Goal: Information Seeking & Learning: Learn about a topic

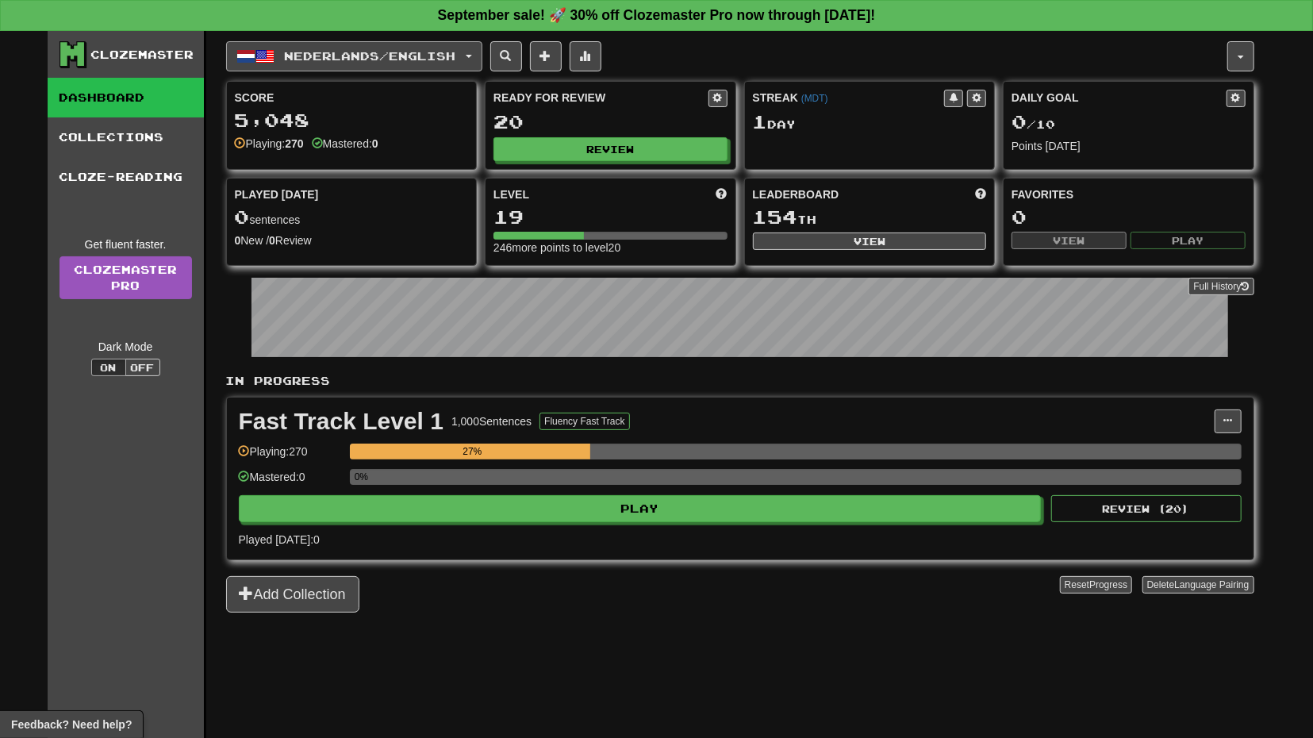
click at [482, 60] on button "Nederlands / English" at bounding box center [354, 56] width 256 height 30
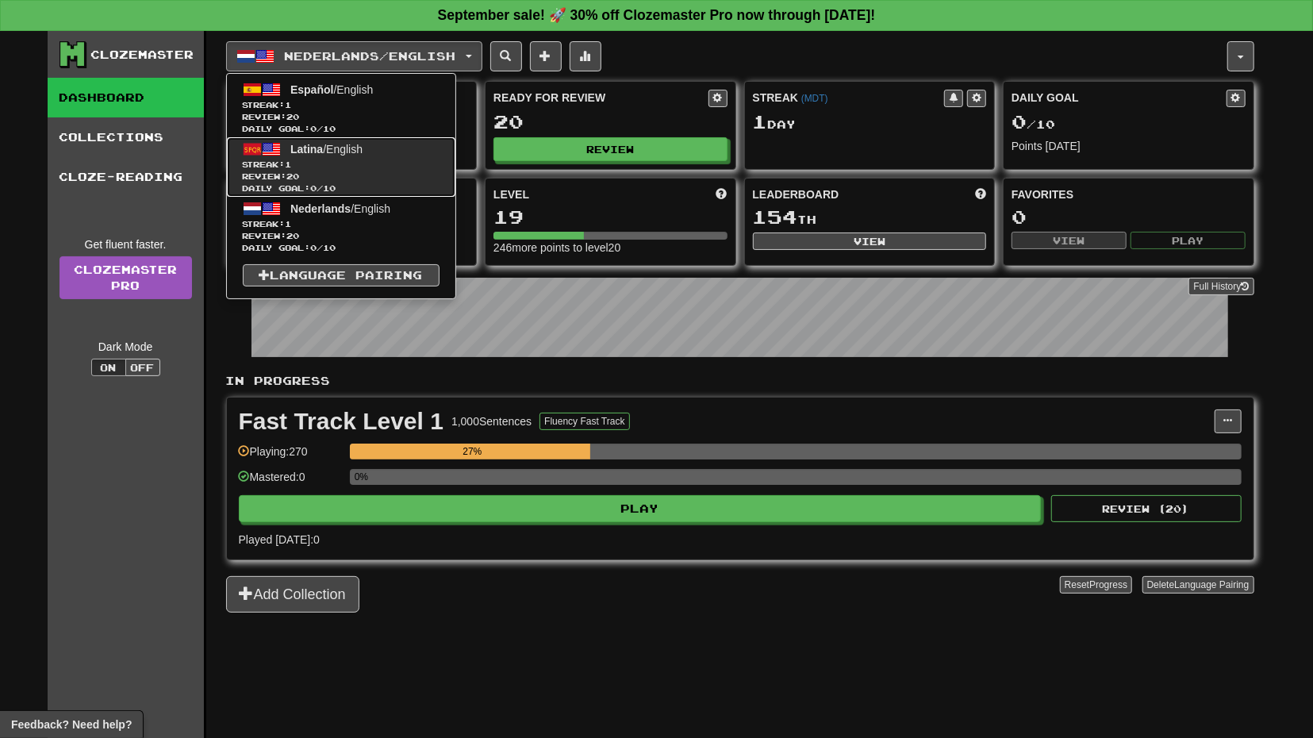
click at [359, 155] on link "Latina / English Streak: 1 Review: 20 Daily Goal: 0 / 10" at bounding box center [341, 167] width 229 height 60
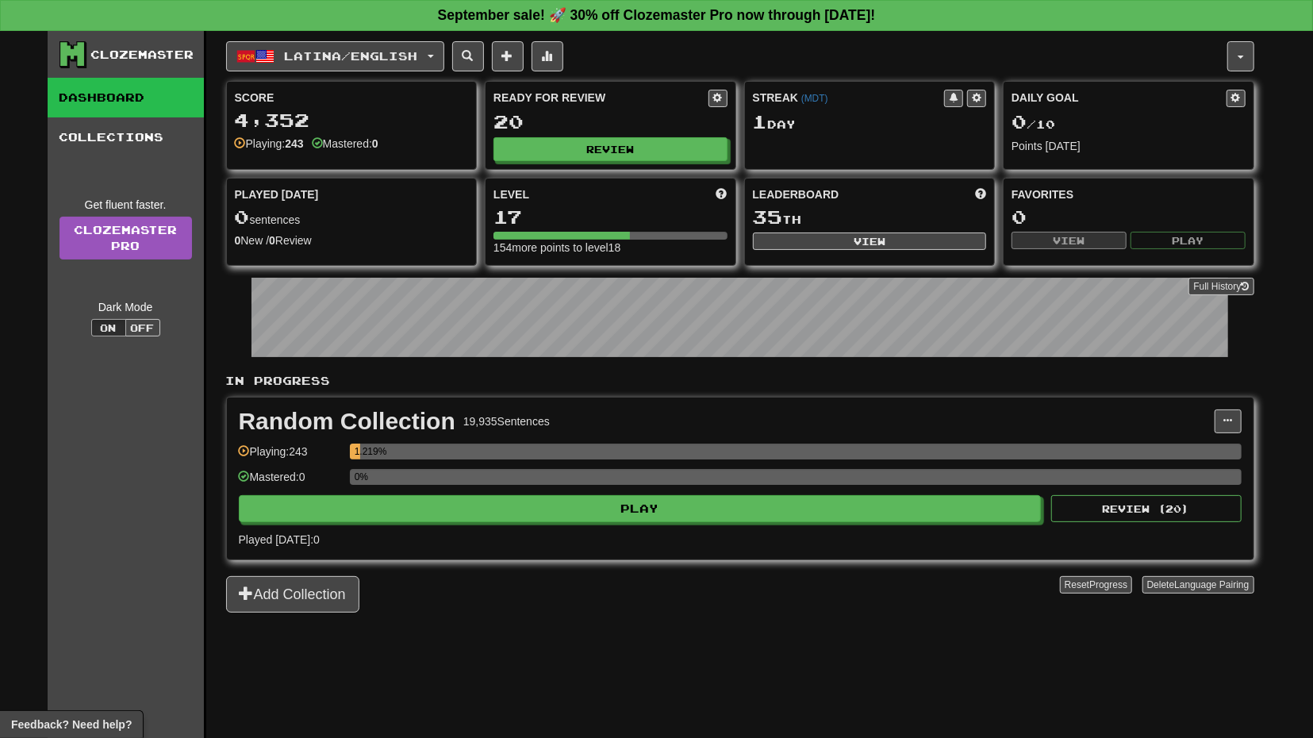
click at [655, 132] on div "Ready for Review 20 Review" at bounding box center [611, 125] width 250 height 87
click at [652, 143] on button "Review" at bounding box center [611, 150] width 234 height 24
select select "**"
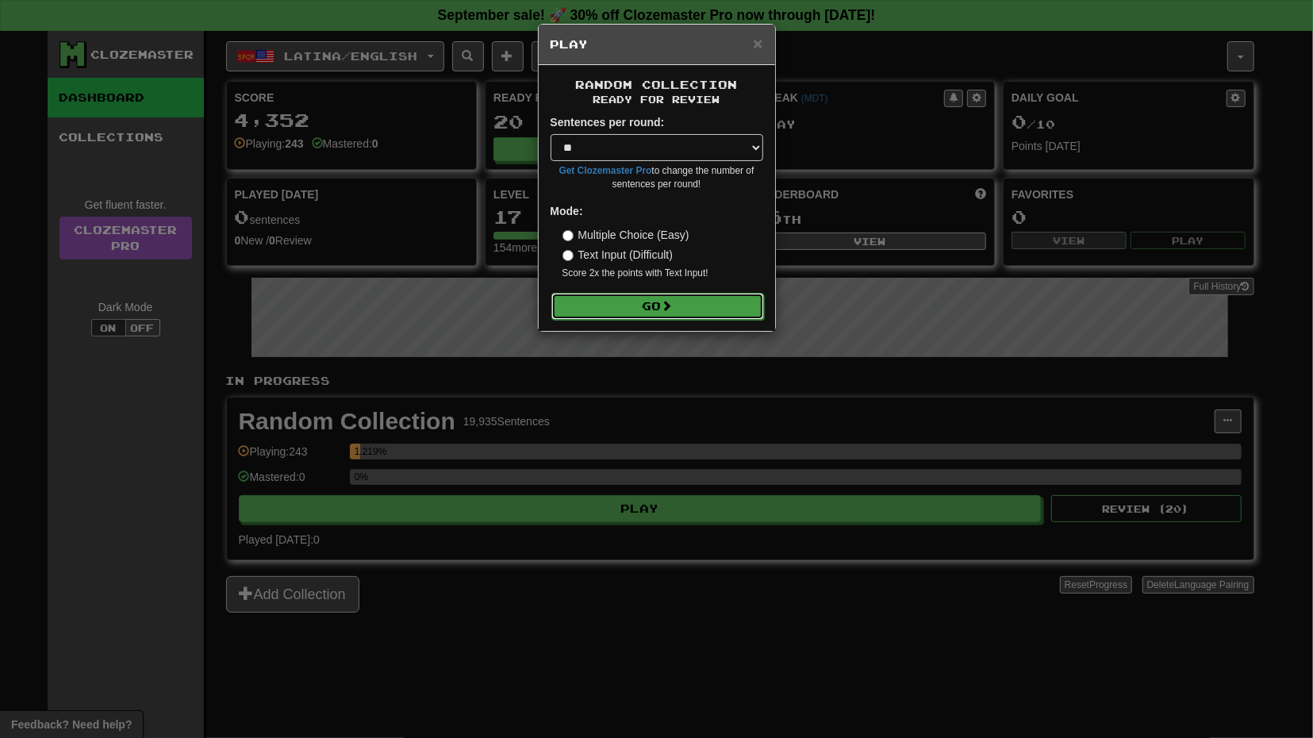
click at [661, 299] on button "Go" at bounding box center [657, 306] width 213 height 27
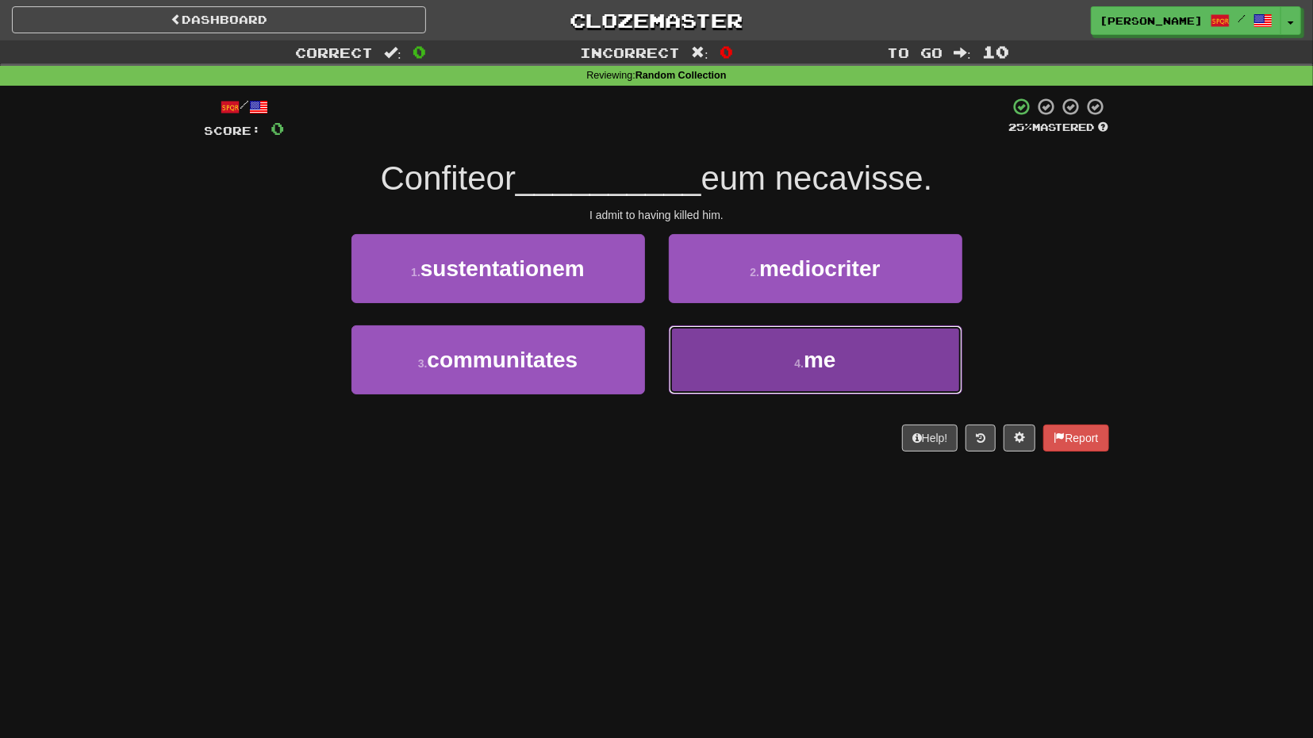
click at [750, 367] on button "4 . me" at bounding box center [816, 359] width 294 height 69
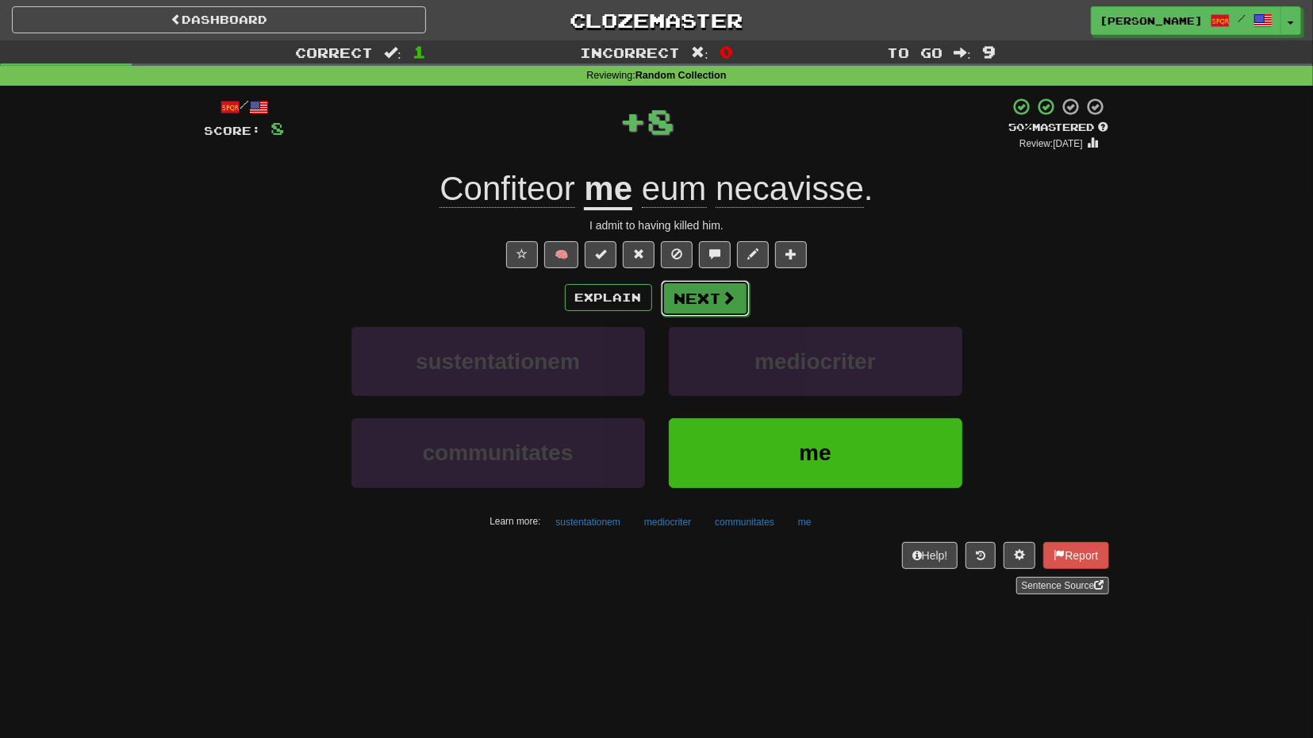
click at [715, 300] on button "Next" at bounding box center [705, 298] width 89 height 37
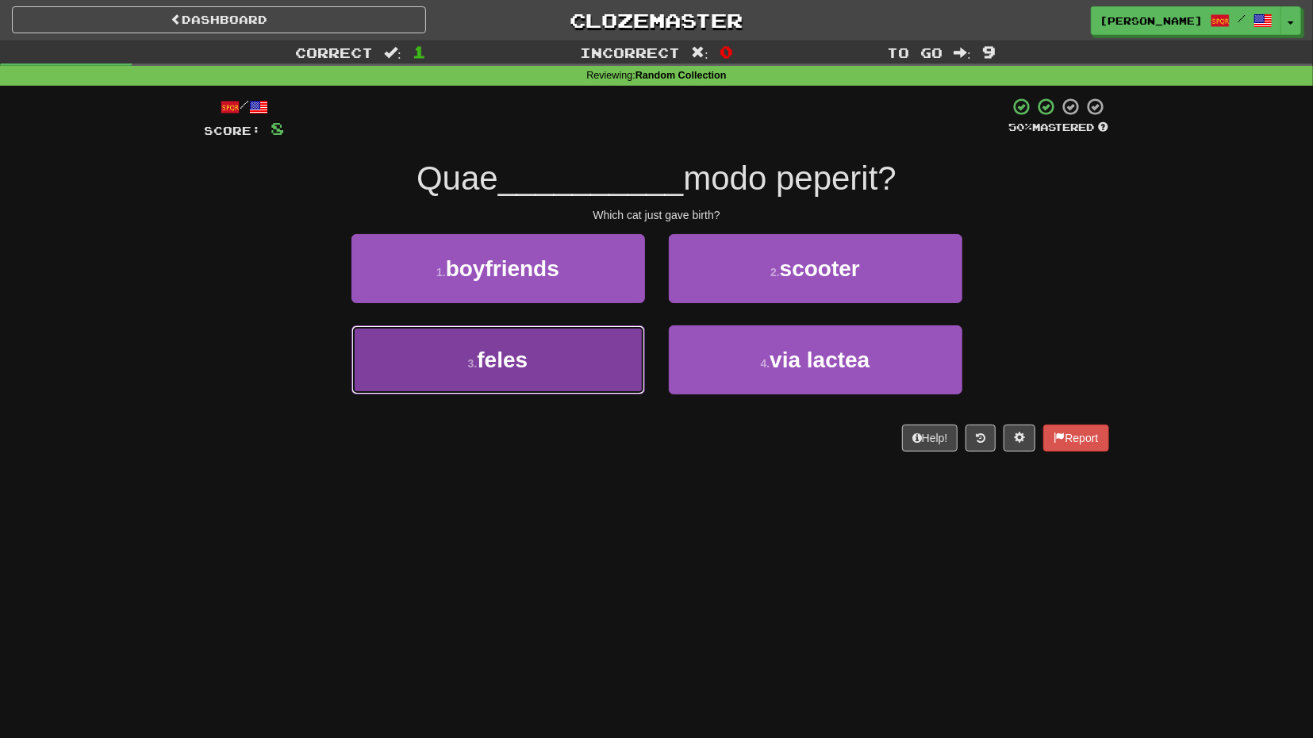
click at [589, 353] on button "3 . feles" at bounding box center [499, 359] width 294 height 69
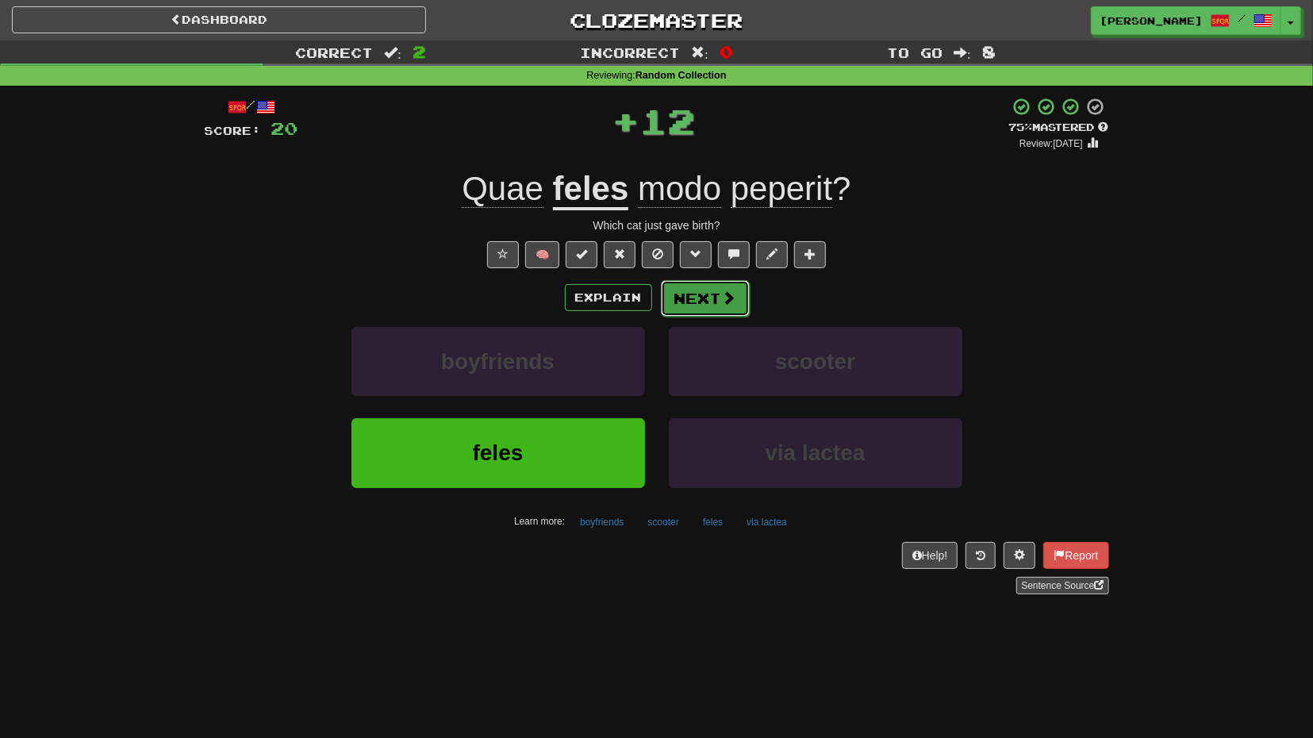
click at [705, 301] on button "Next" at bounding box center [705, 298] width 89 height 37
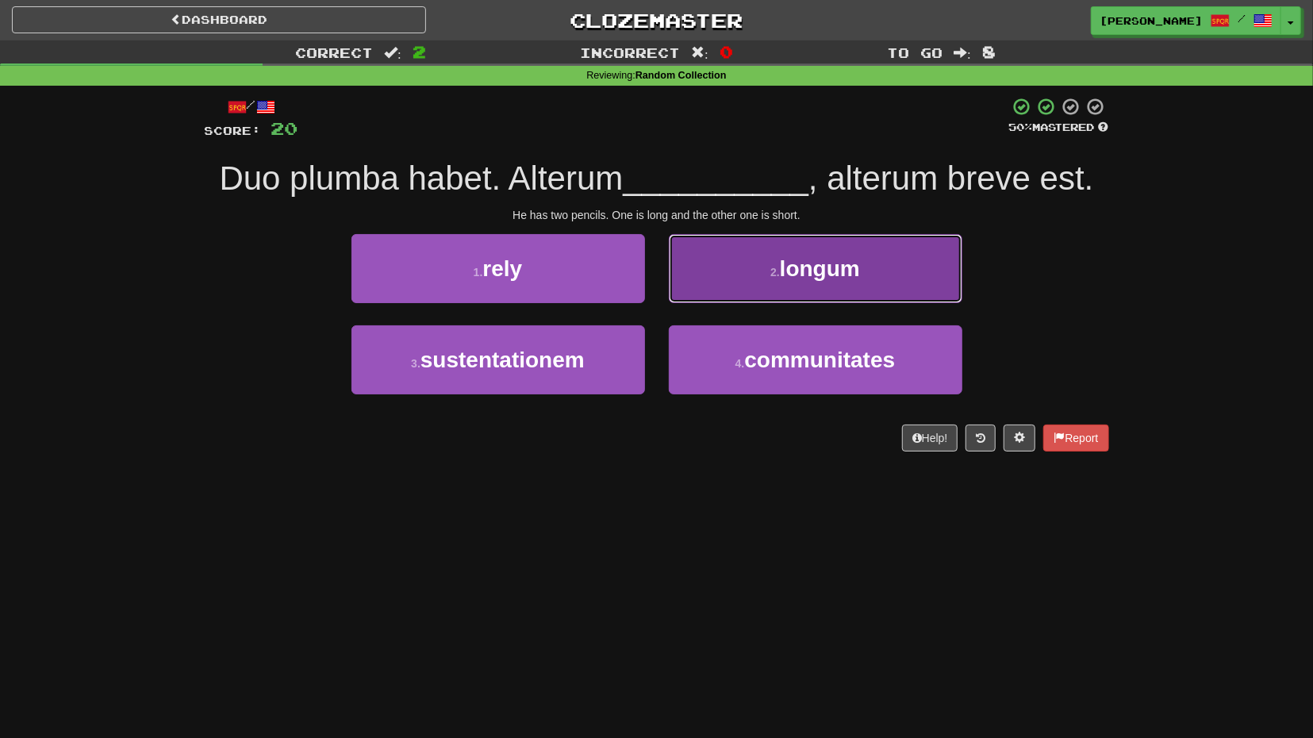
click at [714, 294] on button "2 . longum" at bounding box center [816, 268] width 294 height 69
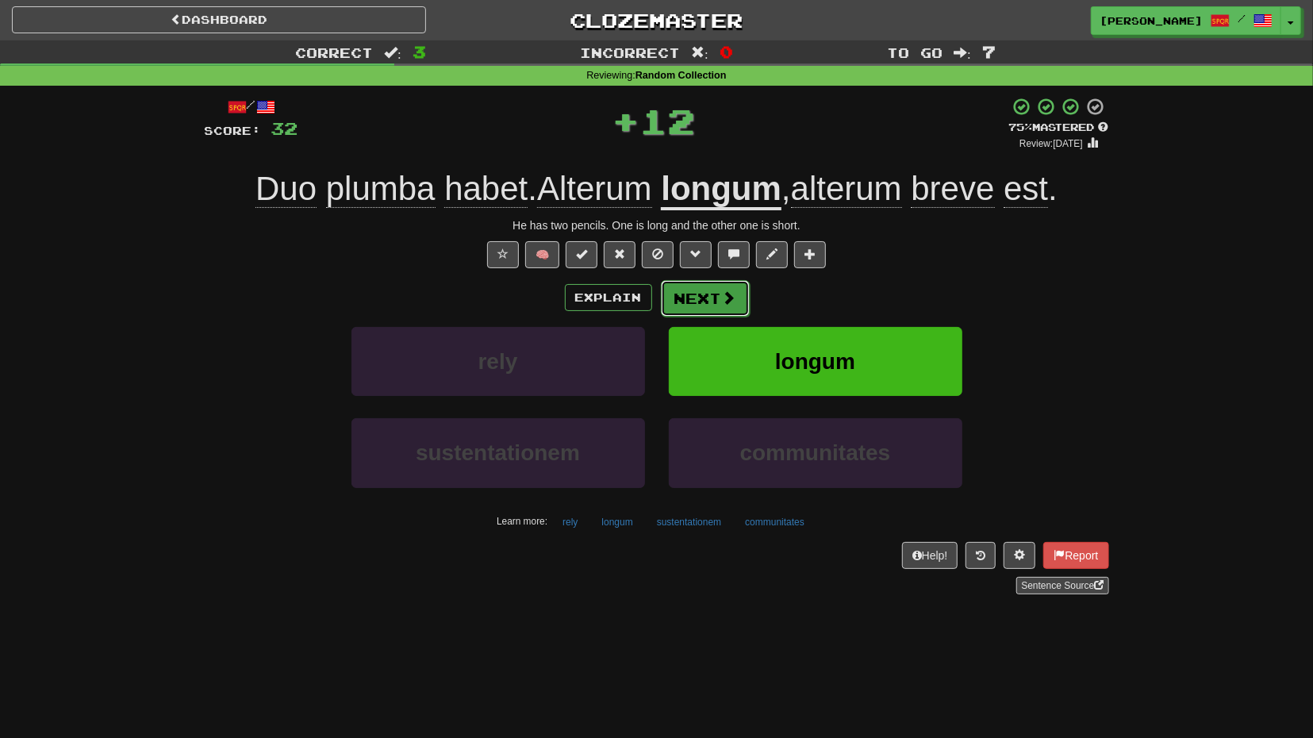
click at [696, 291] on button "Next" at bounding box center [705, 298] width 89 height 37
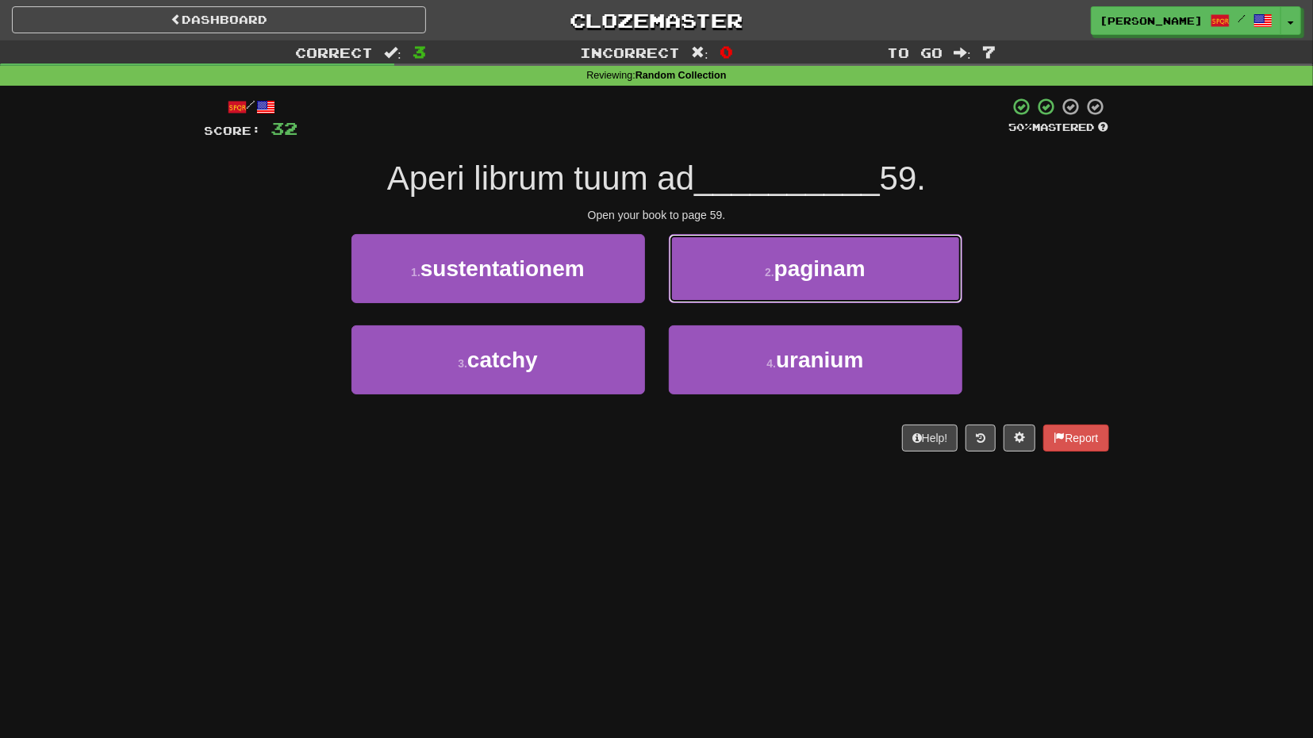
click at [696, 291] on button "2 . paginam" at bounding box center [816, 268] width 294 height 69
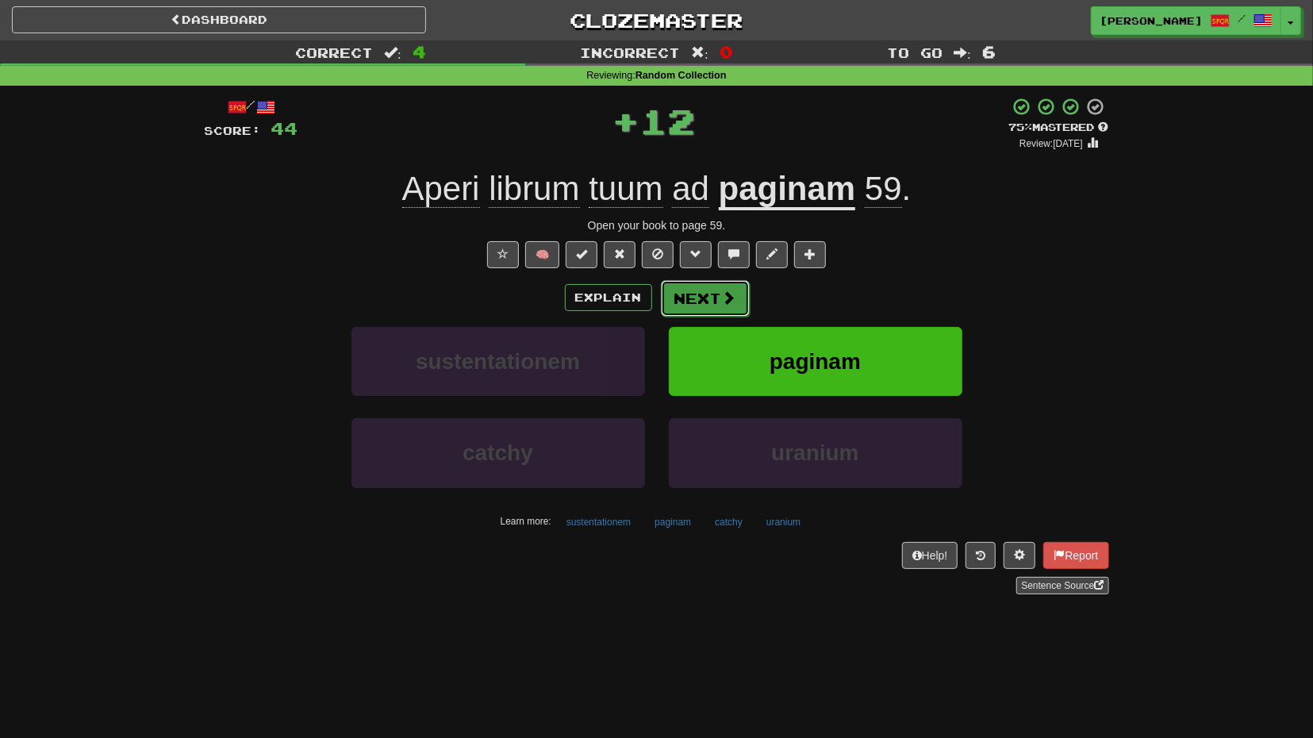
click at [697, 290] on button "Next" at bounding box center [705, 298] width 89 height 37
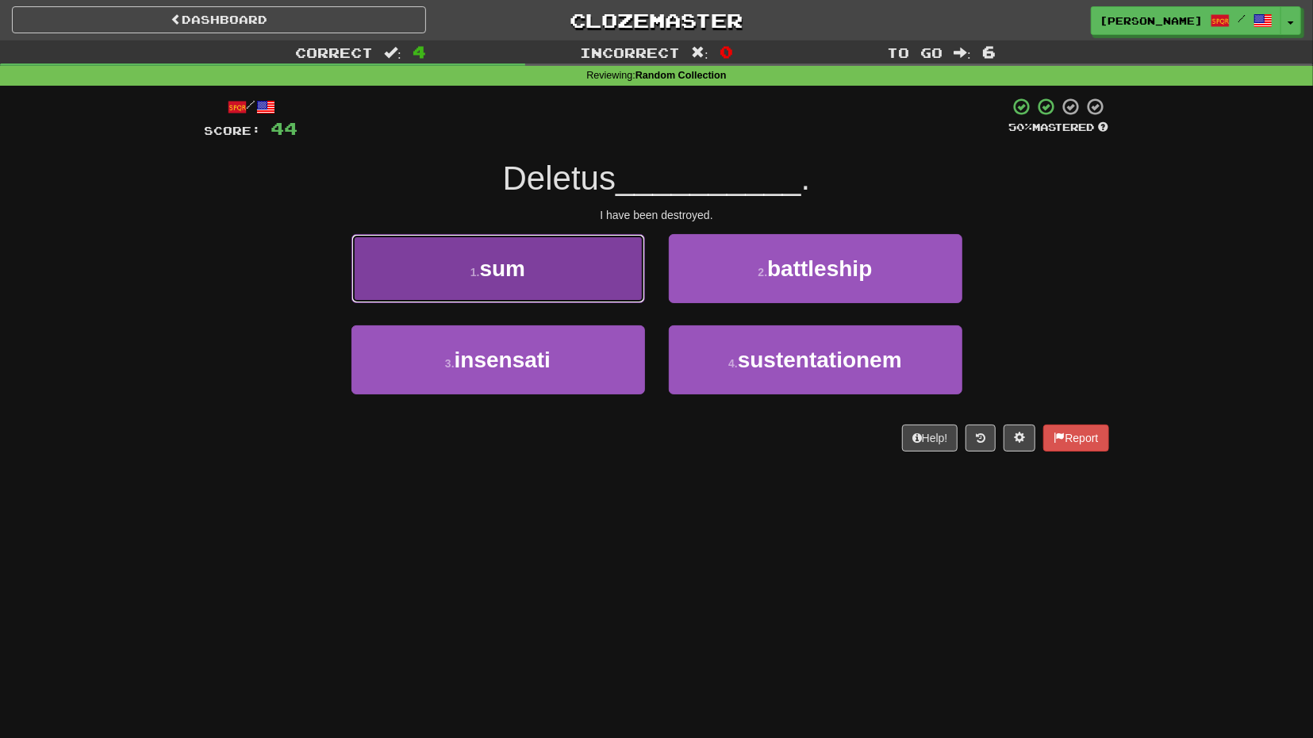
click at [591, 278] on button "1 . sum" at bounding box center [499, 268] width 294 height 69
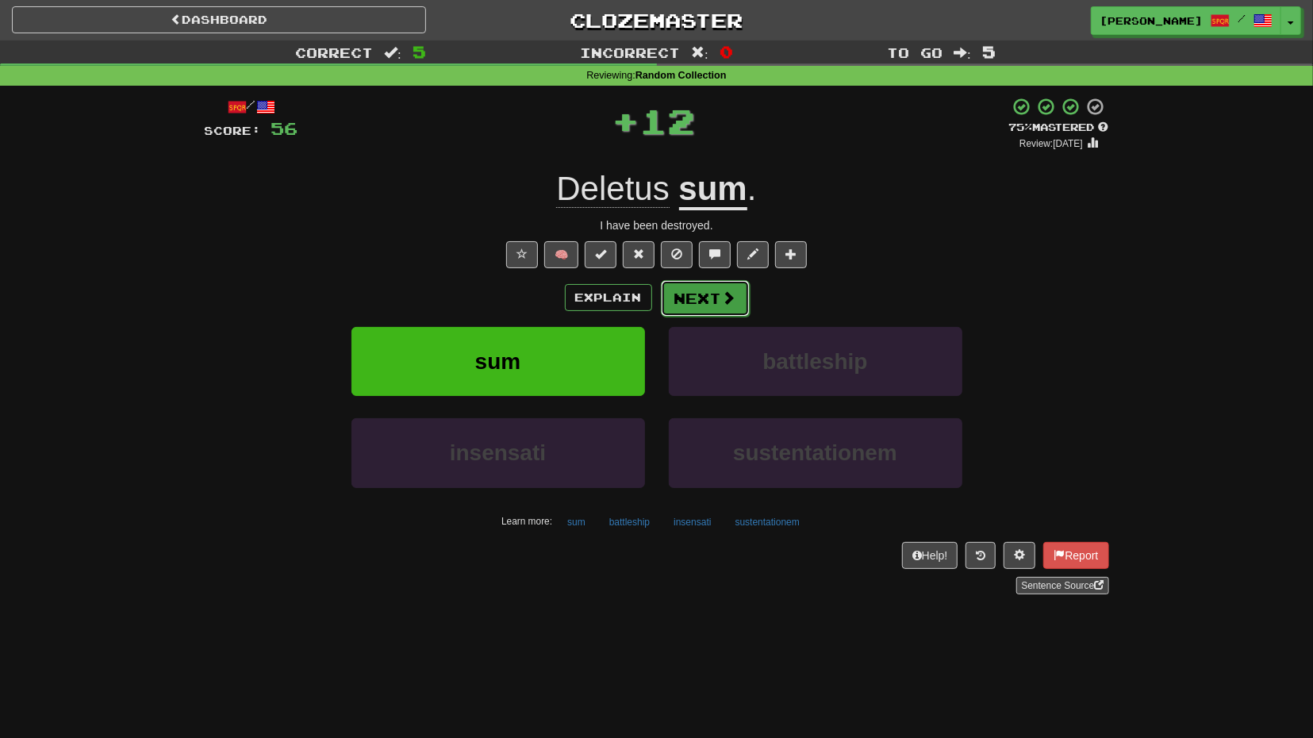
click at [697, 289] on button "Next" at bounding box center [705, 298] width 89 height 37
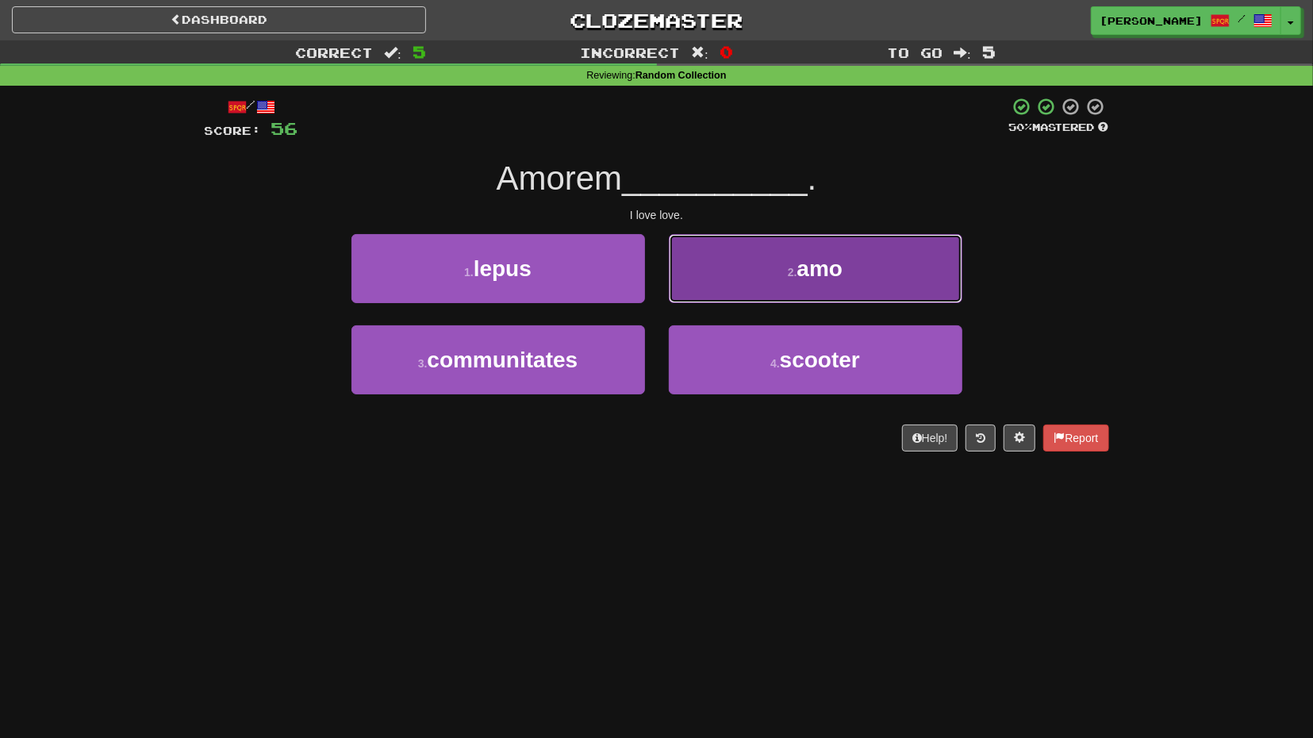
click at [712, 286] on button "2 . amo" at bounding box center [816, 268] width 294 height 69
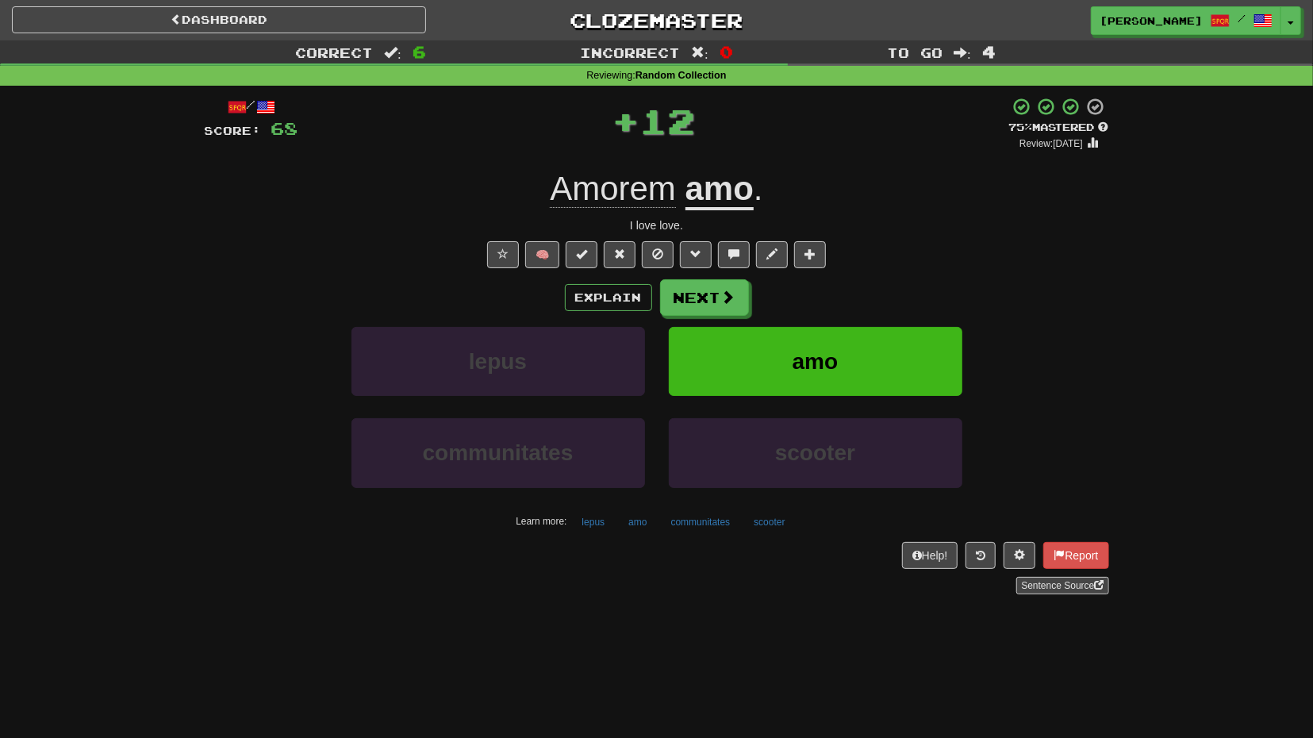
click at [678, 279] on div "/ Score: 68 + 12 75 % Mastered Review: 2025-10-16 Amorem amo . I love love. 🧠 E…" at bounding box center [657, 346] width 905 height 498
click at [686, 286] on button "Next" at bounding box center [705, 298] width 89 height 37
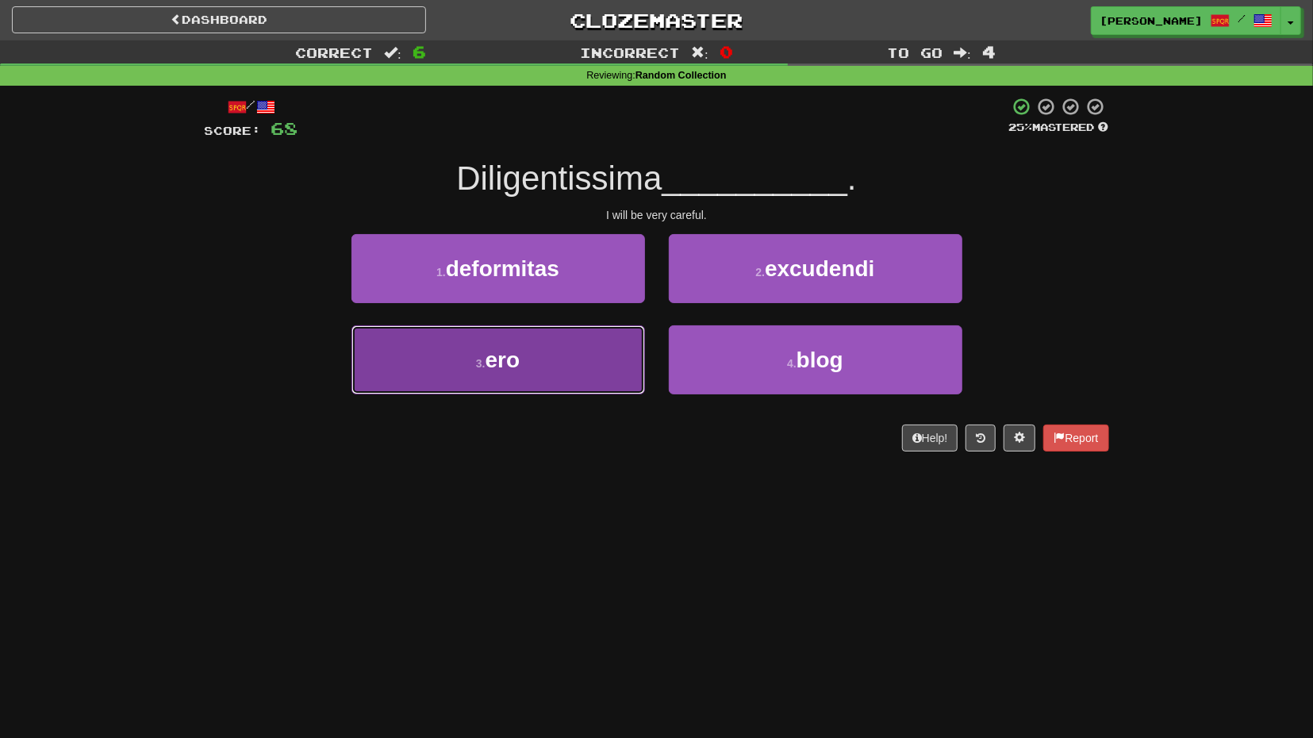
click at [606, 332] on button "3 . ero" at bounding box center [499, 359] width 294 height 69
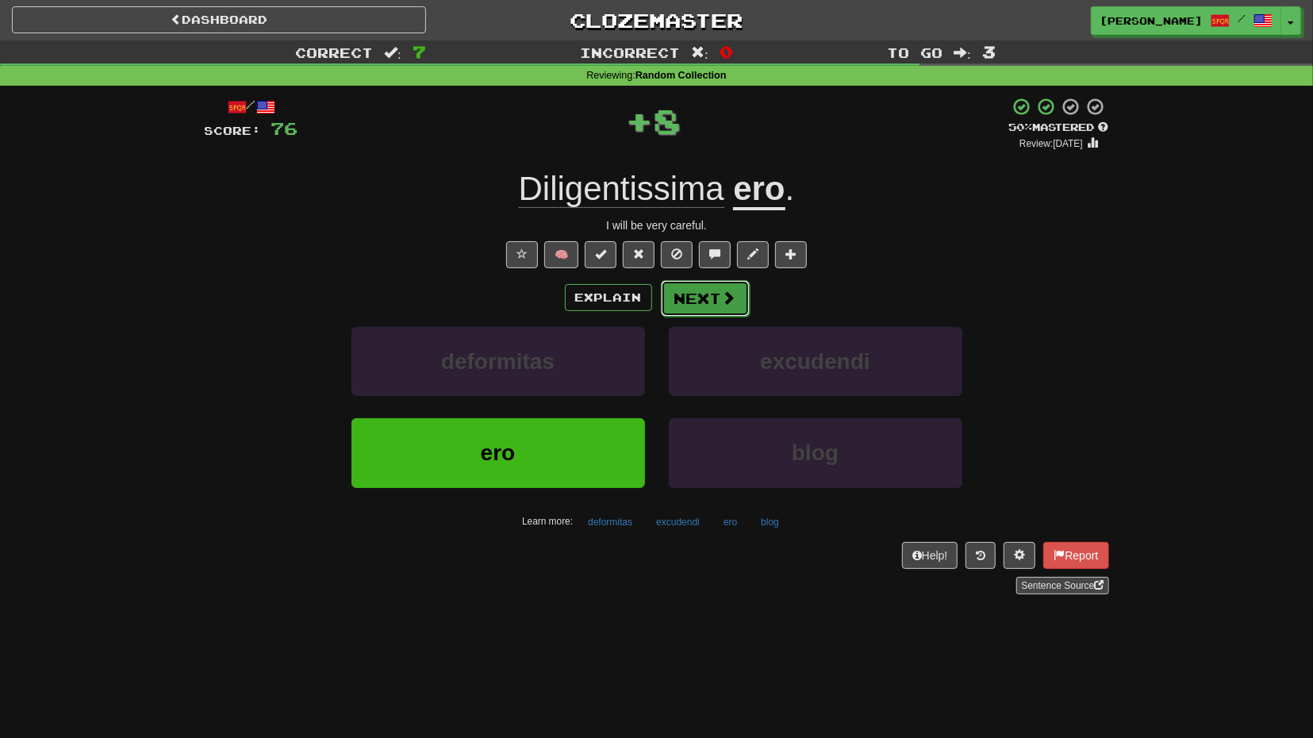
click at [724, 297] on span at bounding box center [729, 297] width 14 height 14
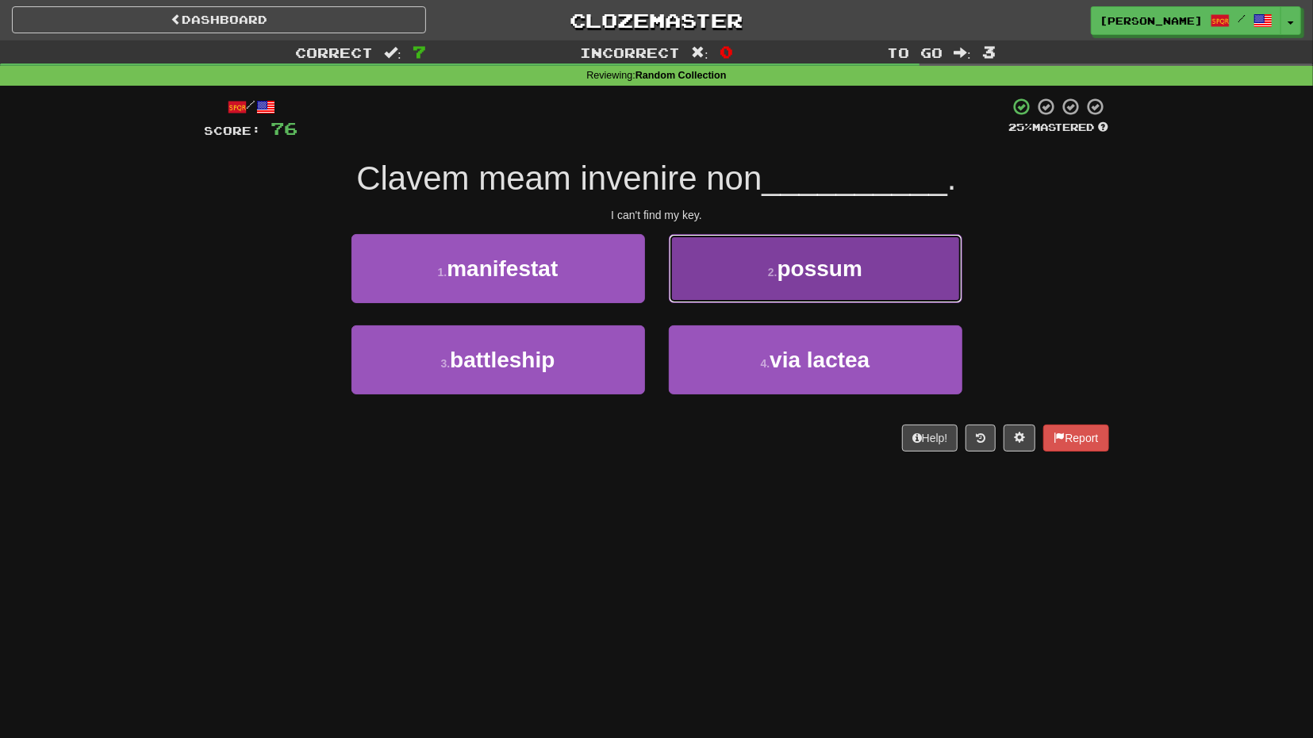
click at [761, 298] on button "2 . possum" at bounding box center [816, 268] width 294 height 69
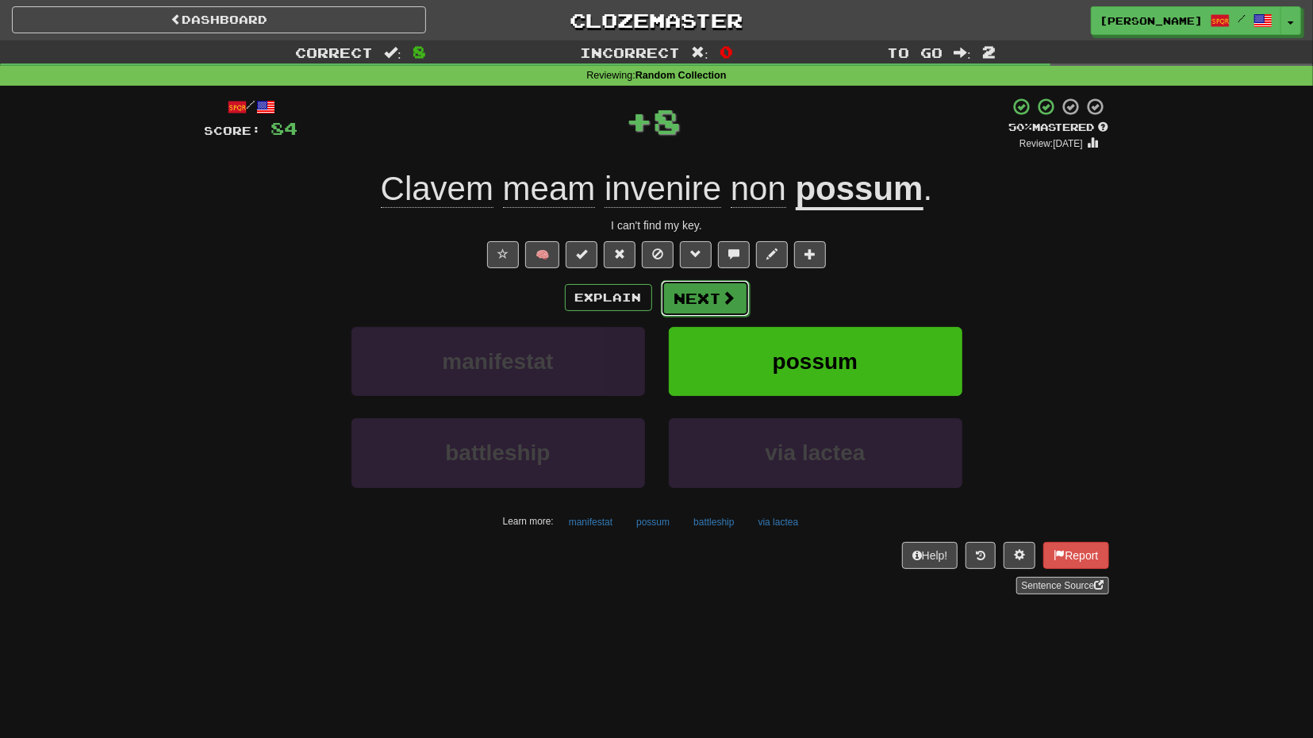
click at [725, 313] on button "Next" at bounding box center [705, 298] width 89 height 37
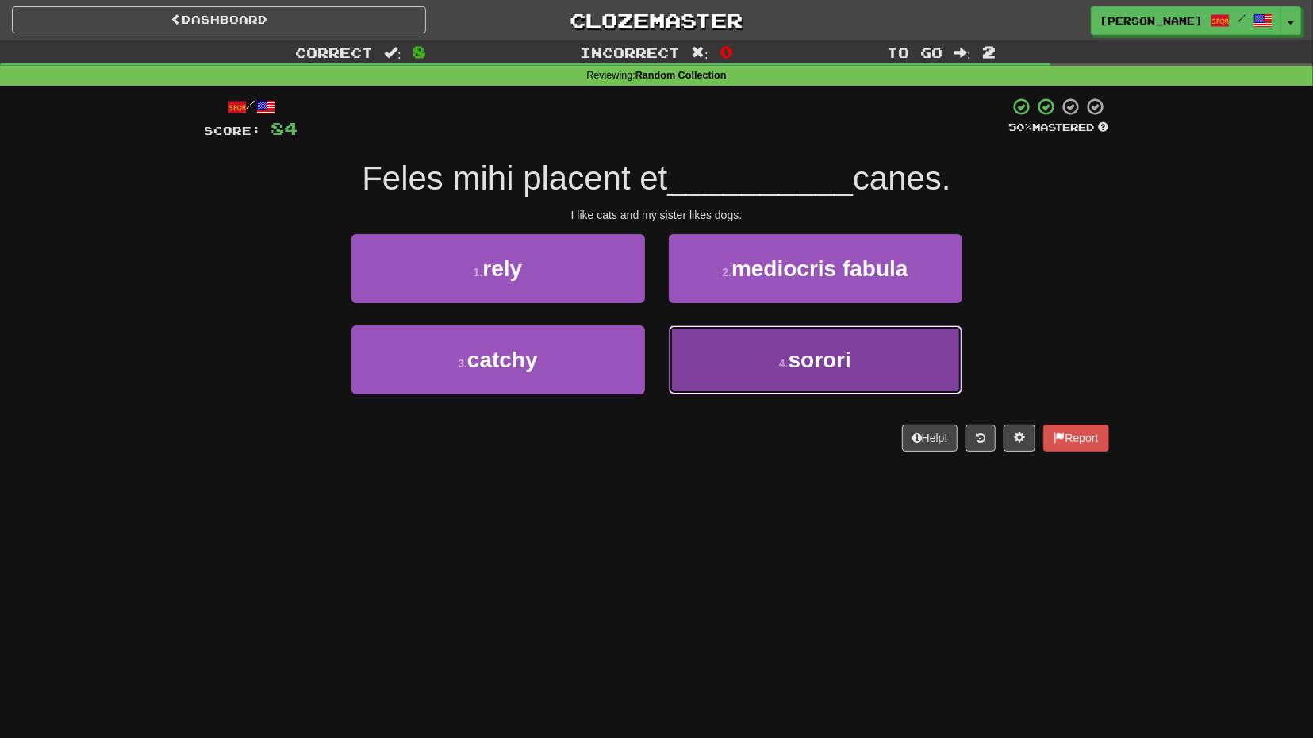
click at [755, 358] on button "4 . sorori" at bounding box center [816, 359] width 294 height 69
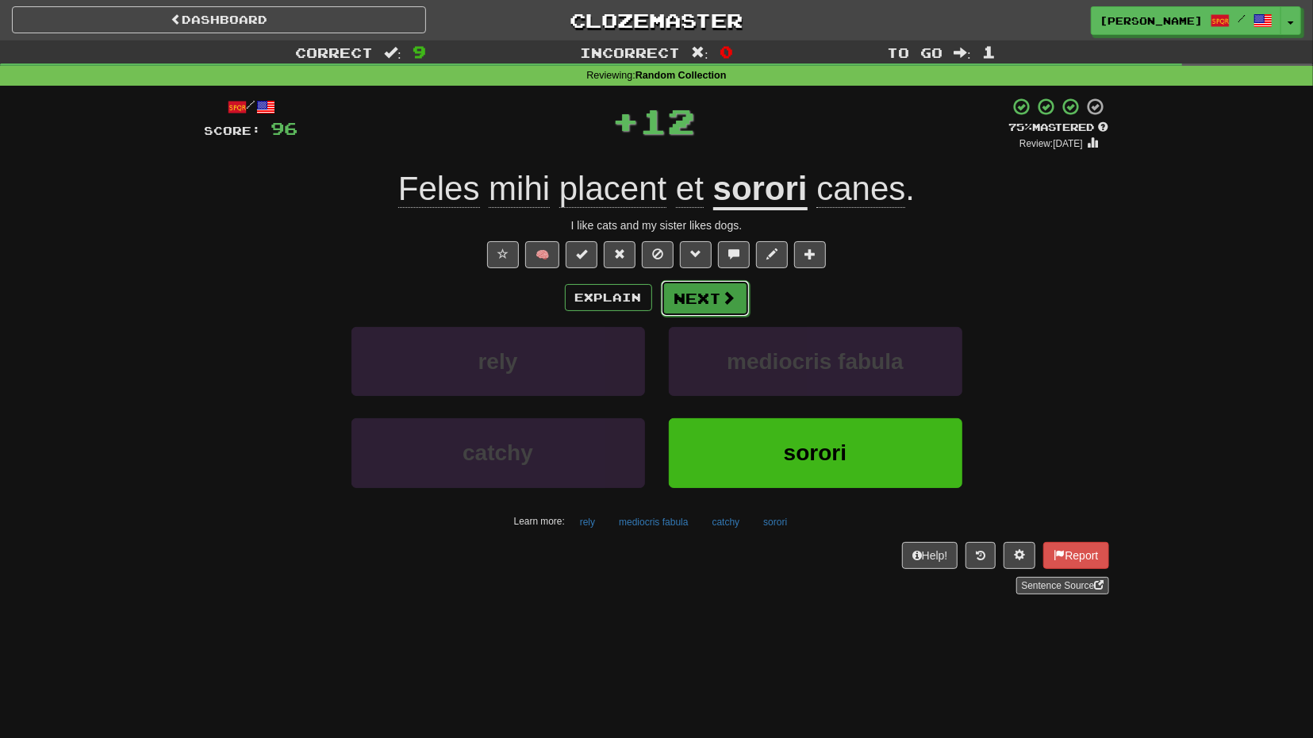
click at [729, 305] on span at bounding box center [729, 297] width 14 height 14
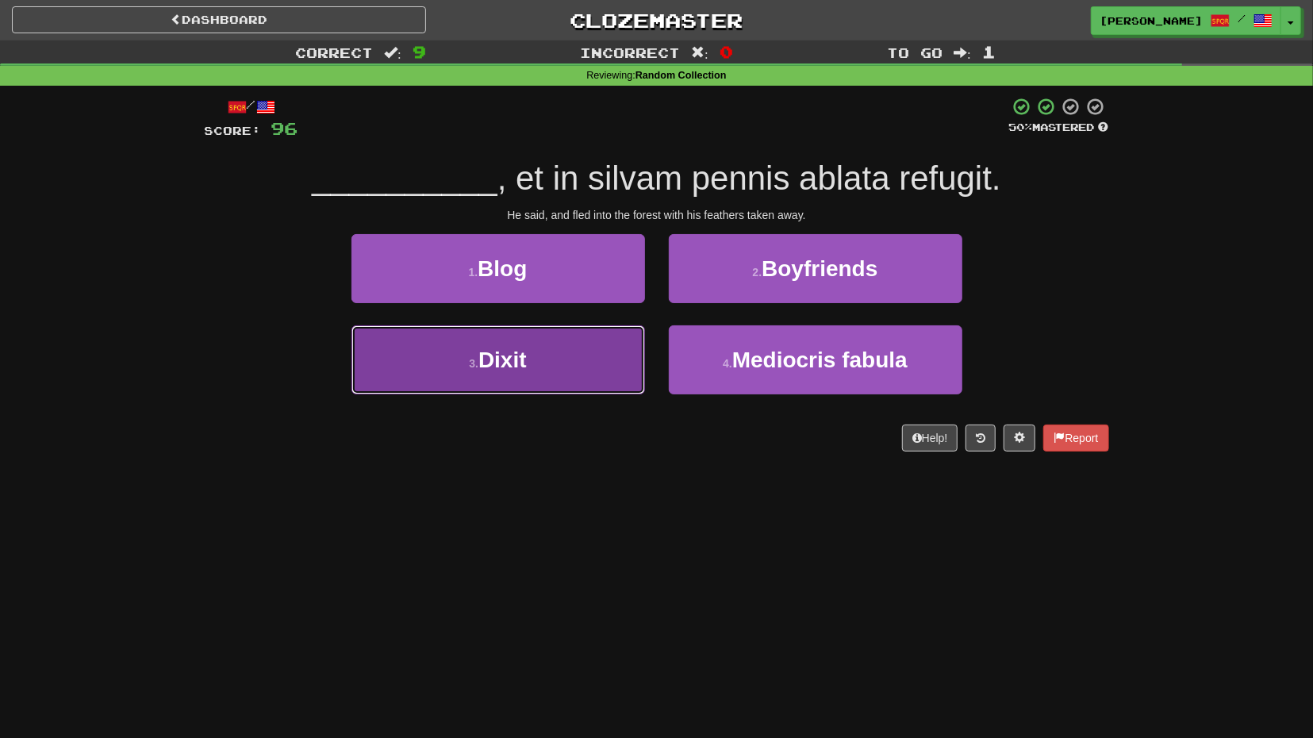
click at [590, 347] on button "3 . Dixit" at bounding box center [499, 359] width 294 height 69
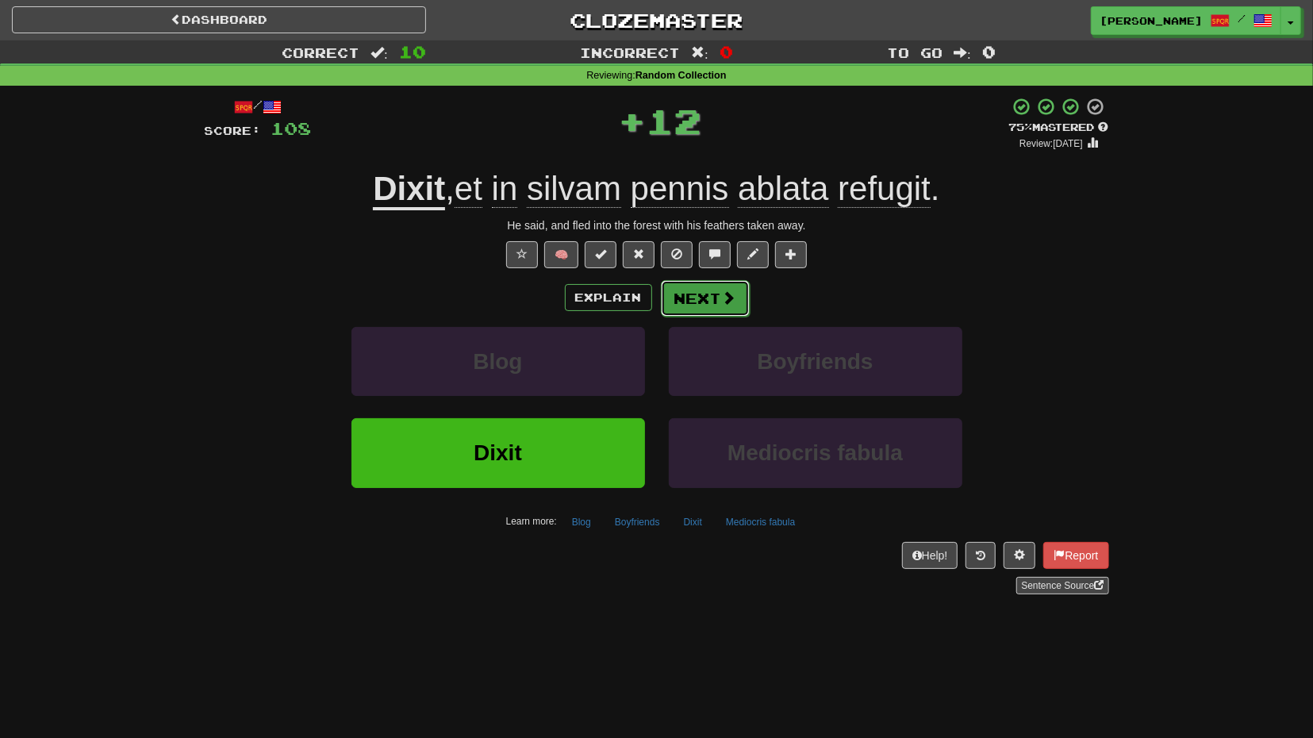
click at [717, 309] on button "Next" at bounding box center [705, 298] width 89 height 37
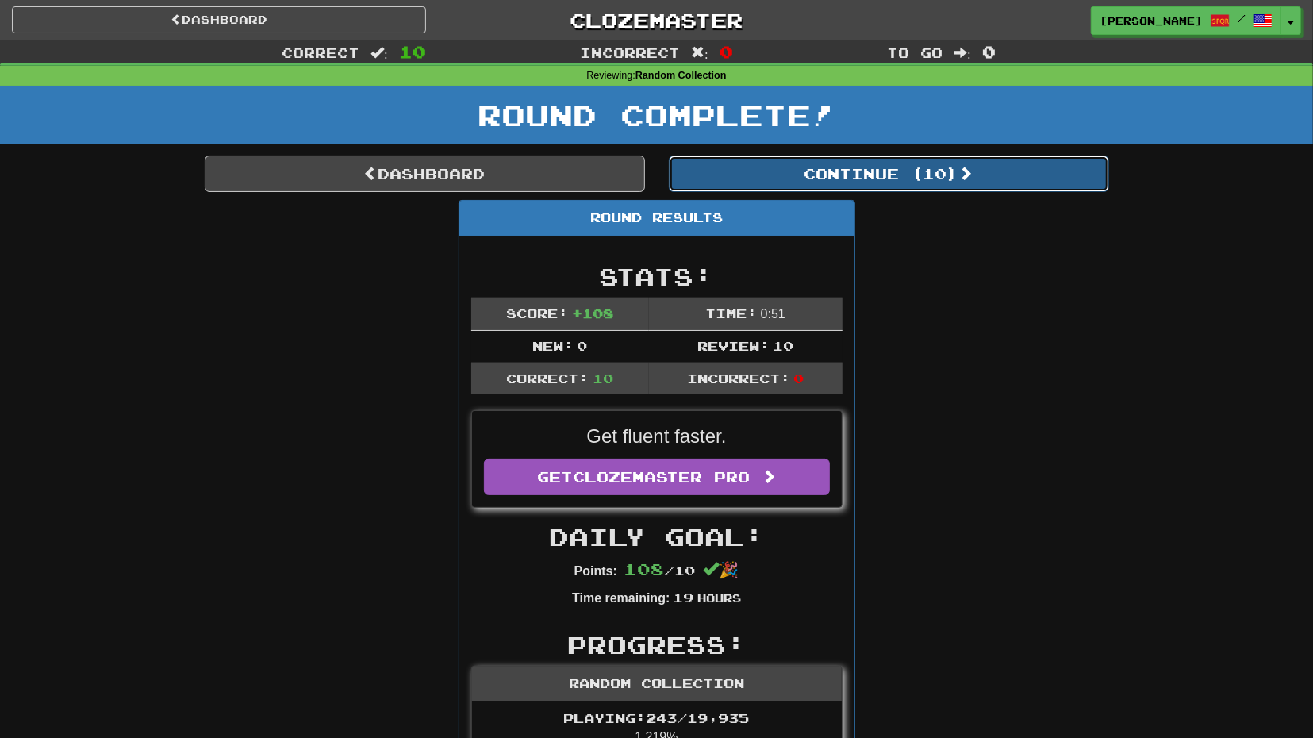
click at [852, 184] on button "Continue ( 10 )" at bounding box center [889, 174] width 440 height 37
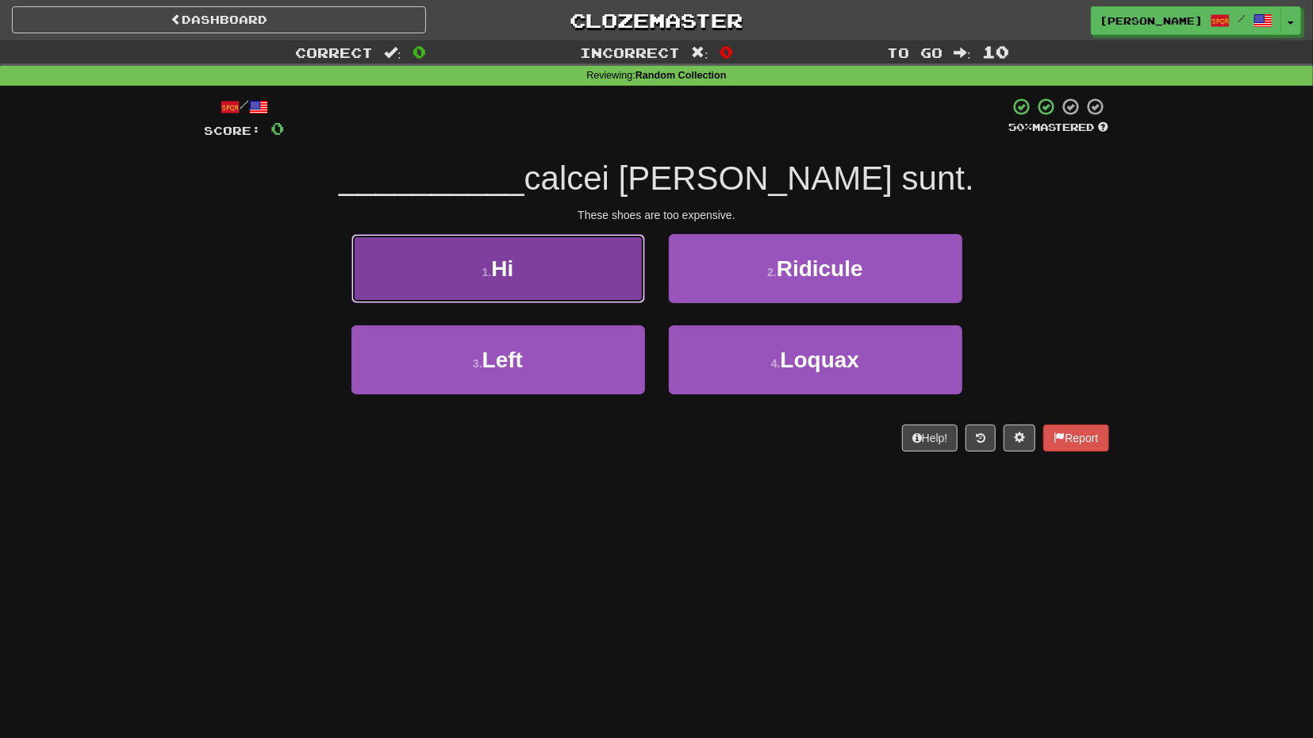
click at [597, 289] on button "1 . Hi" at bounding box center [499, 268] width 294 height 69
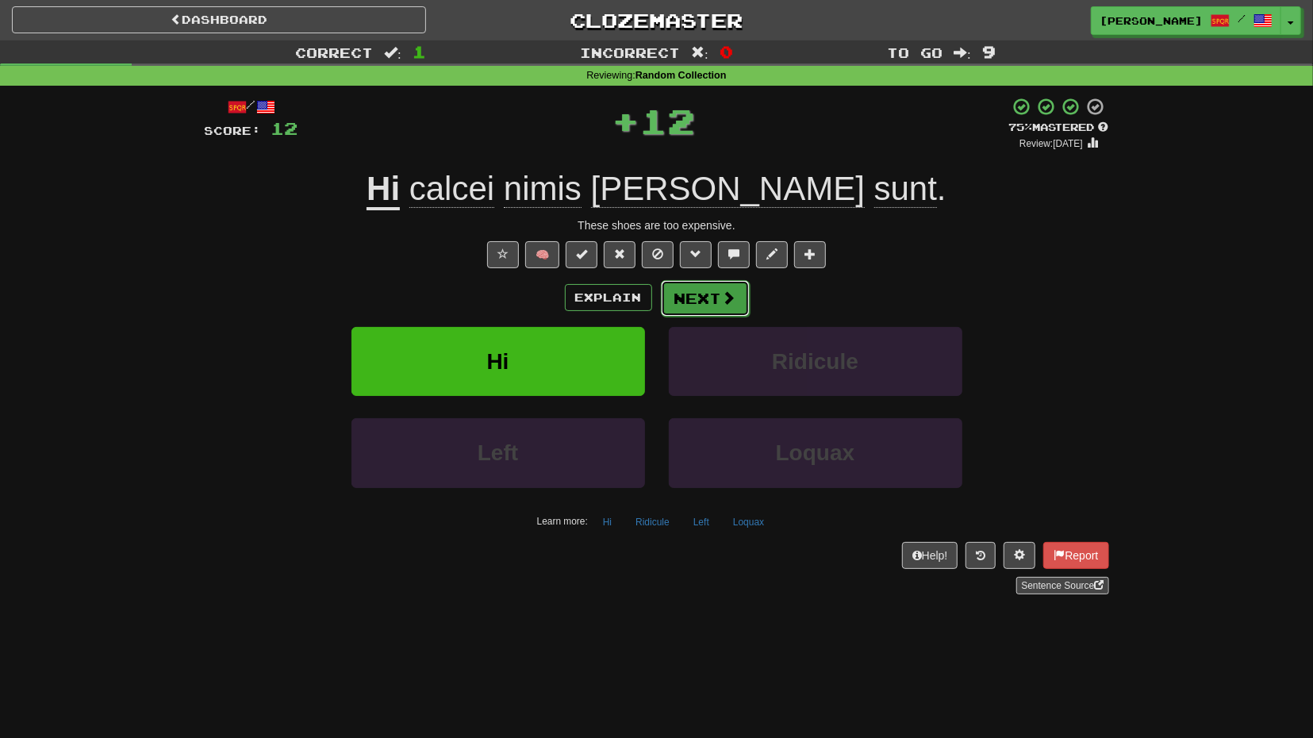
click at [715, 293] on button "Next" at bounding box center [705, 298] width 89 height 37
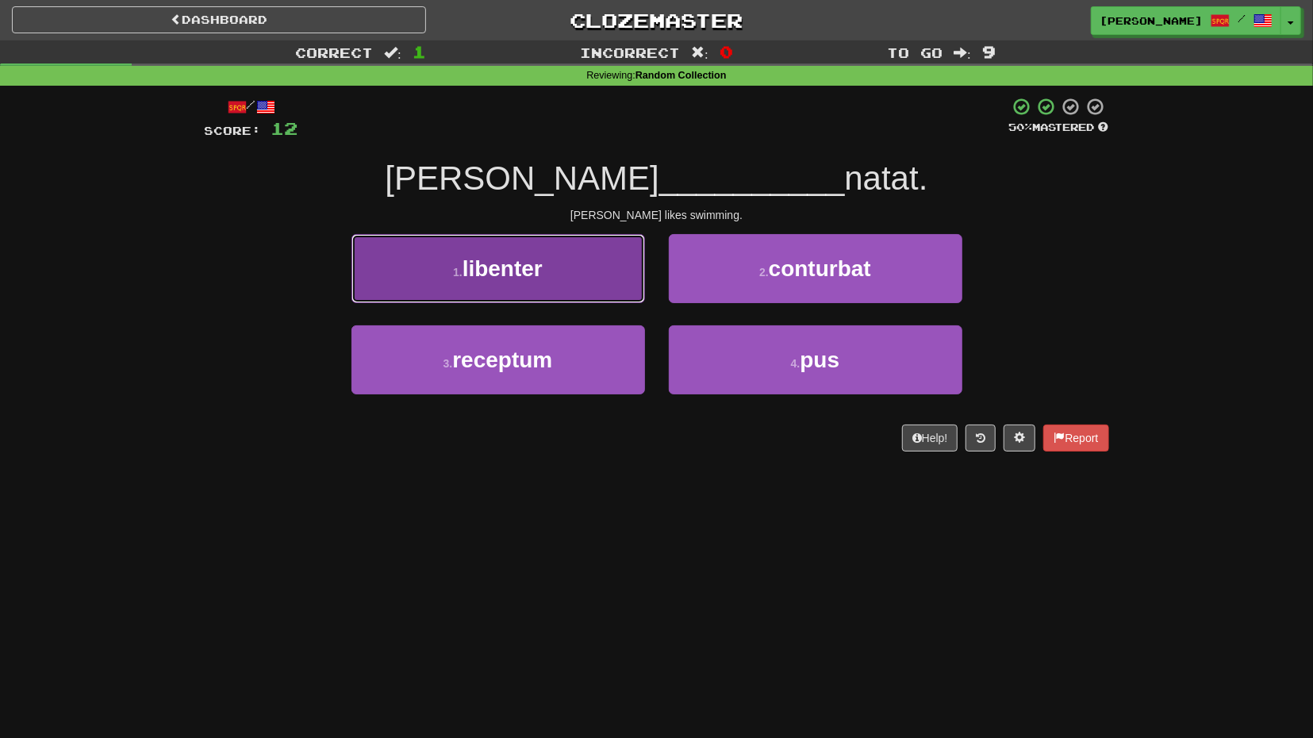
click at [621, 280] on button "1 . libenter" at bounding box center [499, 268] width 294 height 69
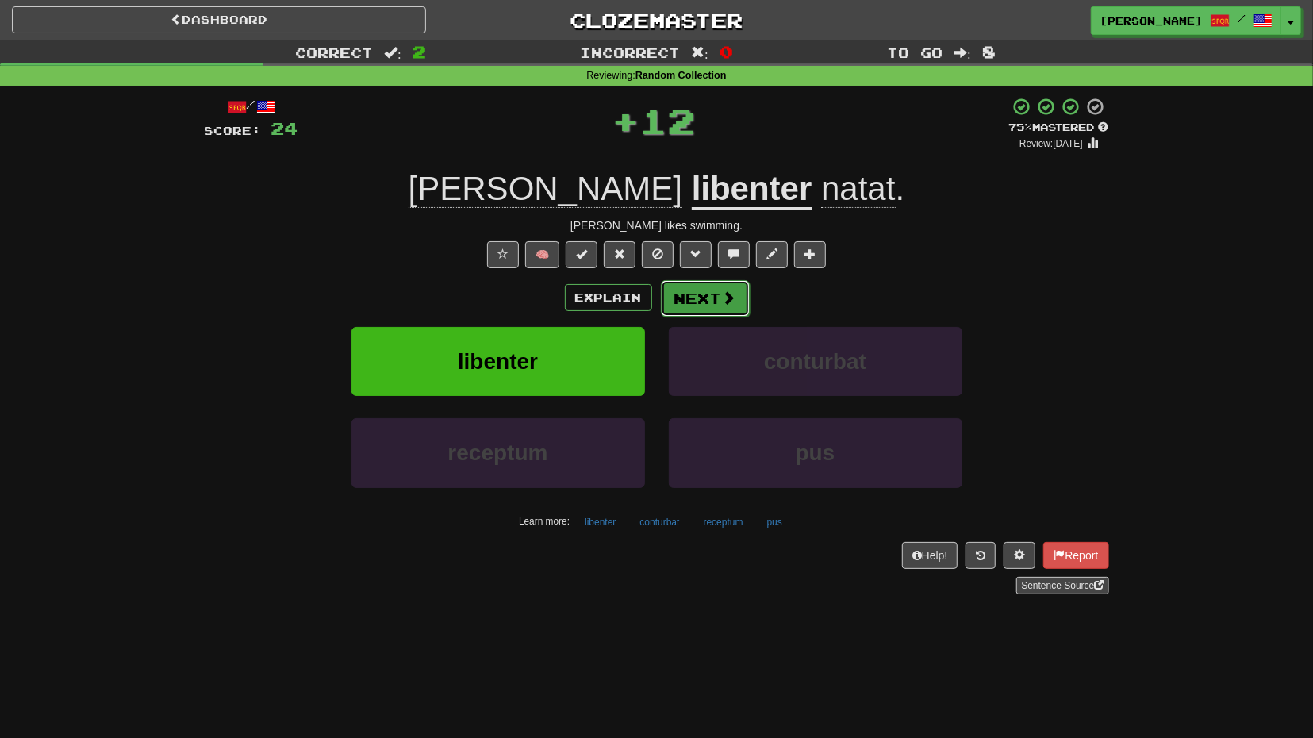
click at [690, 305] on button "Next" at bounding box center [705, 298] width 89 height 37
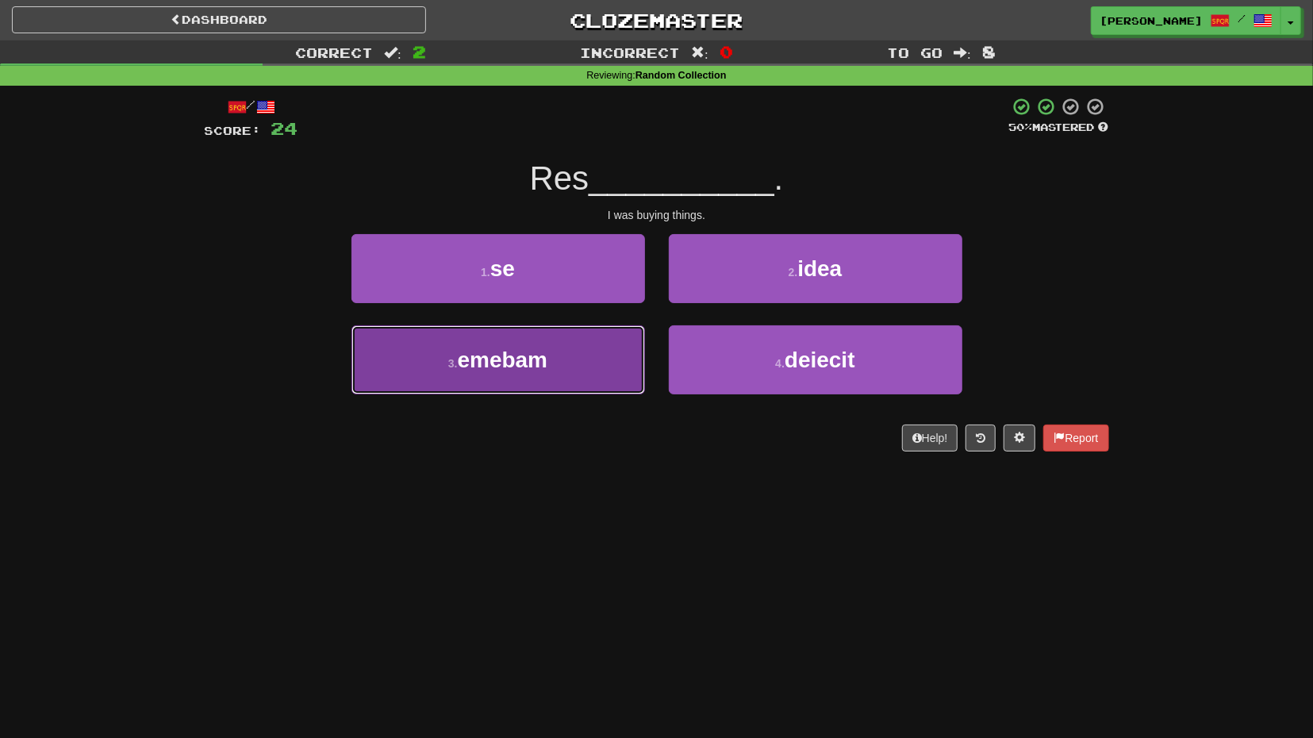
click at [612, 348] on button "3 . emebam" at bounding box center [499, 359] width 294 height 69
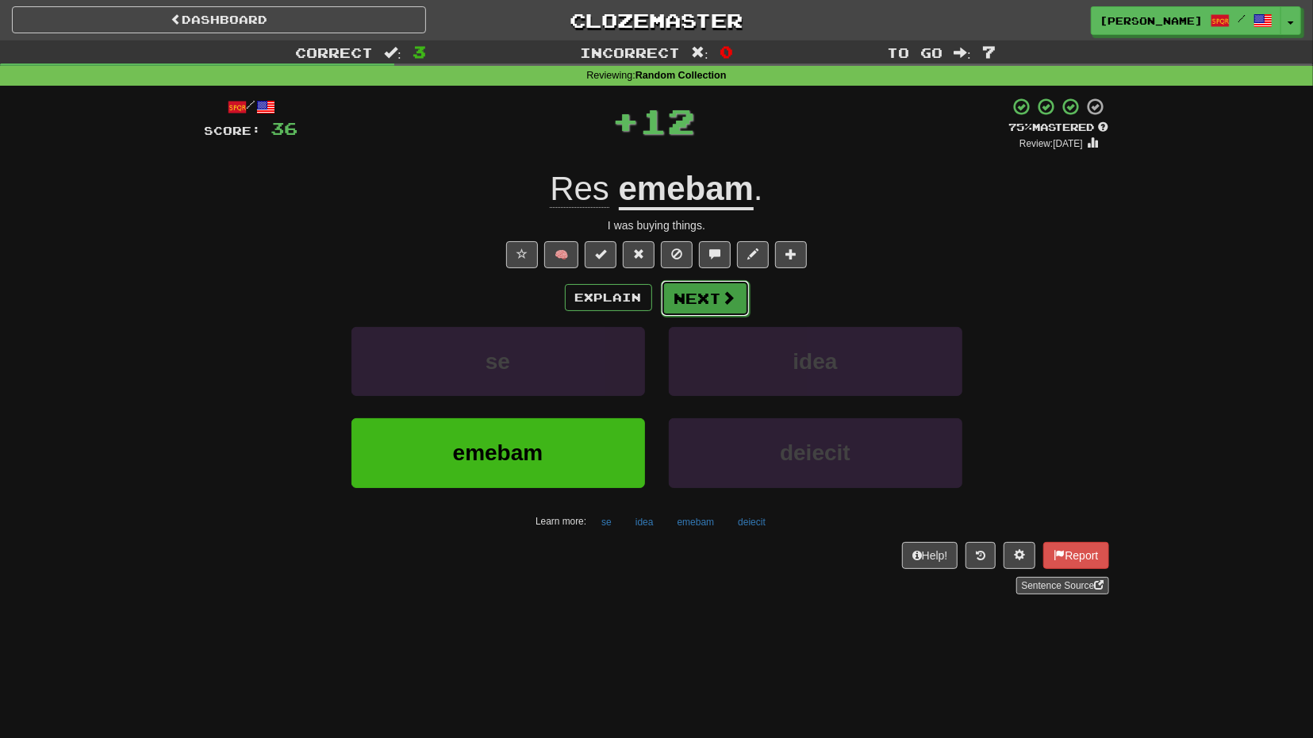
click at [701, 311] on button "Next" at bounding box center [705, 298] width 89 height 37
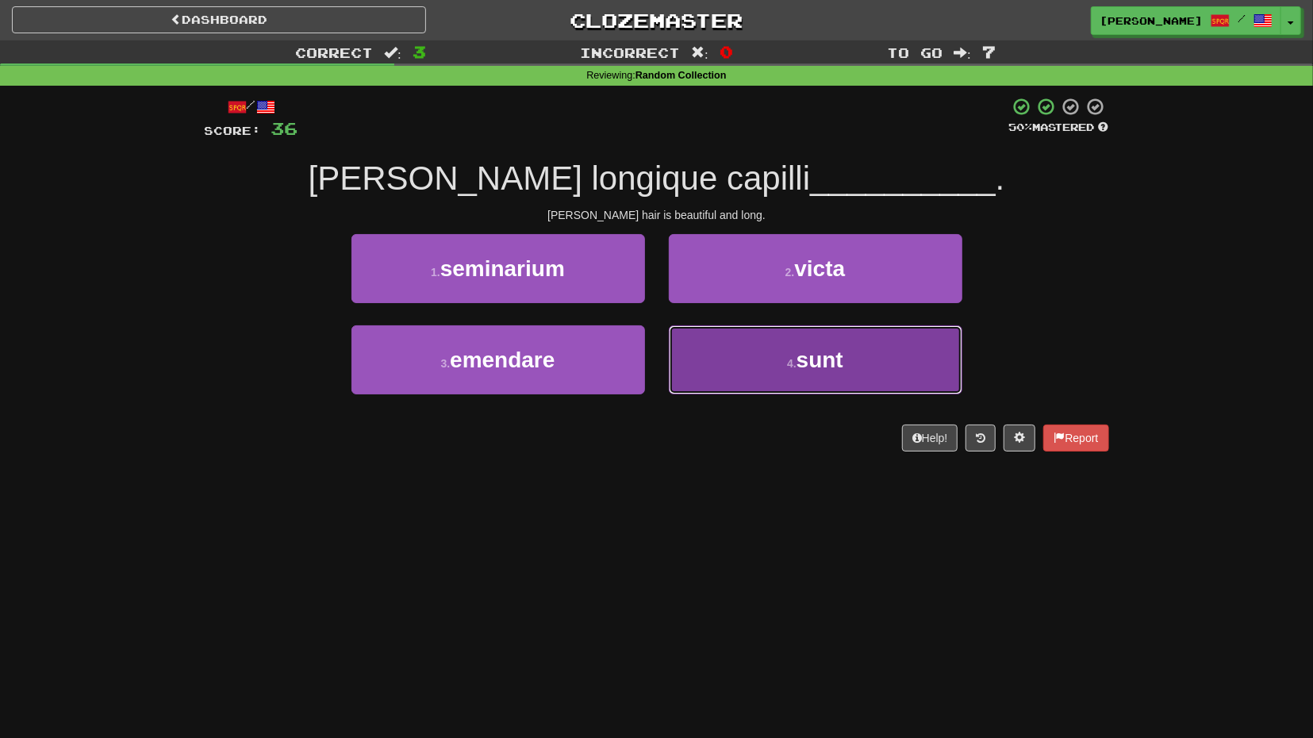
click at [778, 370] on button "4 . sunt" at bounding box center [816, 359] width 294 height 69
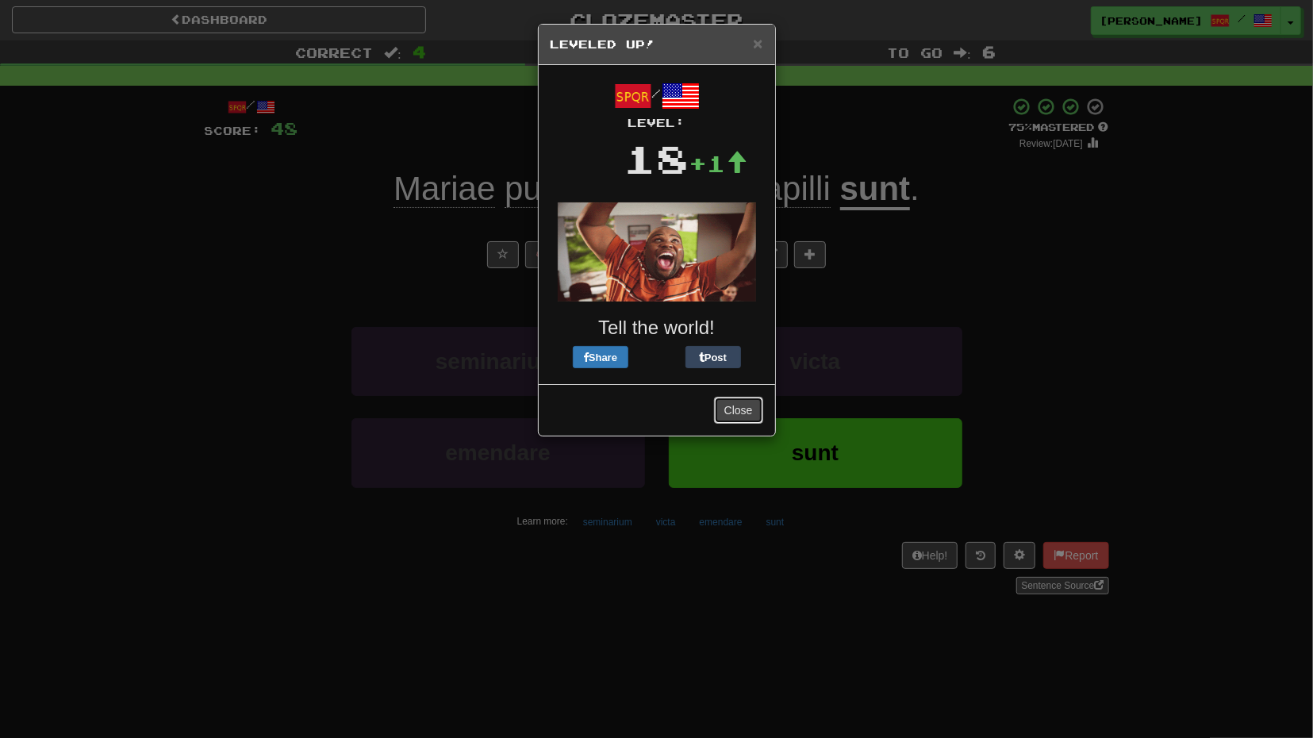
click at [763, 407] on button "Close" at bounding box center [738, 410] width 49 height 27
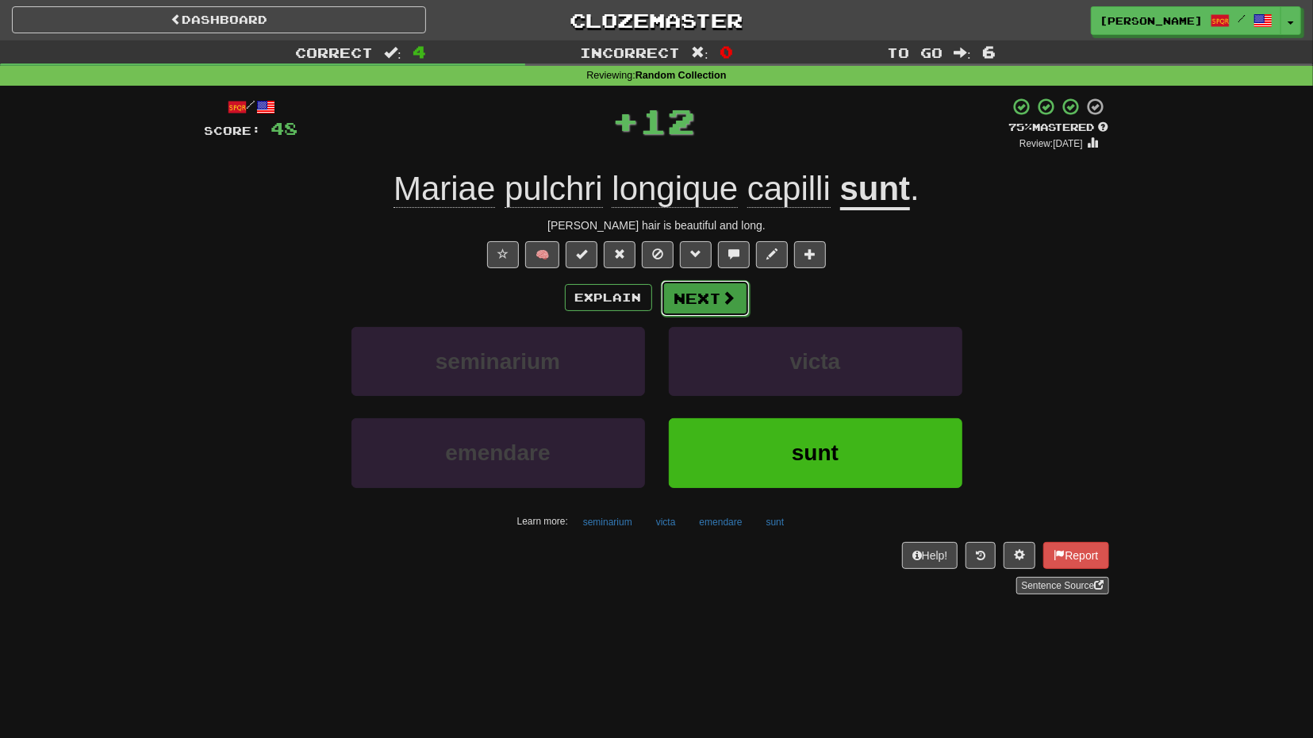
click at [705, 293] on button "Next" at bounding box center [705, 298] width 89 height 37
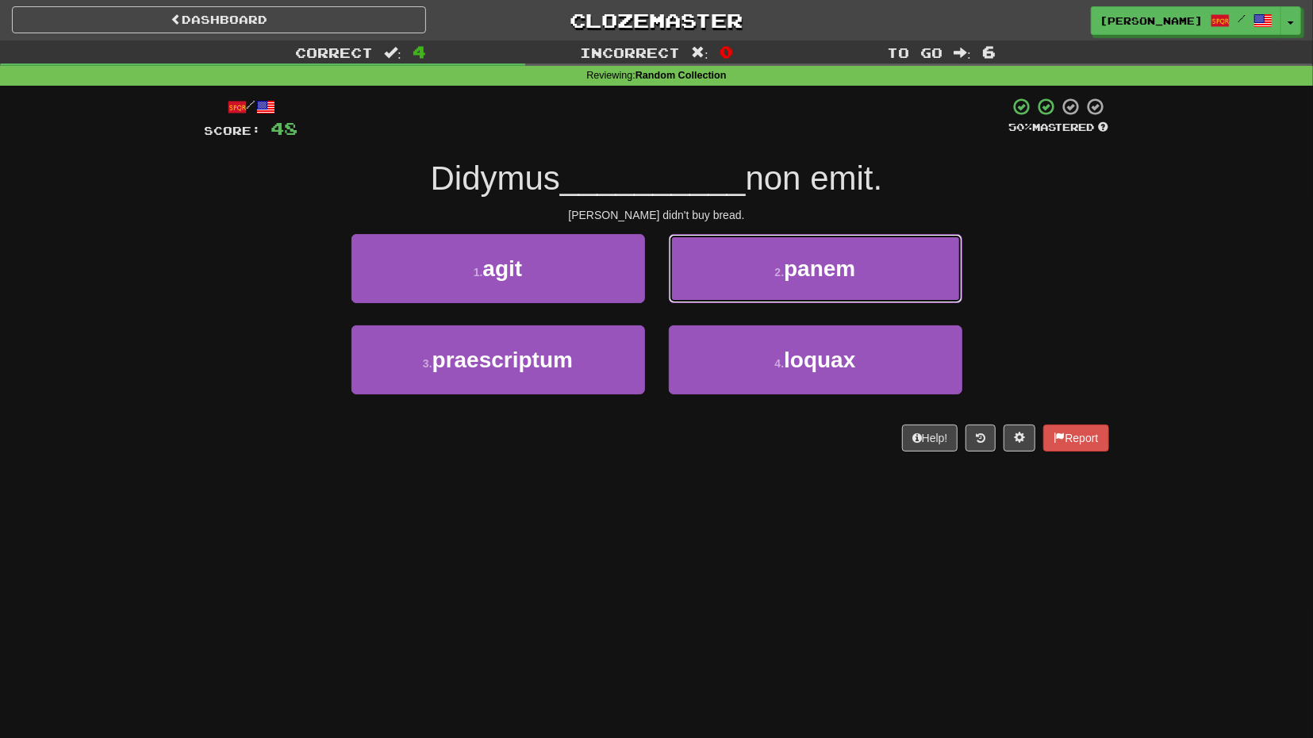
click at [753, 302] on button "2 . panem" at bounding box center [816, 268] width 294 height 69
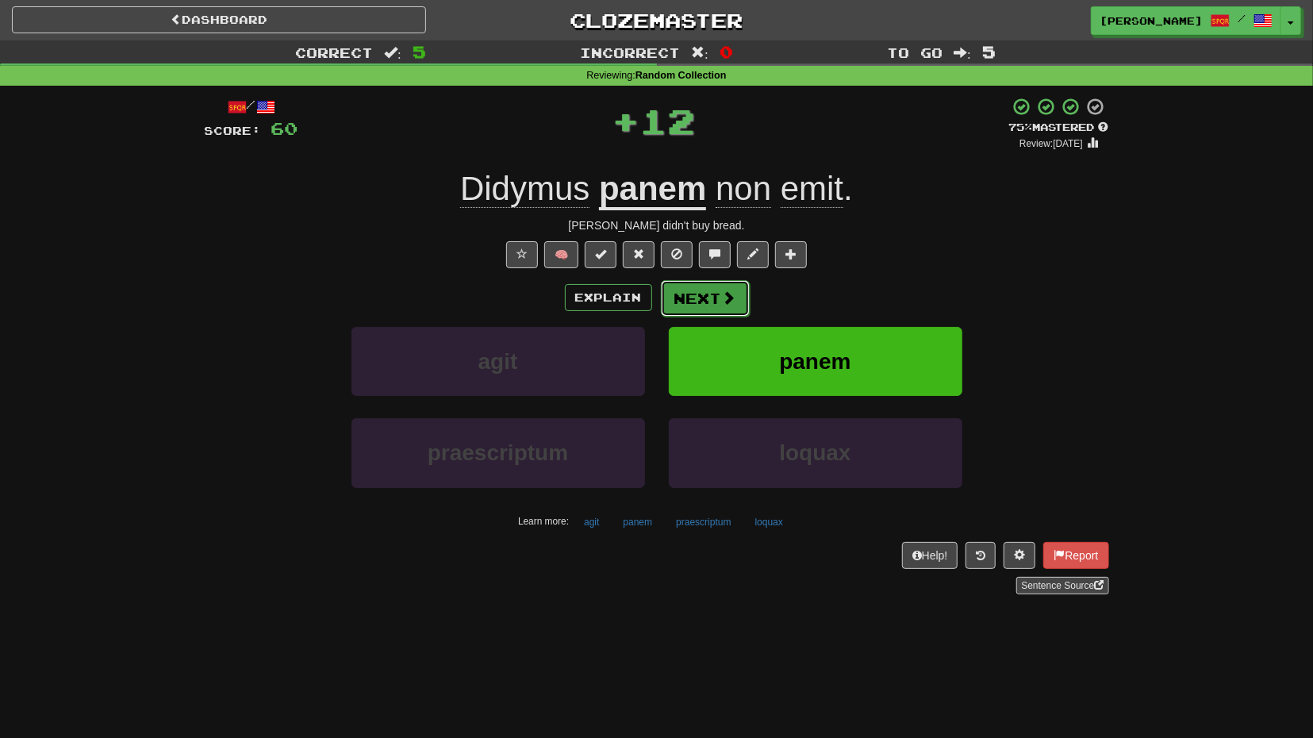
click at [702, 294] on button "Next" at bounding box center [705, 298] width 89 height 37
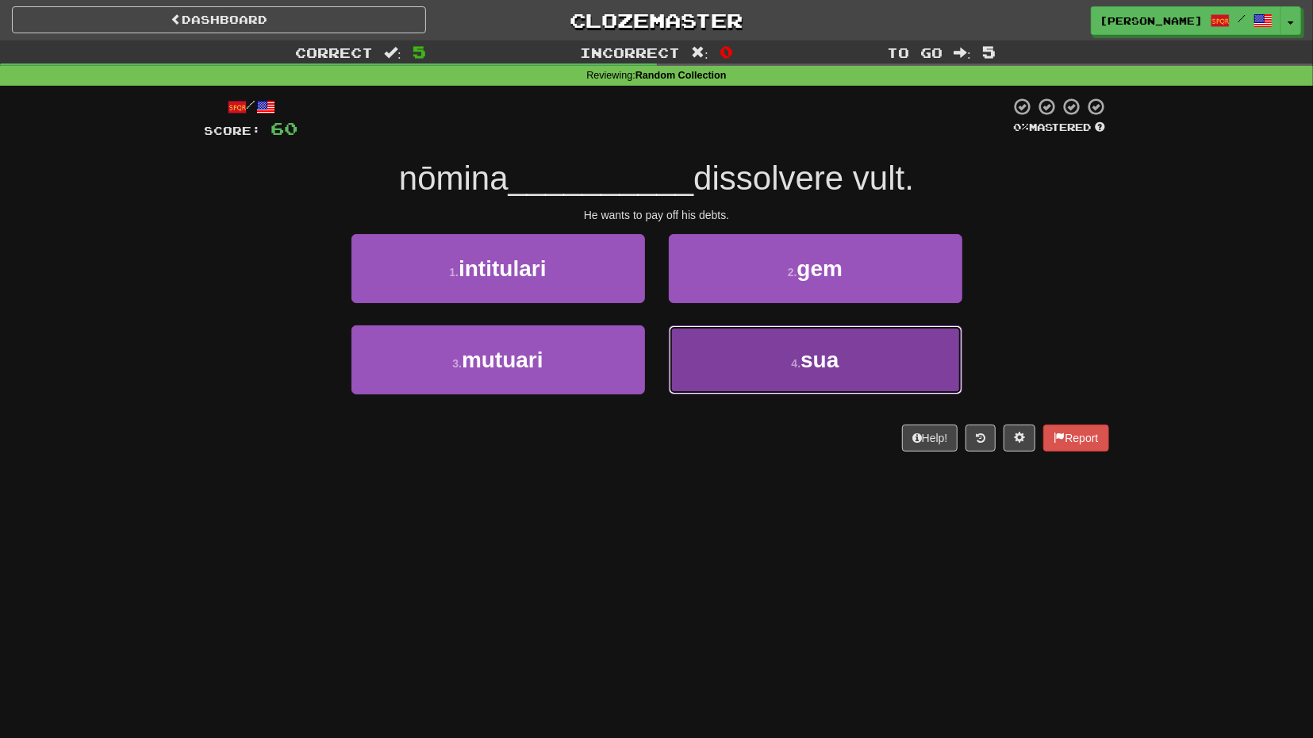
click at [736, 355] on button "4 . sua" at bounding box center [816, 359] width 294 height 69
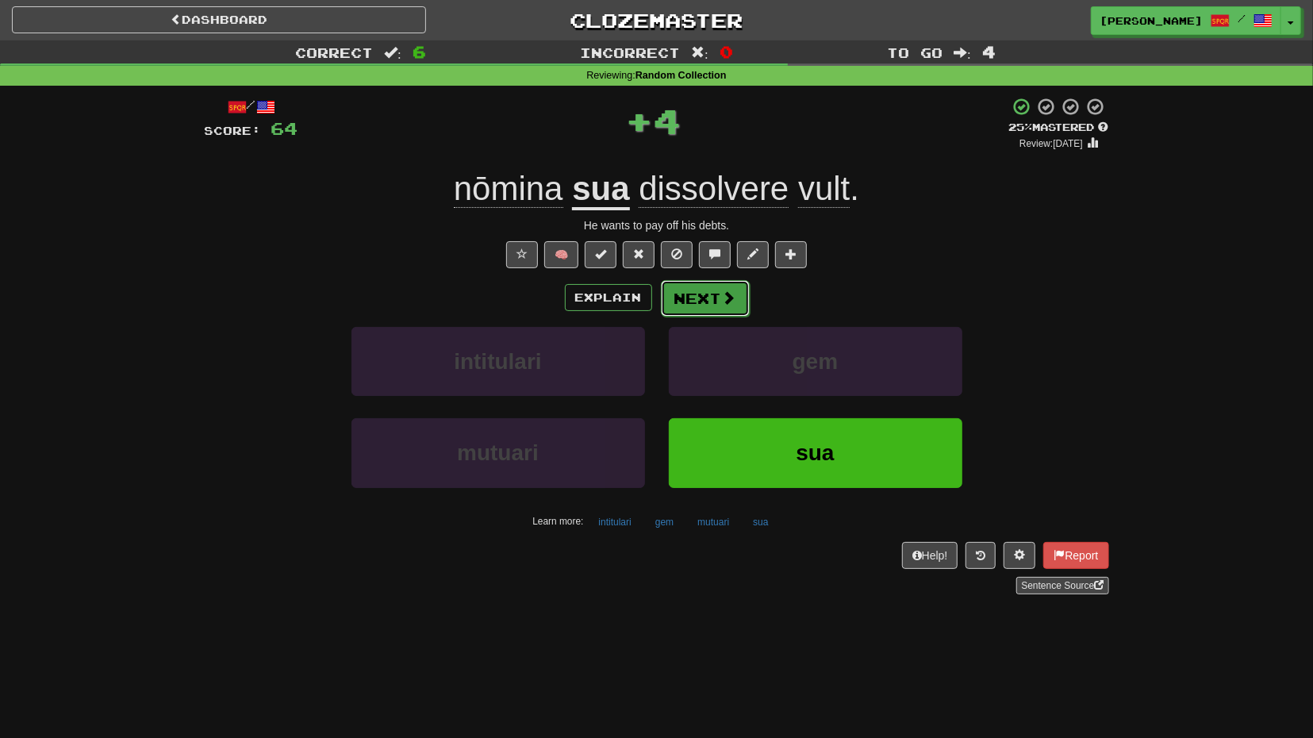
click at [708, 302] on button "Next" at bounding box center [705, 298] width 89 height 37
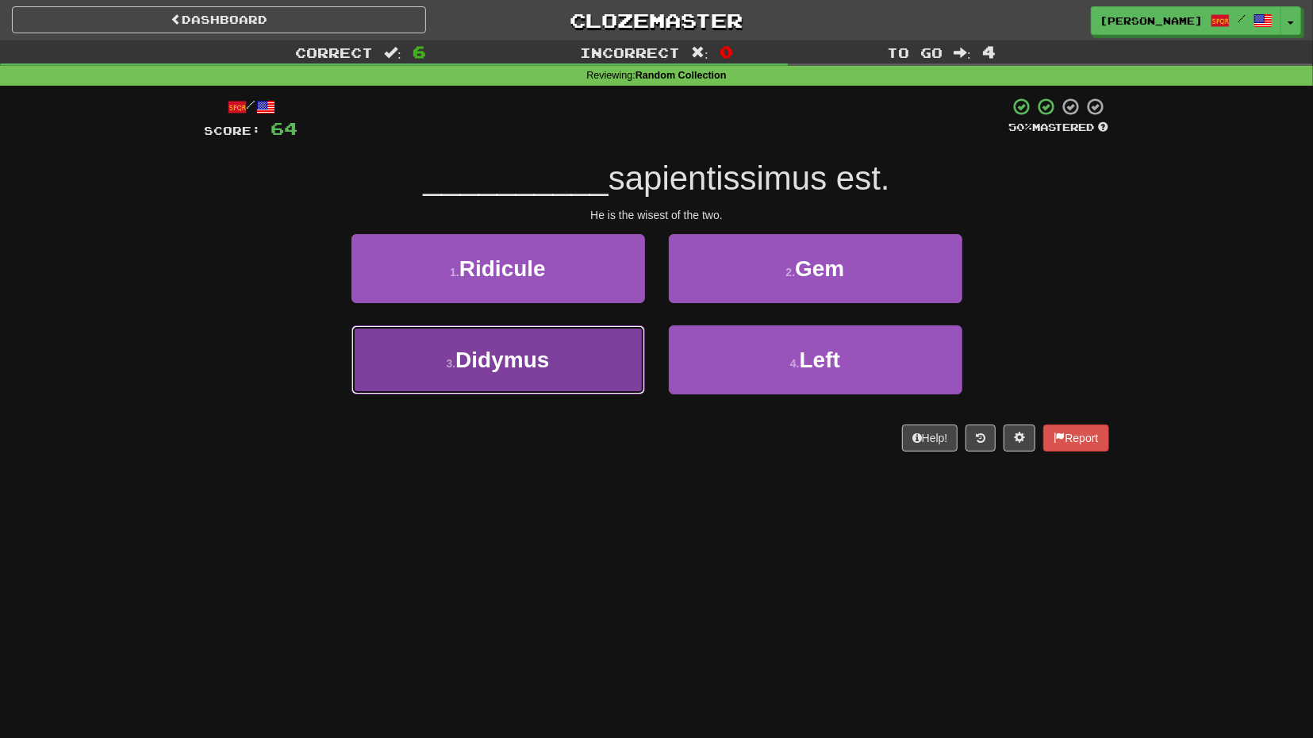
click at [636, 339] on button "3 . Didymus" at bounding box center [499, 359] width 294 height 69
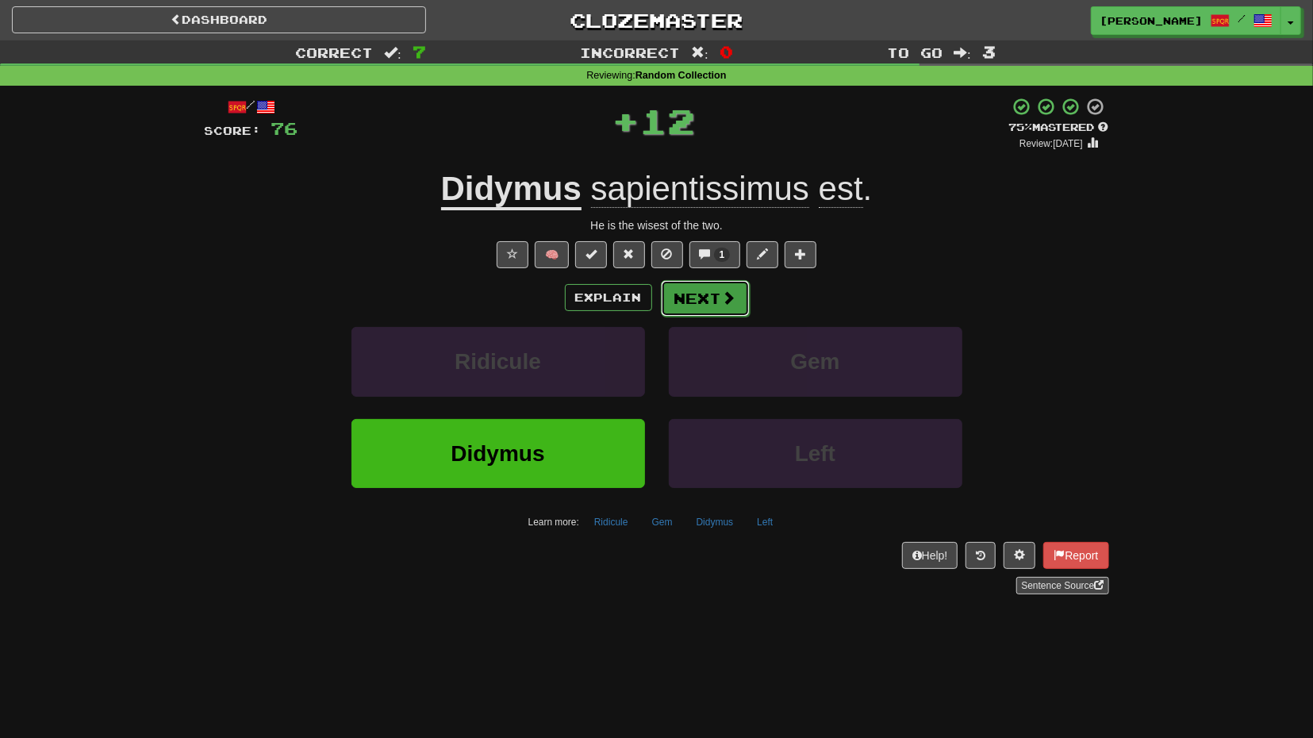
click at [696, 307] on button "Next" at bounding box center [705, 298] width 89 height 37
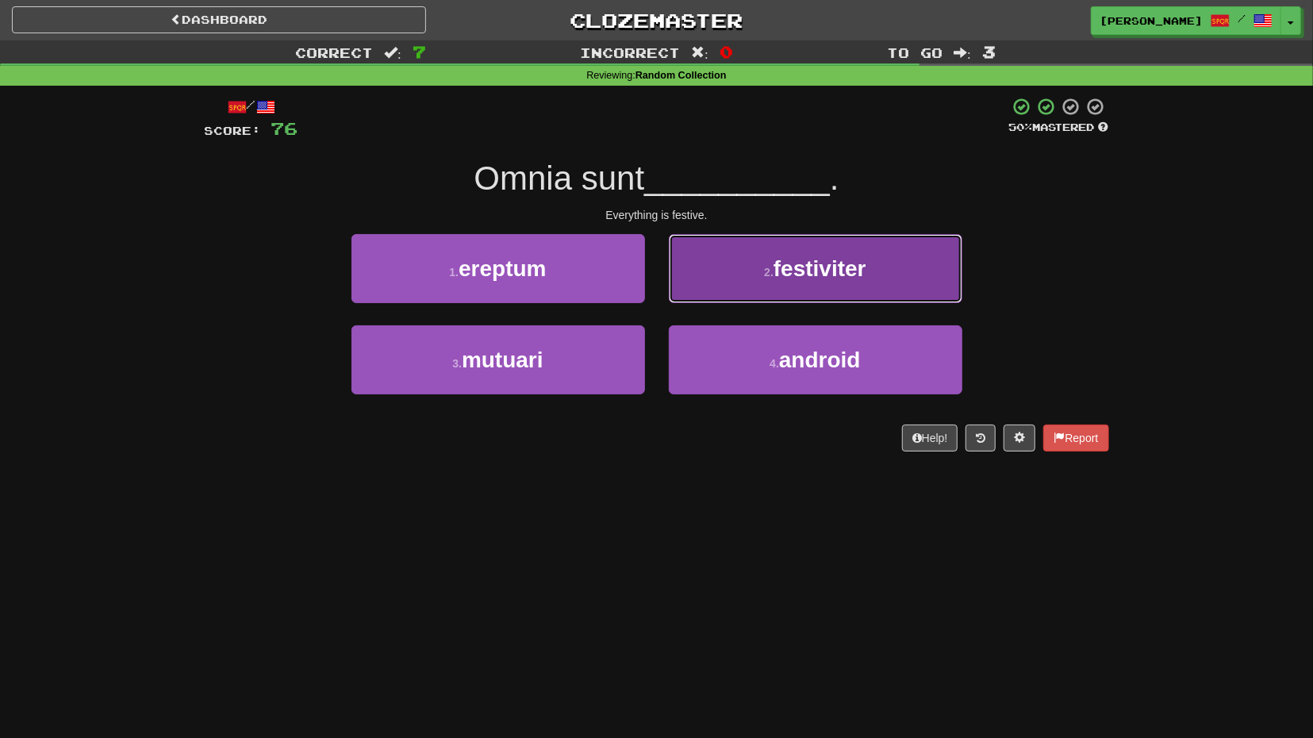
click at [724, 298] on button "2 . festiviter" at bounding box center [816, 268] width 294 height 69
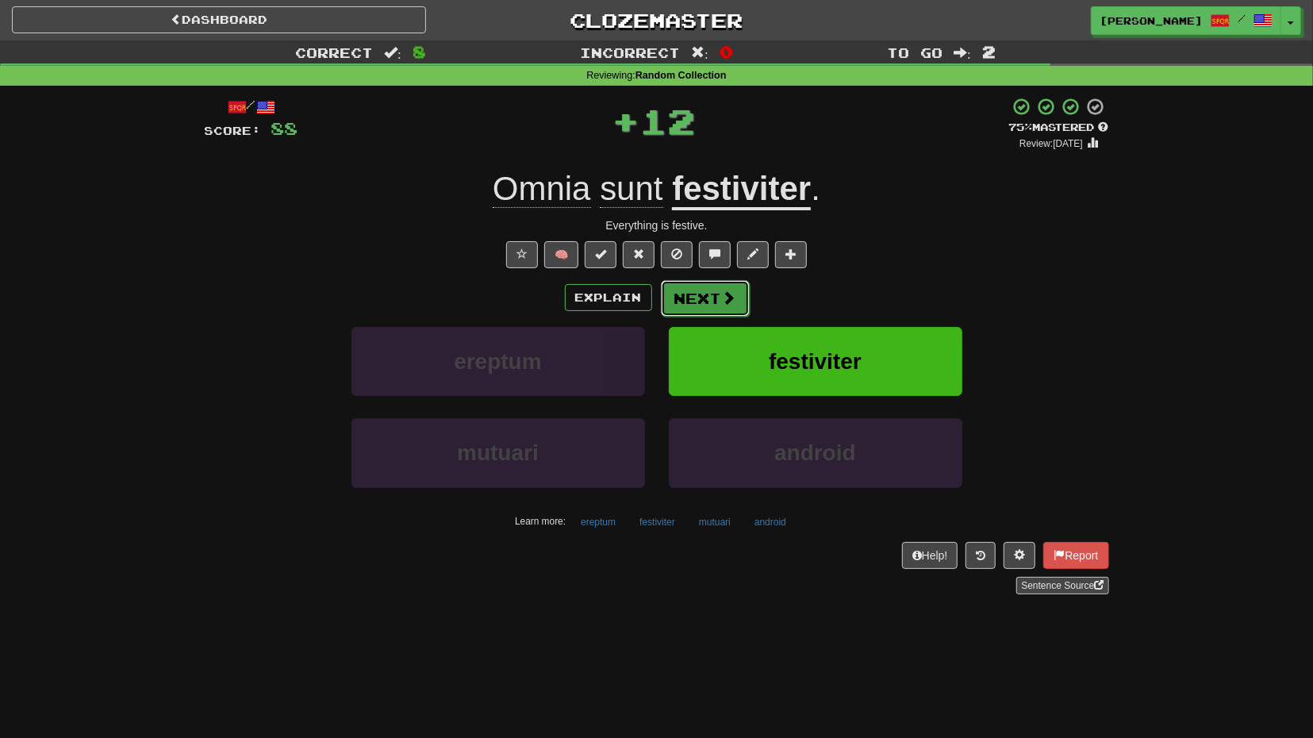
click at [693, 302] on button "Next" at bounding box center [705, 298] width 89 height 37
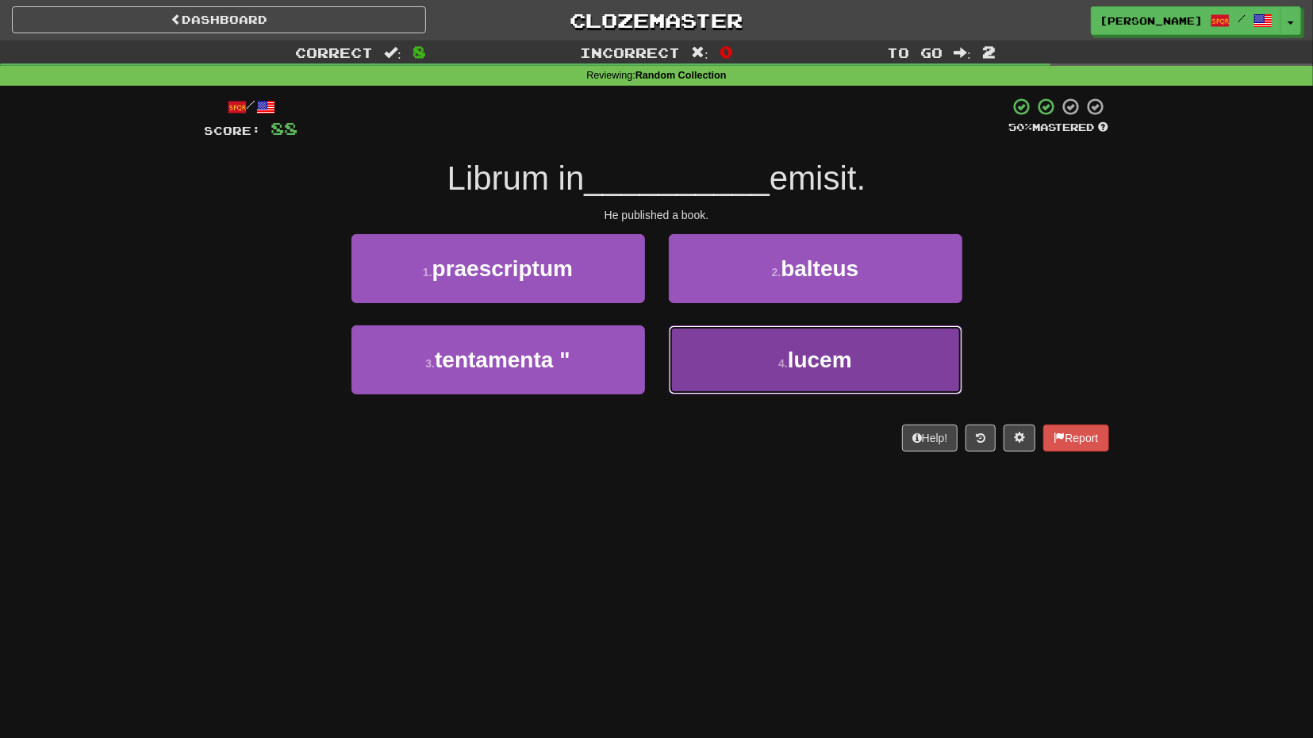
click at [718, 343] on button "4 . lucem" at bounding box center [816, 359] width 294 height 69
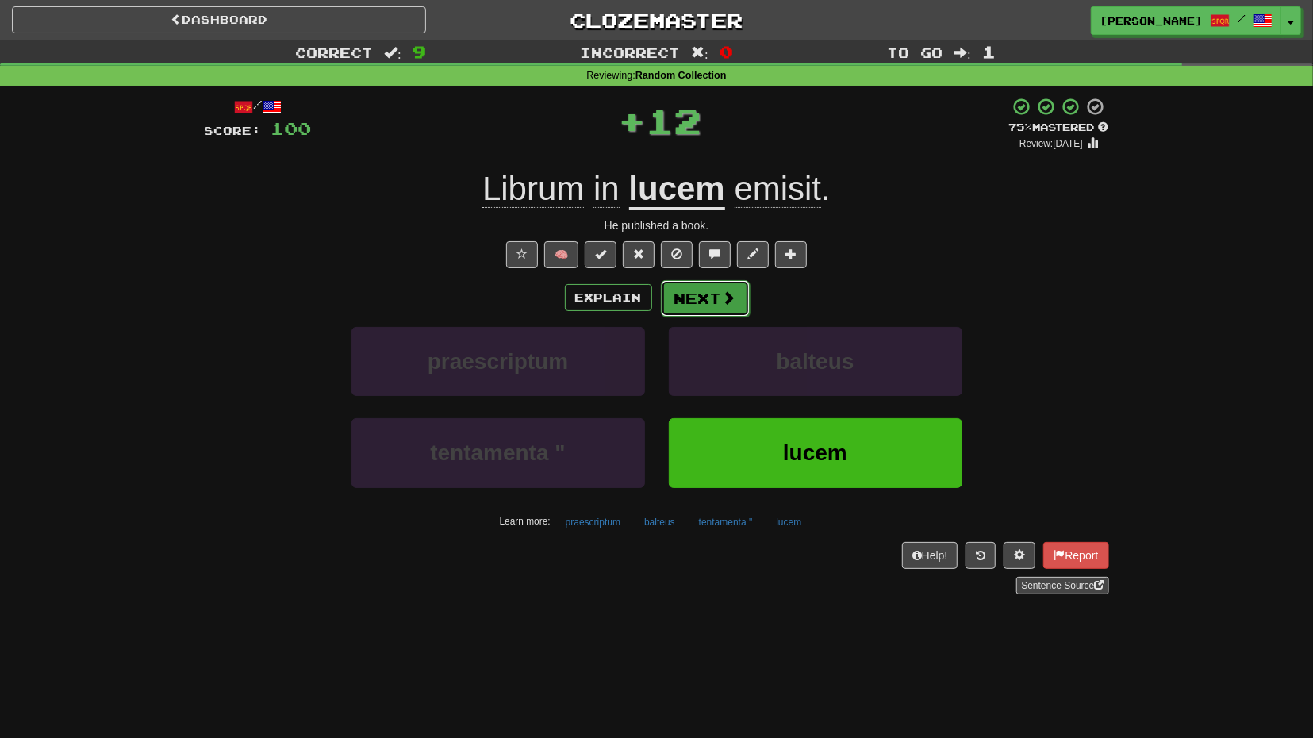
click at [710, 298] on button "Next" at bounding box center [705, 298] width 89 height 37
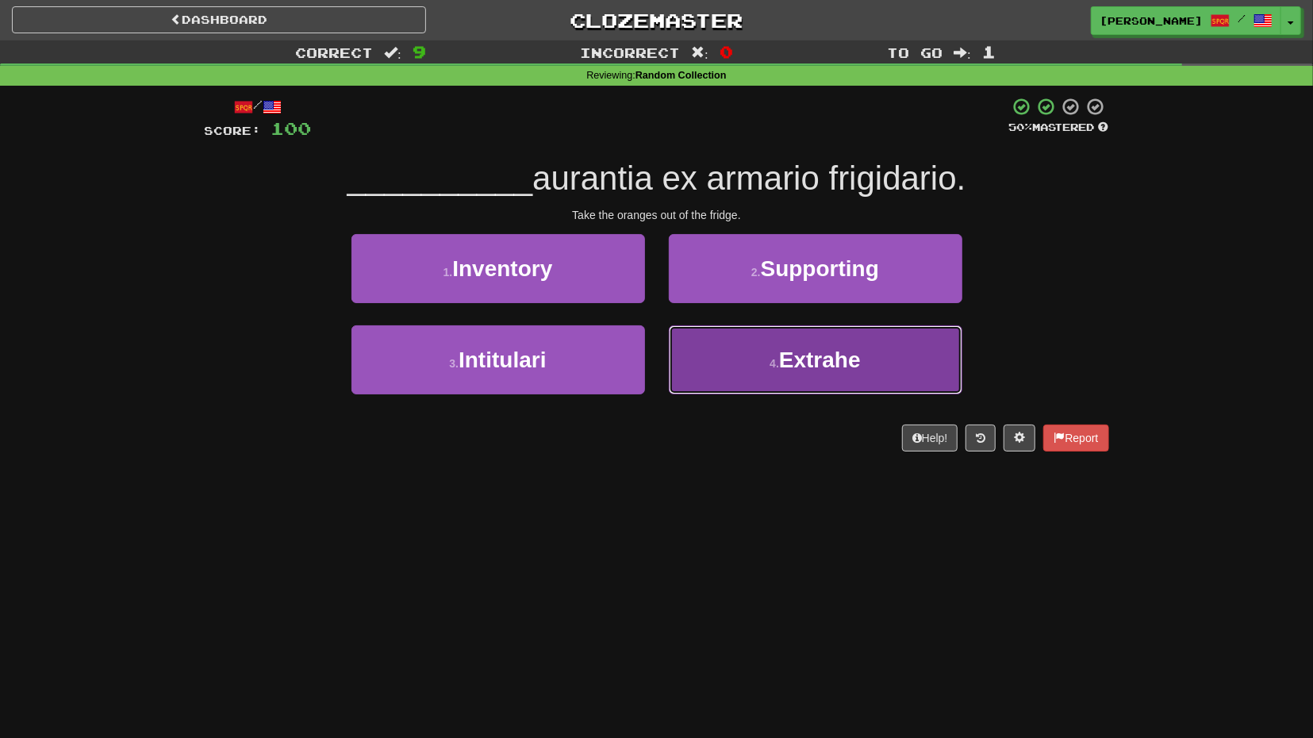
click at [754, 342] on button "4 . Extrahe" at bounding box center [816, 359] width 294 height 69
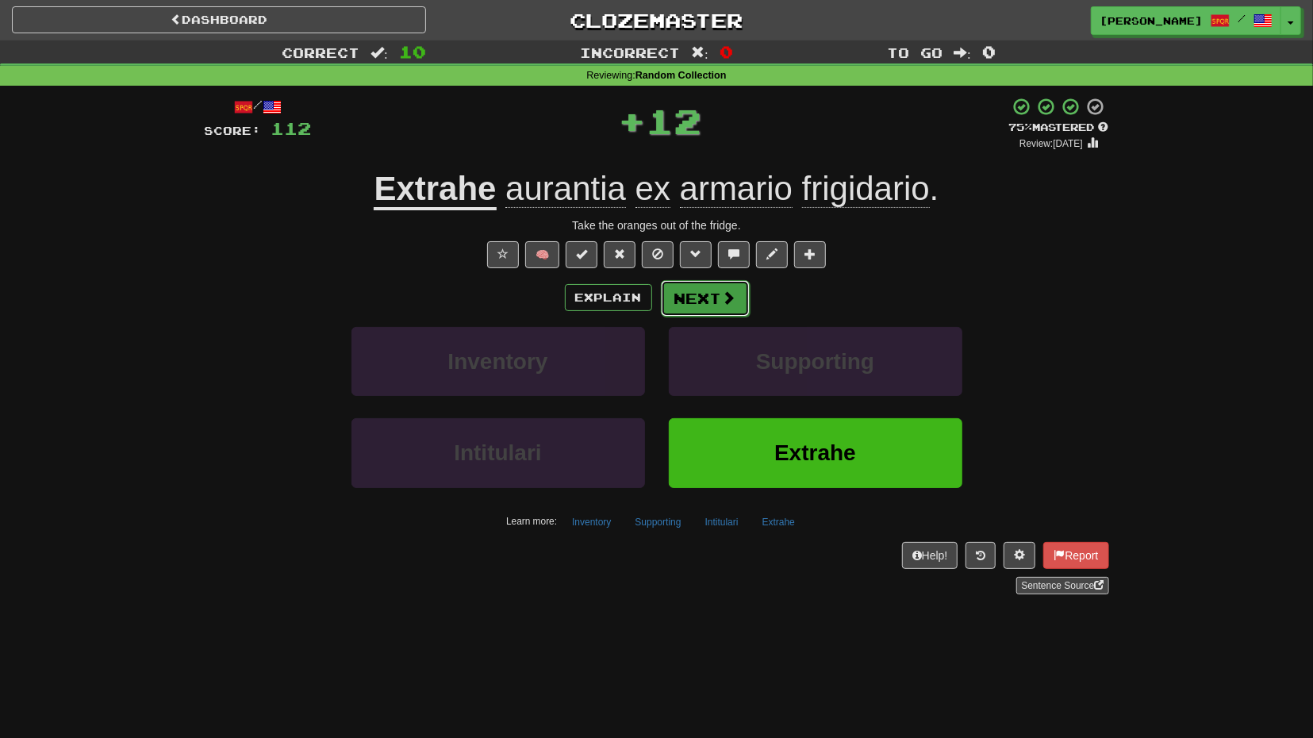
click at [704, 292] on button "Next" at bounding box center [705, 298] width 89 height 37
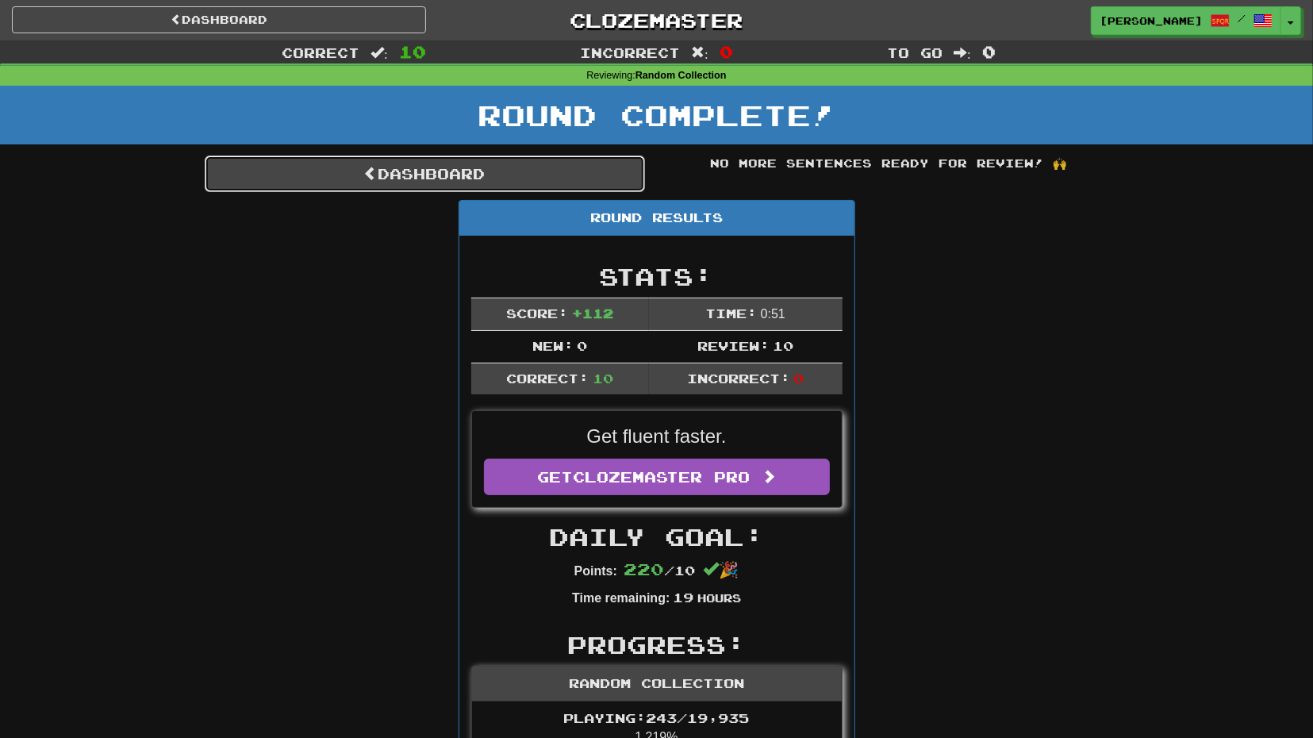
click at [578, 186] on link "Dashboard" at bounding box center [425, 174] width 440 height 37
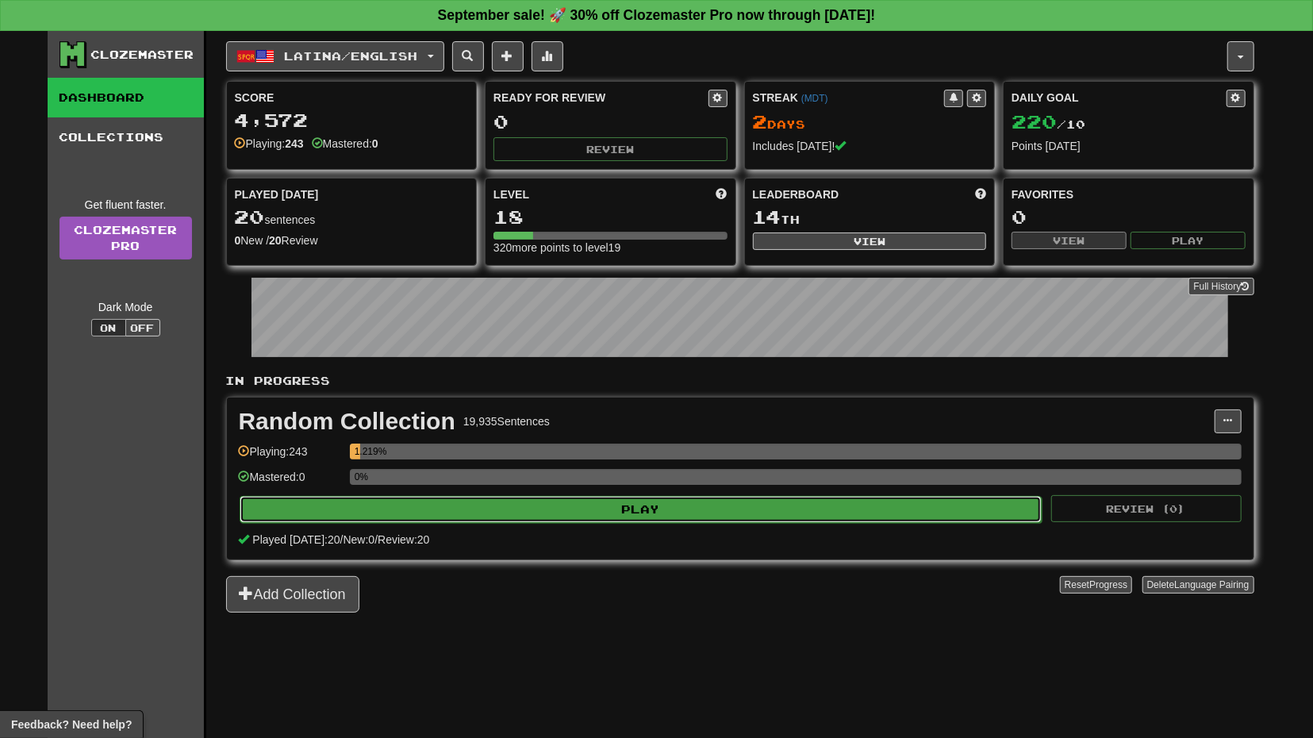
click at [704, 498] on button "Play" at bounding box center [641, 509] width 803 height 27
select select "**"
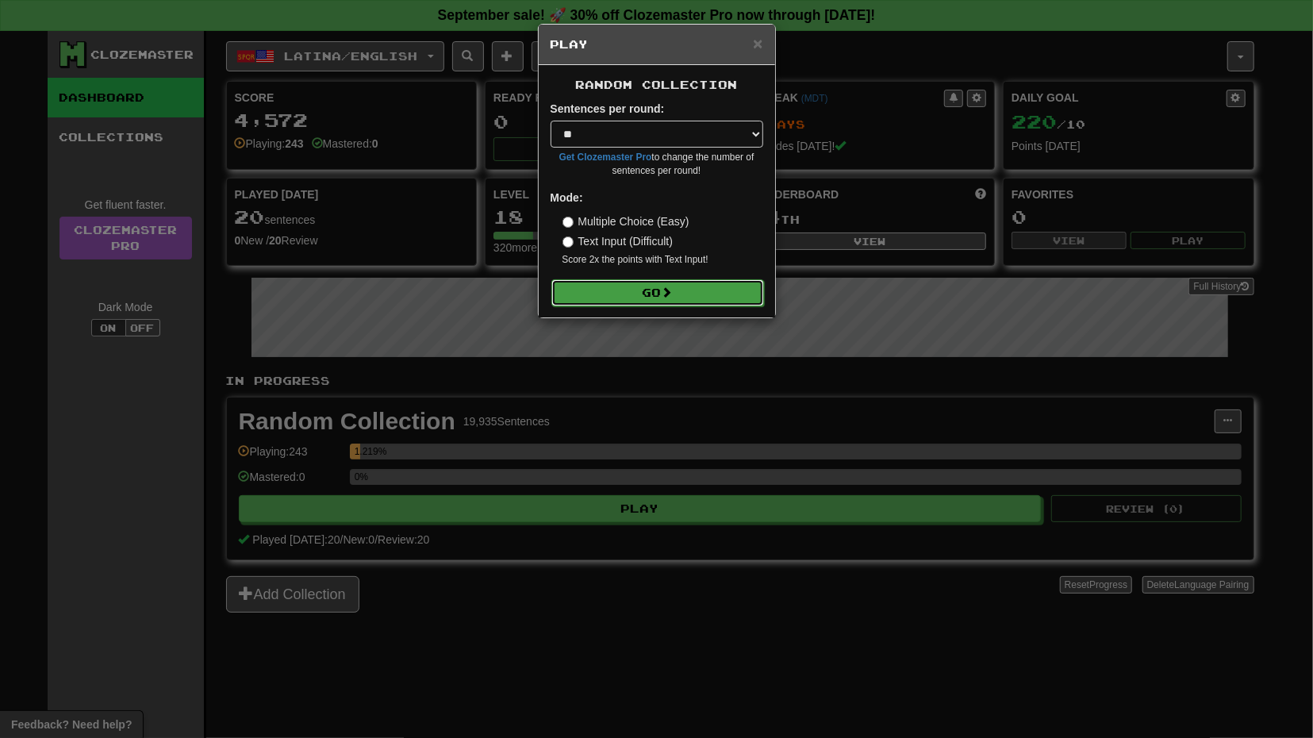
click at [708, 299] on button "Go" at bounding box center [657, 292] width 213 height 27
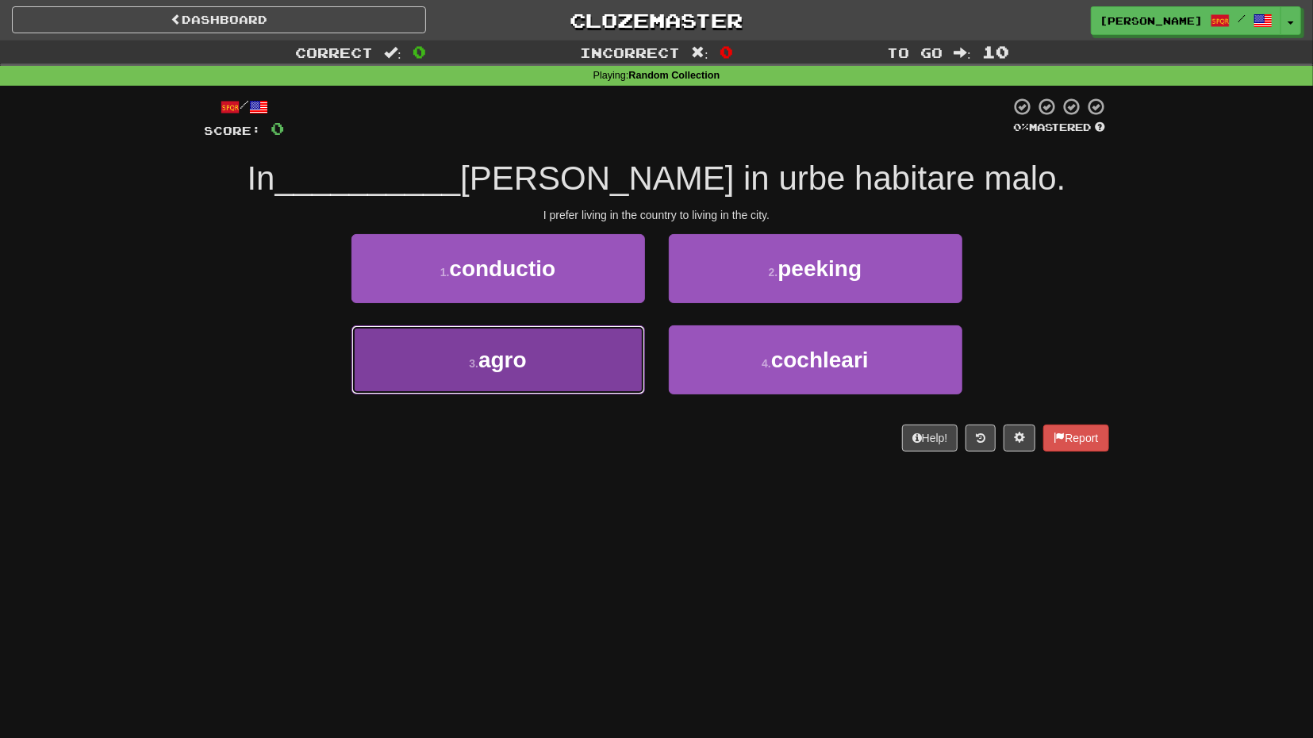
click at [611, 369] on button "3 . agro" at bounding box center [499, 359] width 294 height 69
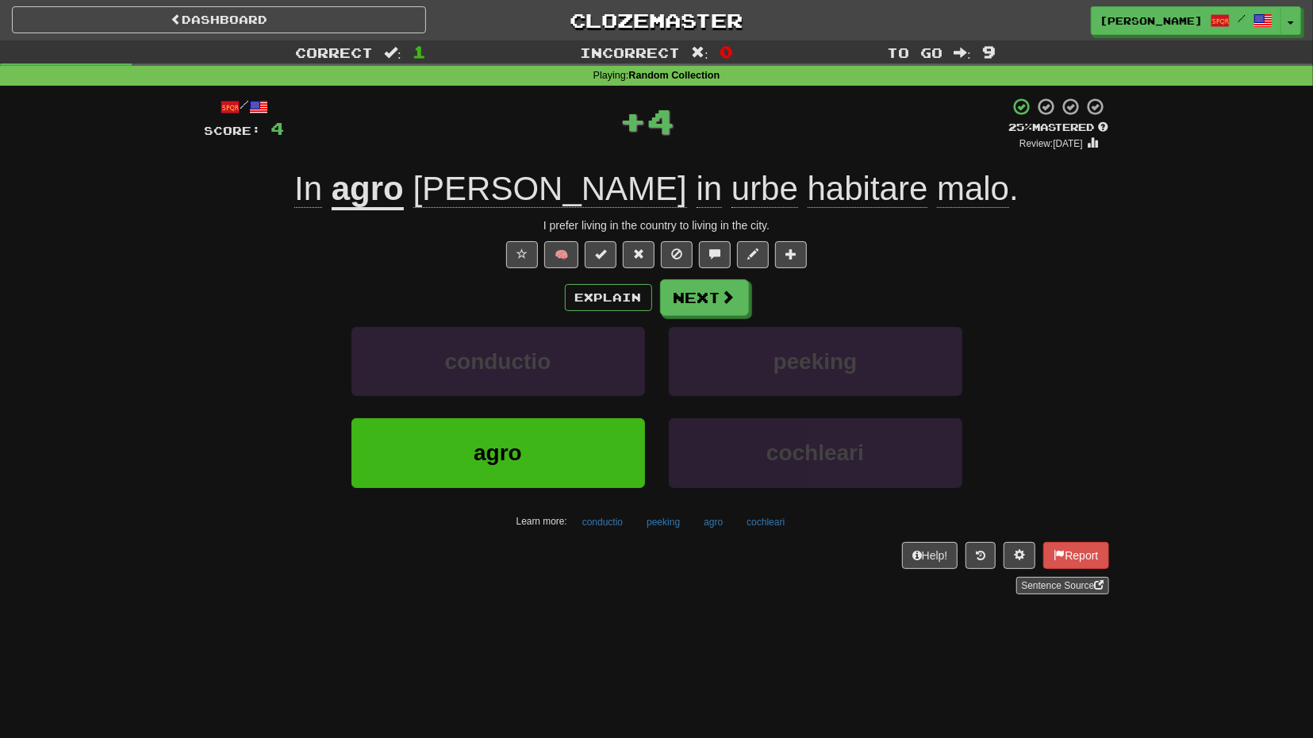
click at [711, 316] on div "Explain Next conductio peeking agro cochleari Learn more: conductio peeking agr…" at bounding box center [657, 406] width 905 height 255
click at [707, 300] on button "Next" at bounding box center [705, 298] width 89 height 37
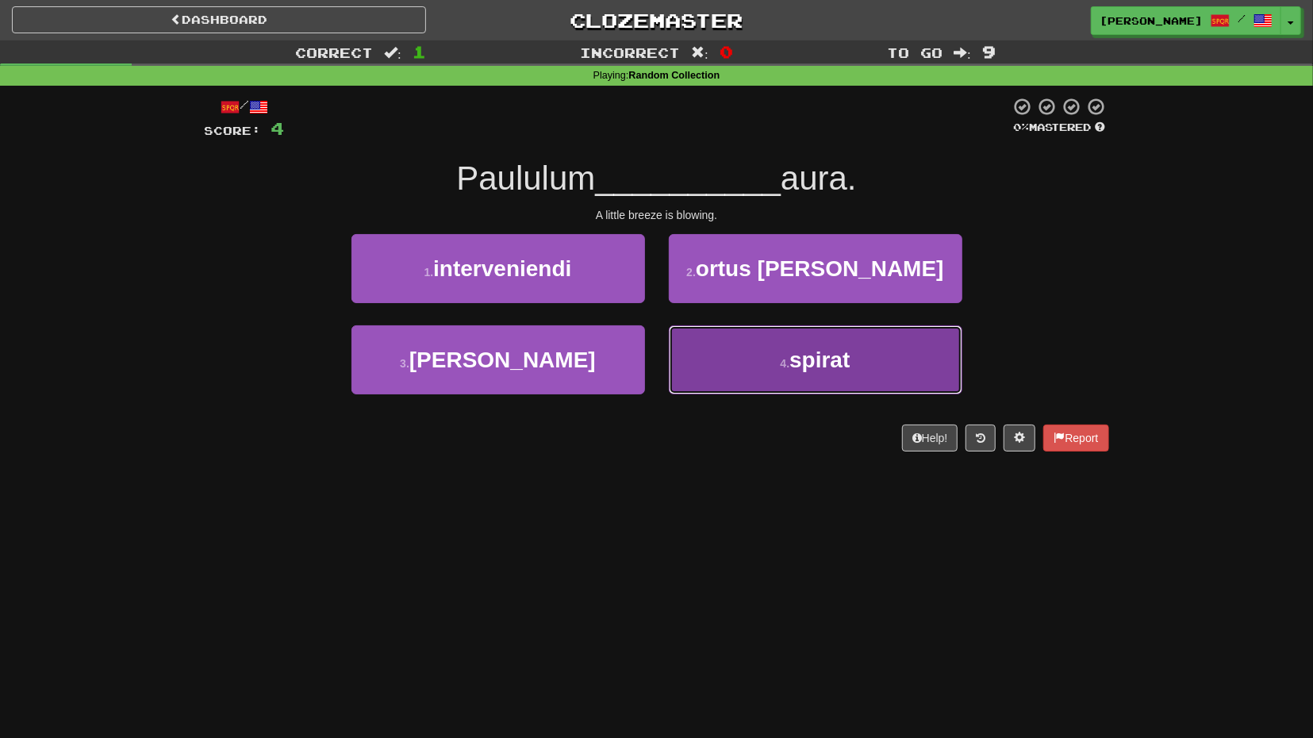
click at [746, 356] on button "4 . spirat" at bounding box center [816, 359] width 294 height 69
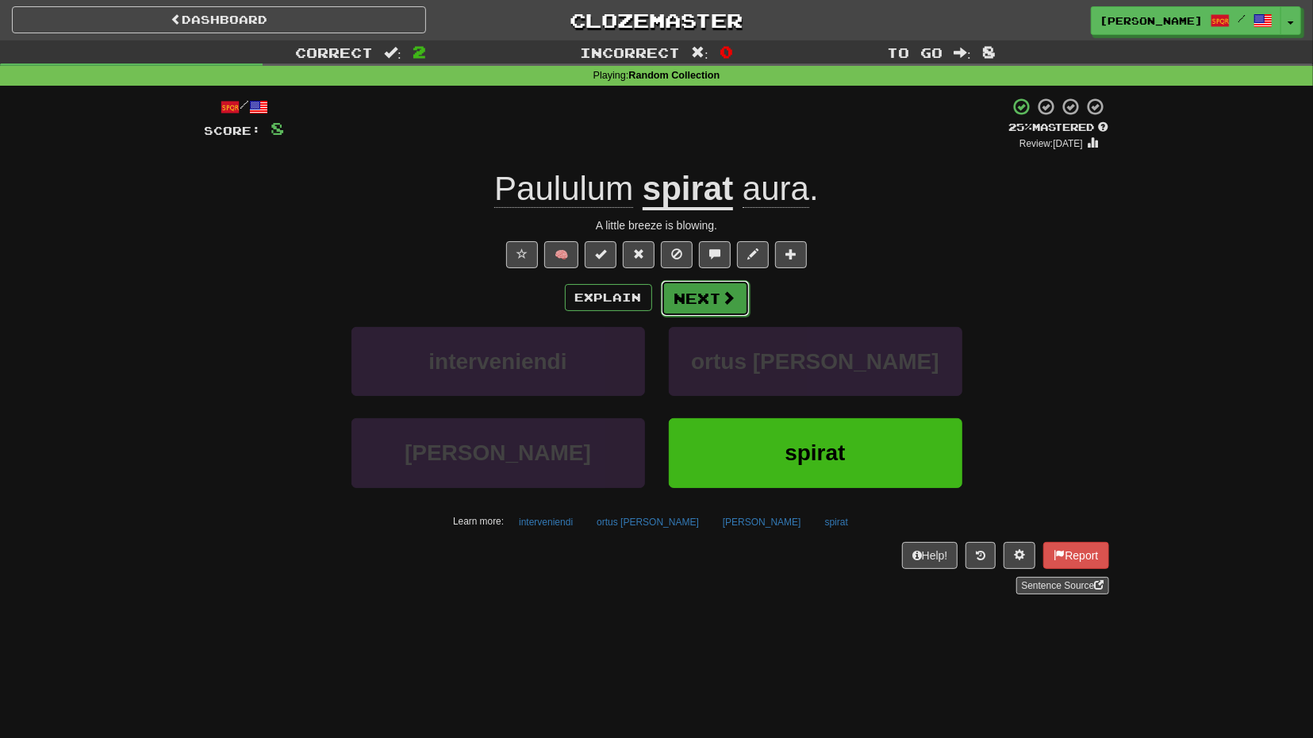
click at [711, 302] on button "Next" at bounding box center [705, 298] width 89 height 37
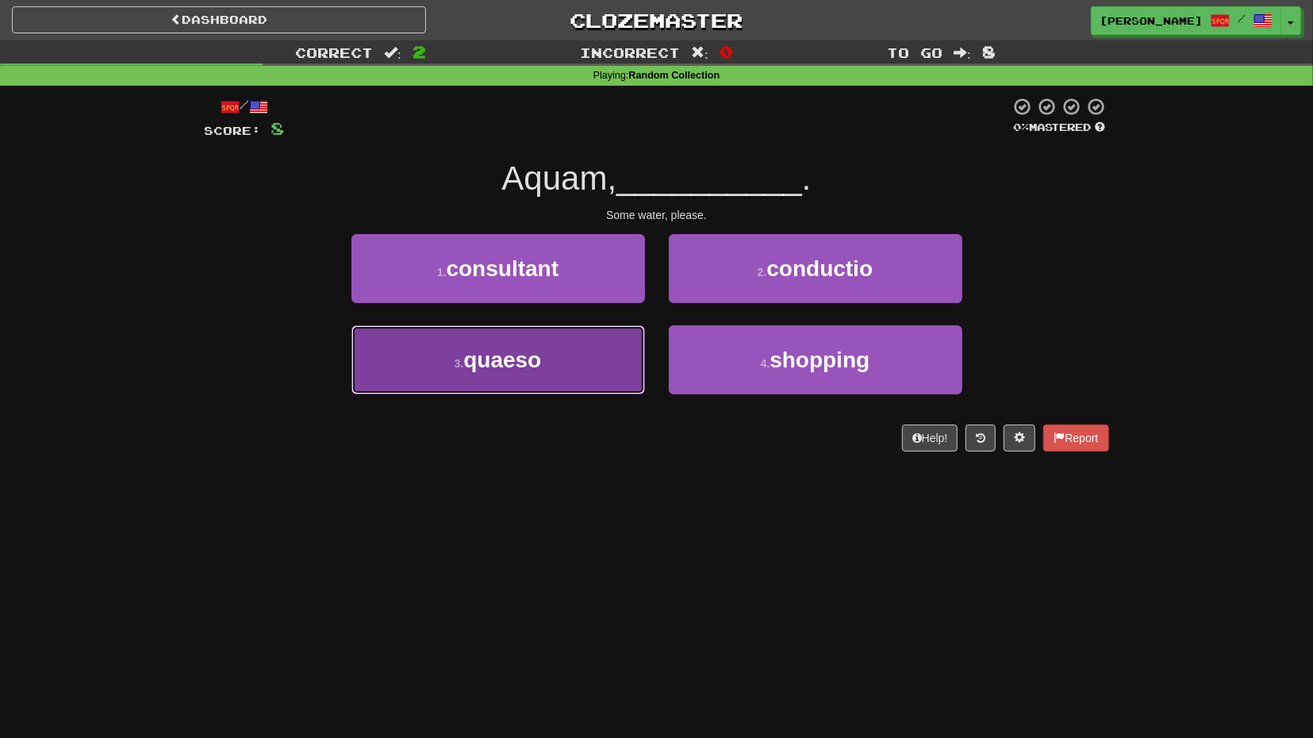
click at [633, 342] on button "3 . quaeso" at bounding box center [499, 359] width 294 height 69
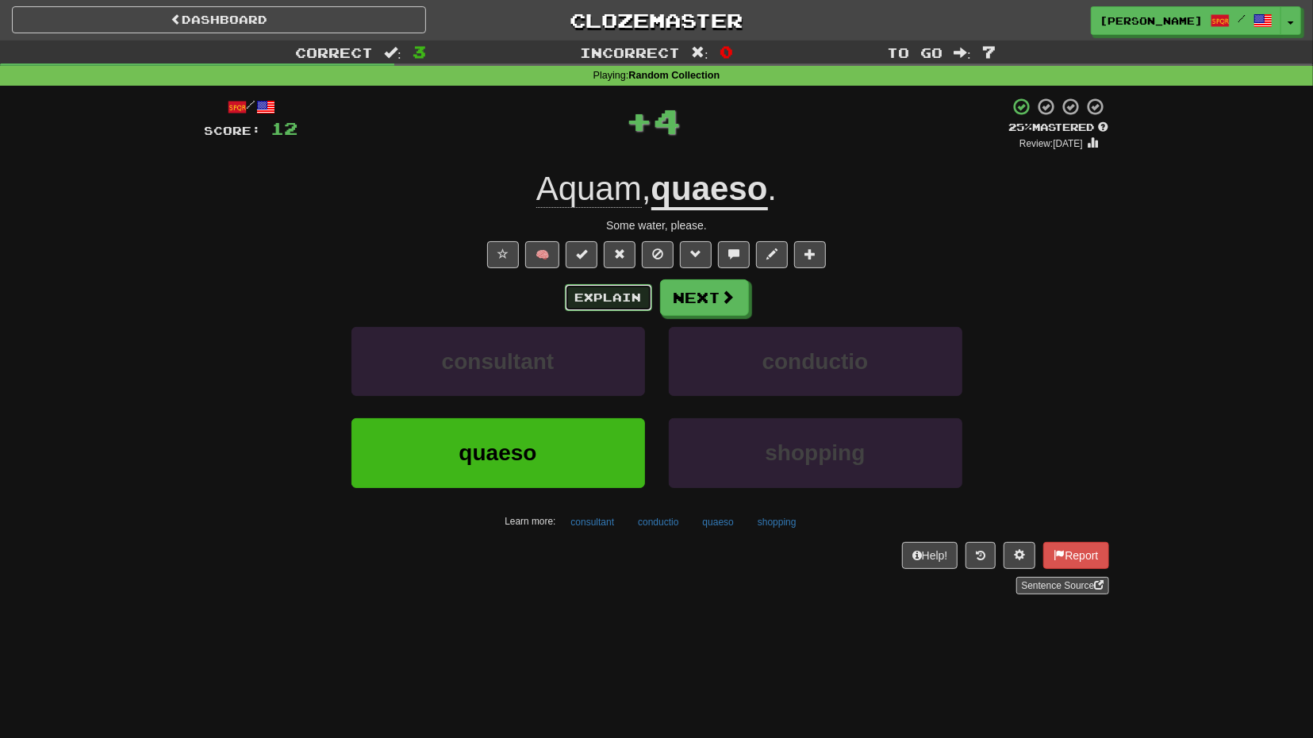
click at [629, 289] on button "Explain" at bounding box center [608, 297] width 87 height 27
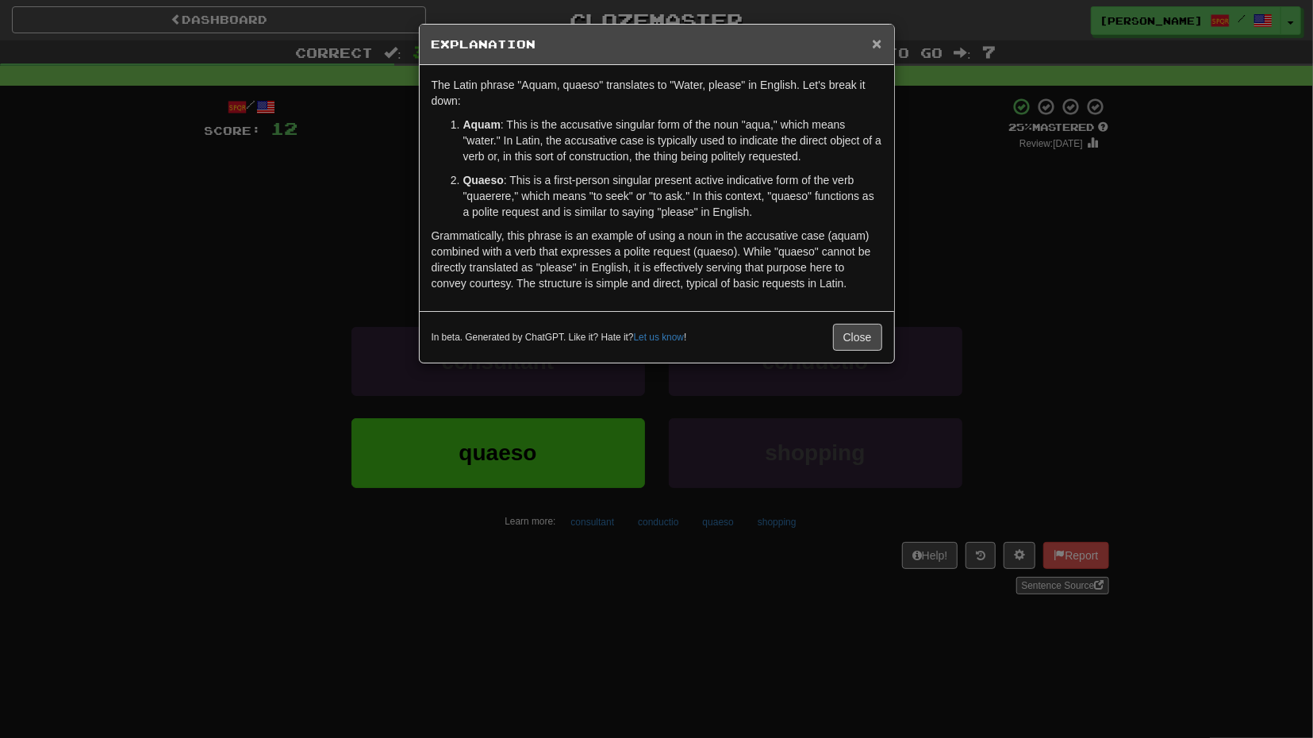
click at [878, 40] on span "×" at bounding box center [877, 43] width 10 height 18
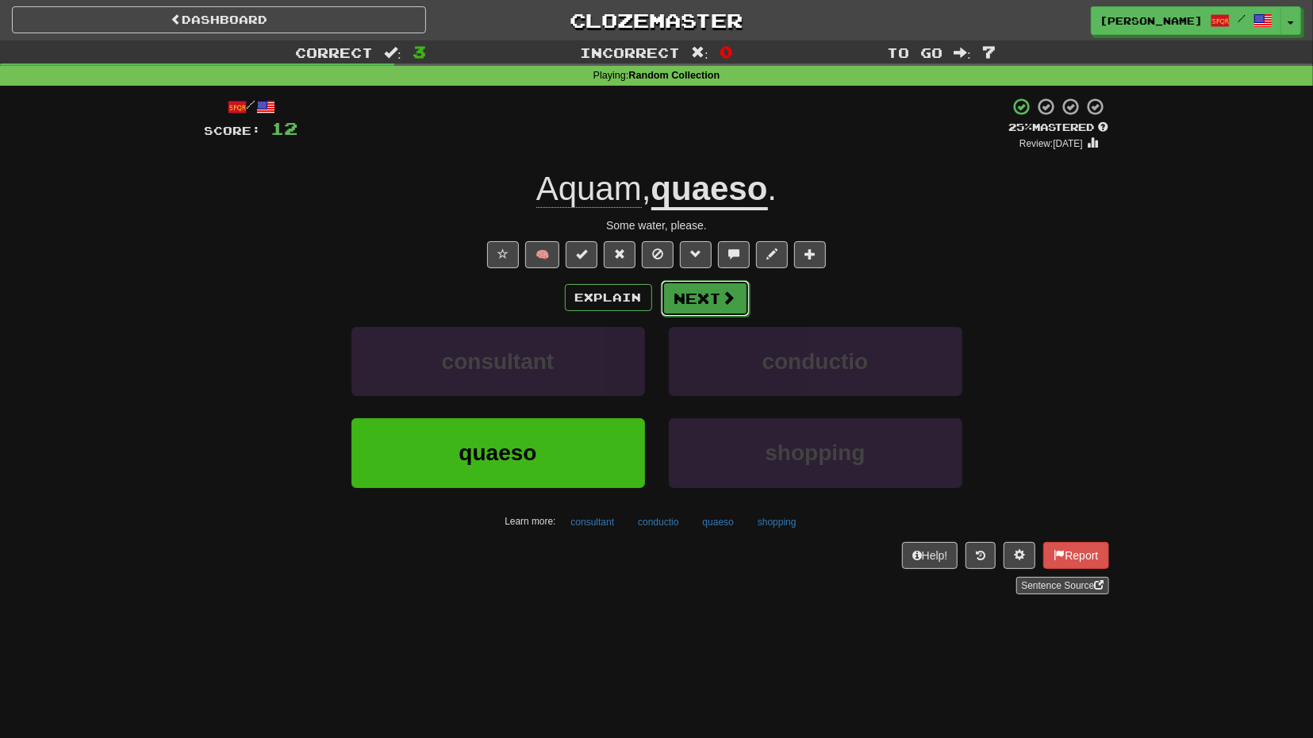
click at [724, 299] on span at bounding box center [729, 297] width 14 height 14
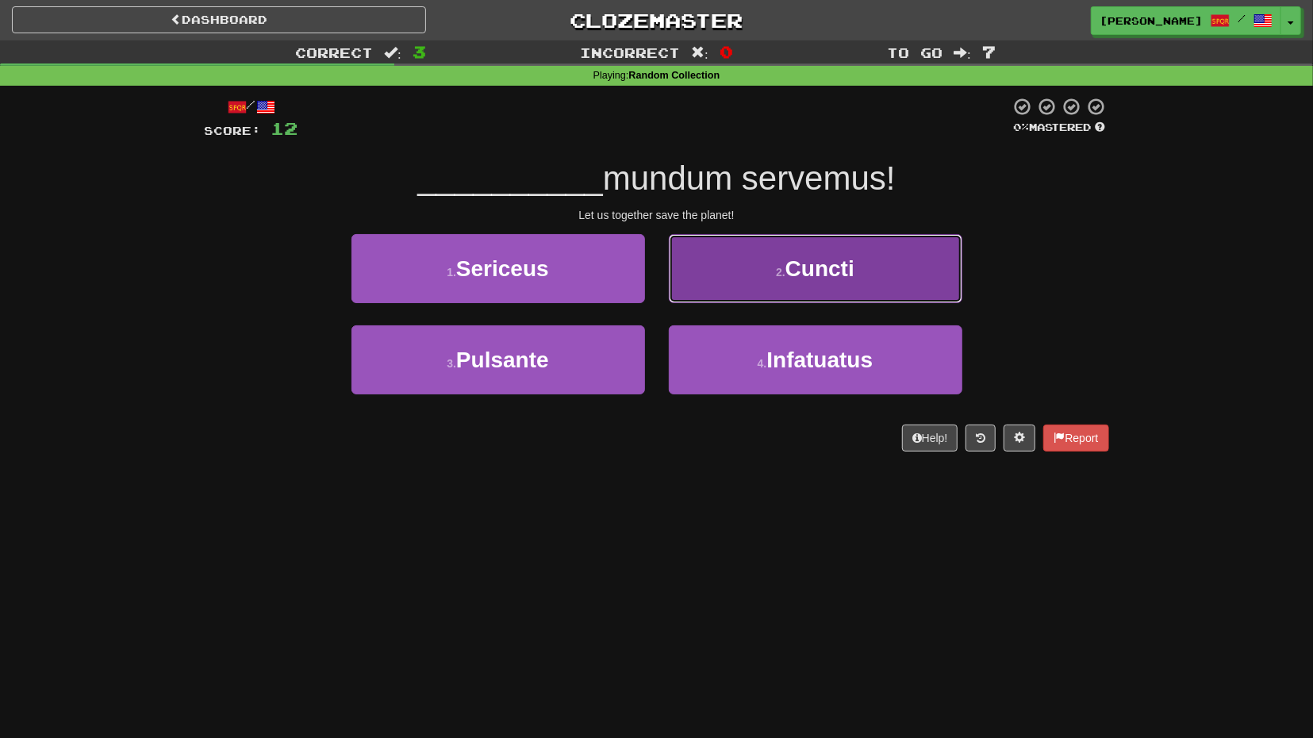
click at [723, 279] on button "2 . Cuncti" at bounding box center [816, 268] width 294 height 69
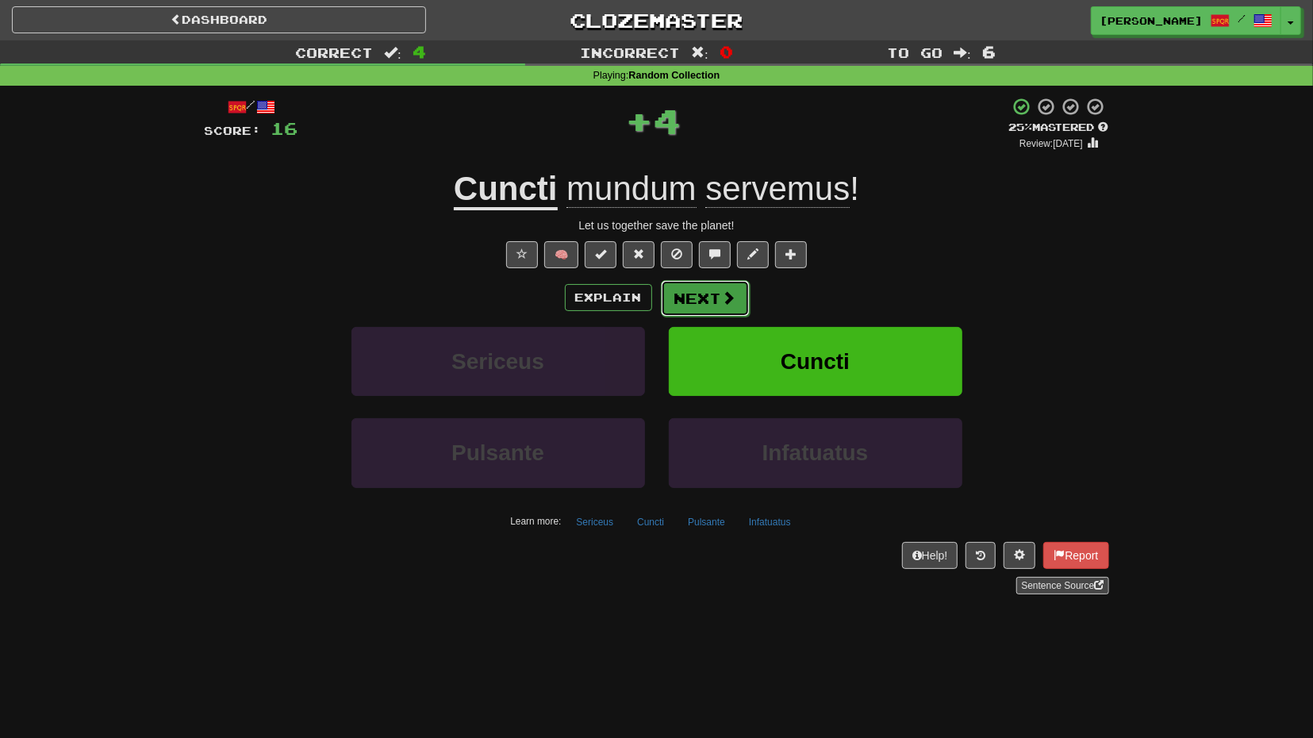
click at [694, 293] on button "Next" at bounding box center [705, 298] width 89 height 37
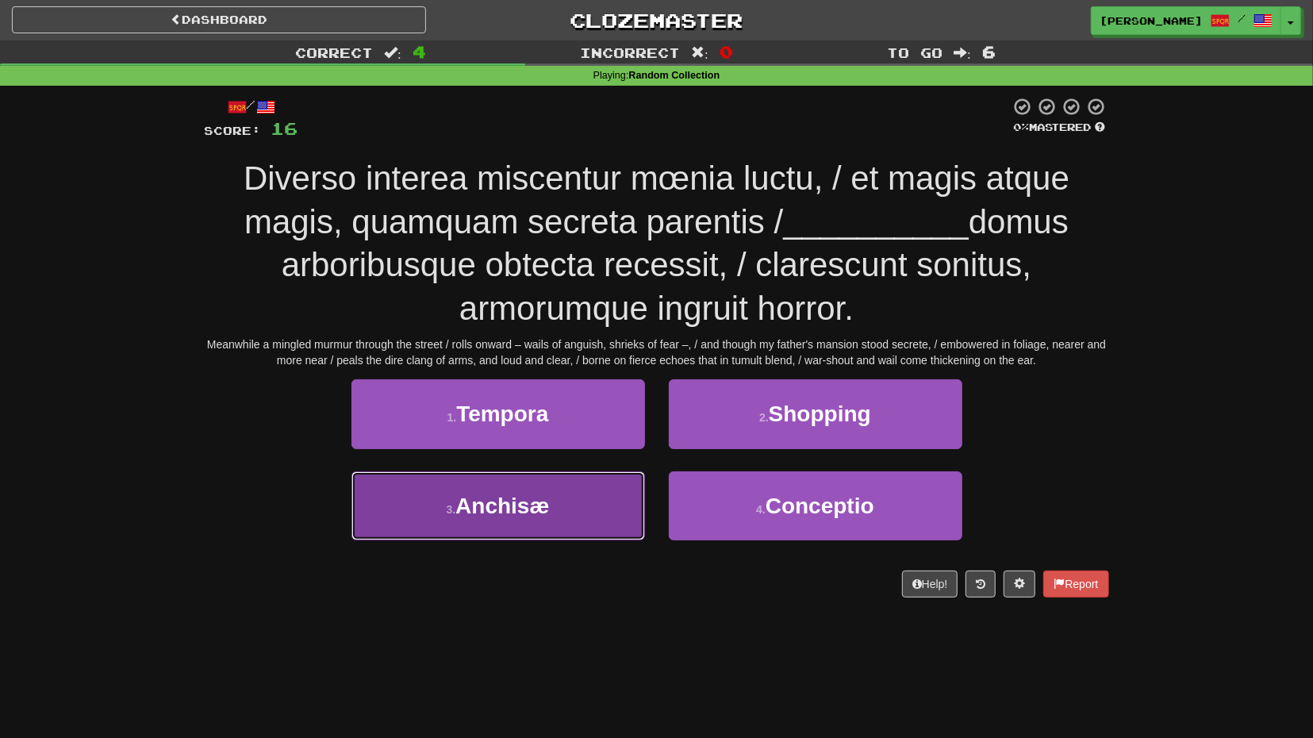
click at [560, 494] on button "3 . Anchisæ" at bounding box center [499, 505] width 294 height 69
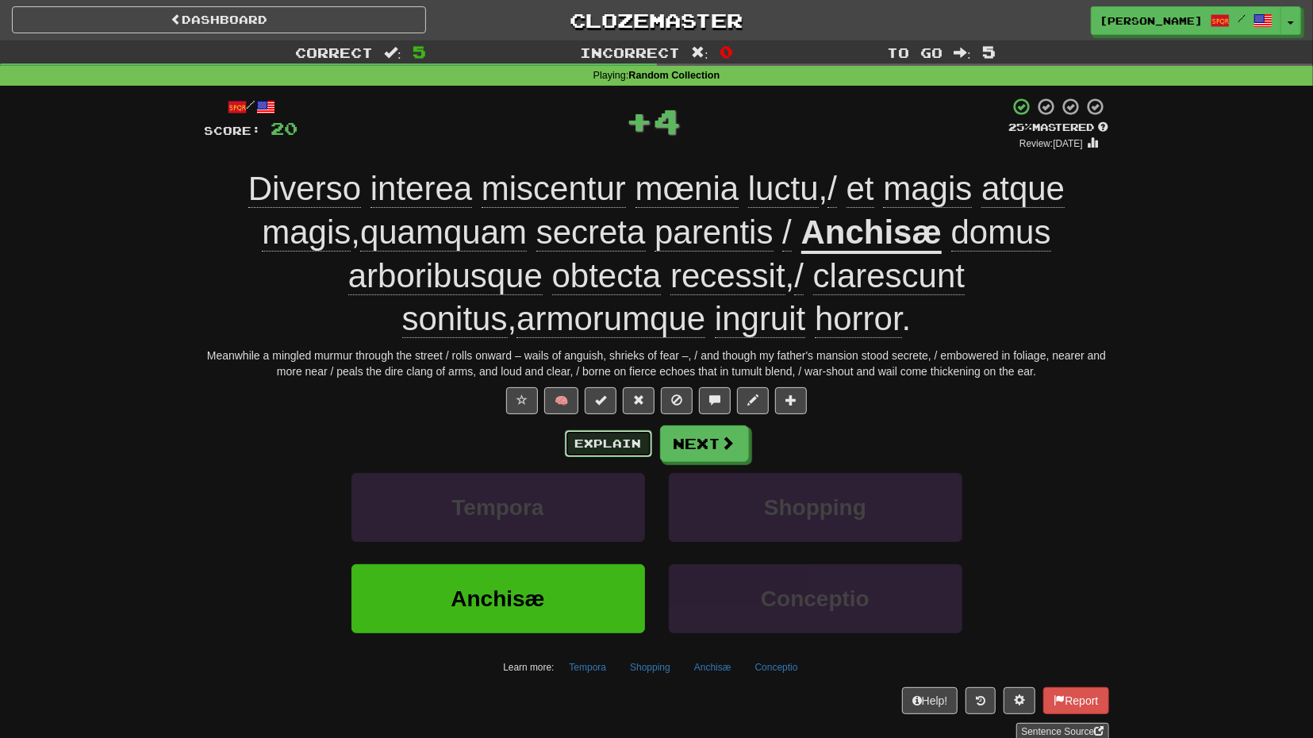
click at [631, 448] on button "Explain" at bounding box center [608, 443] width 87 height 27
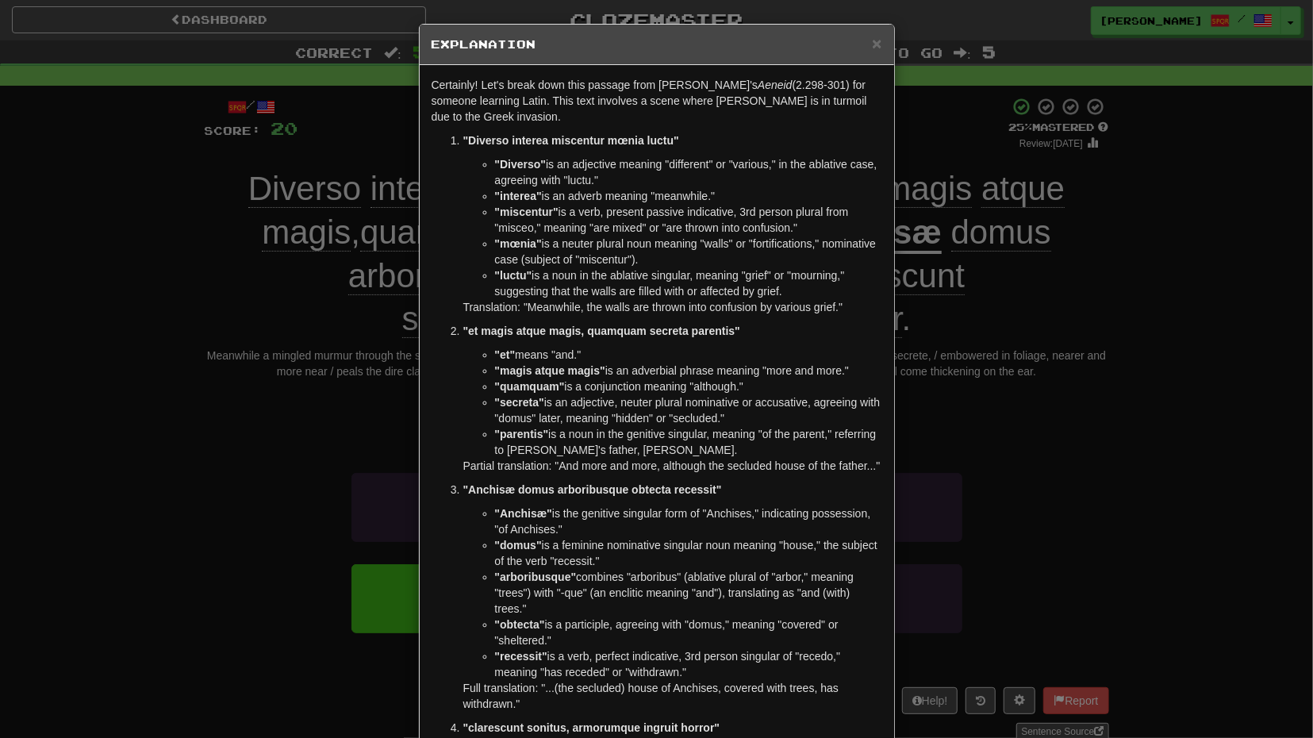
click at [267, 466] on div "× Explanation Certainly! Let's break down this passage from Virgil's Aeneid (2.…" at bounding box center [656, 369] width 1313 height 738
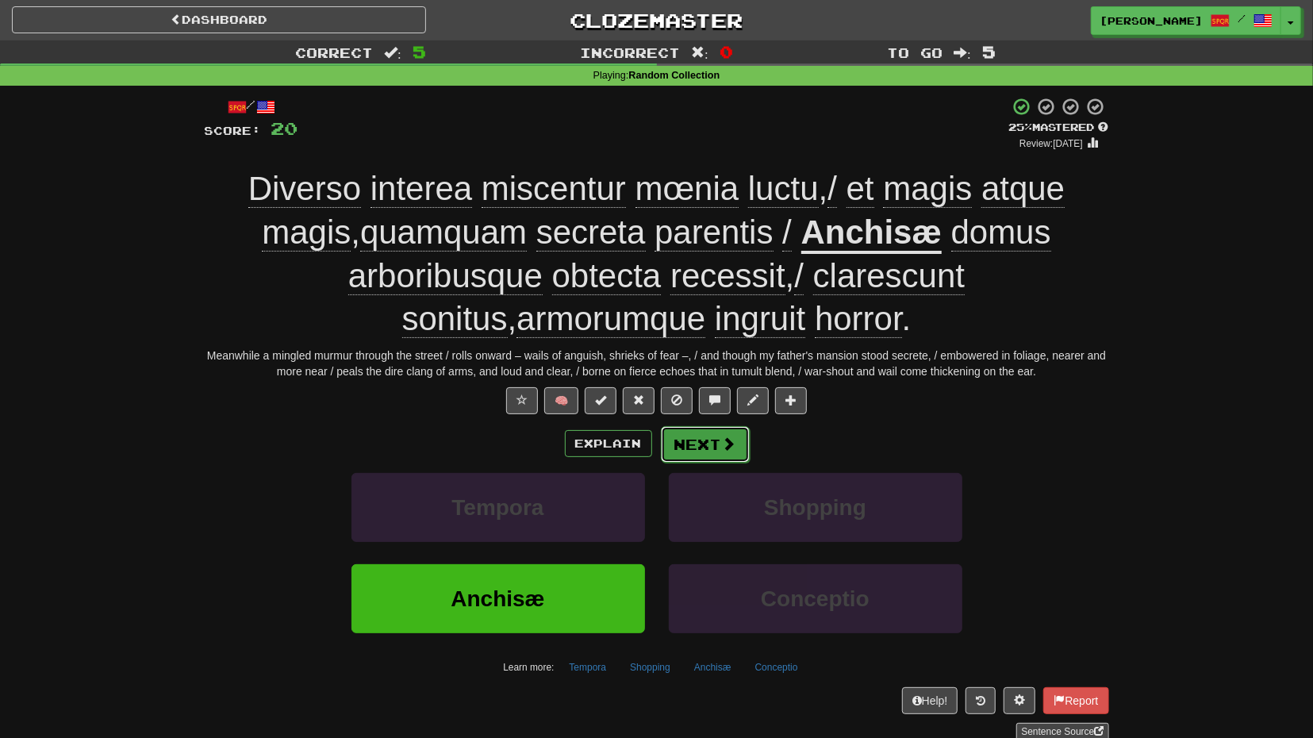
click at [682, 451] on button "Next" at bounding box center [705, 444] width 89 height 37
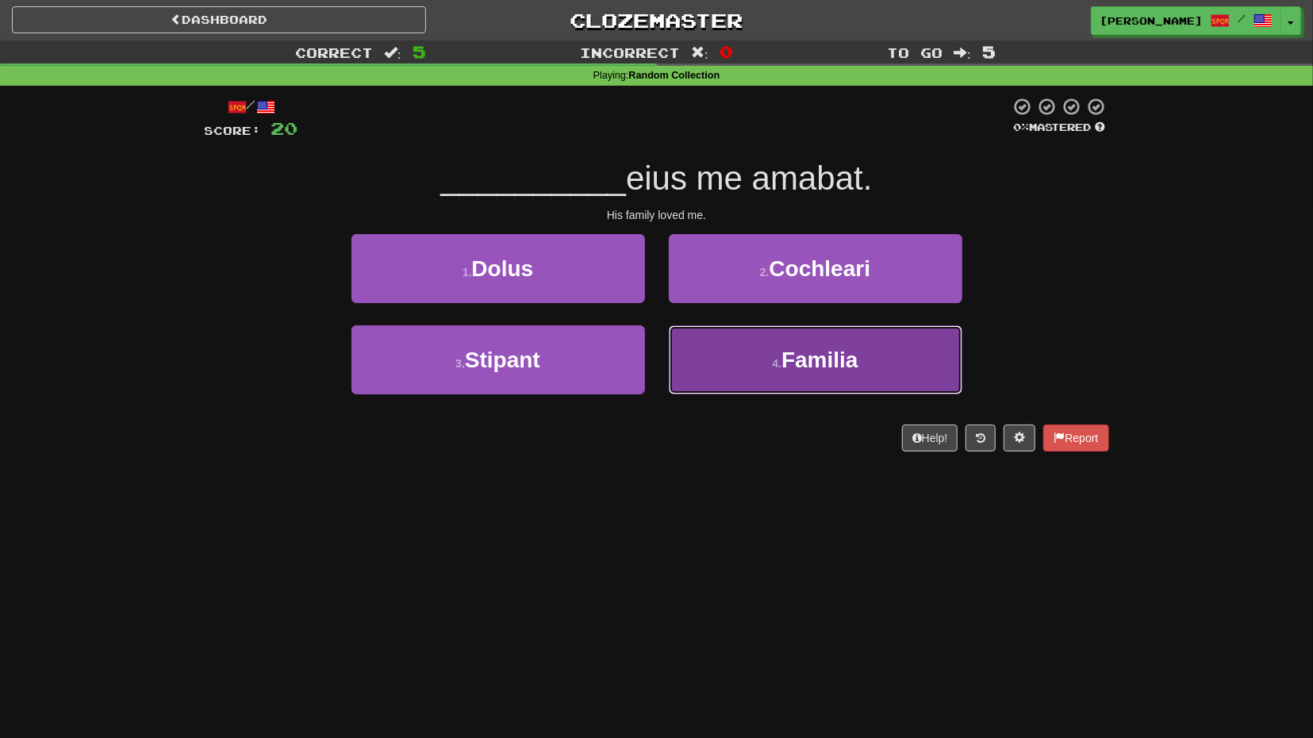
click at [775, 390] on button "4 . Familia" at bounding box center [816, 359] width 294 height 69
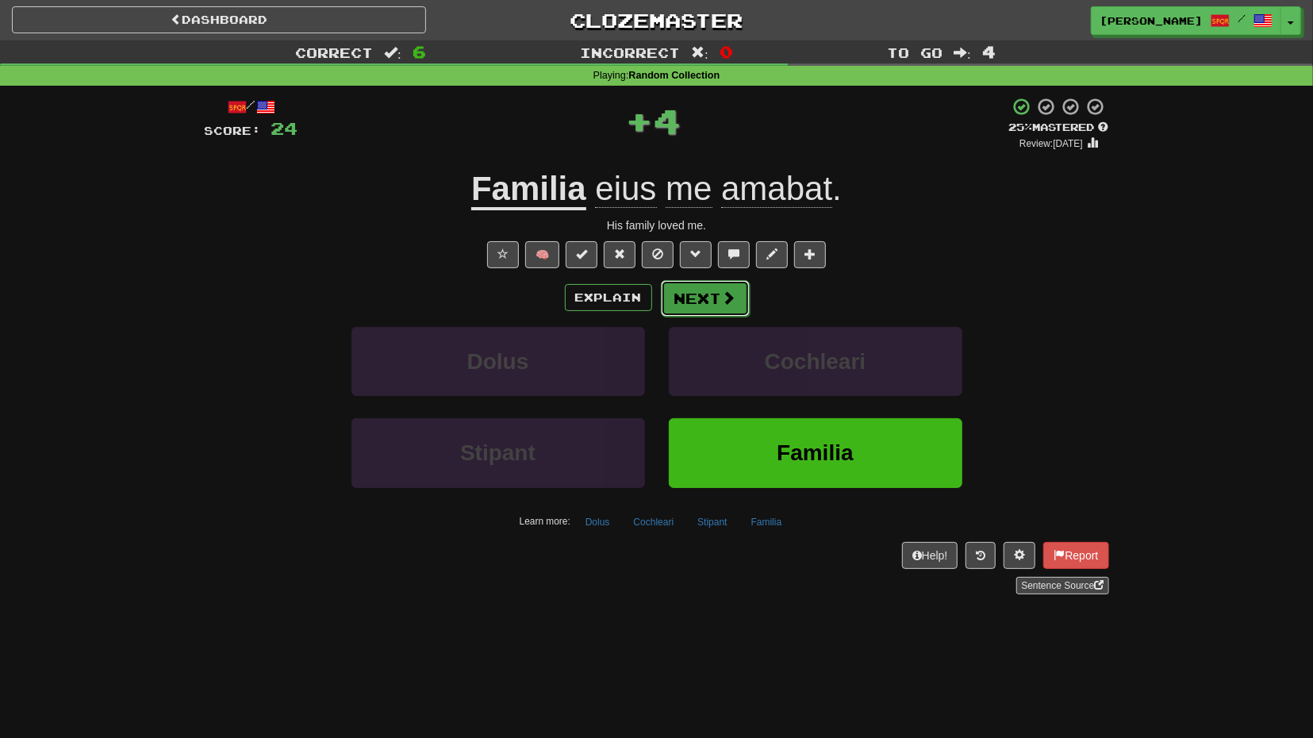
click at [723, 306] on button "Next" at bounding box center [705, 298] width 89 height 37
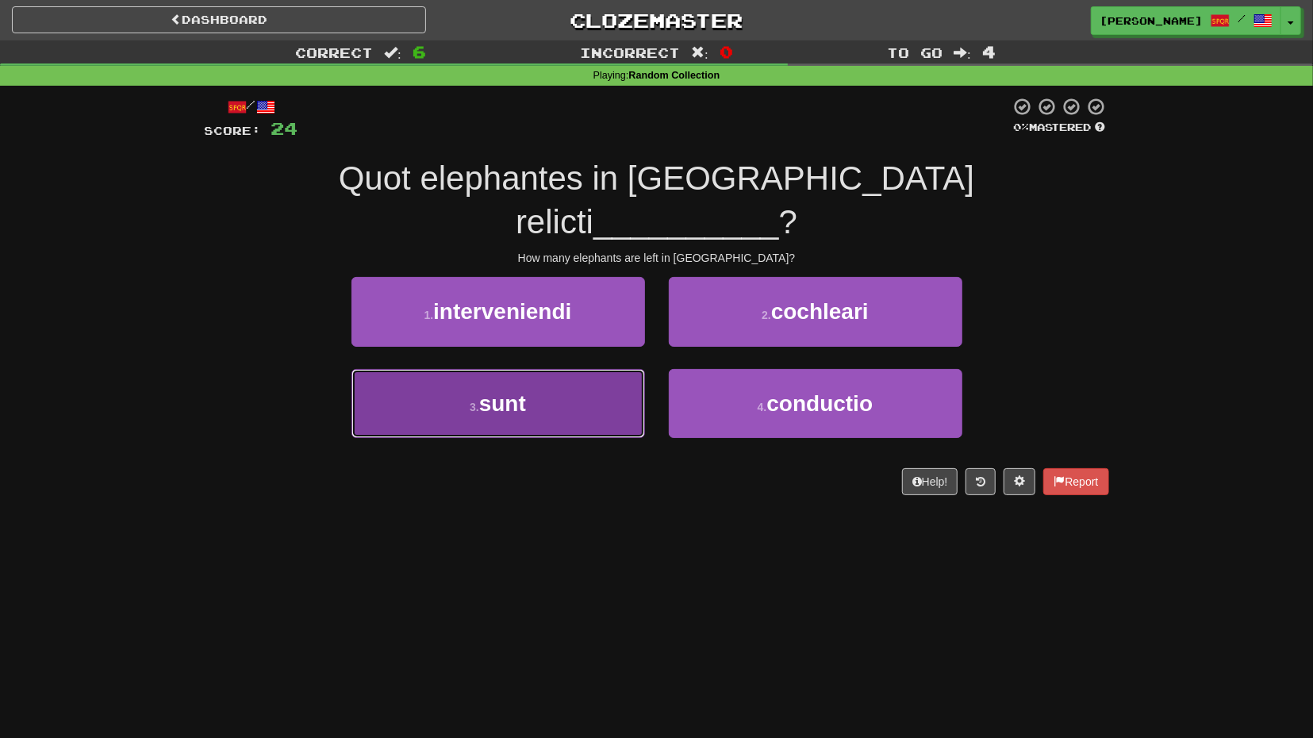
click at [575, 369] on button "3 . sunt" at bounding box center [499, 403] width 294 height 69
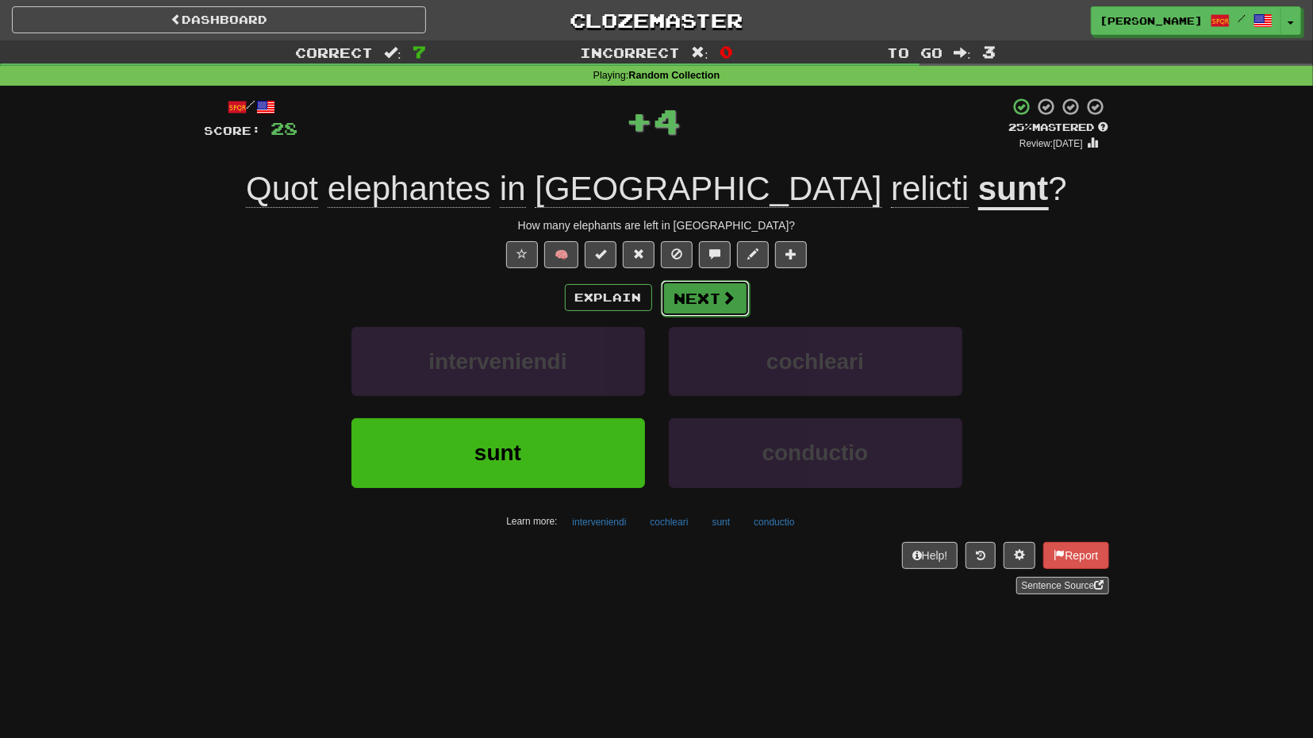
click at [724, 296] on span at bounding box center [729, 297] width 14 height 14
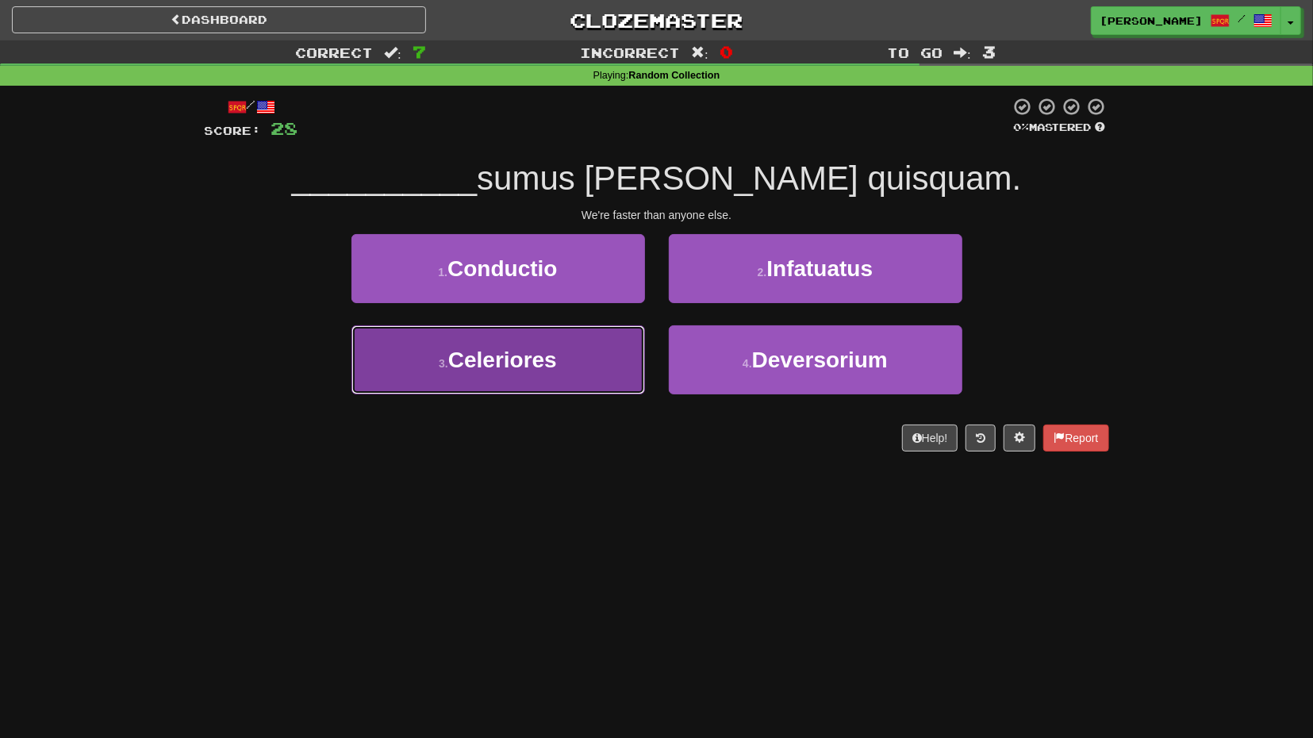
click at [585, 375] on button "3 . Celeriores" at bounding box center [499, 359] width 294 height 69
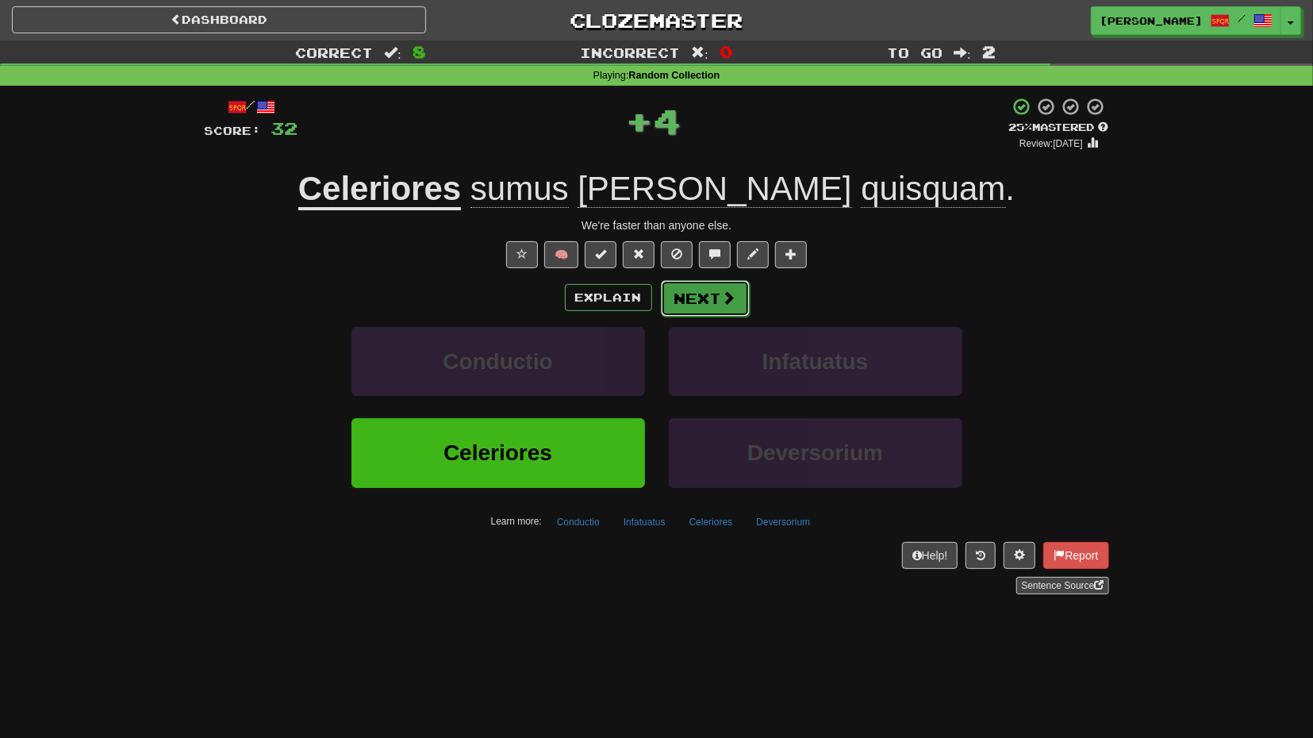
click at [723, 298] on span at bounding box center [729, 297] width 14 height 14
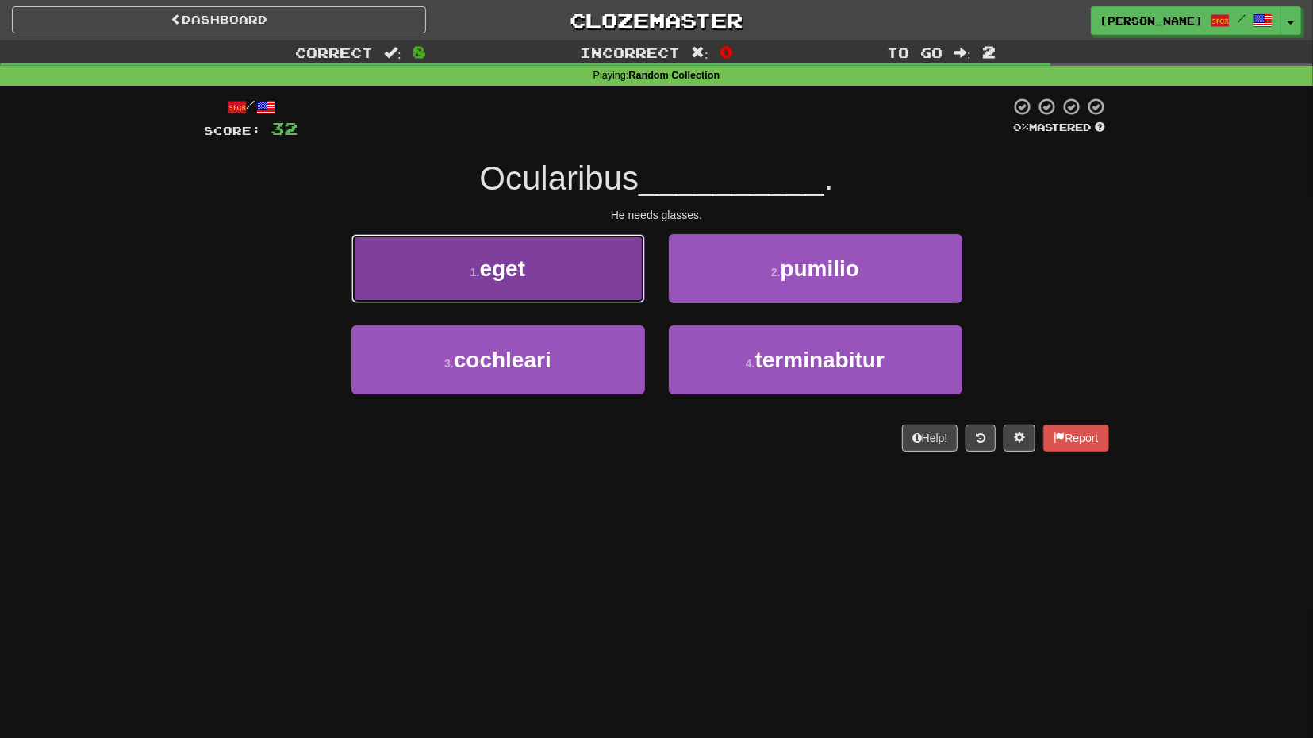
click at [601, 288] on button "1 . eget" at bounding box center [499, 268] width 294 height 69
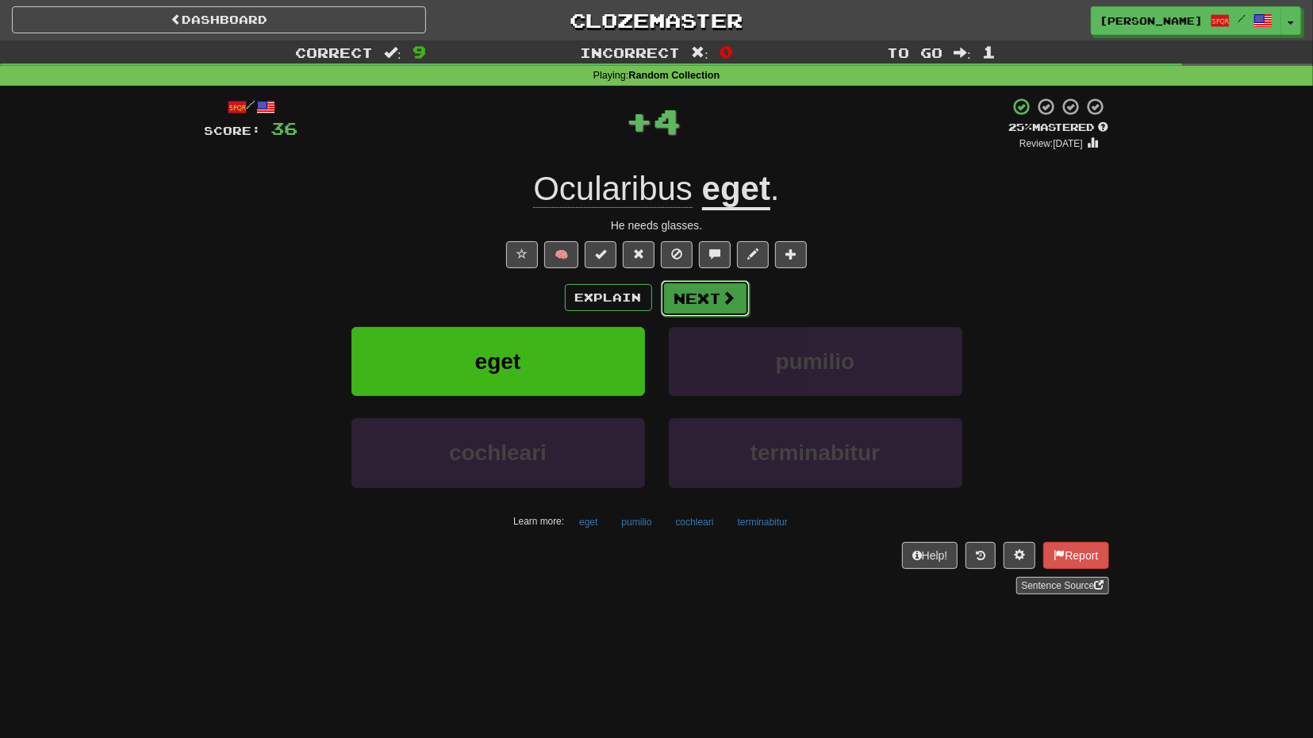
click at [714, 305] on button "Next" at bounding box center [705, 298] width 89 height 37
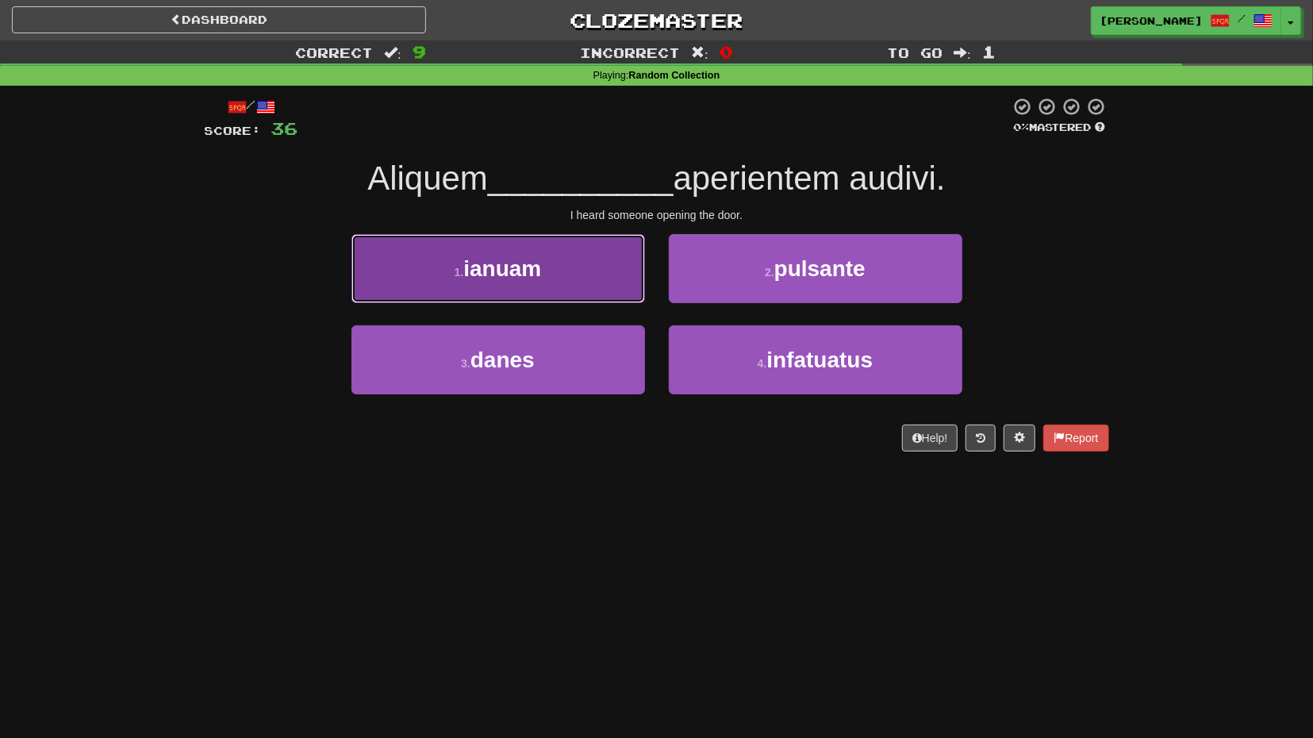
click at [586, 286] on button "1 . ianuam" at bounding box center [499, 268] width 294 height 69
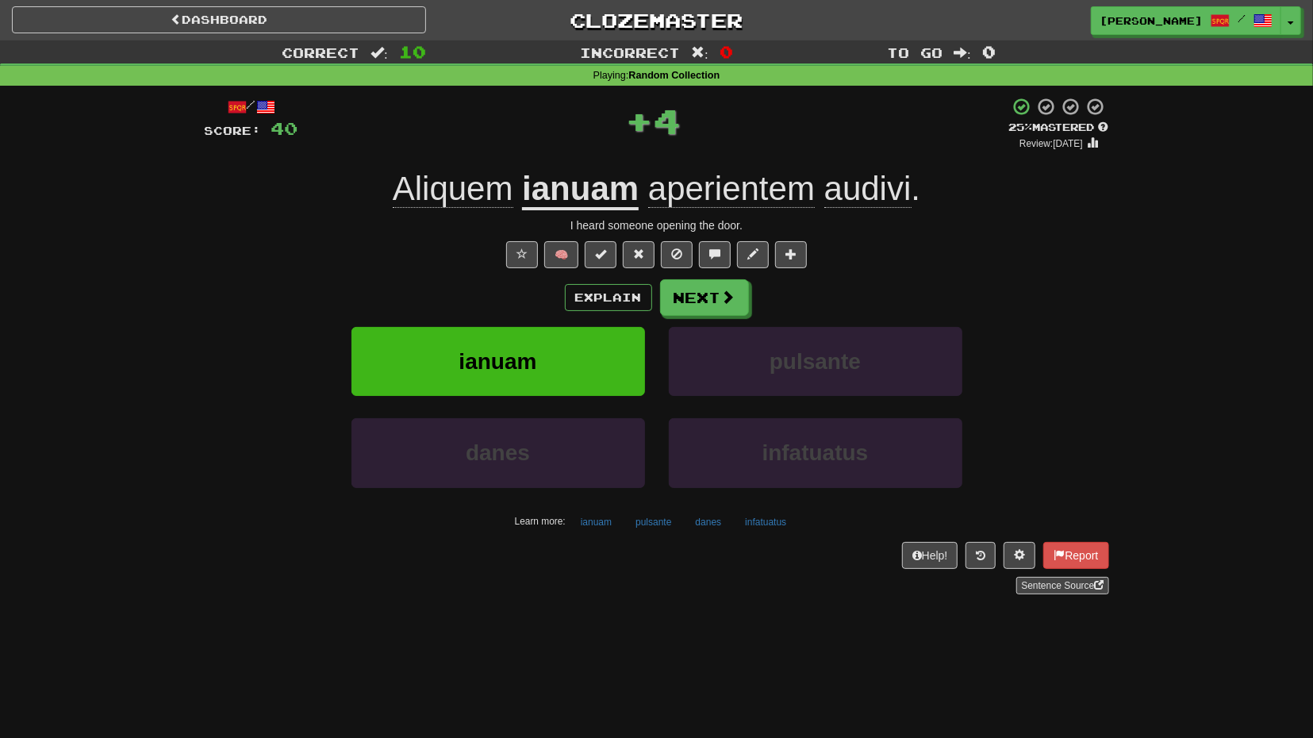
click at [709, 317] on div "Explain Next ianuam pulsante danes infatuatus Learn more: ianuam pulsante danes…" at bounding box center [657, 406] width 905 height 255
click at [723, 301] on span at bounding box center [729, 297] width 14 height 14
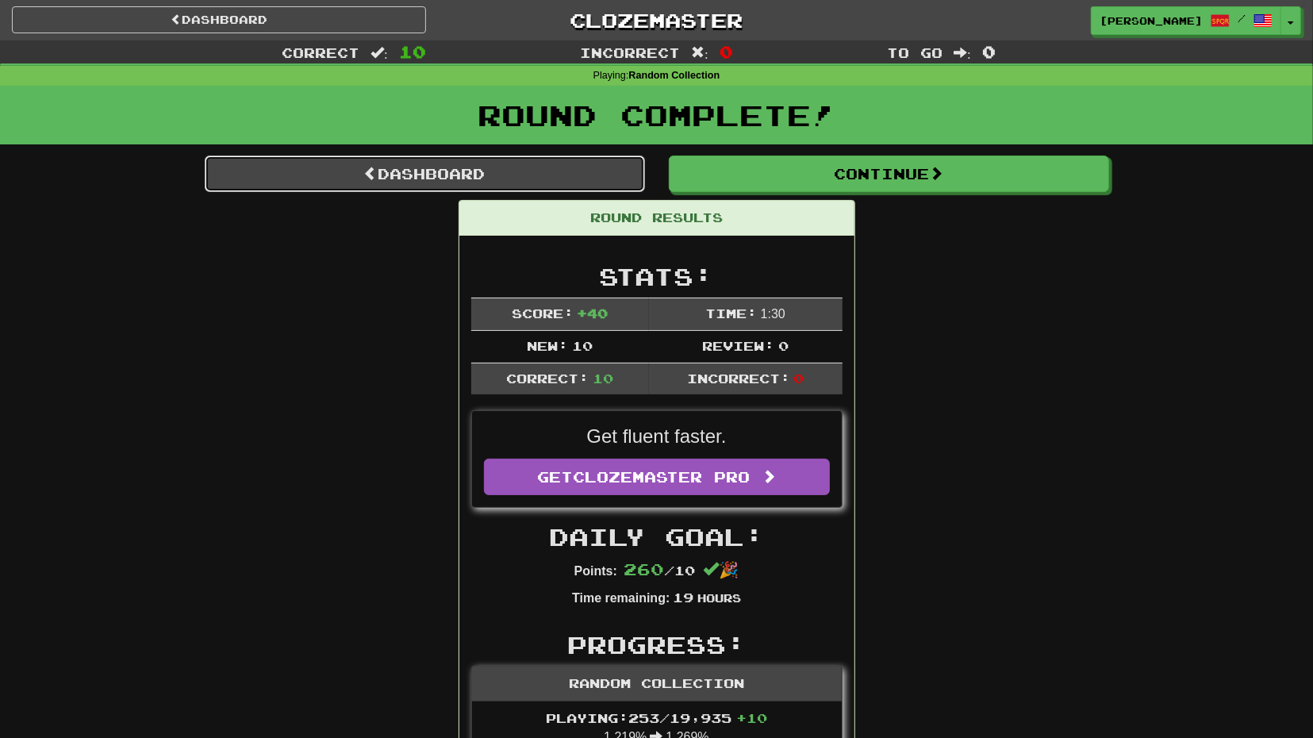
click at [513, 174] on link "Dashboard" at bounding box center [425, 174] width 440 height 37
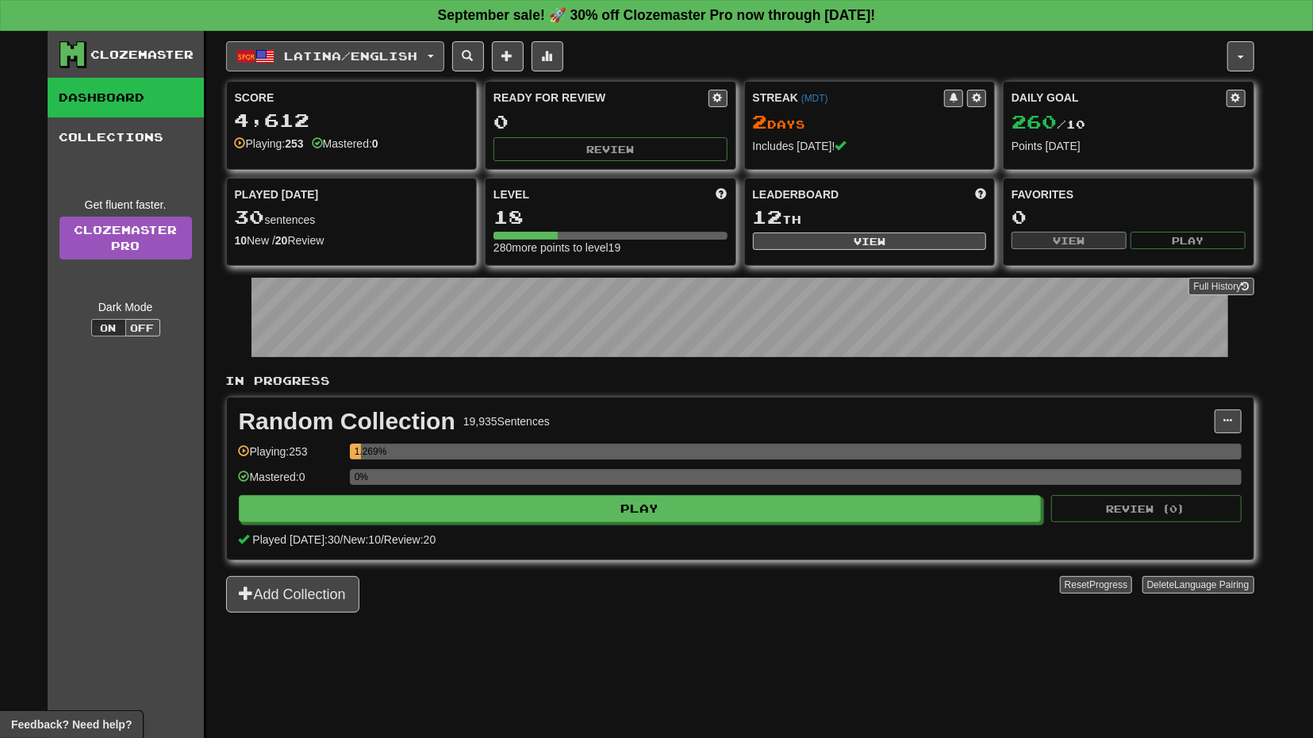
click at [437, 63] on button "Latina / English" at bounding box center [335, 56] width 218 height 30
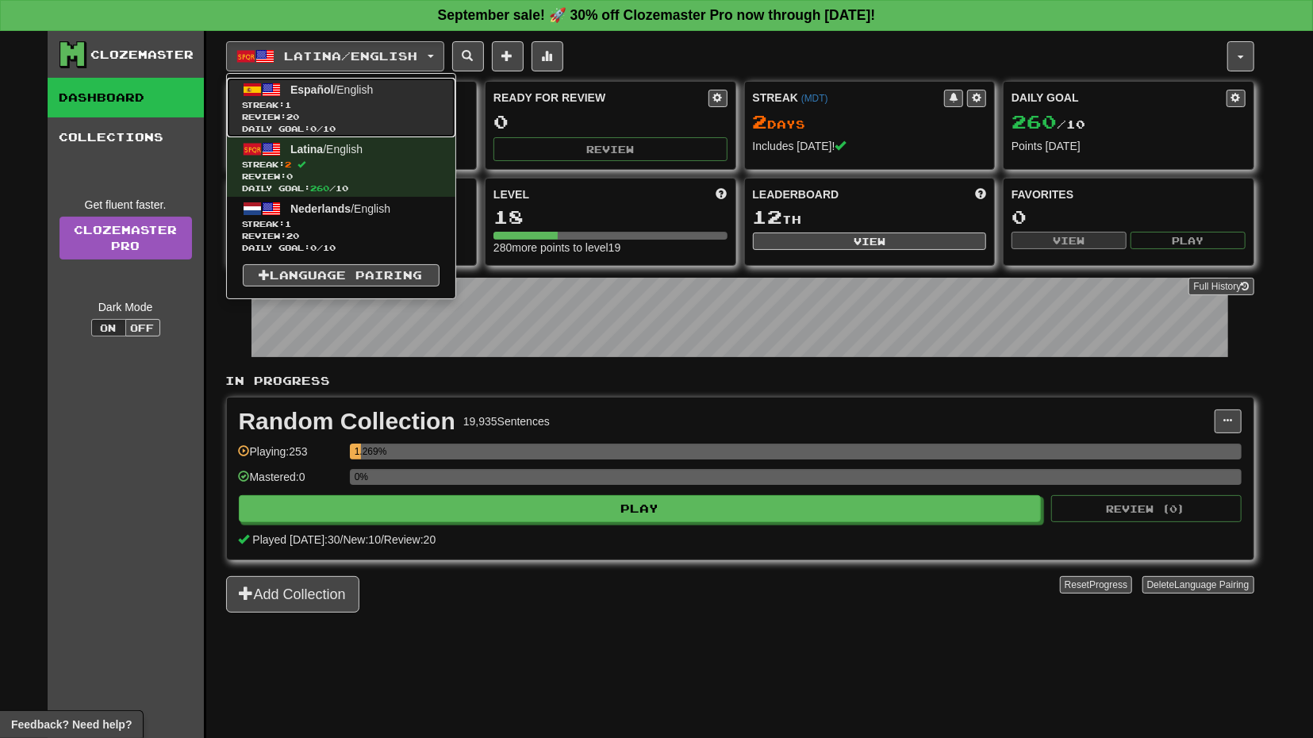
click at [402, 96] on link "Español / English Streak: 1 Review: 20 Daily Goal: 0 / 10" at bounding box center [341, 108] width 229 height 60
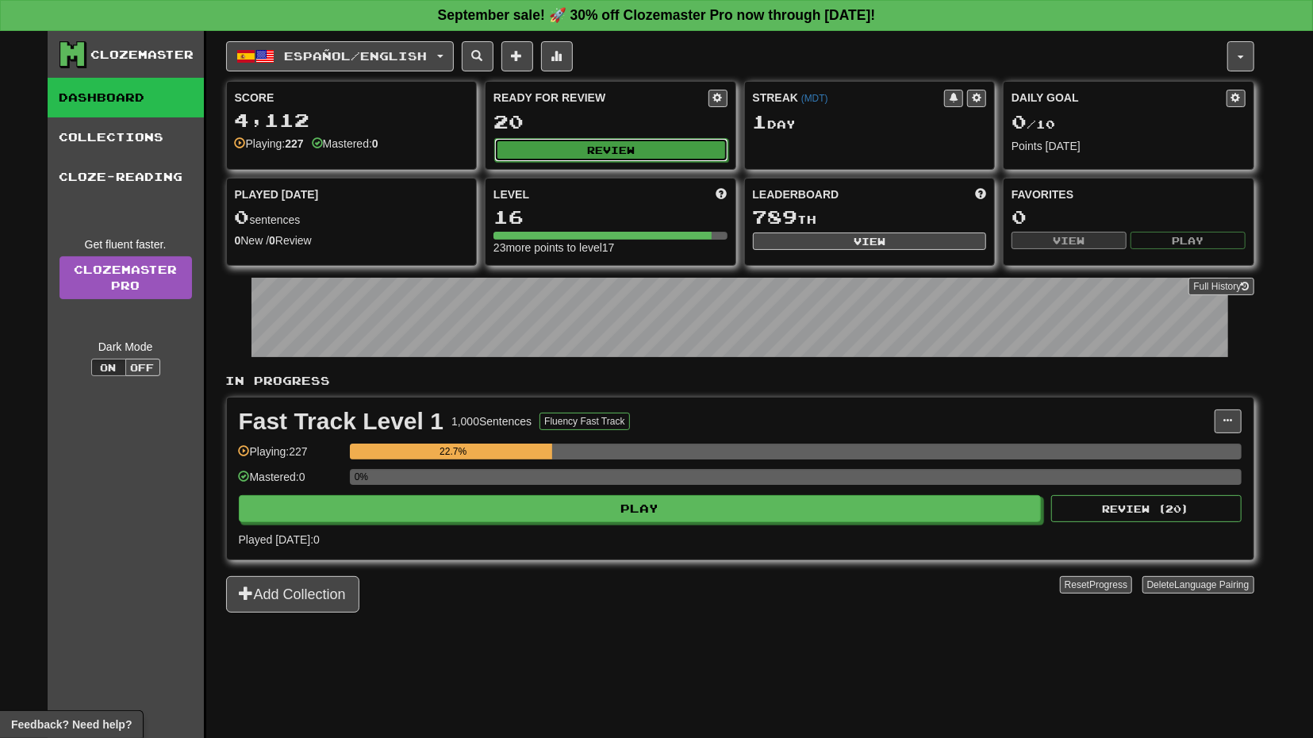
click at [644, 155] on button "Review" at bounding box center [611, 150] width 234 height 24
select select "**"
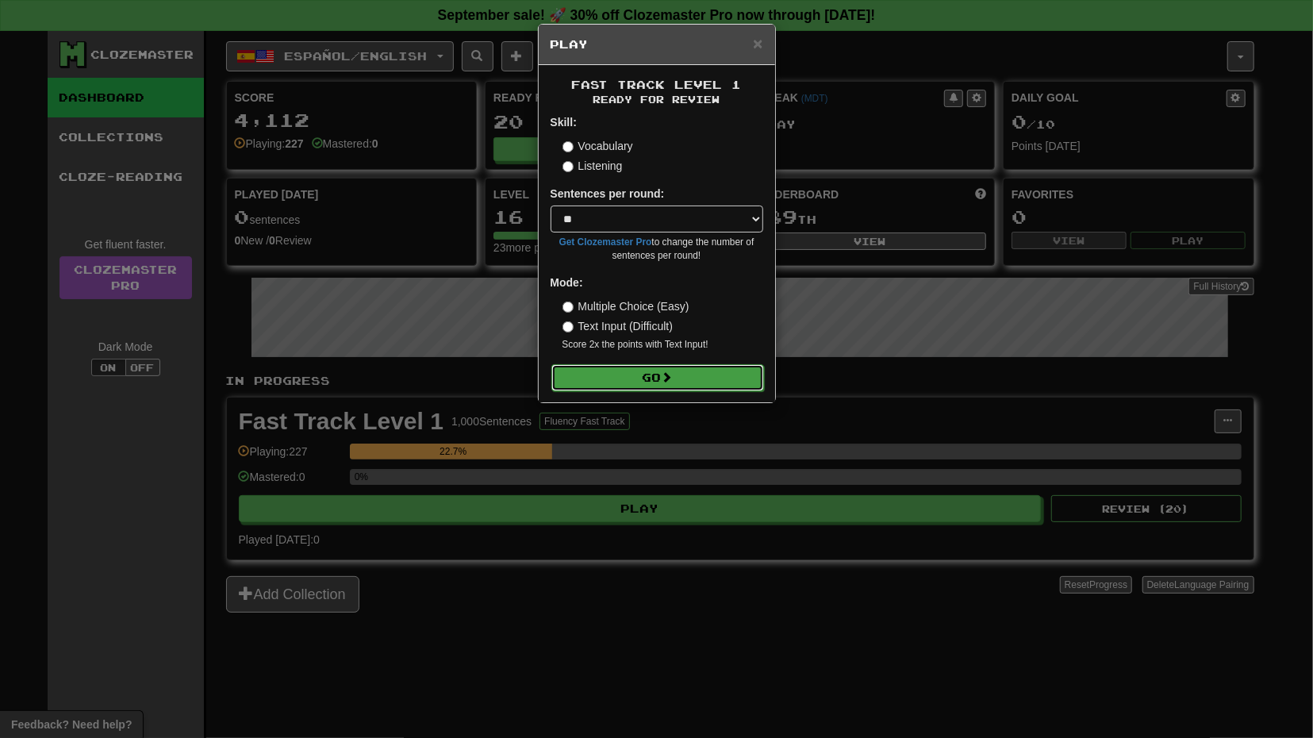
click at [695, 378] on button "Go" at bounding box center [657, 377] width 213 height 27
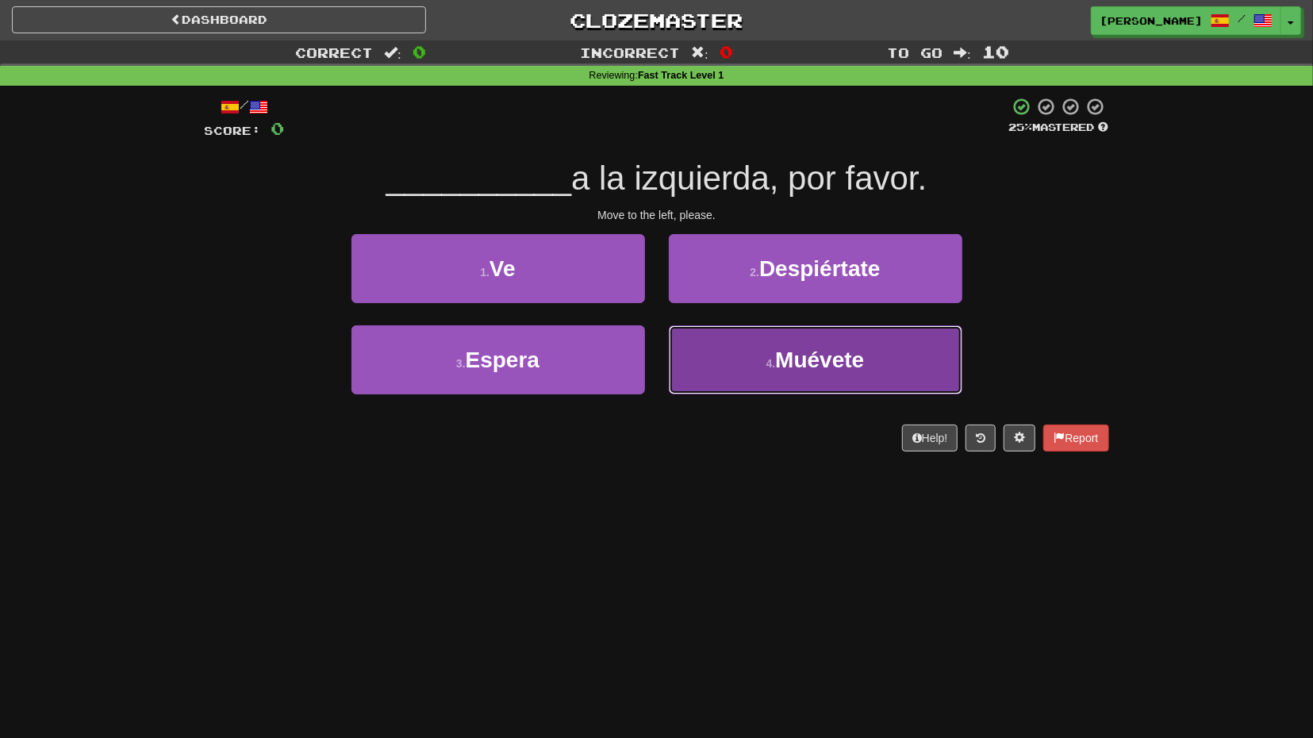
click at [715, 373] on button "4 . Muévete" at bounding box center [816, 359] width 294 height 69
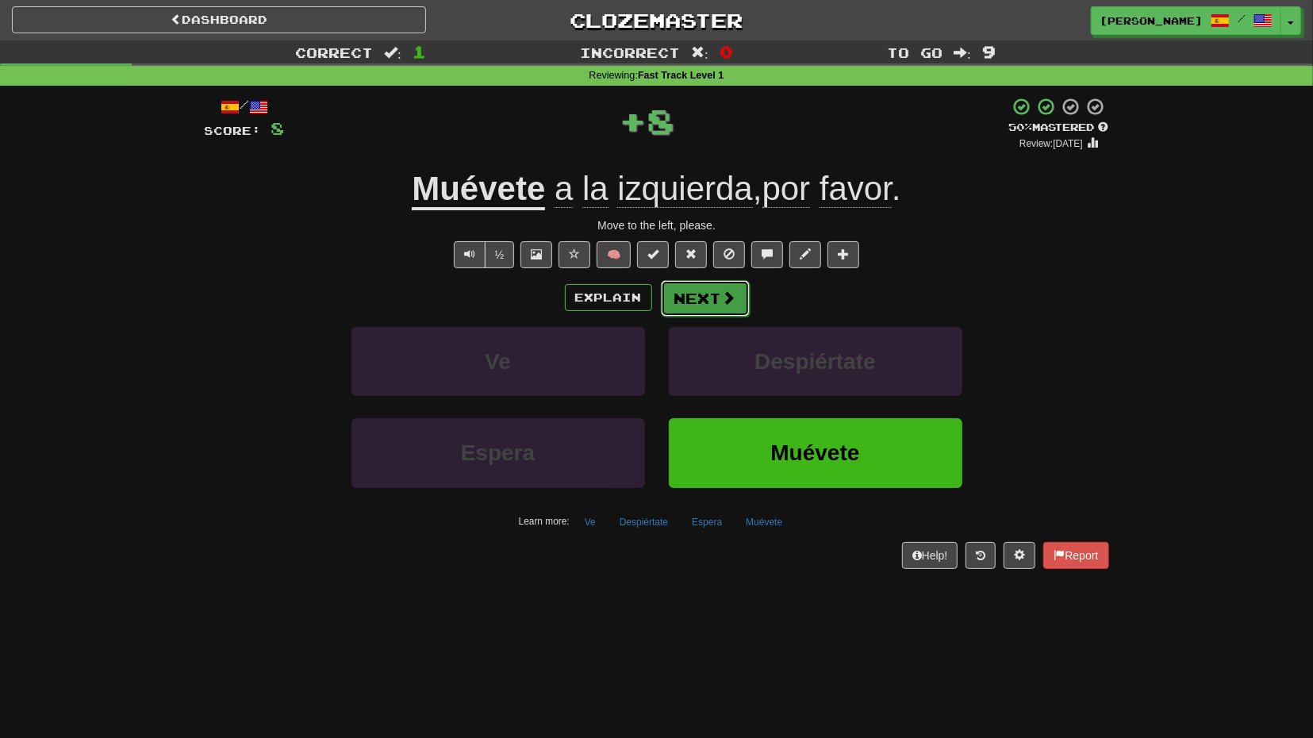
click at [717, 299] on button "Next" at bounding box center [705, 298] width 89 height 37
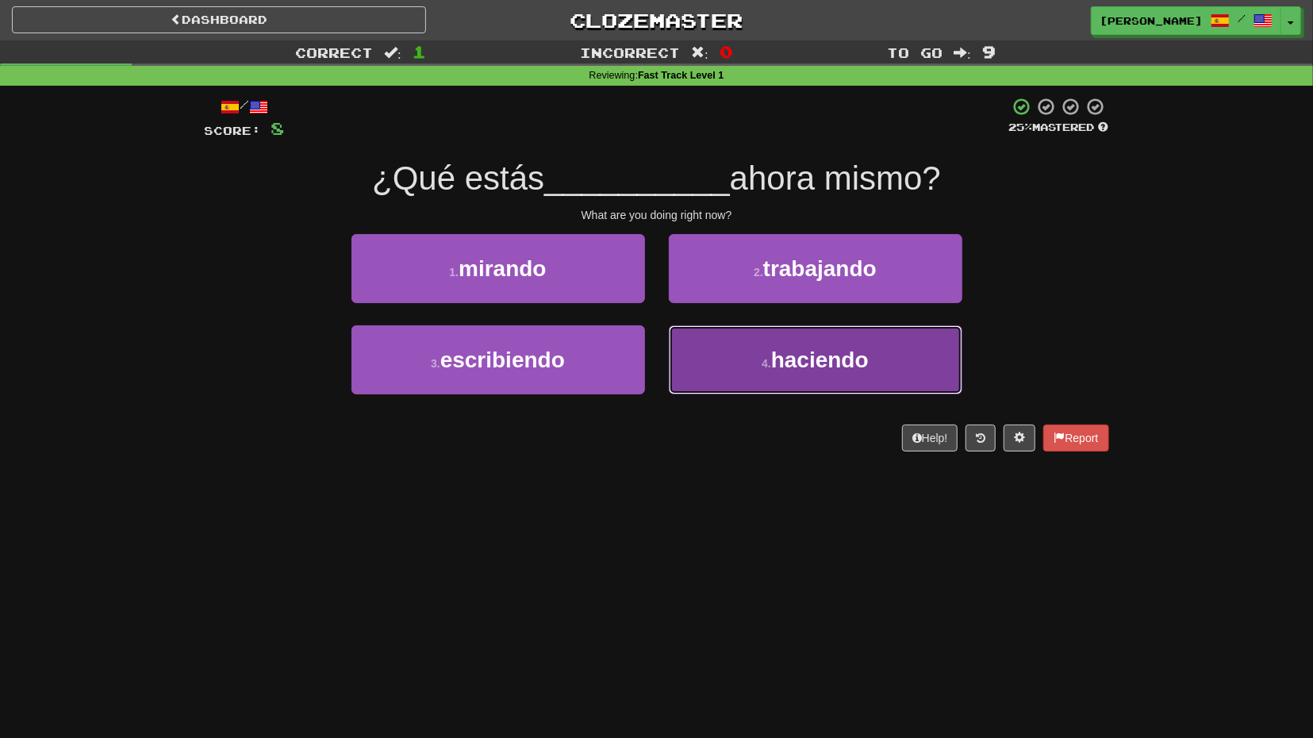
click at [709, 348] on button "4 . haciendo" at bounding box center [816, 359] width 294 height 69
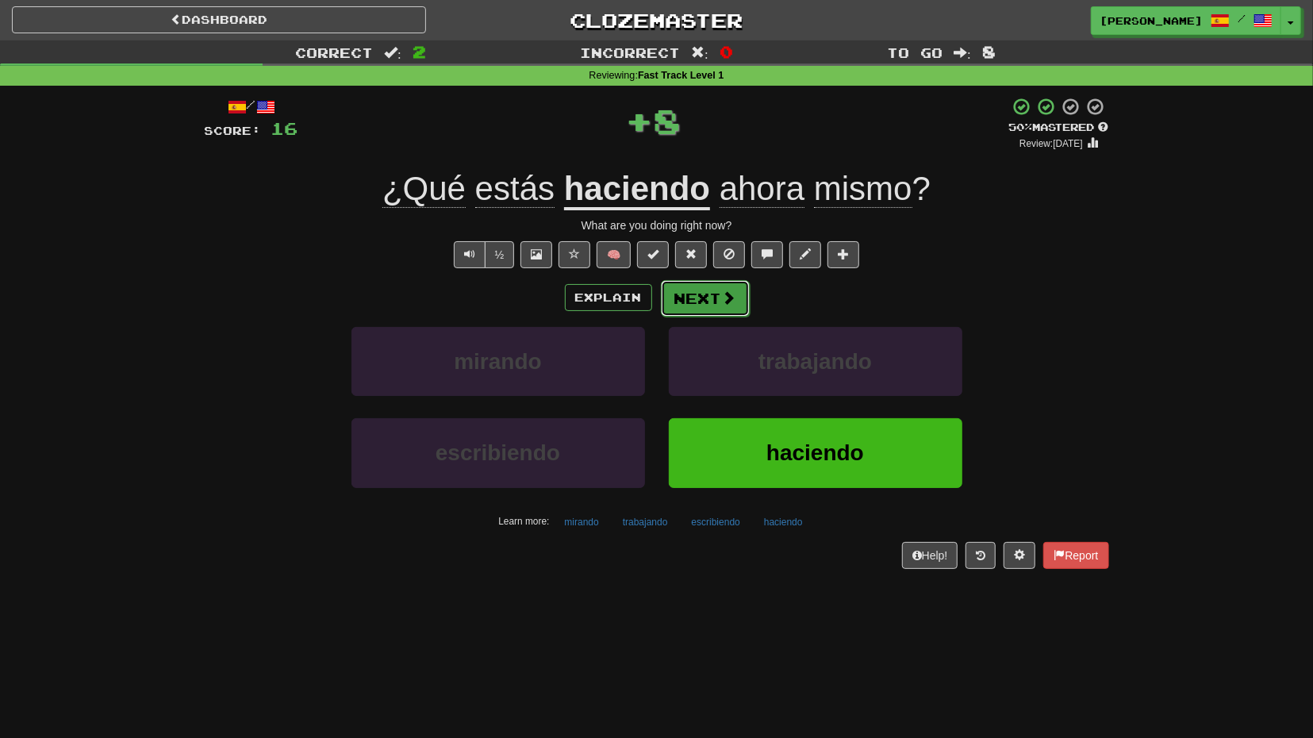
click at [718, 292] on button "Next" at bounding box center [705, 298] width 89 height 37
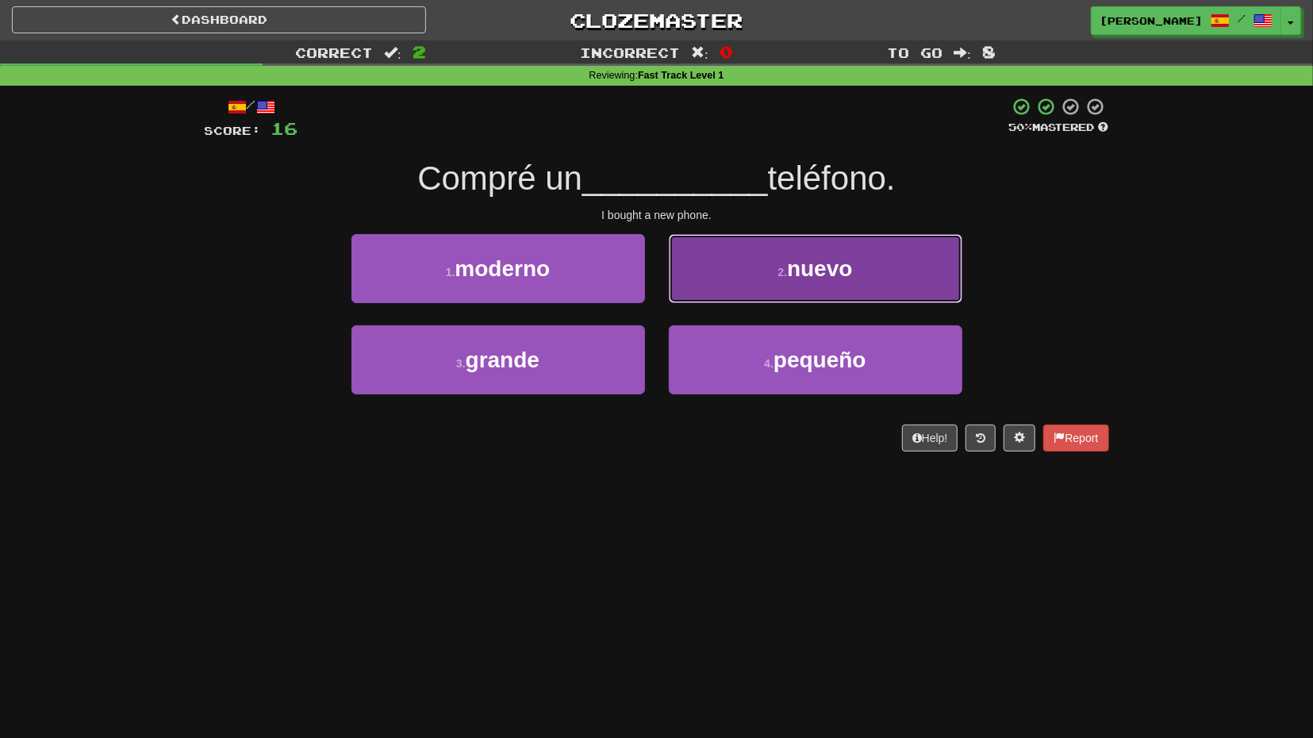
click at [724, 287] on button "2 . nuevo" at bounding box center [816, 268] width 294 height 69
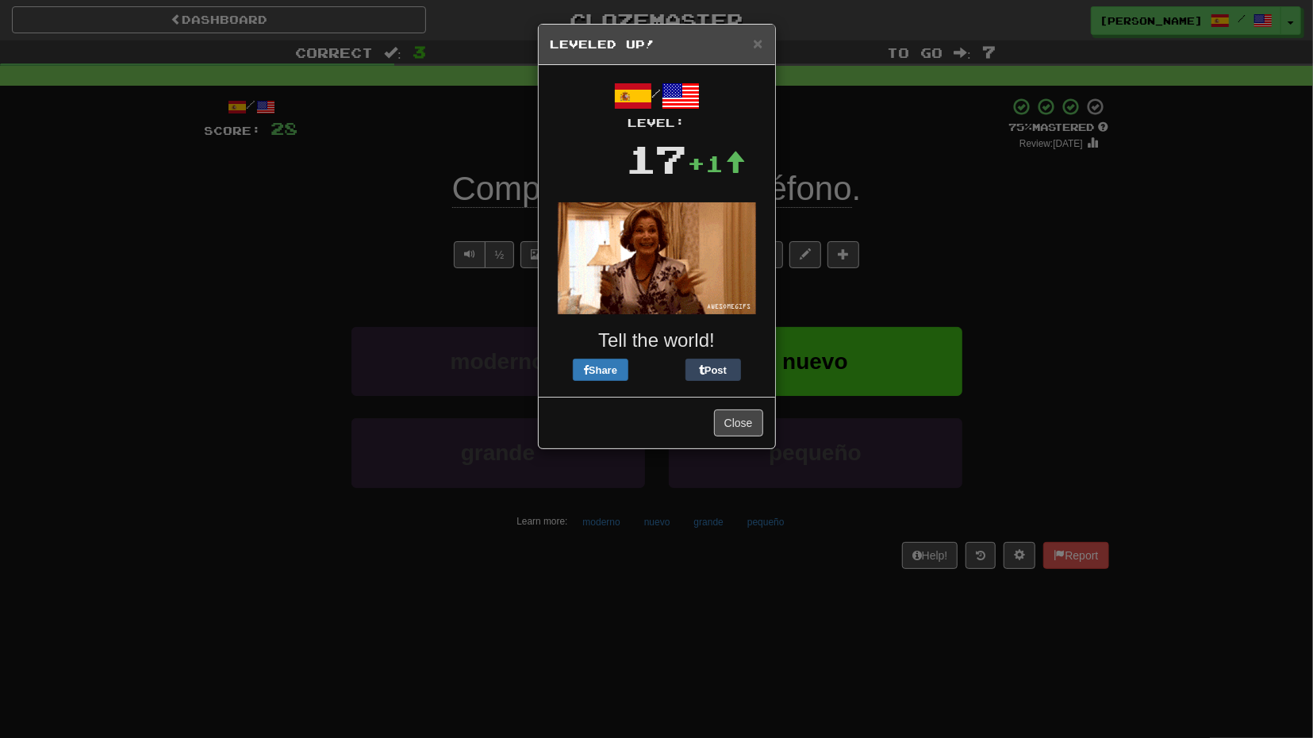
click at [724, 399] on div "Close" at bounding box center [657, 423] width 236 height 52
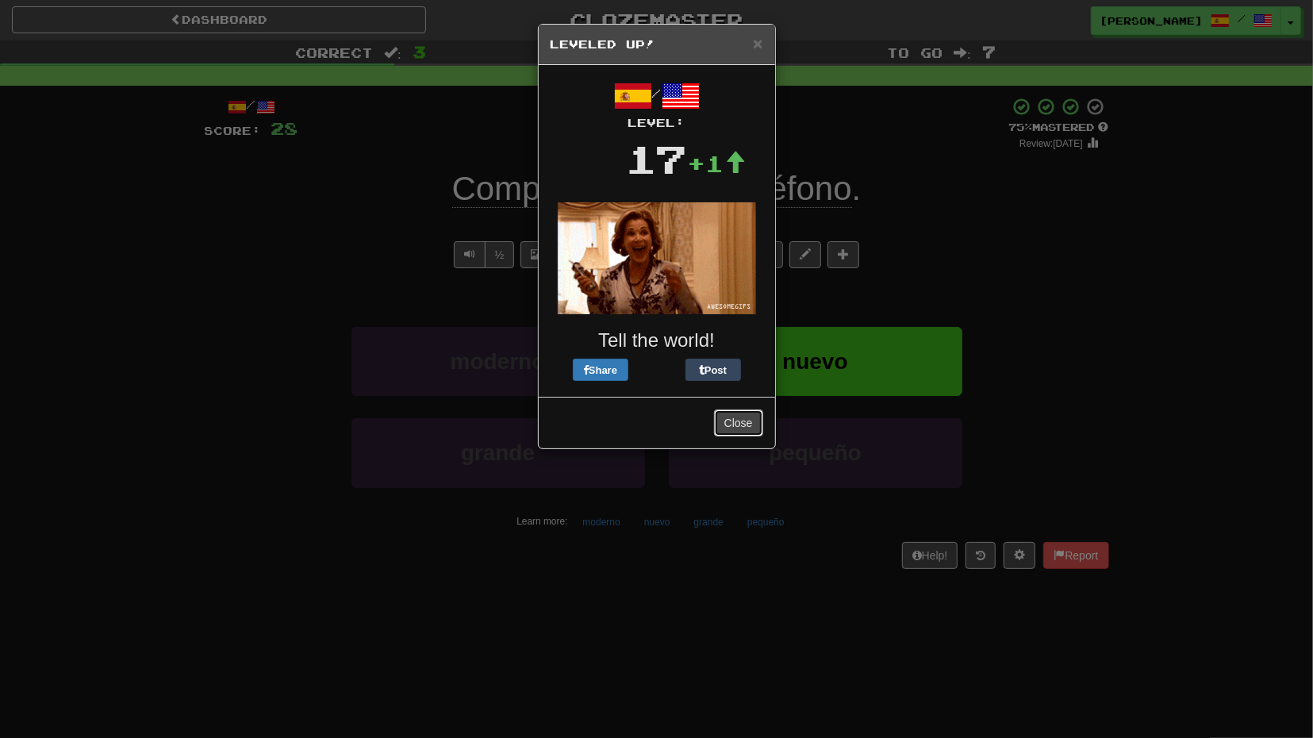
click at [736, 412] on button "Close" at bounding box center [738, 422] width 49 height 27
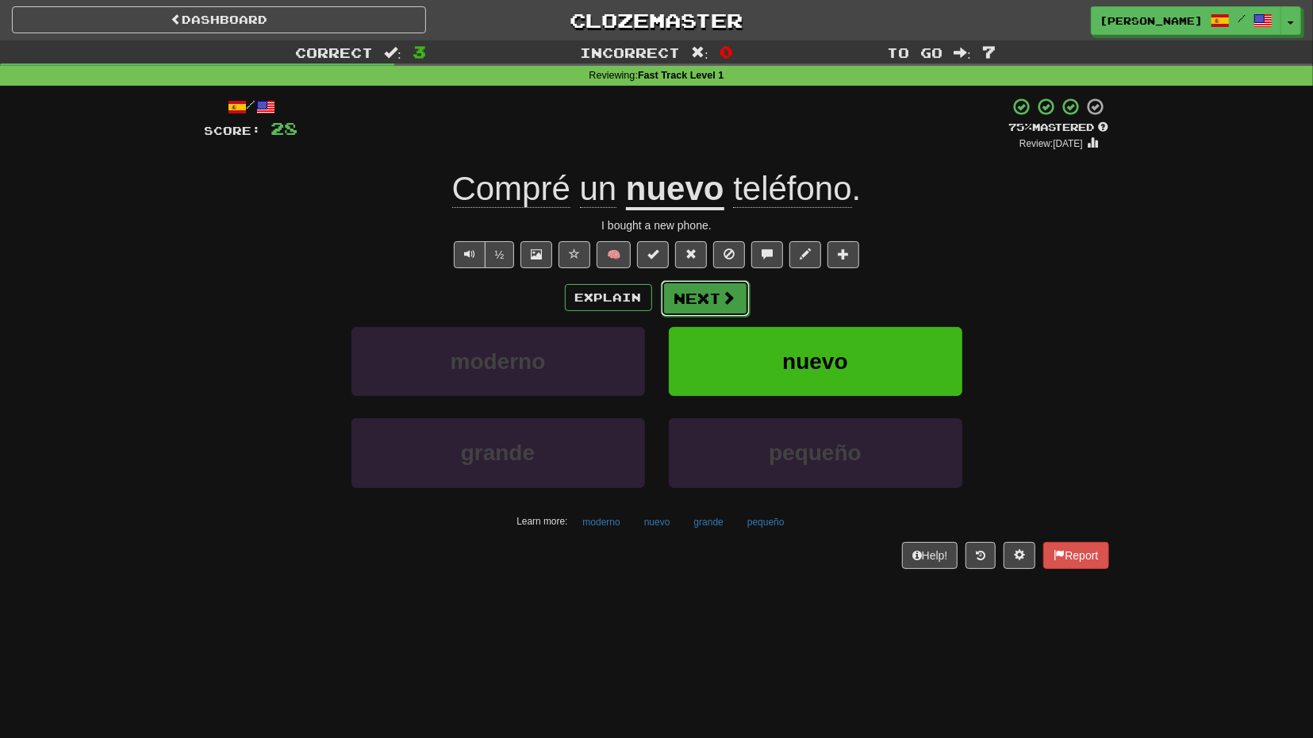
click at [724, 308] on button "Next" at bounding box center [705, 298] width 89 height 37
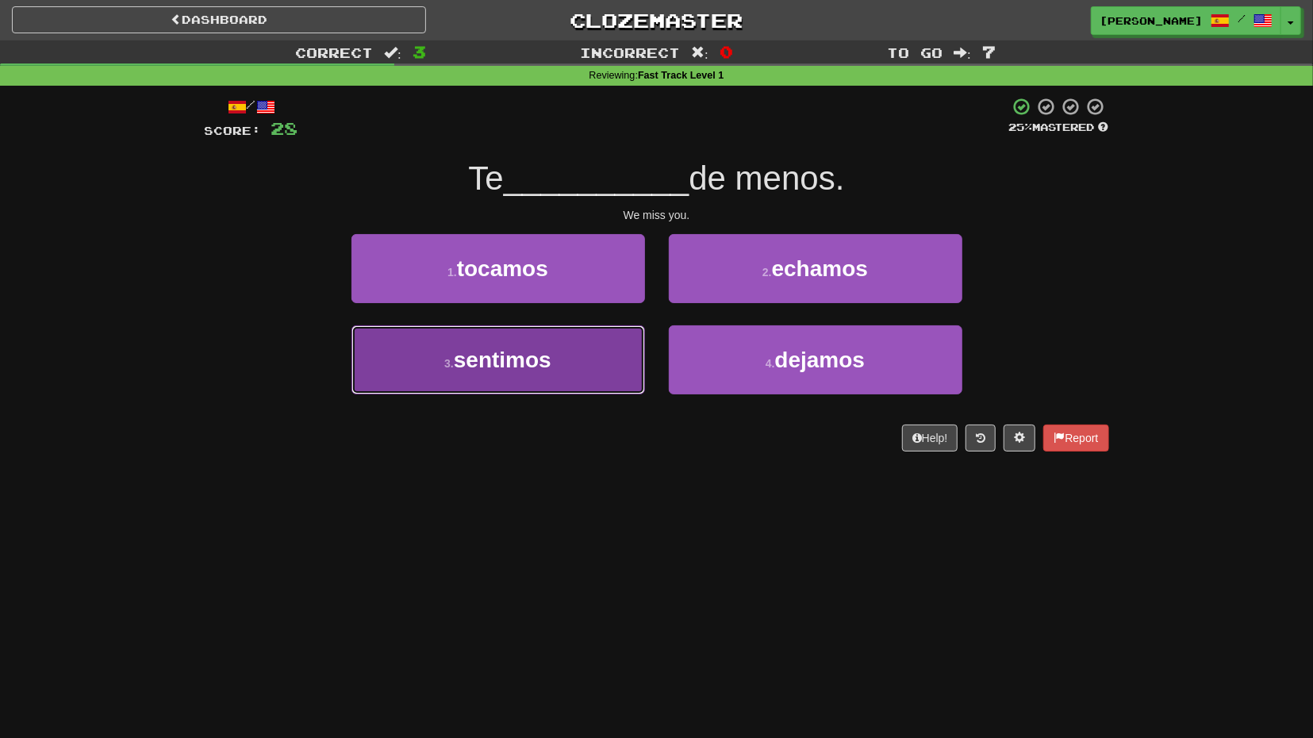
click at [609, 339] on button "3 . sentimos" at bounding box center [499, 359] width 294 height 69
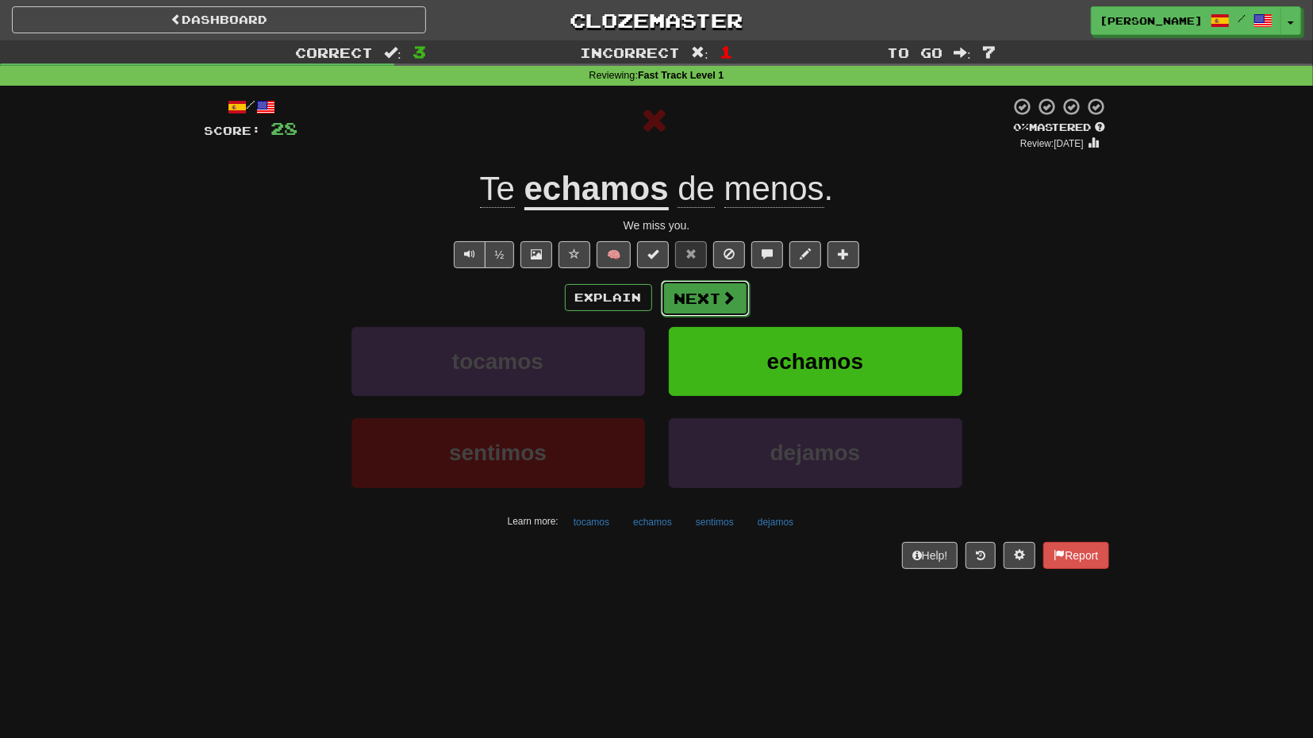
click at [723, 309] on button "Next" at bounding box center [705, 298] width 89 height 37
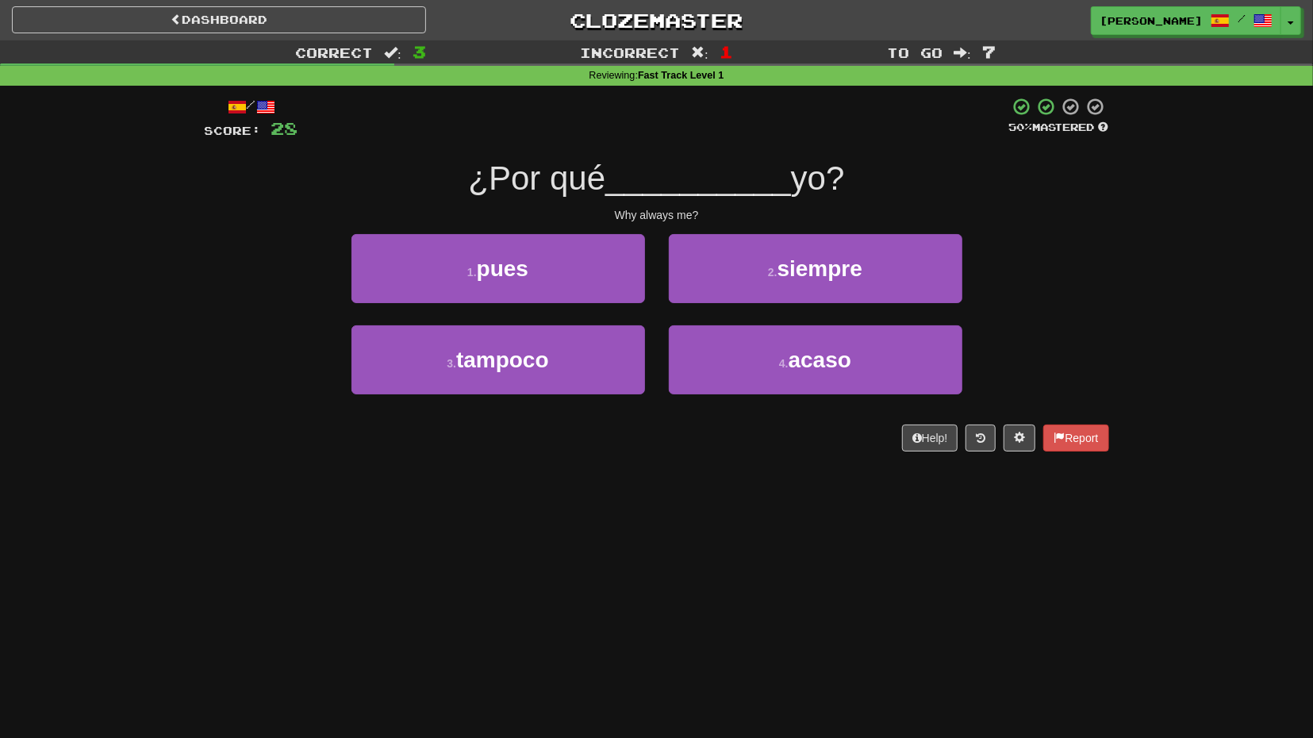
click at [723, 309] on div "2 . siempre" at bounding box center [815, 279] width 317 height 91
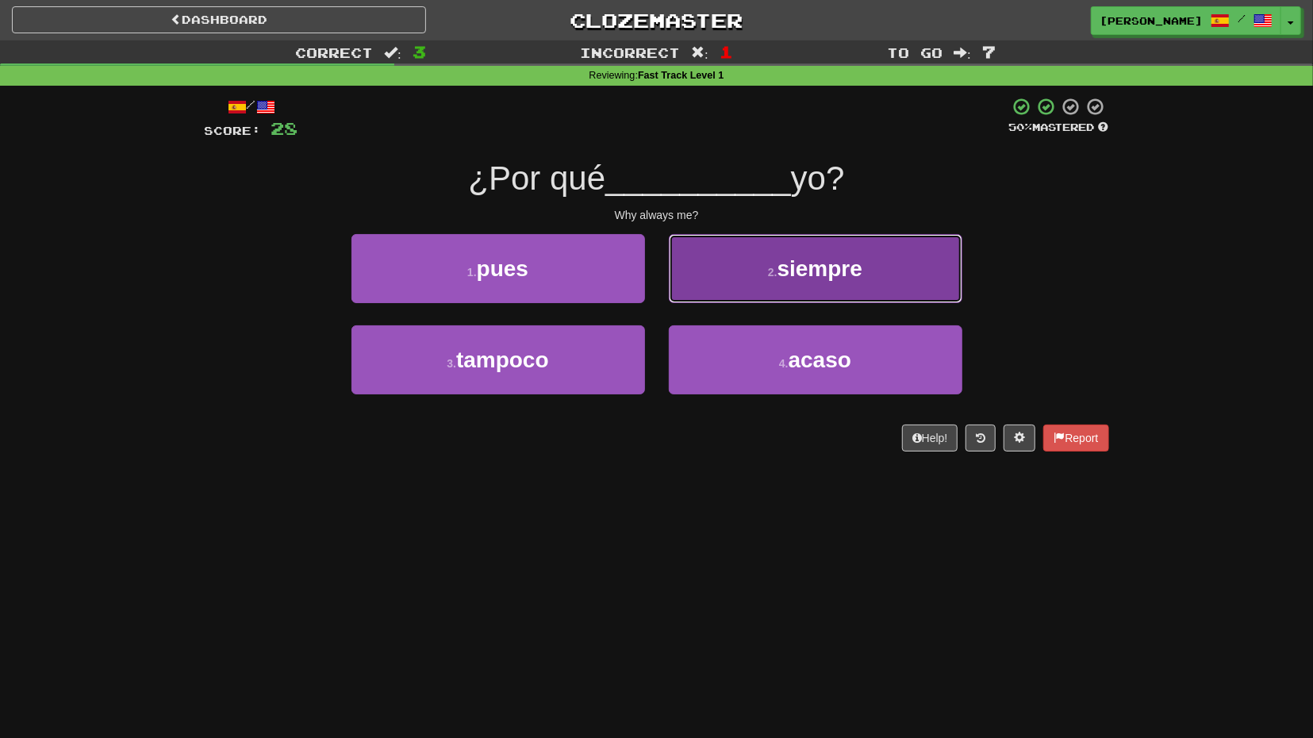
click at [738, 298] on button "2 . siempre" at bounding box center [816, 268] width 294 height 69
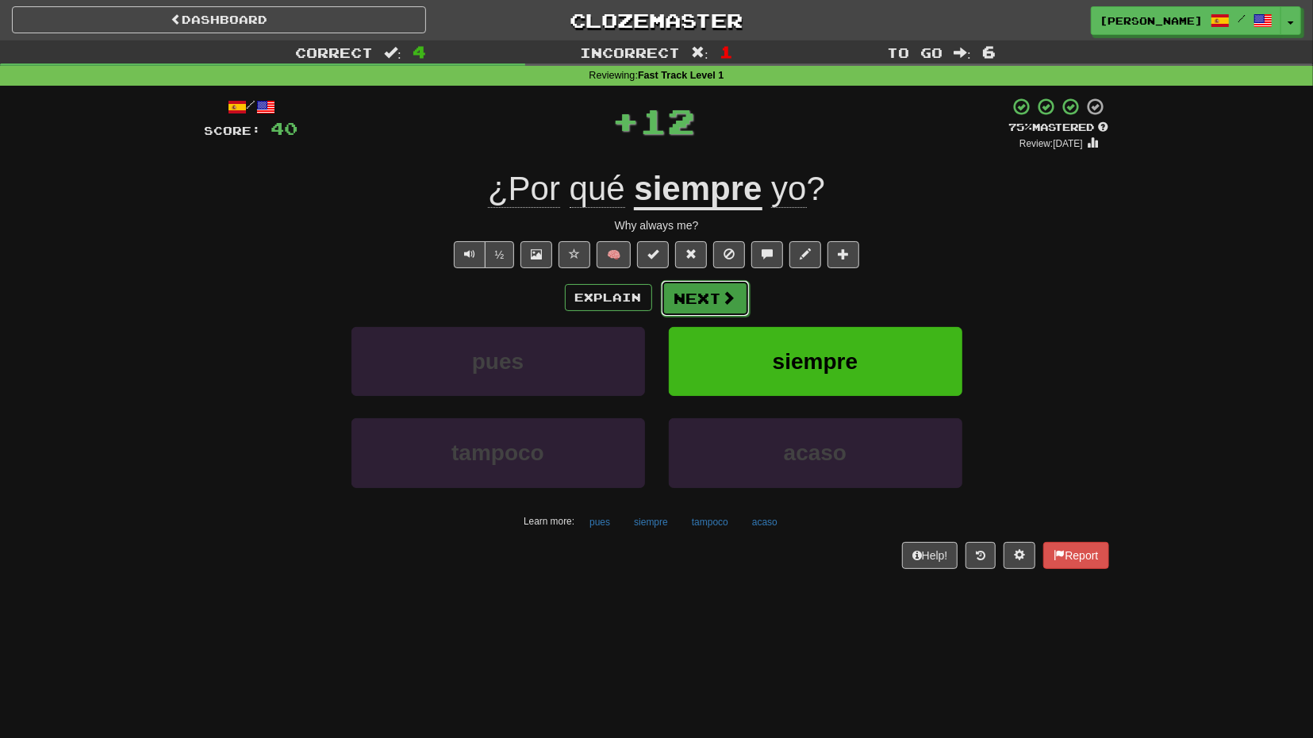
click at [724, 301] on span at bounding box center [729, 297] width 14 height 14
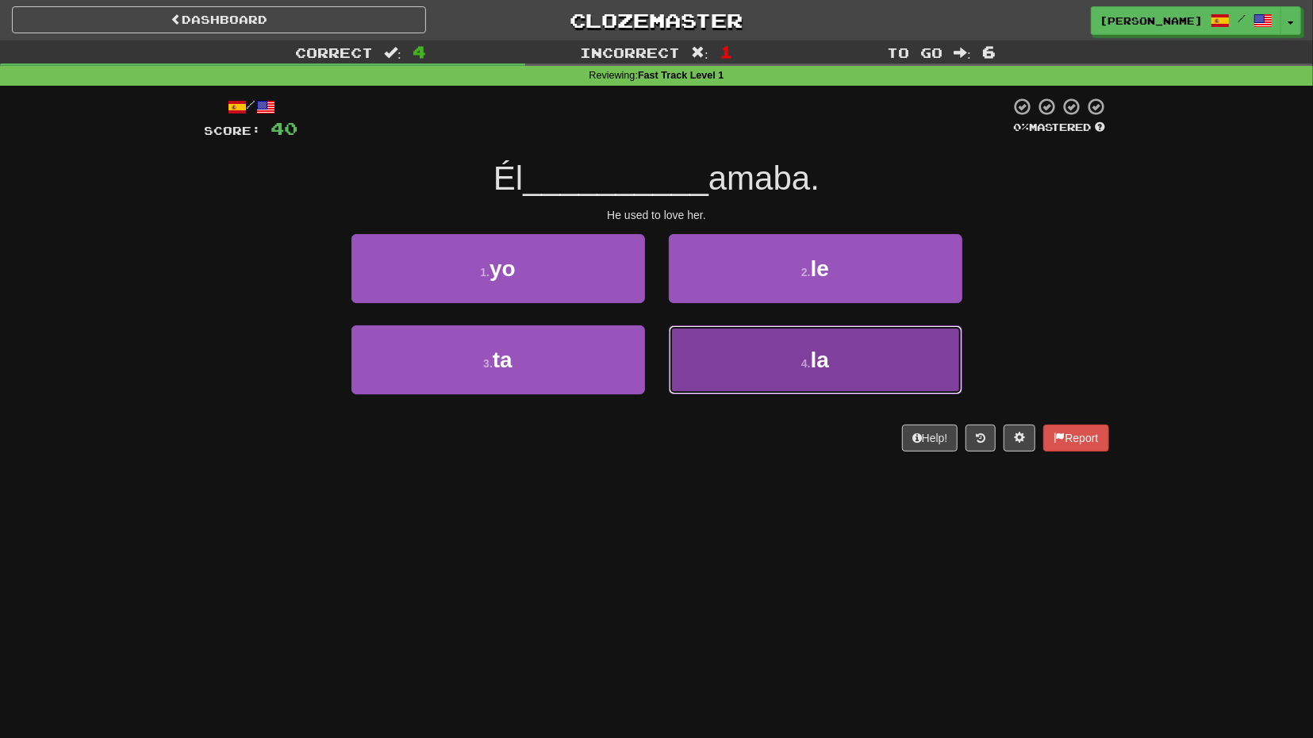
click at [777, 356] on button "4 . la" at bounding box center [816, 359] width 294 height 69
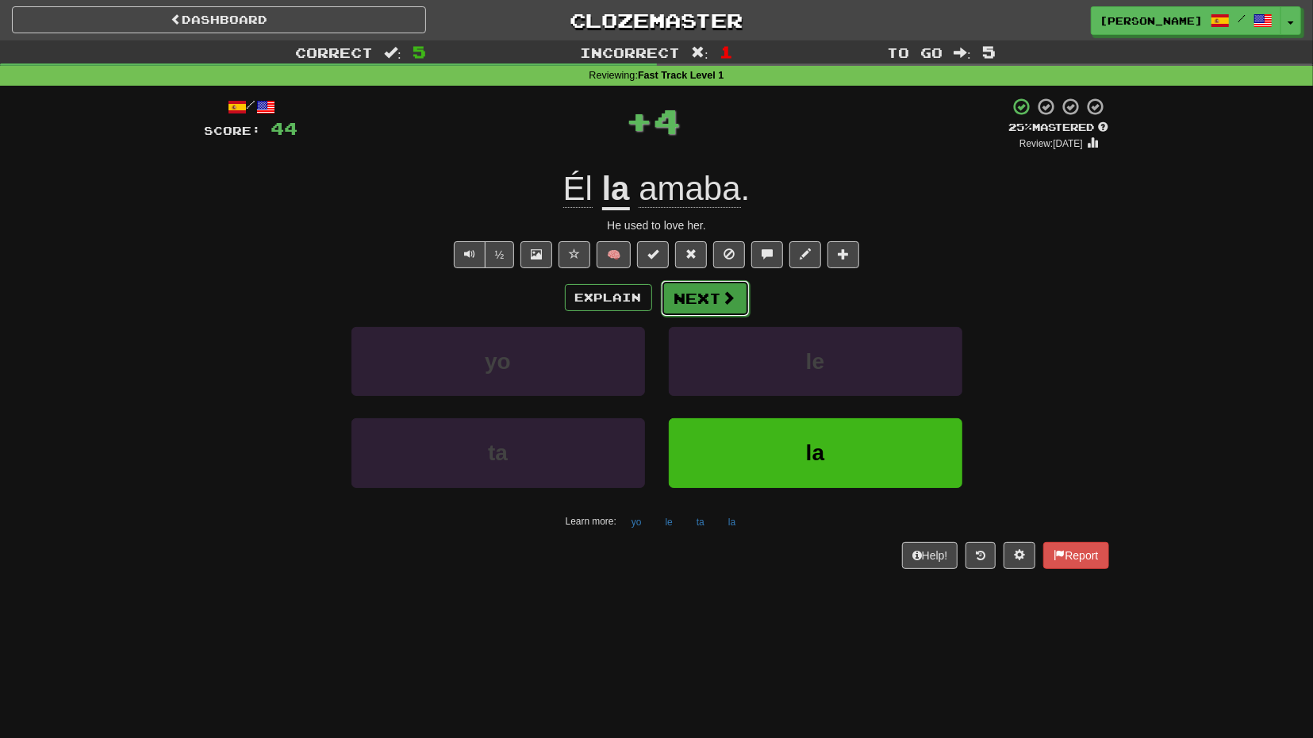
click at [702, 296] on button "Next" at bounding box center [705, 298] width 89 height 37
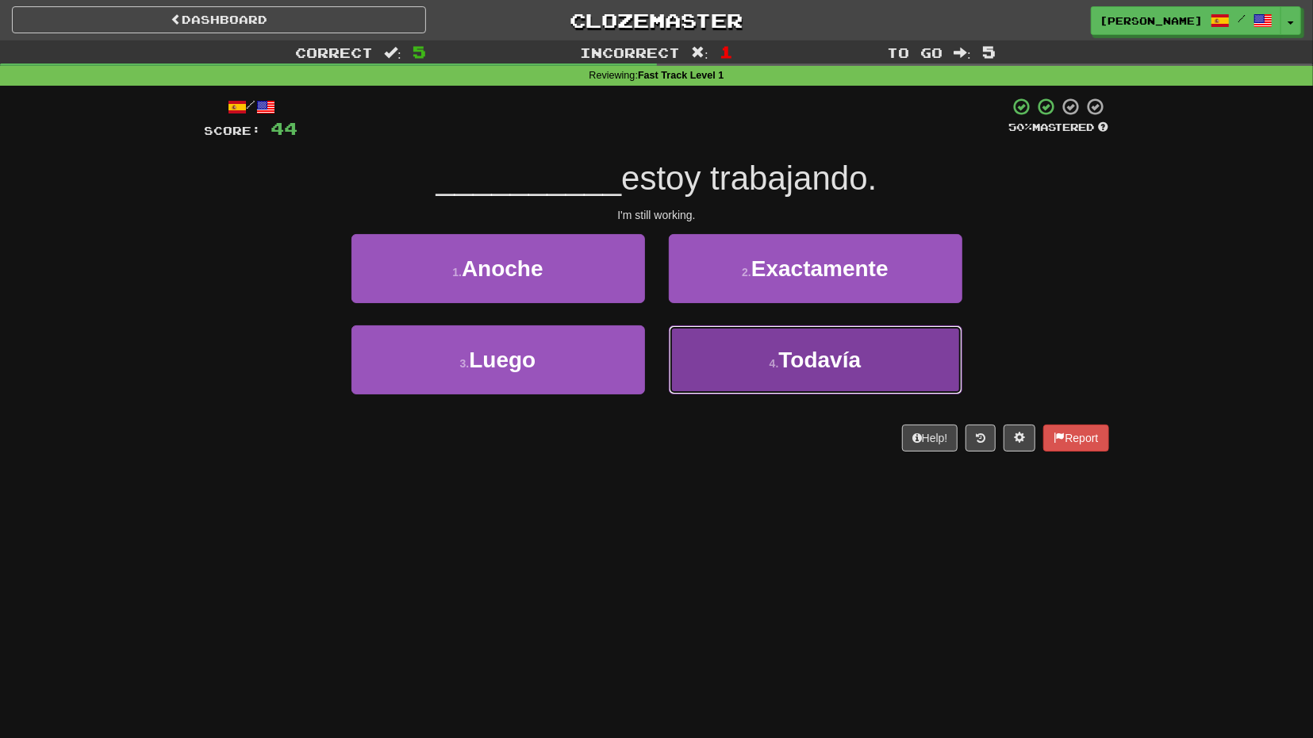
click at [688, 340] on button "4 . Todavía" at bounding box center [816, 359] width 294 height 69
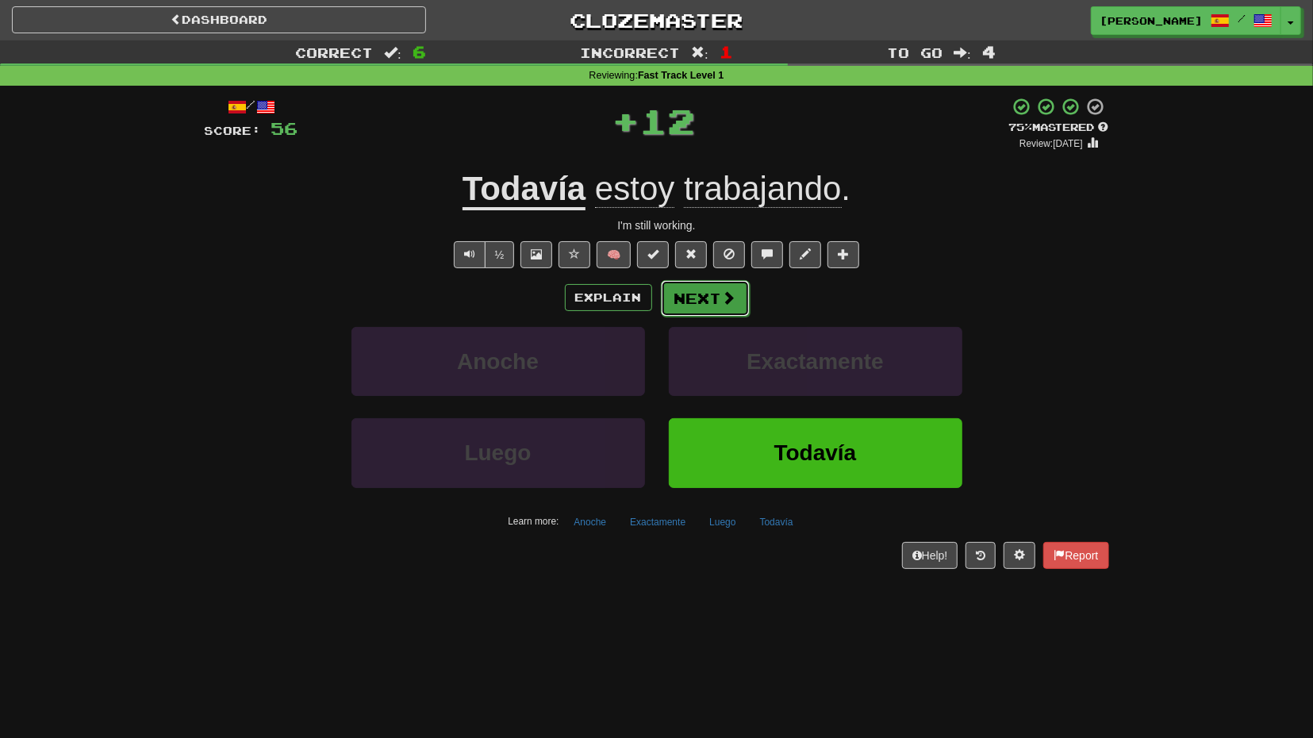
click at [690, 290] on button "Next" at bounding box center [705, 298] width 89 height 37
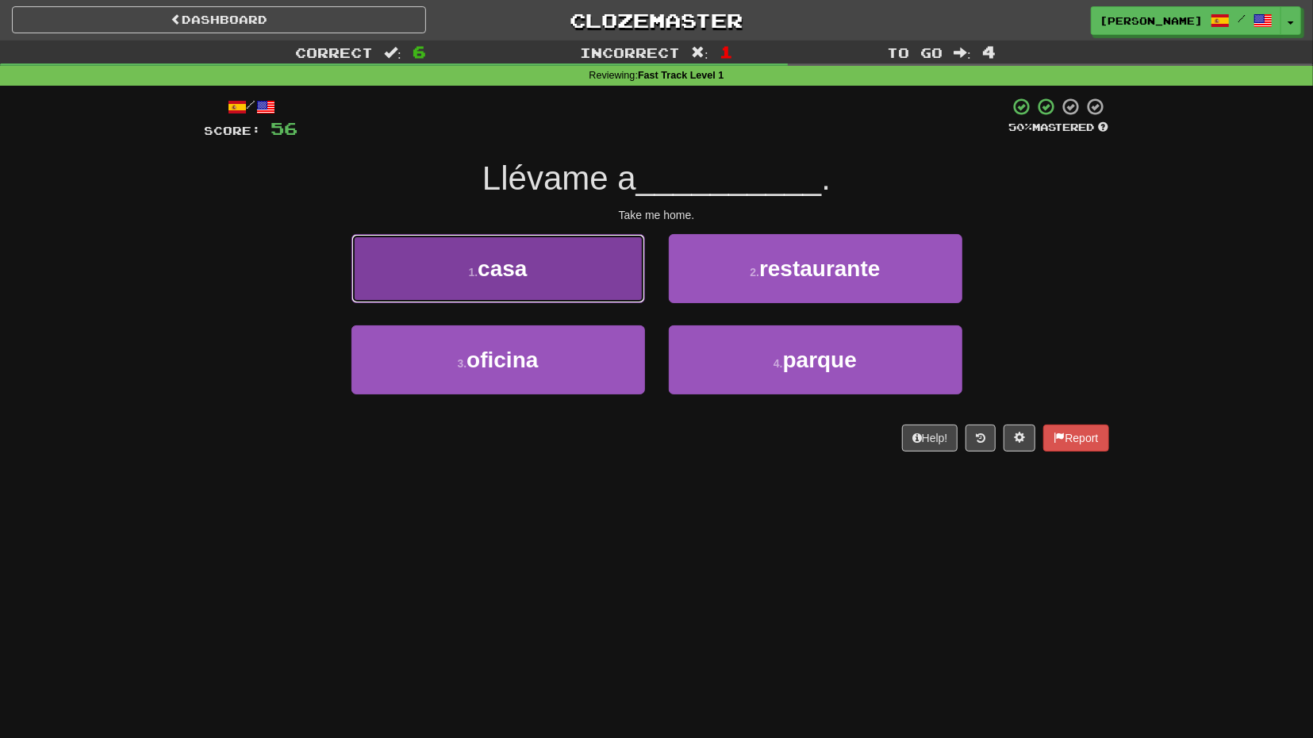
click at [602, 279] on button "1 . casa" at bounding box center [499, 268] width 294 height 69
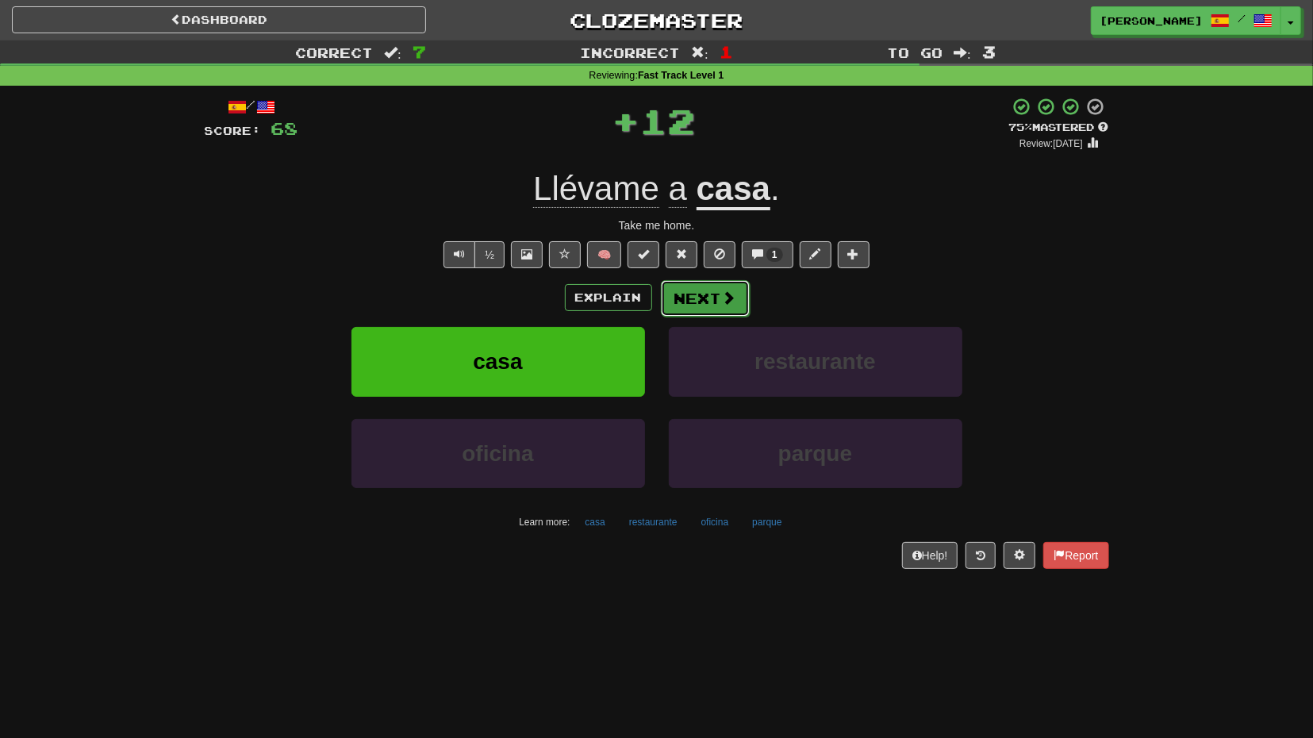
click at [691, 299] on button "Next" at bounding box center [705, 298] width 89 height 37
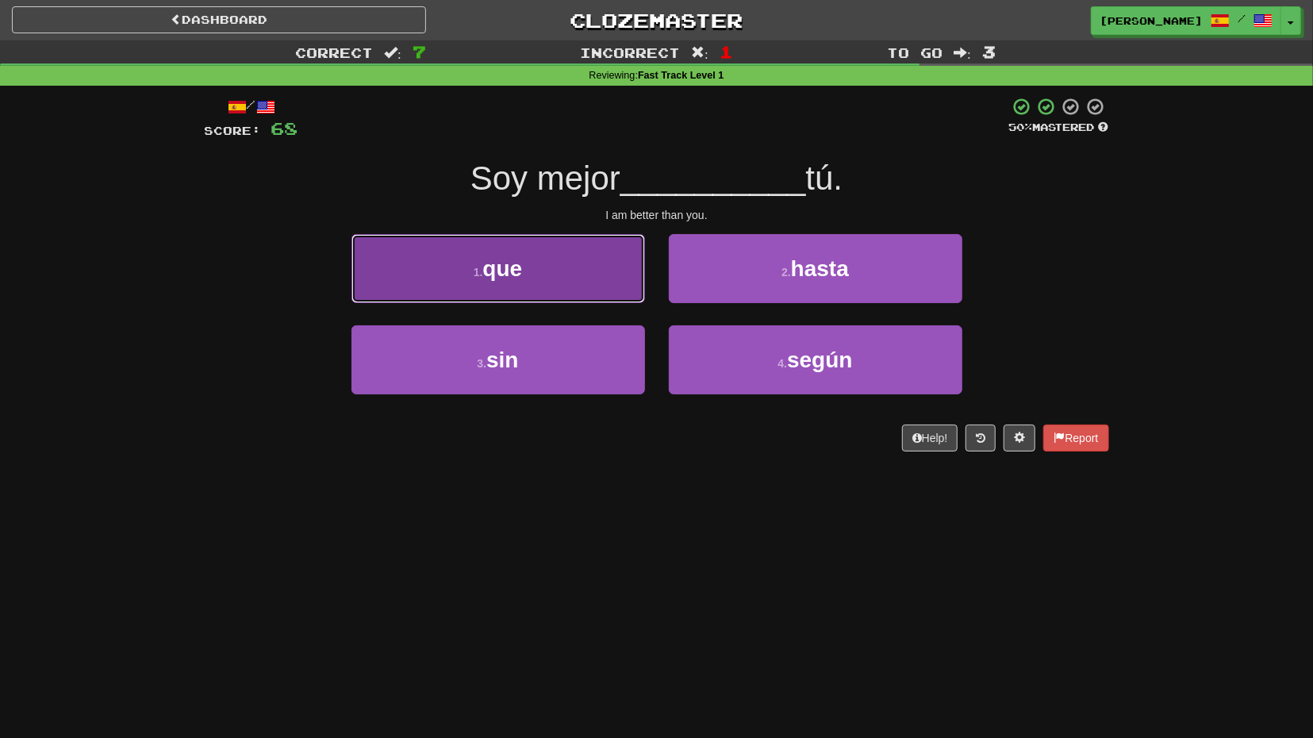
click at [601, 287] on button "1 . que" at bounding box center [499, 268] width 294 height 69
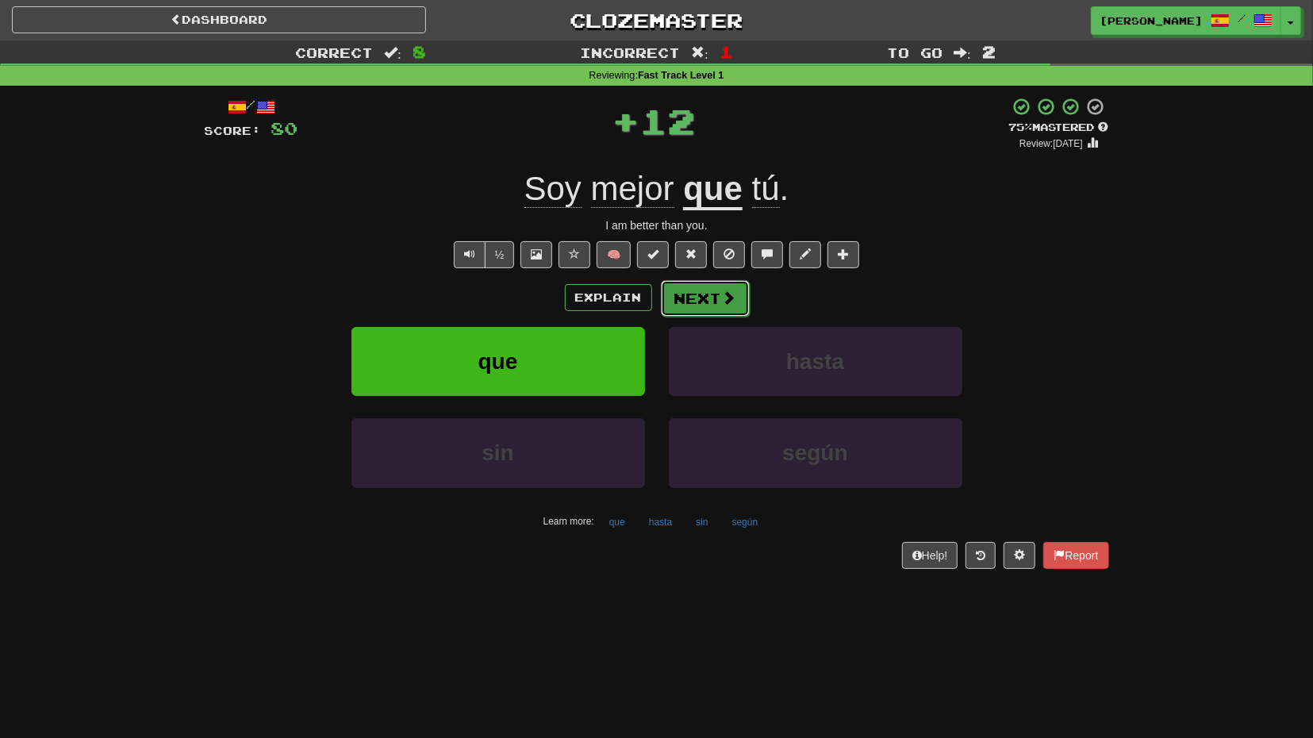
click at [699, 302] on button "Next" at bounding box center [705, 298] width 89 height 37
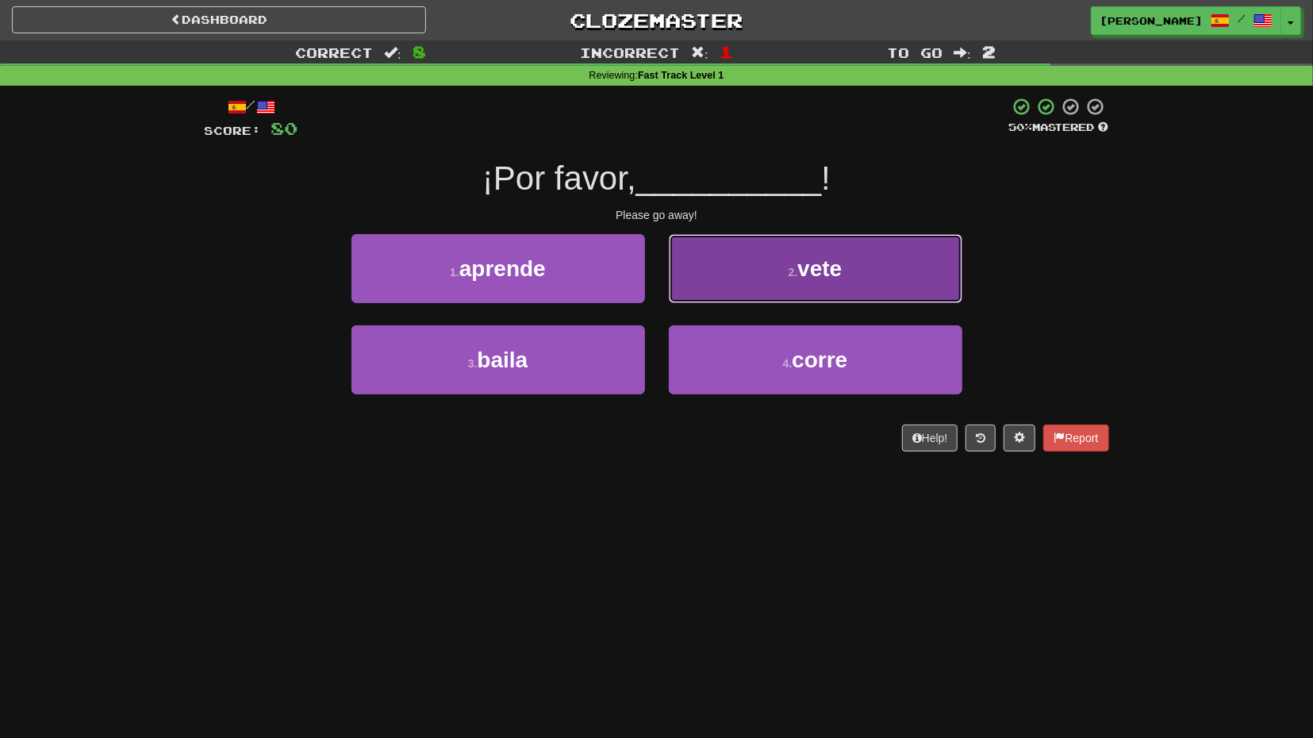
click at [740, 293] on button "2 . vete" at bounding box center [816, 268] width 294 height 69
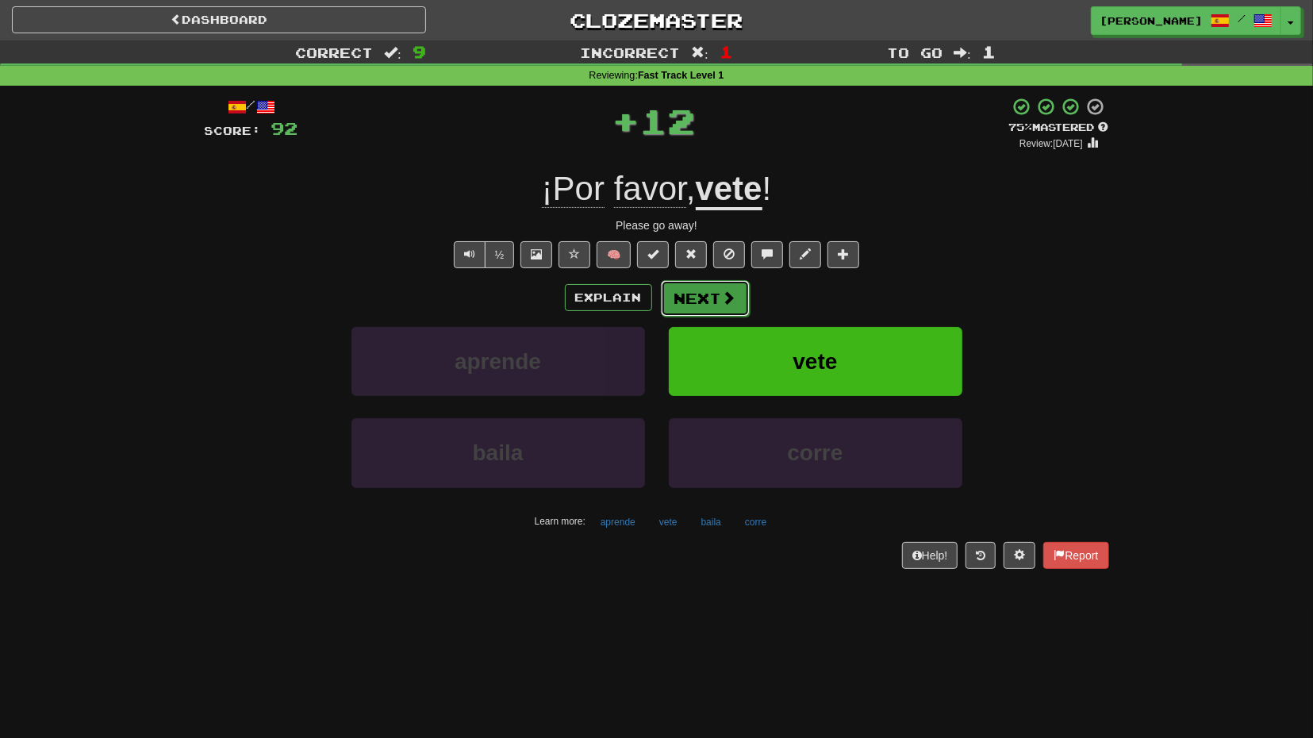
click at [689, 302] on button "Next" at bounding box center [705, 298] width 89 height 37
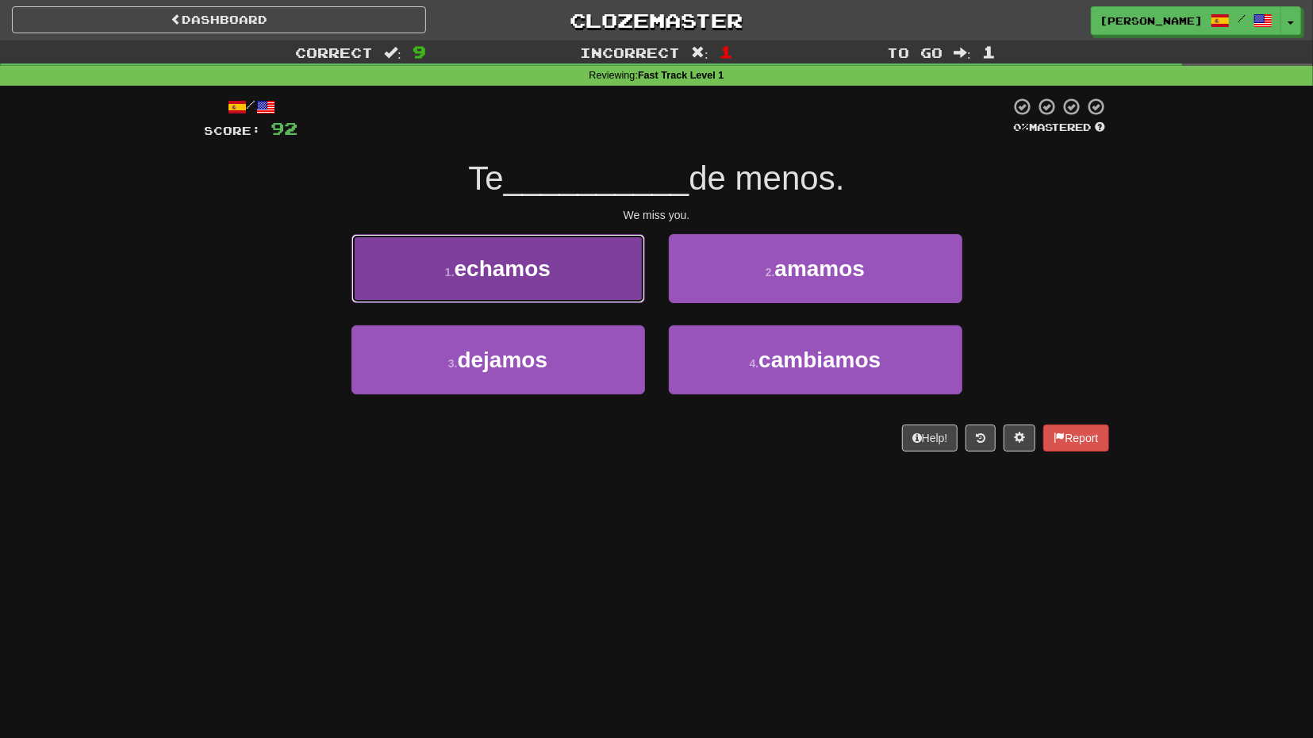
click at [621, 298] on button "1 . echamos" at bounding box center [499, 268] width 294 height 69
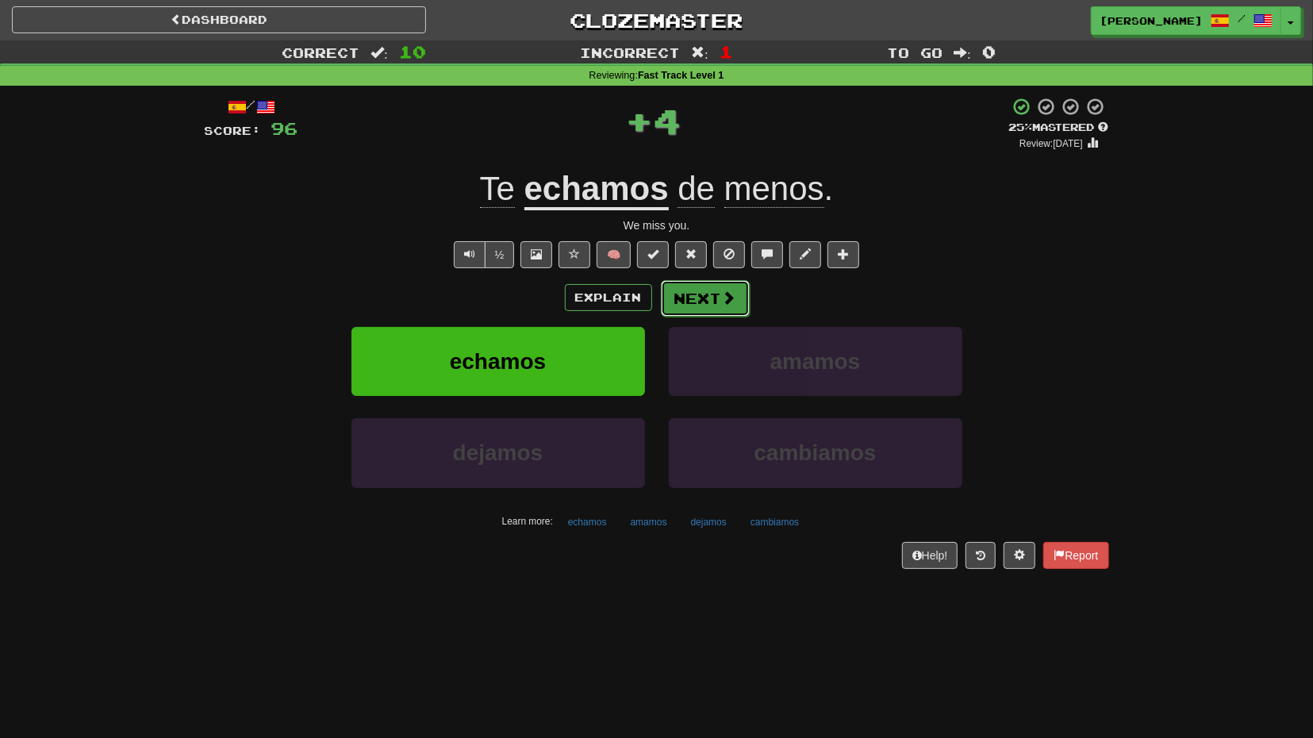
click at [710, 302] on button "Next" at bounding box center [705, 298] width 89 height 37
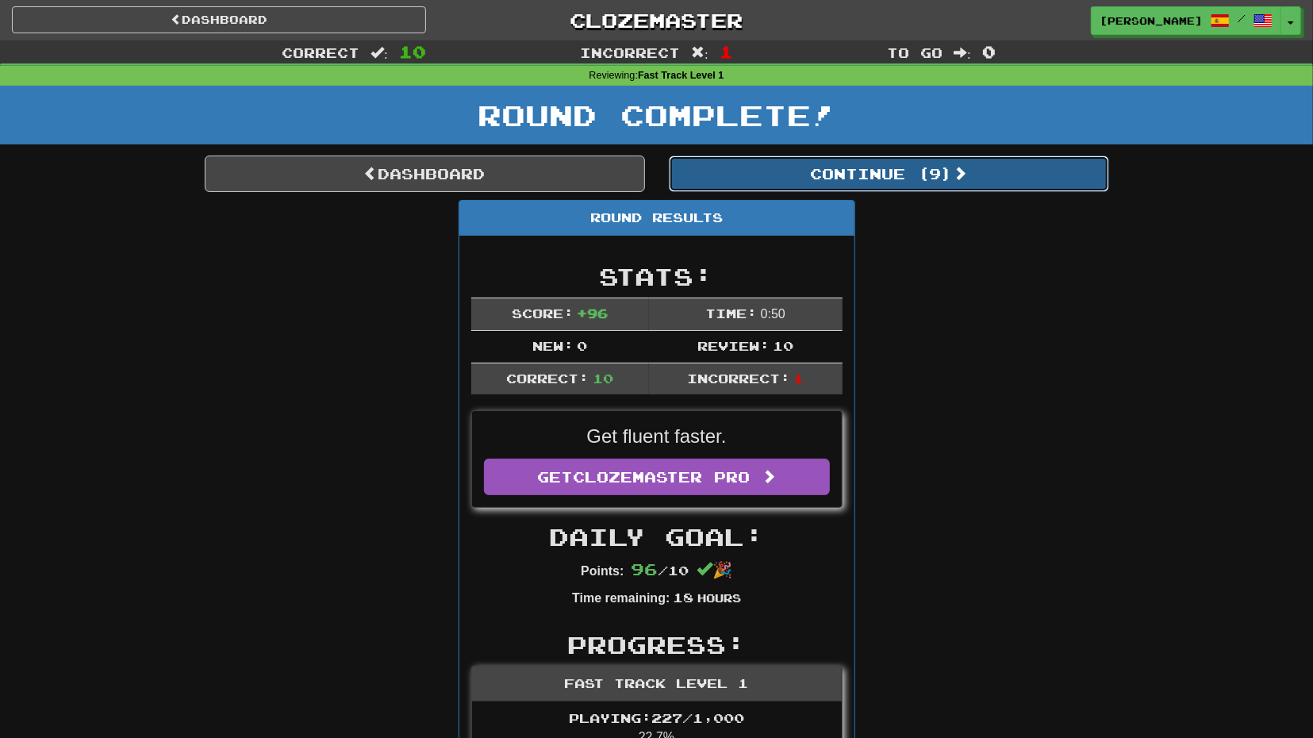
click at [810, 174] on button "Continue ( 9 )" at bounding box center [889, 174] width 440 height 37
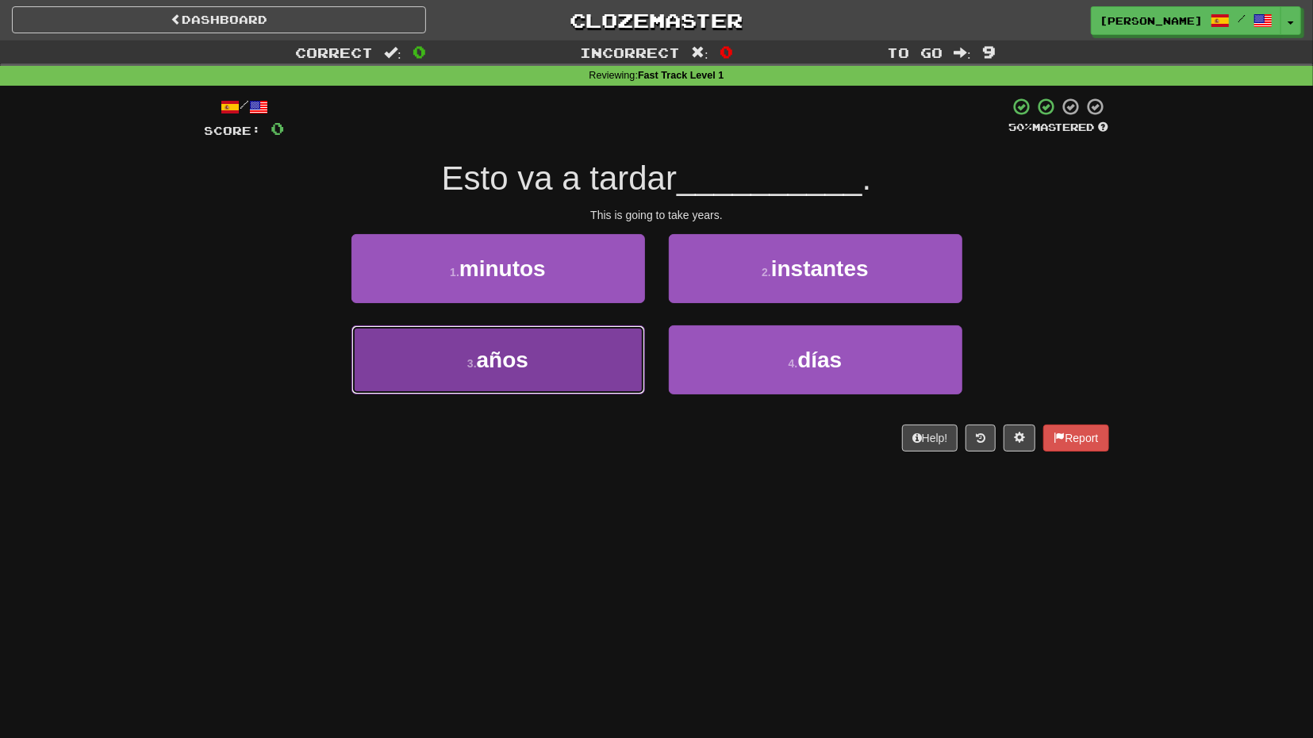
click at [613, 337] on button "3 . años" at bounding box center [499, 359] width 294 height 69
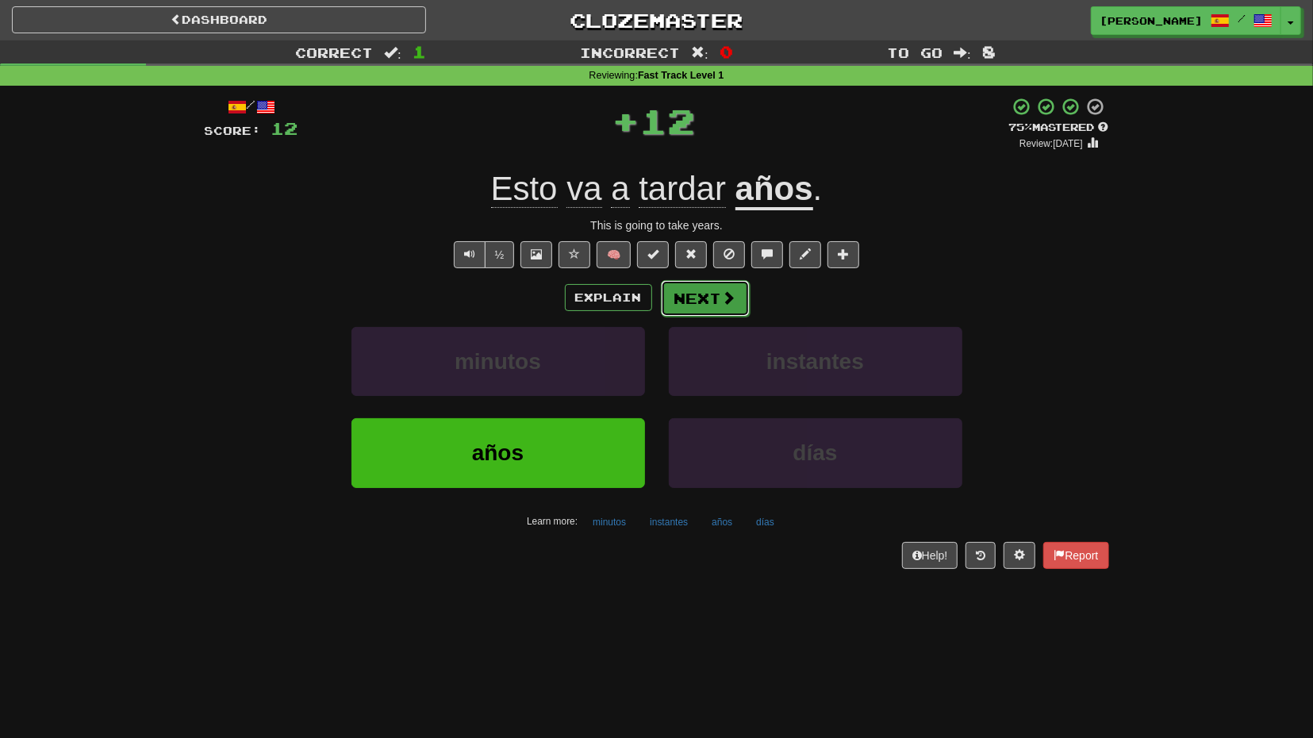
click at [699, 300] on button "Next" at bounding box center [705, 298] width 89 height 37
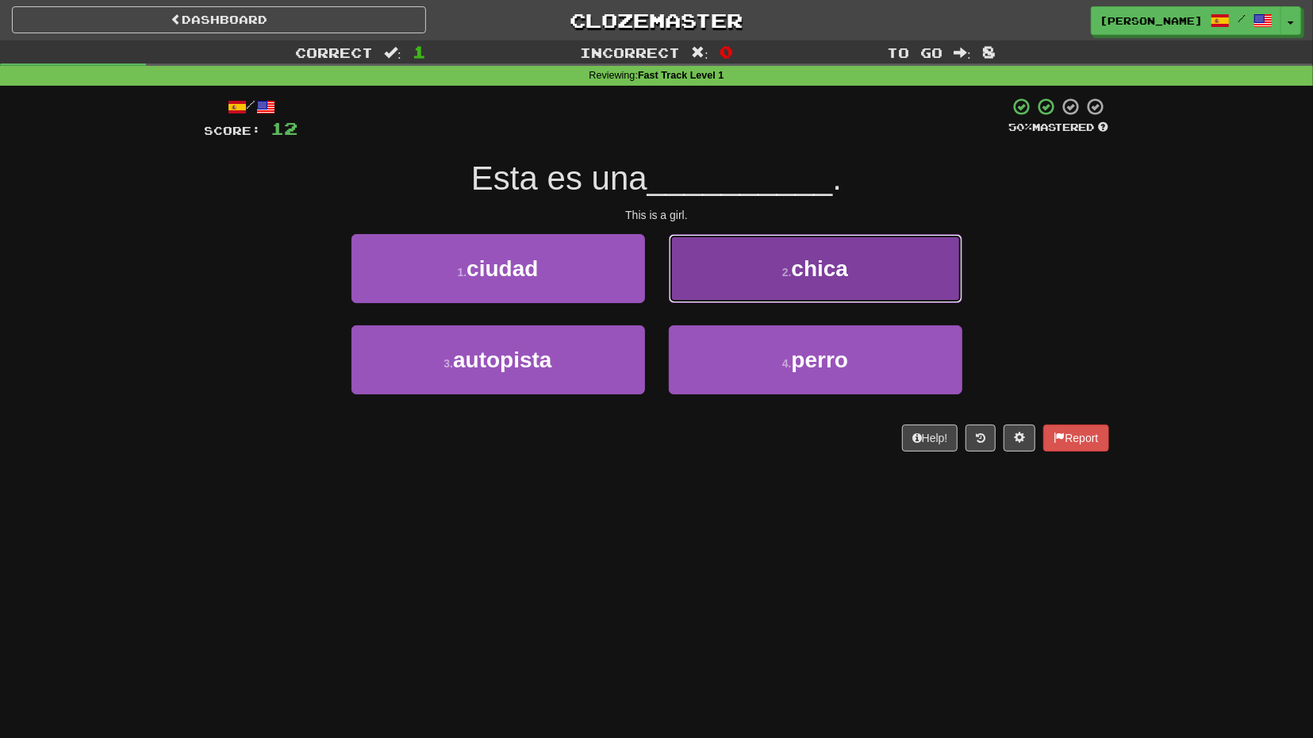
click at [732, 292] on button "2 . chica" at bounding box center [816, 268] width 294 height 69
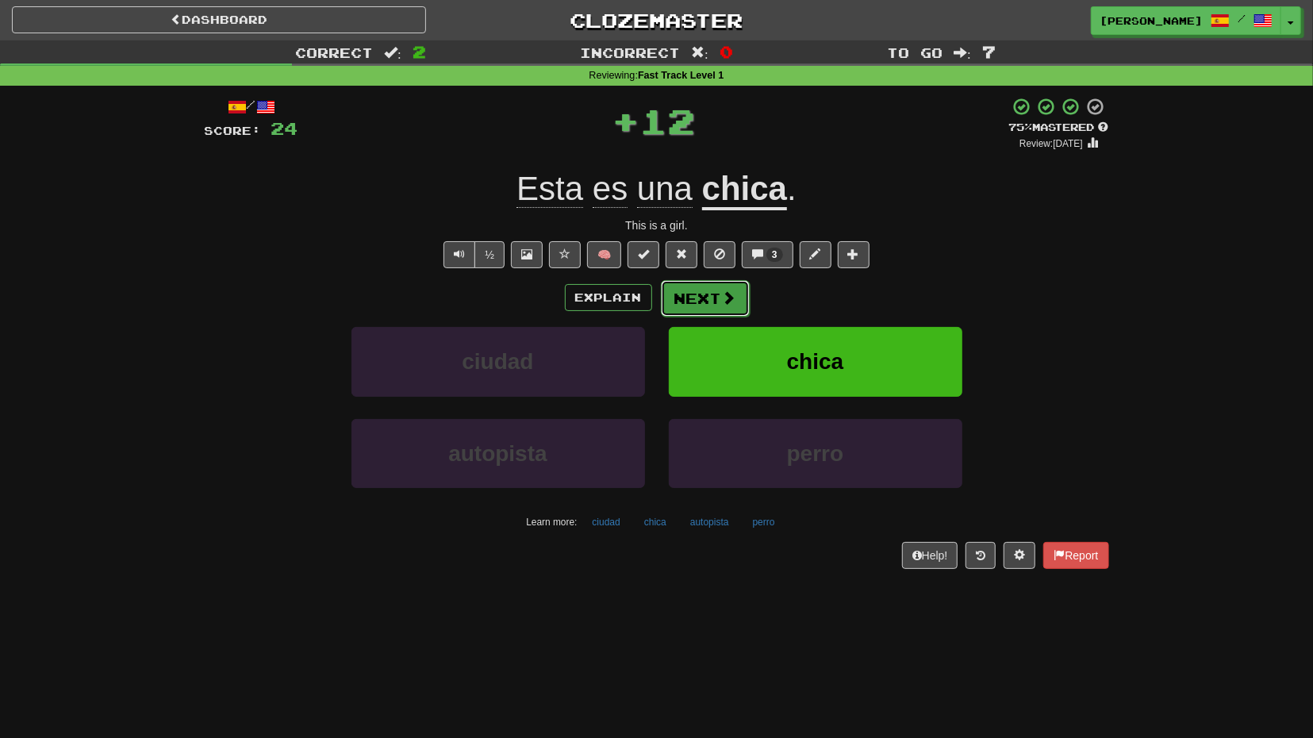
click at [713, 310] on button "Next" at bounding box center [705, 298] width 89 height 37
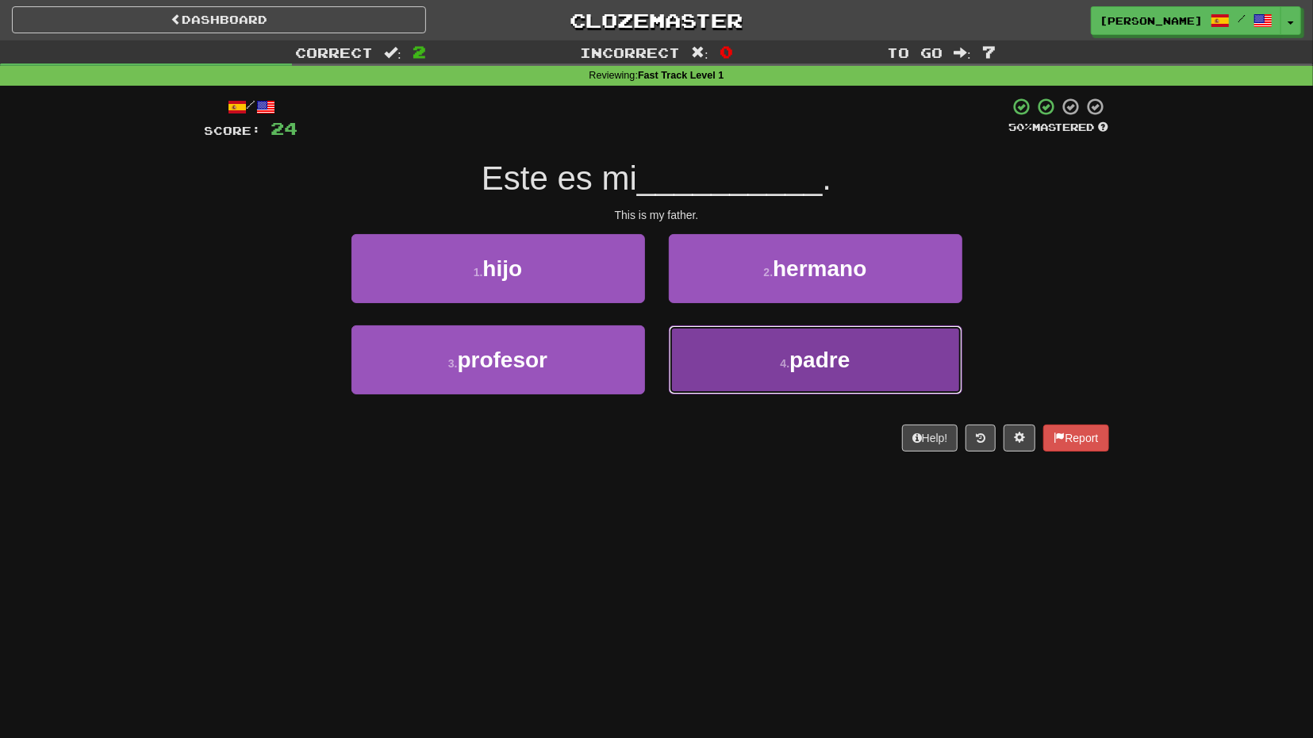
click at [702, 355] on button "4 . padre" at bounding box center [816, 359] width 294 height 69
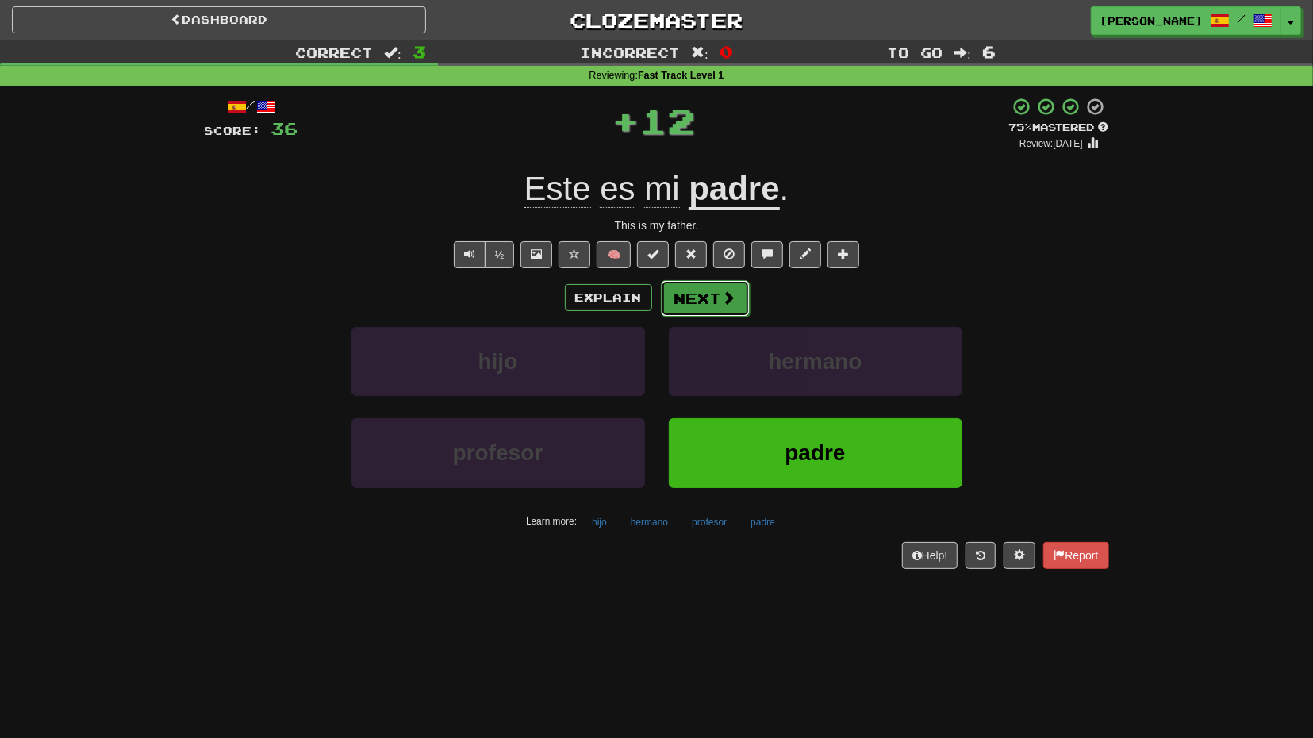
click at [696, 305] on button "Next" at bounding box center [705, 298] width 89 height 37
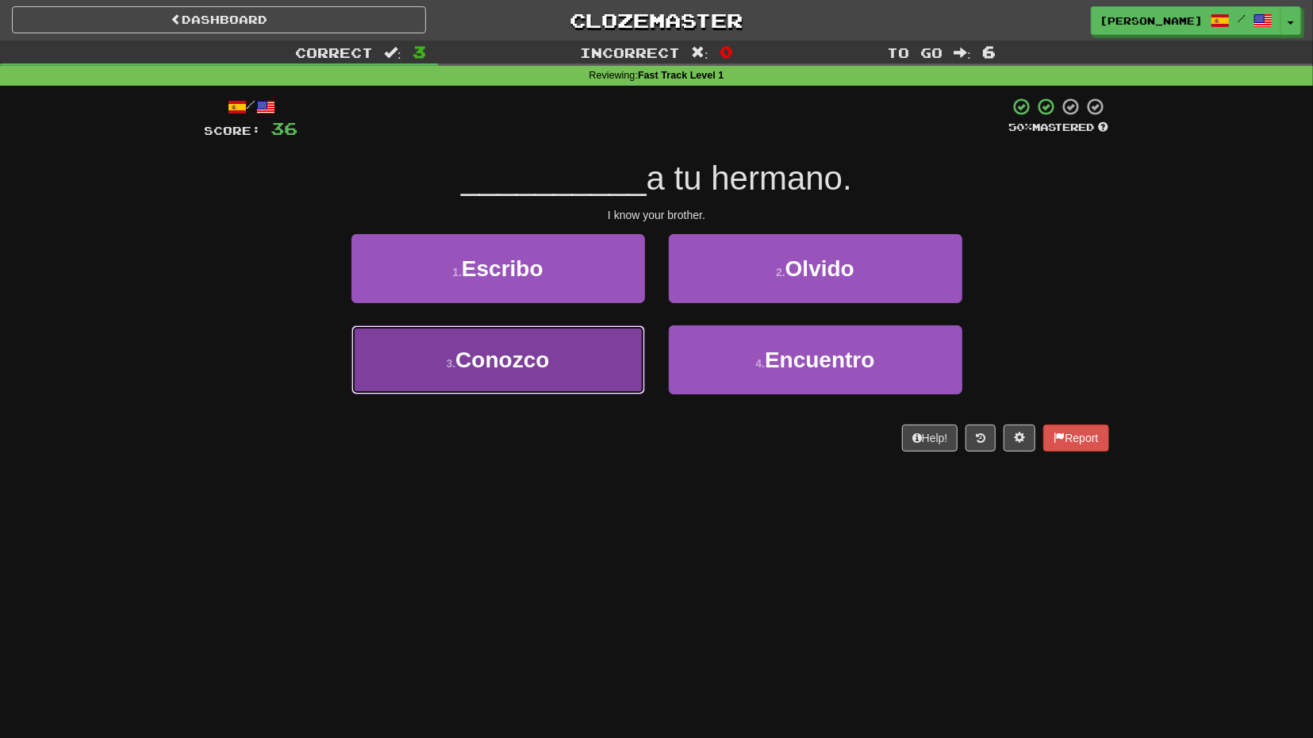
click at [609, 352] on button "3 . Conozco" at bounding box center [499, 359] width 294 height 69
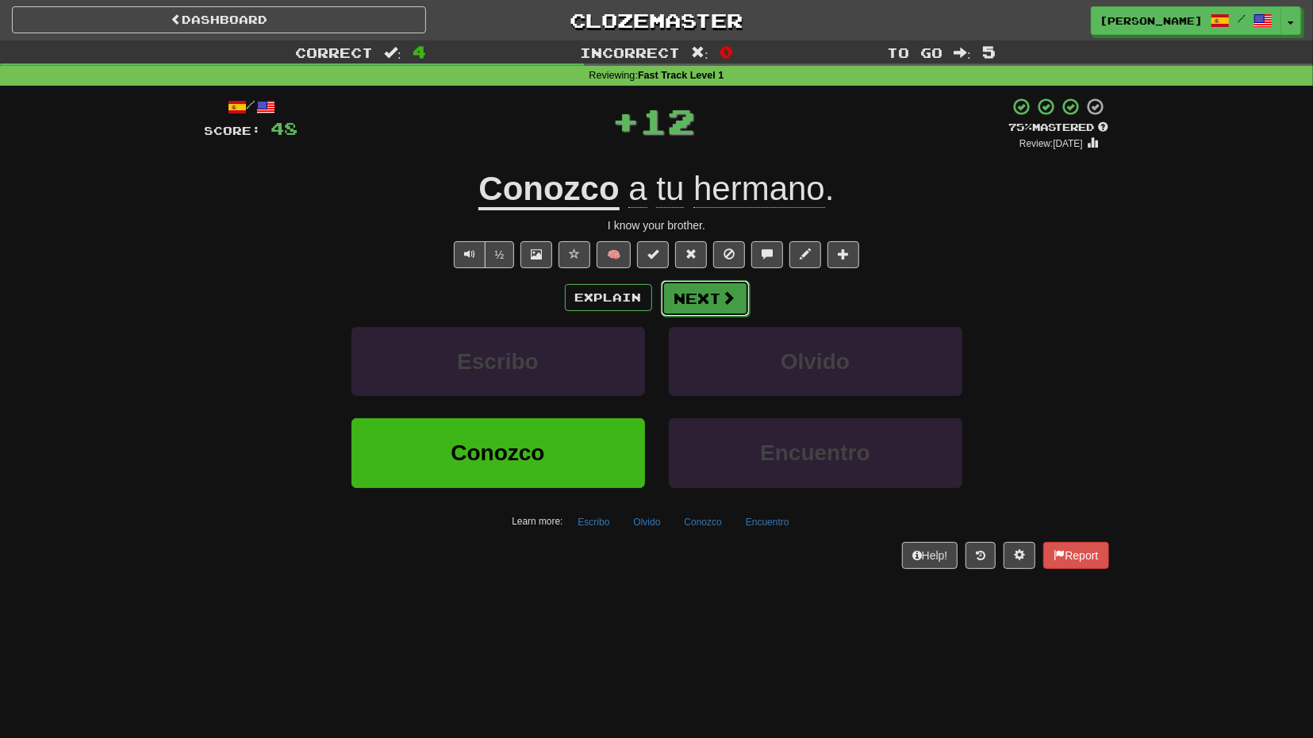
click at [701, 305] on button "Next" at bounding box center [705, 298] width 89 height 37
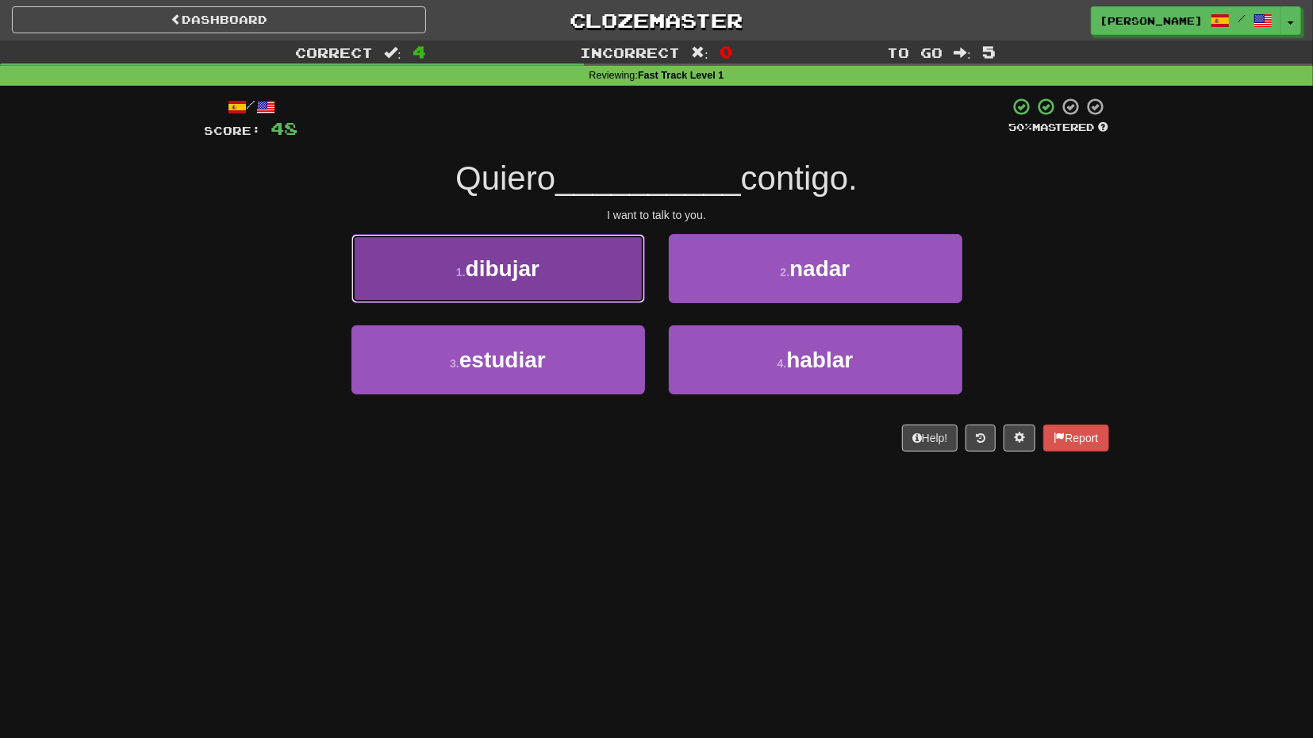
click at [614, 283] on button "1 . dibujar" at bounding box center [499, 268] width 294 height 69
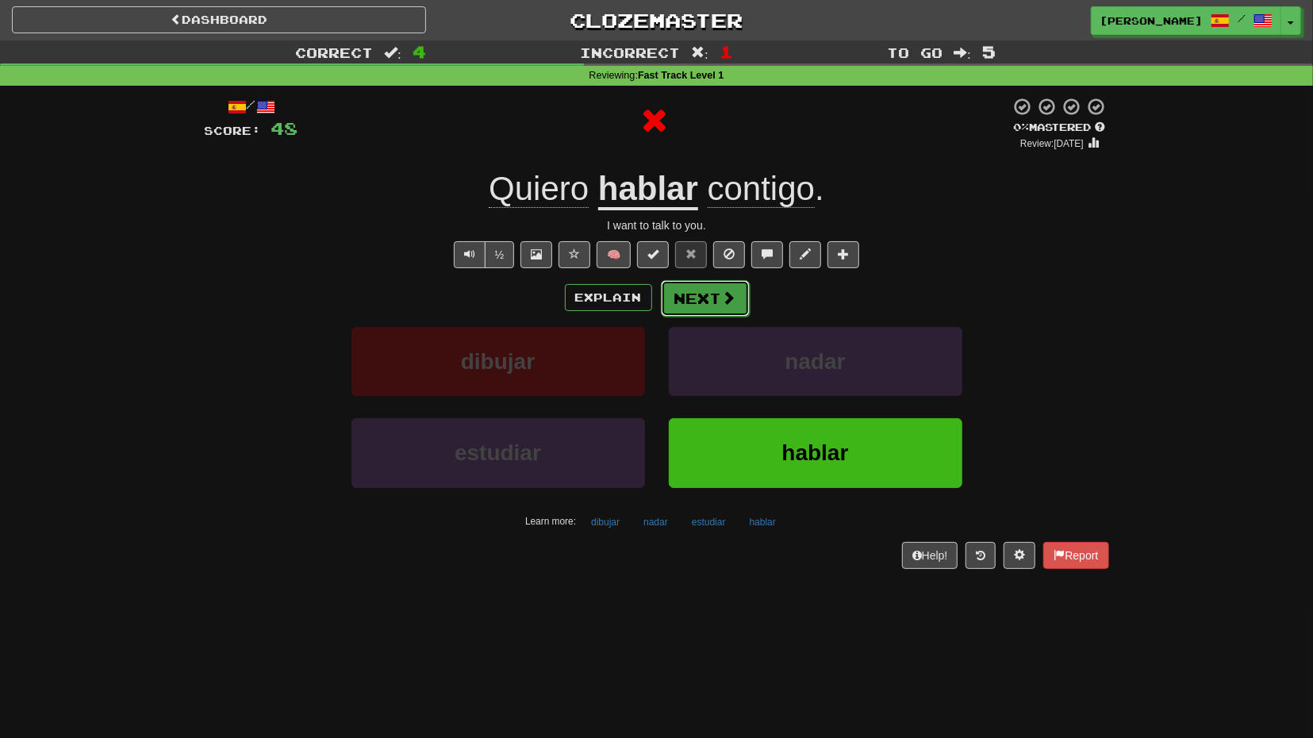
click at [736, 310] on button "Next" at bounding box center [705, 298] width 89 height 37
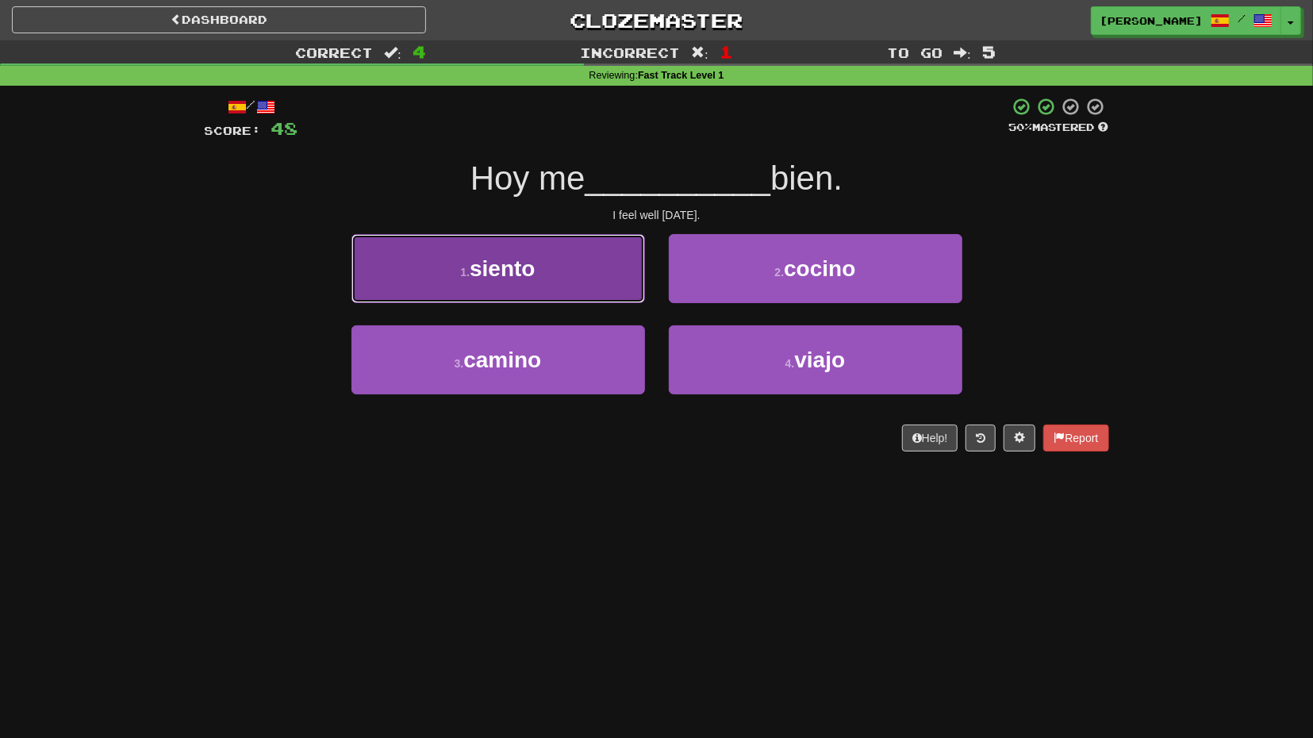
click at [602, 277] on button "1 . siento" at bounding box center [499, 268] width 294 height 69
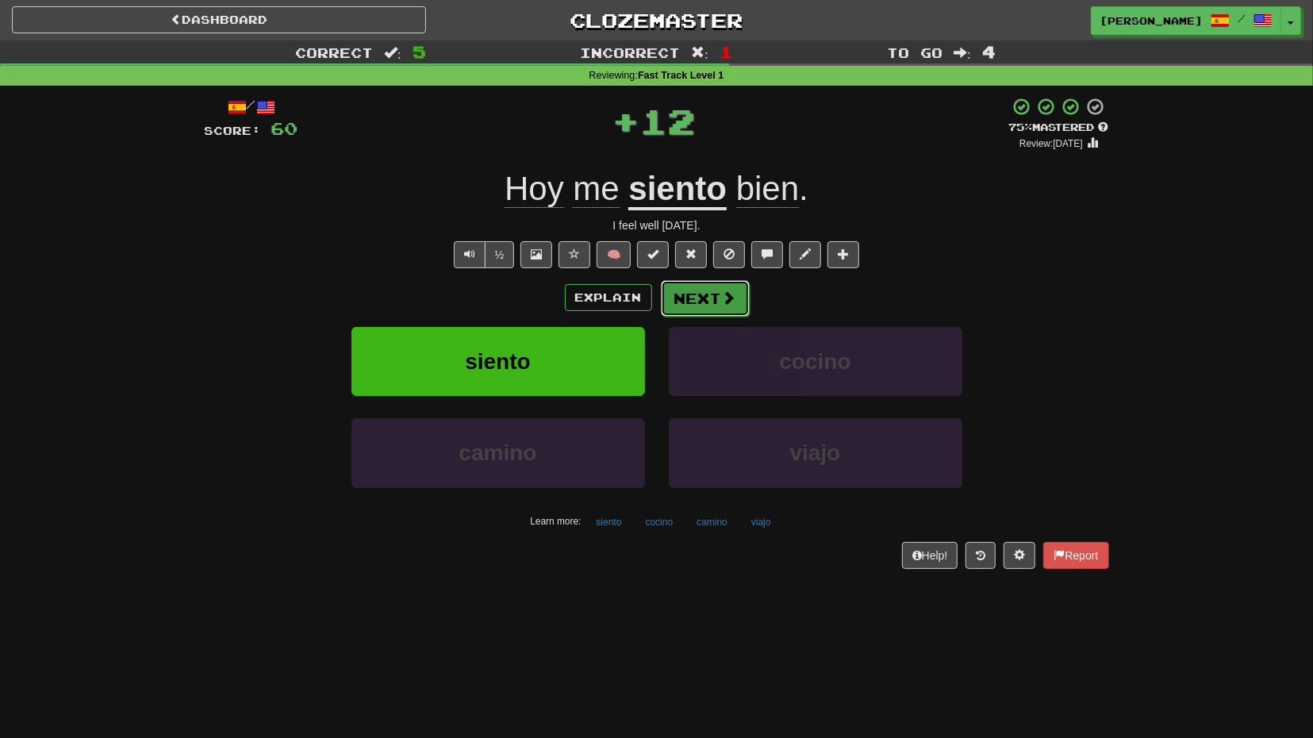
click at [702, 291] on button "Next" at bounding box center [705, 298] width 89 height 37
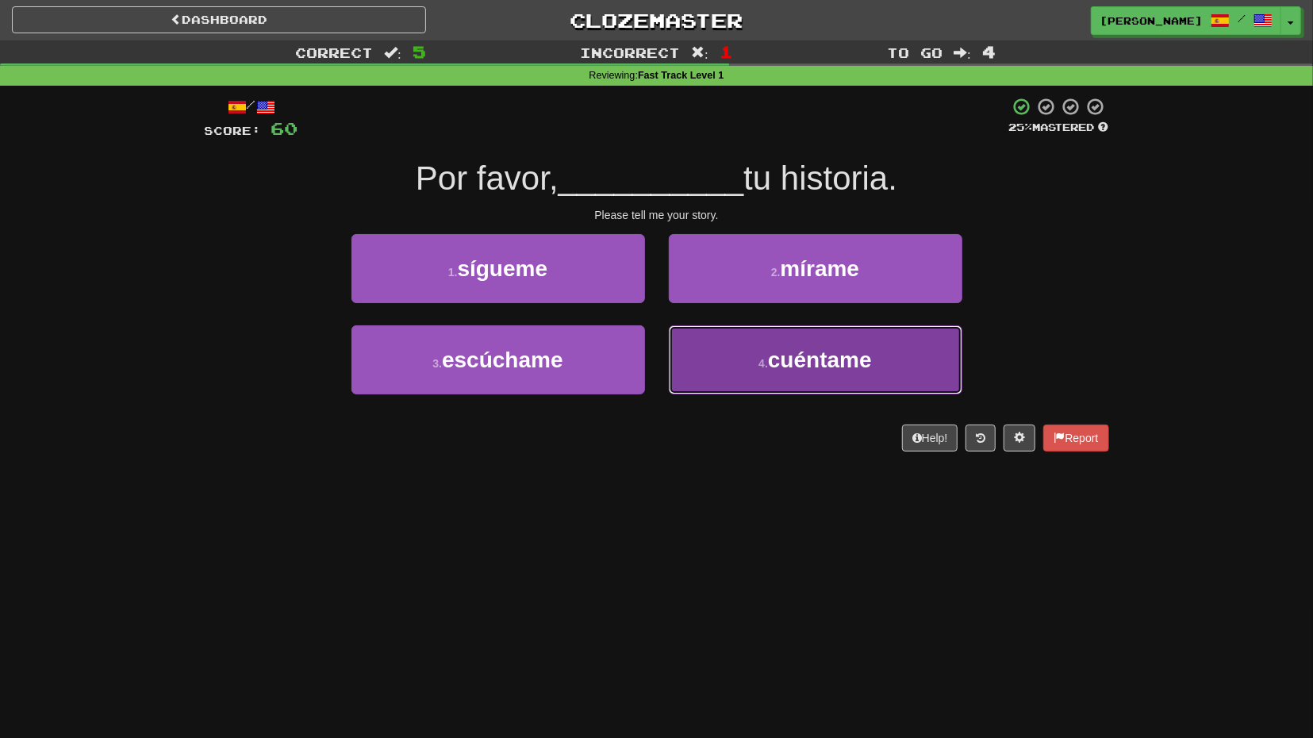
click at [683, 340] on button "4 . cuéntame" at bounding box center [816, 359] width 294 height 69
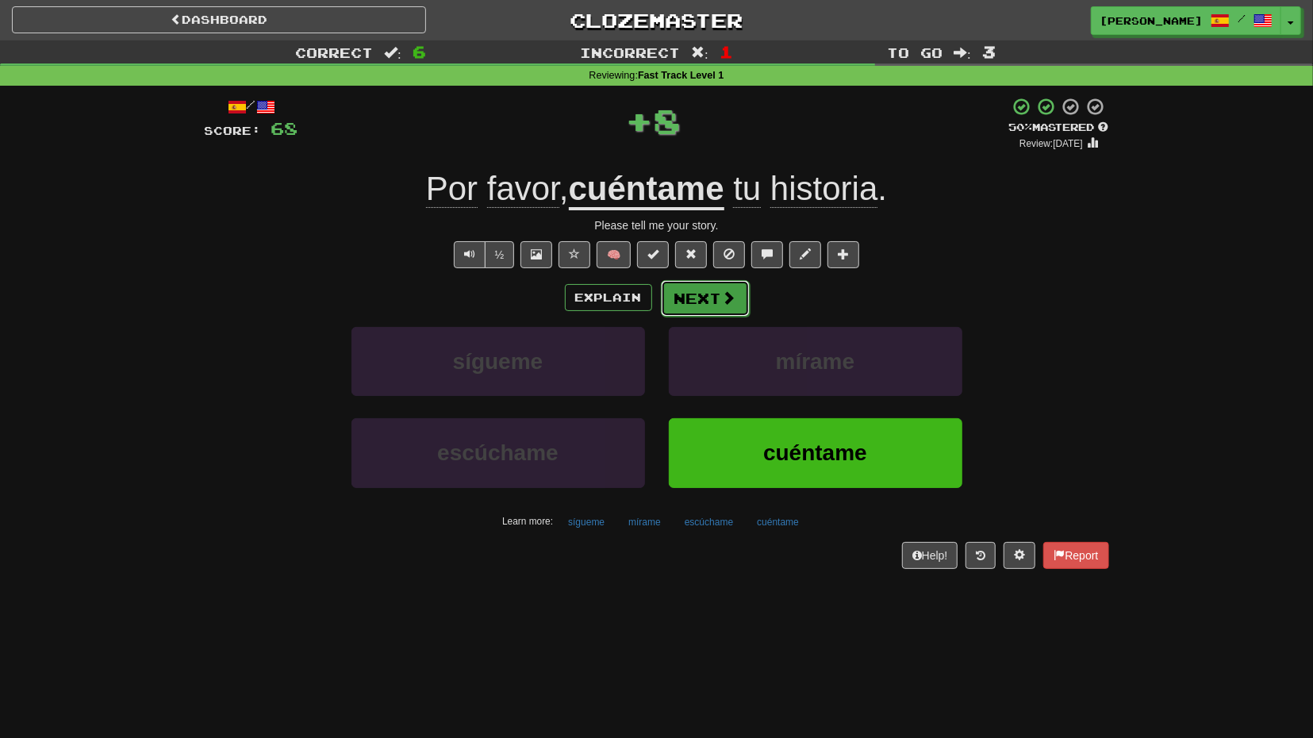
click at [691, 303] on button "Next" at bounding box center [705, 298] width 89 height 37
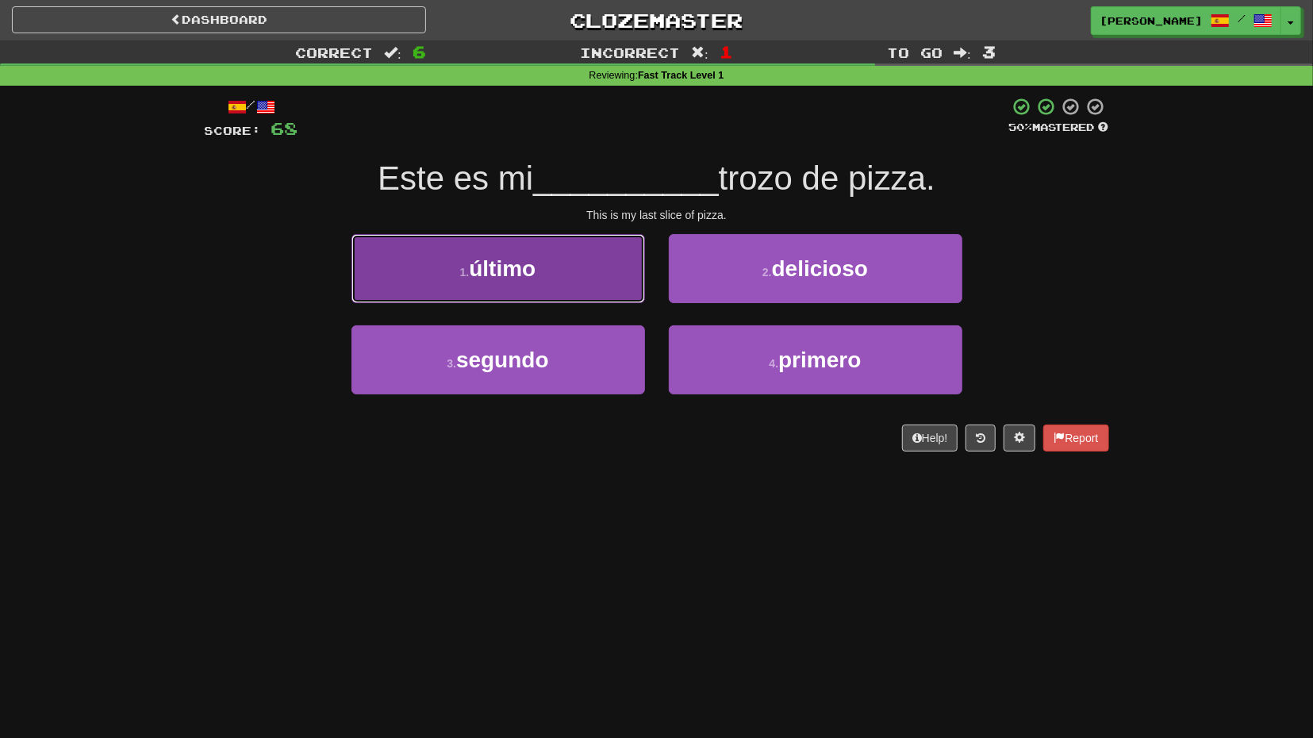
click at [621, 298] on button "1 . último" at bounding box center [499, 268] width 294 height 69
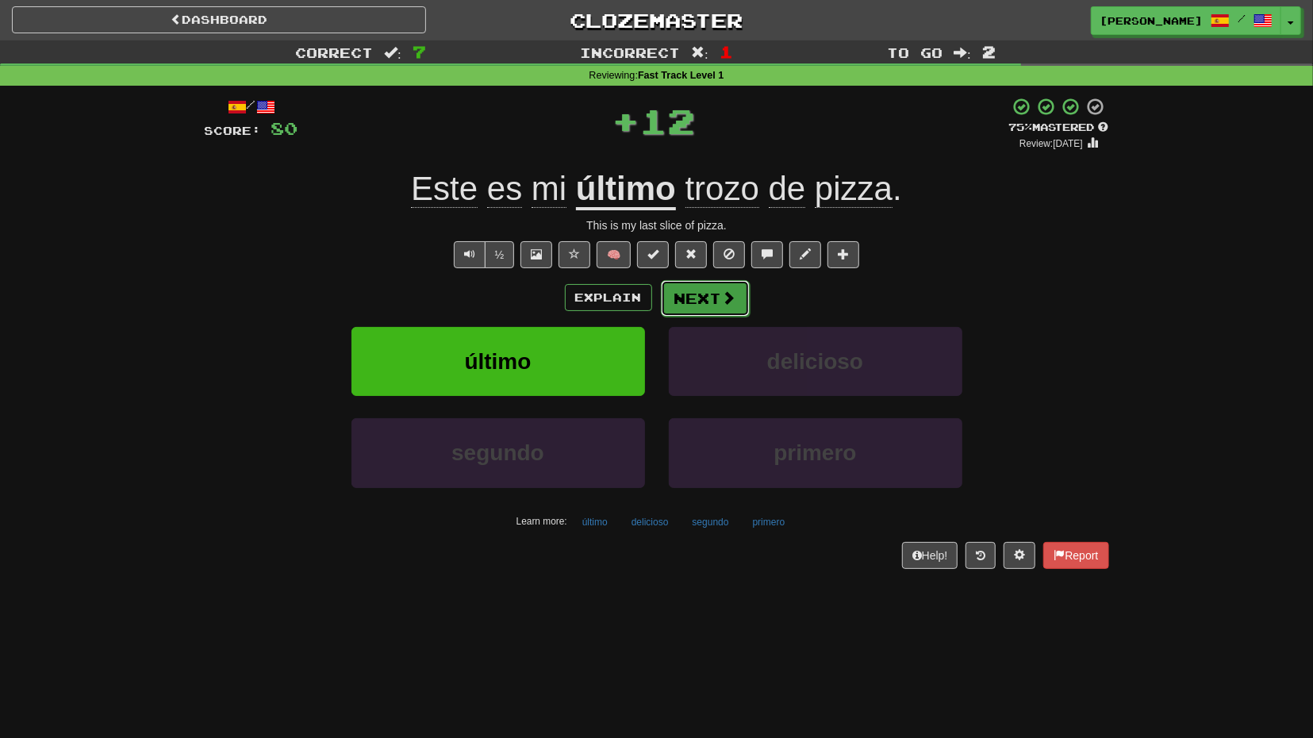
click at [728, 301] on span at bounding box center [729, 297] width 14 height 14
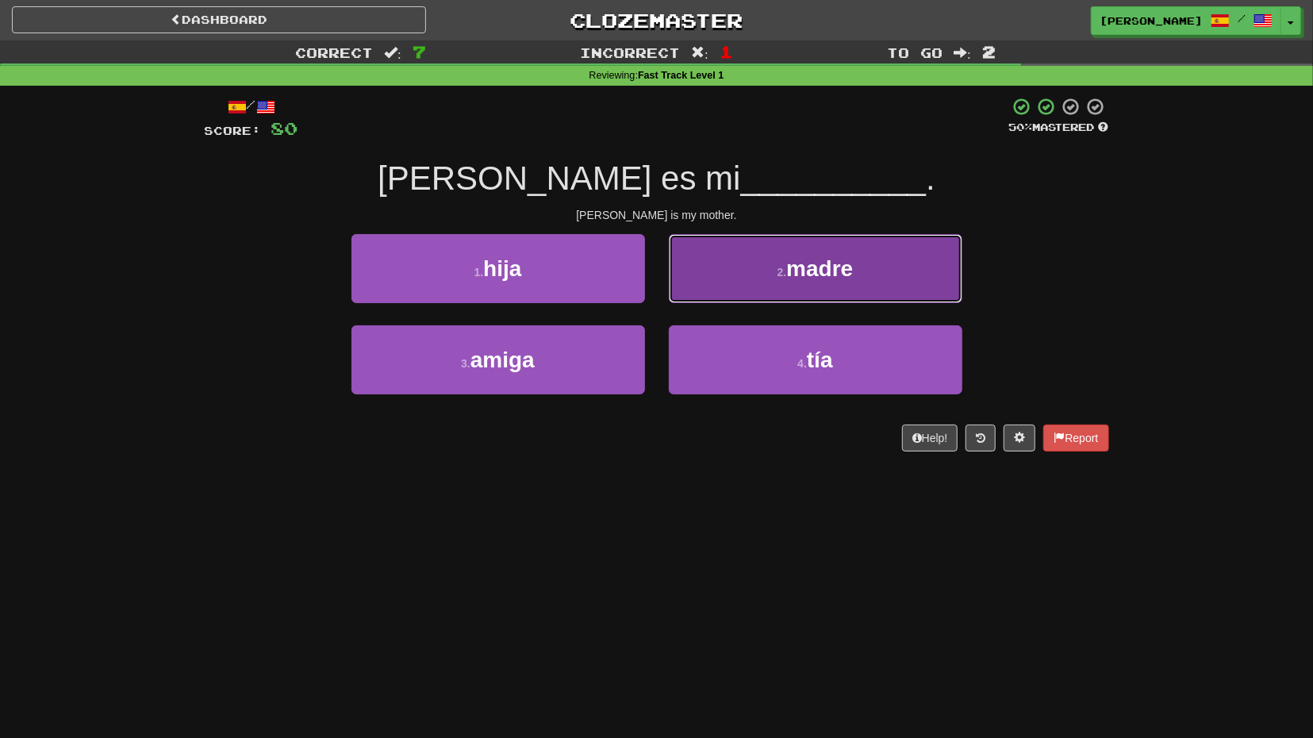
click at [737, 290] on button "2 . madre" at bounding box center [816, 268] width 294 height 69
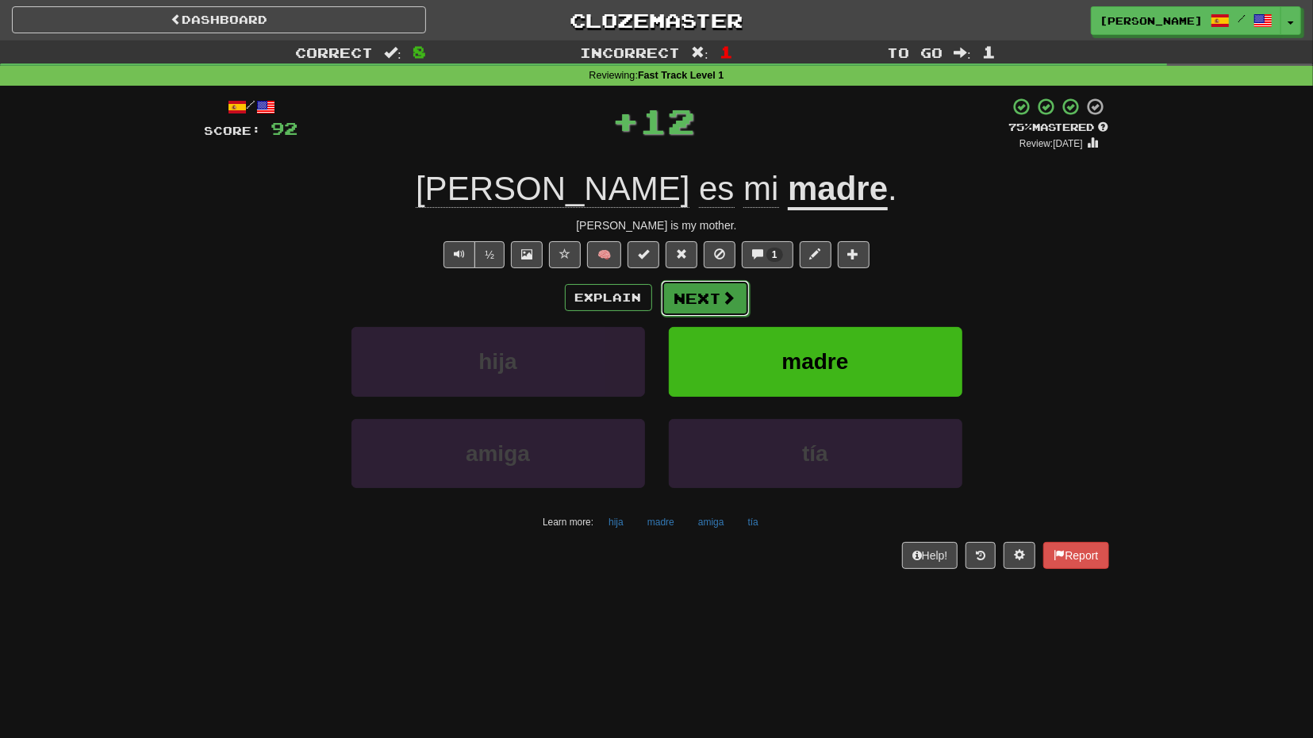
click at [718, 298] on button "Next" at bounding box center [705, 298] width 89 height 37
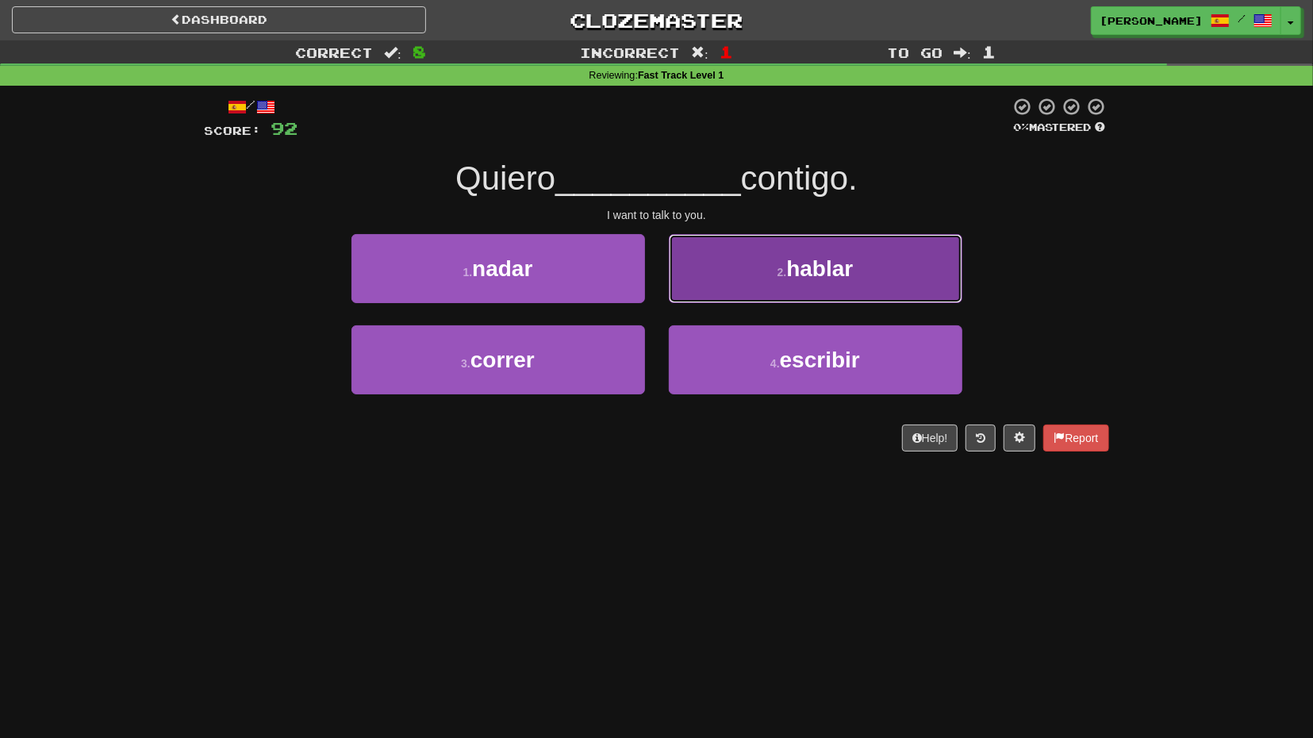
click at [739, 291] on button "2 . hablar" at bounding box center [816, 268] width 294 height 69
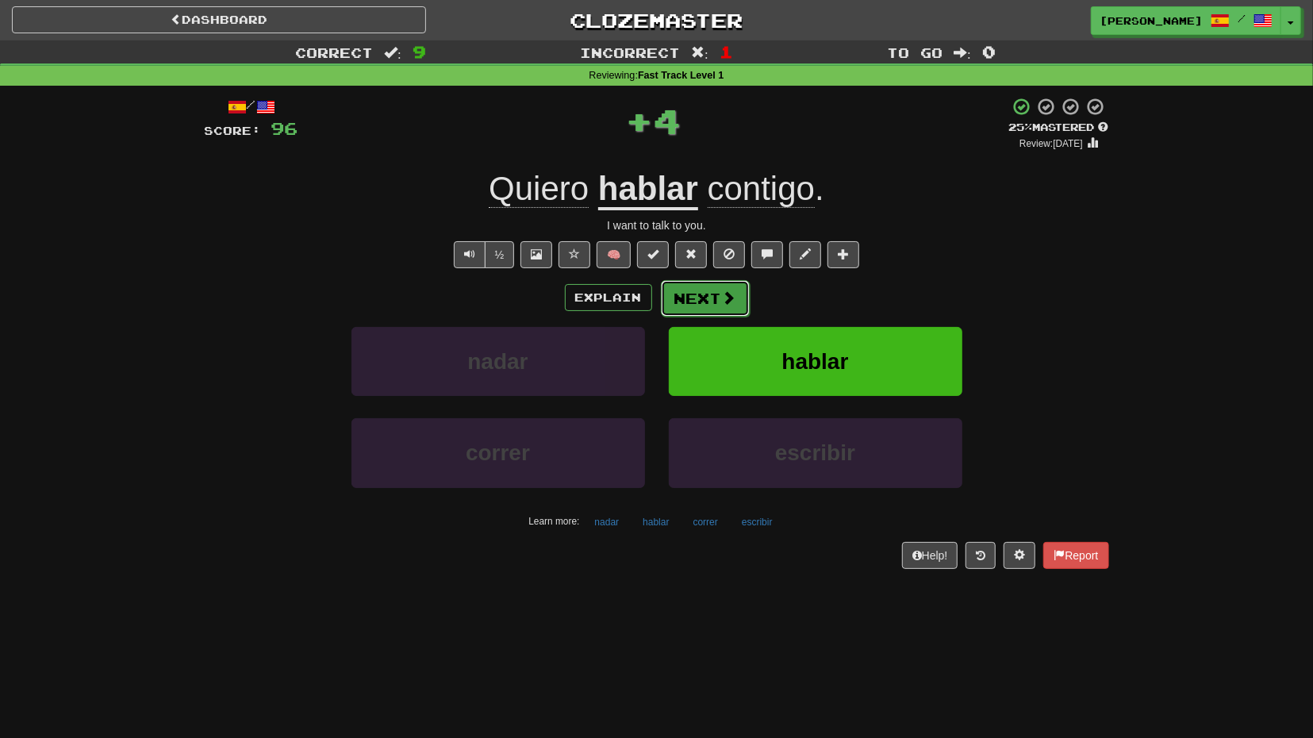
click at [729, 296] on span at bounding box center [729, 297] width 14 height 14
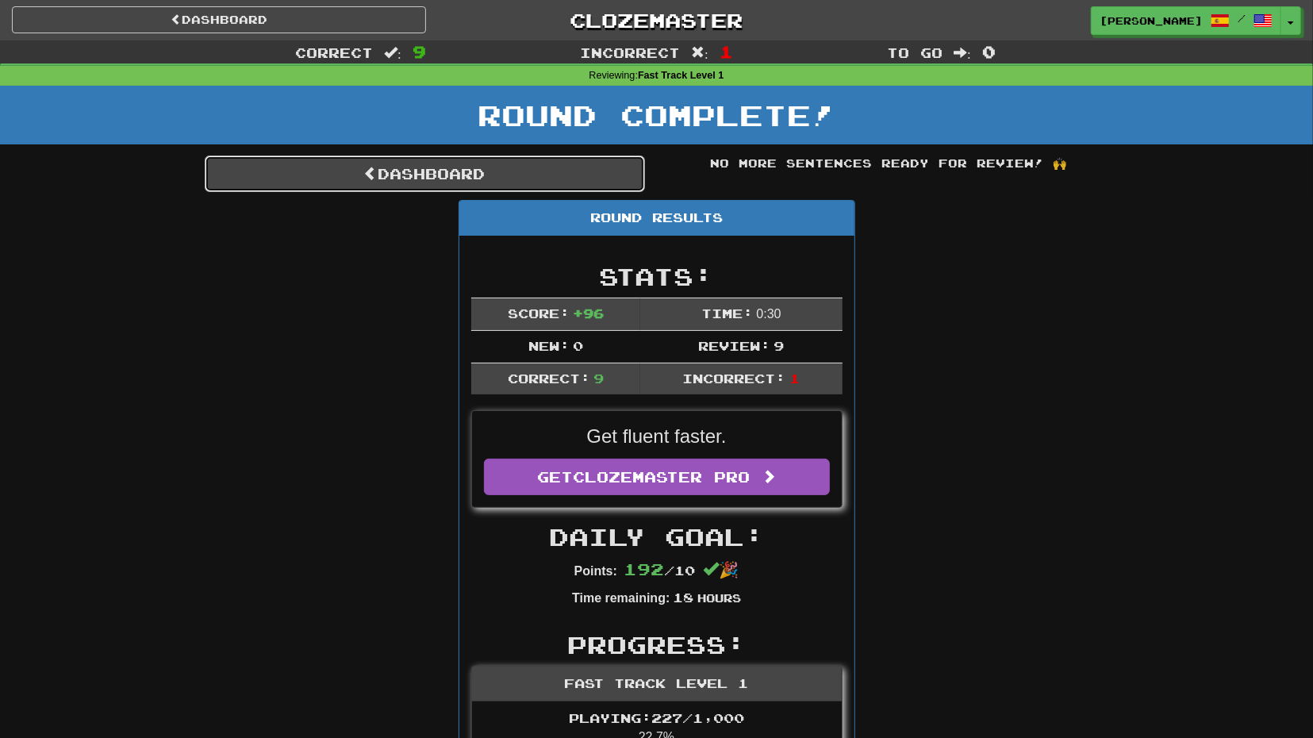
click at [554, 179] on link "Dashboard" at bounding box center [425, 174] width 440 height 37
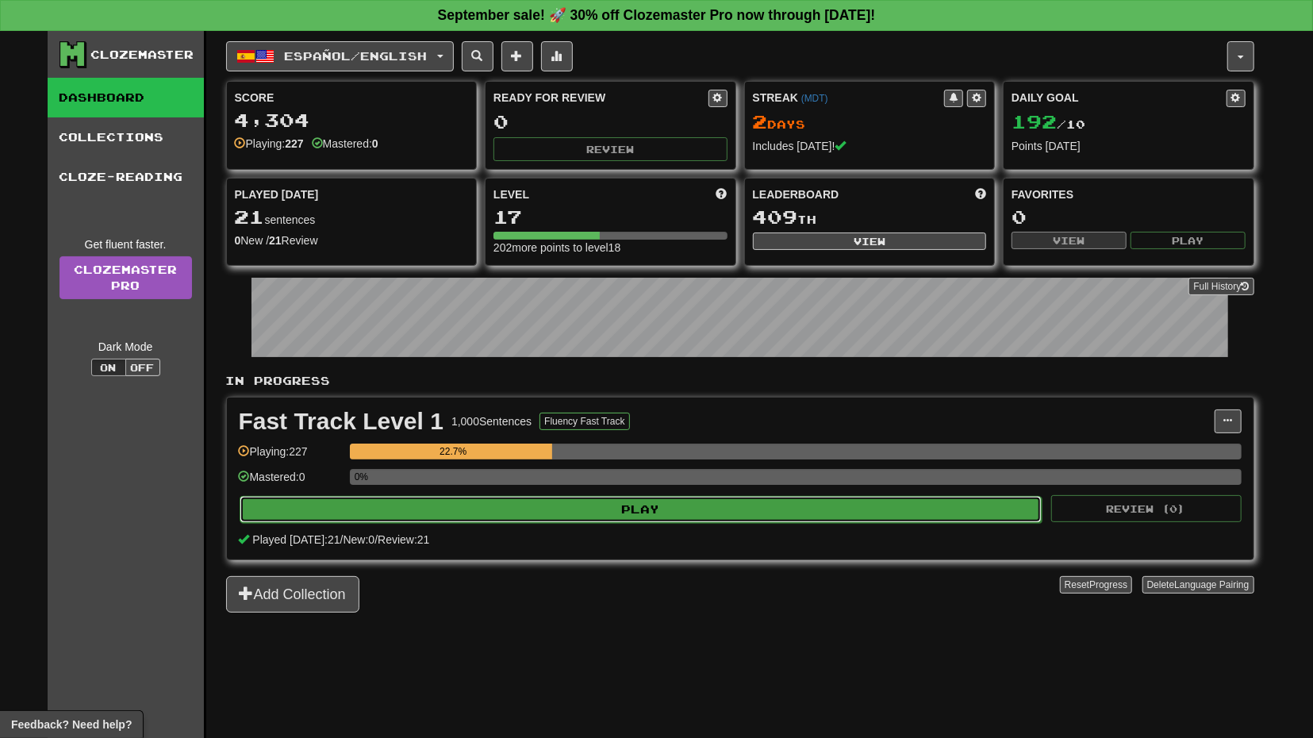
click at [717, 502] on button "Play" at bounding box center [641, 509] width 803 height 27
select select "**"
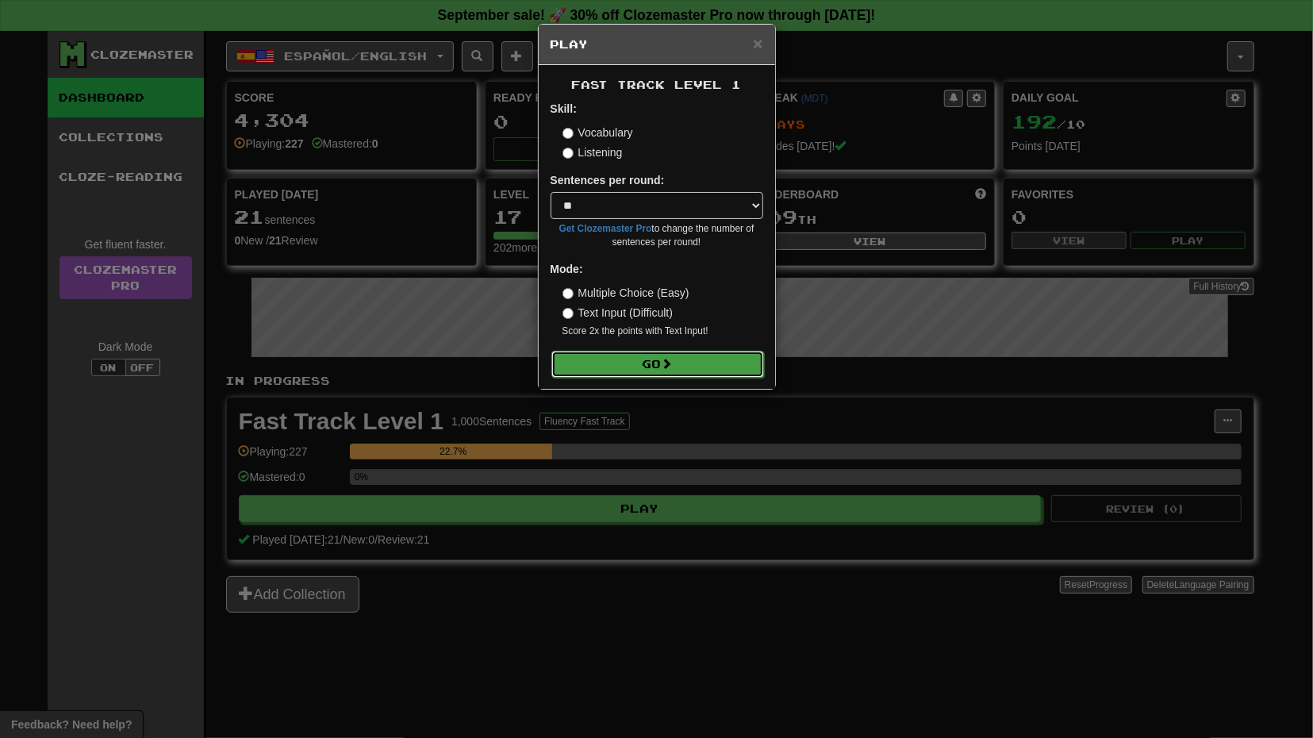
click at [705, 366] on button "Go" at bounding box center [657, 364] width 213 height 27
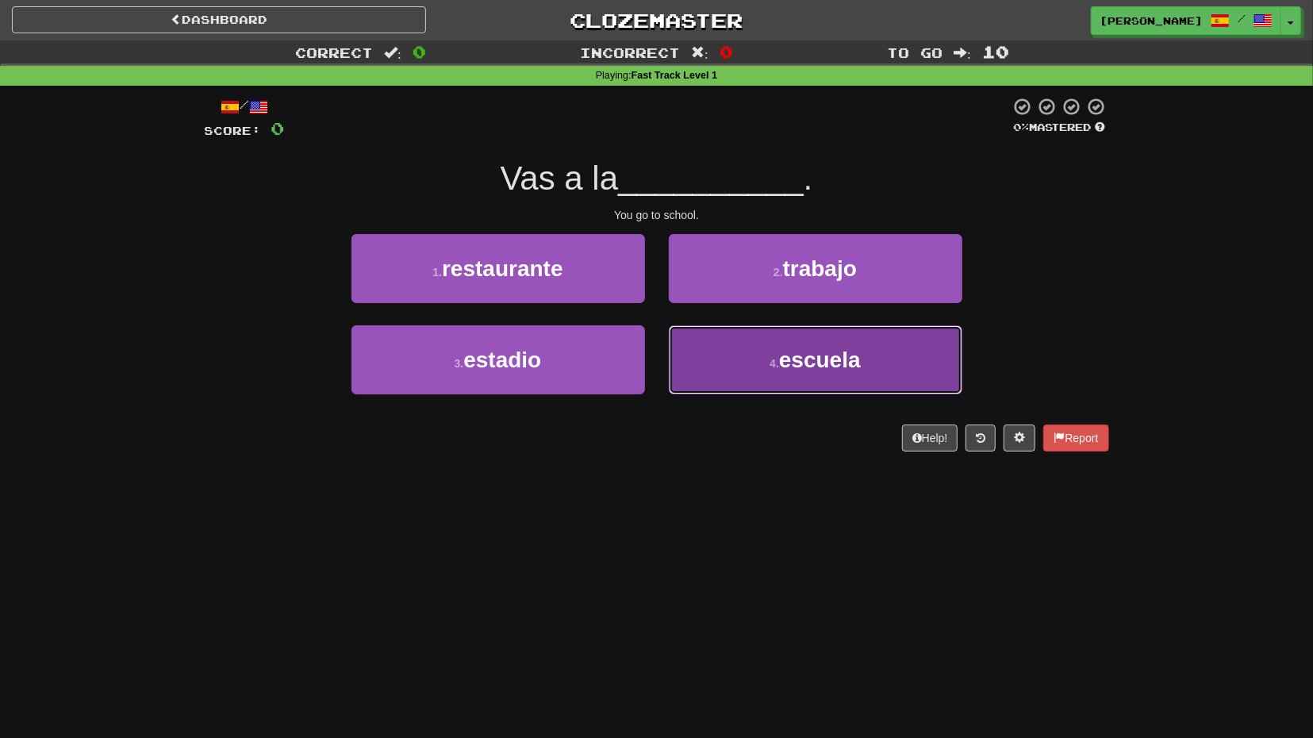
click at [676, 353] on button "4 . escuela" at bounding box center [816, 359] width 294 height 69
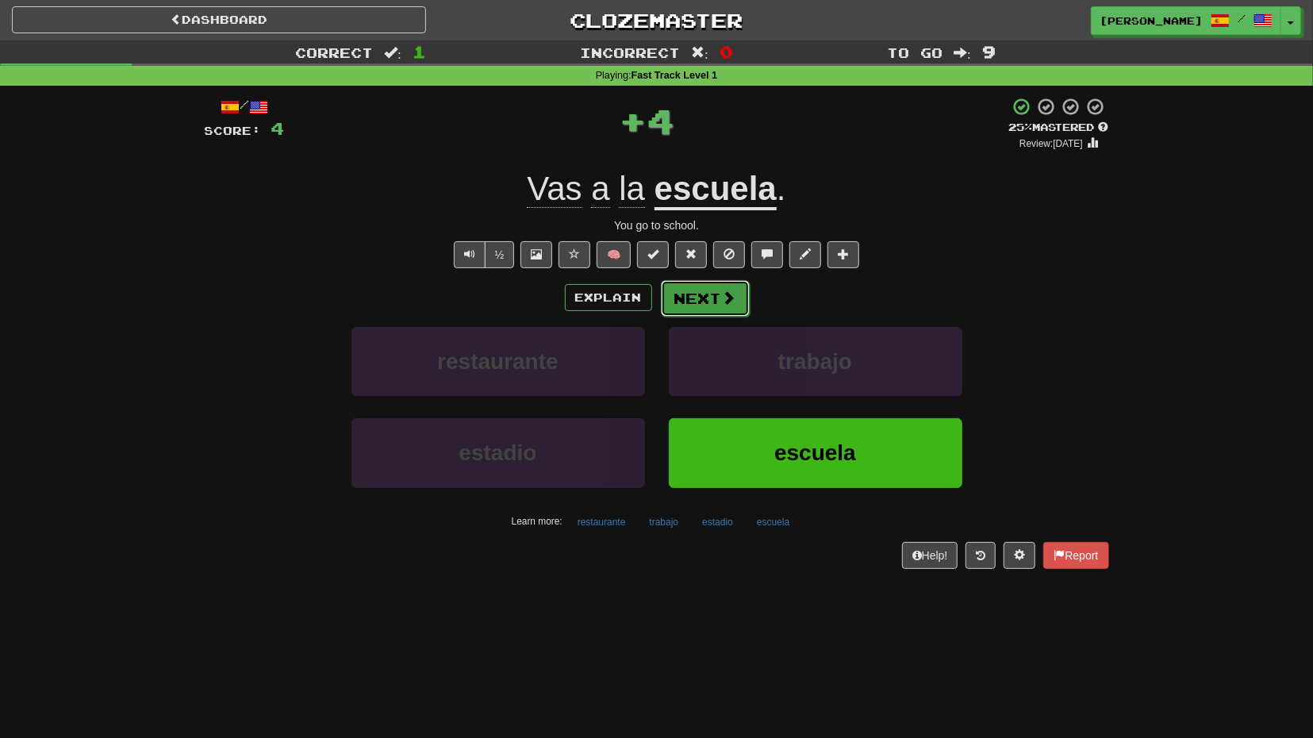
click at [701, 309] on button "Next" at bounding box center [705, 298] width 89 height 37
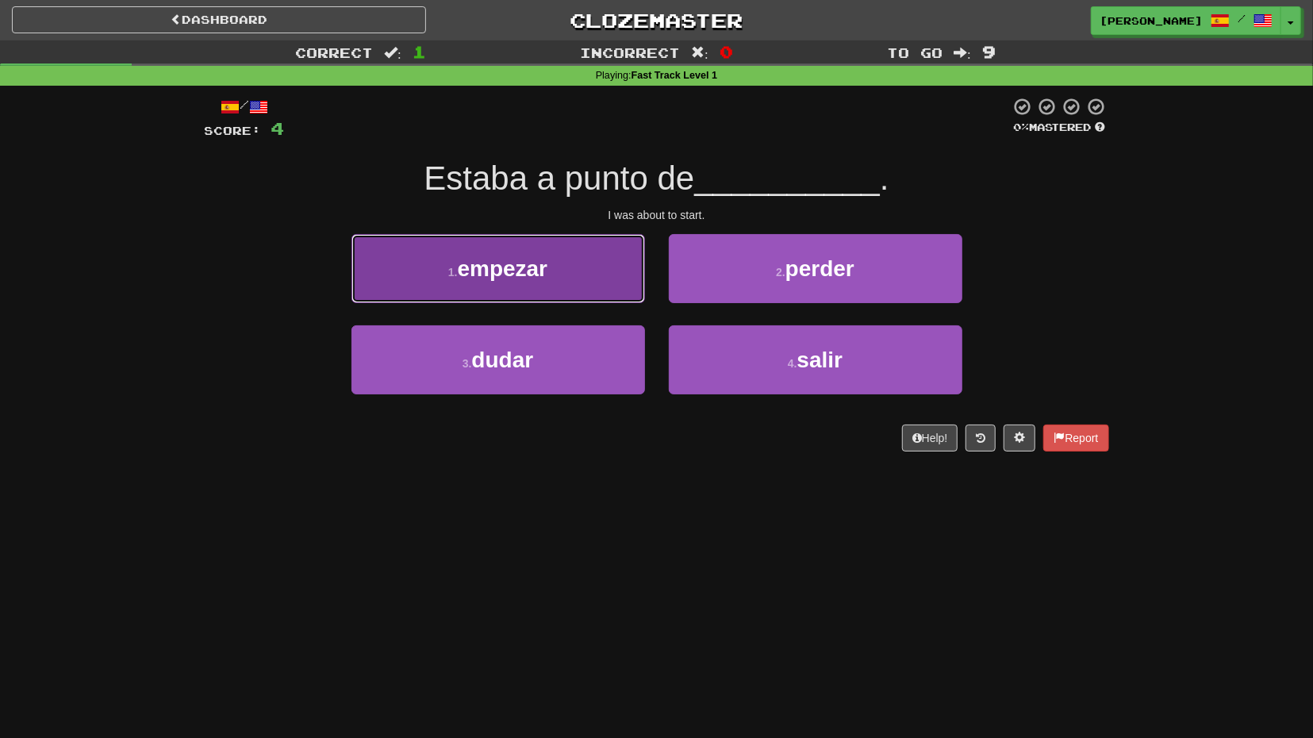
click at [592, 269] on button "1 . empezar" at bounding box center [499, 268] width 294 height 69
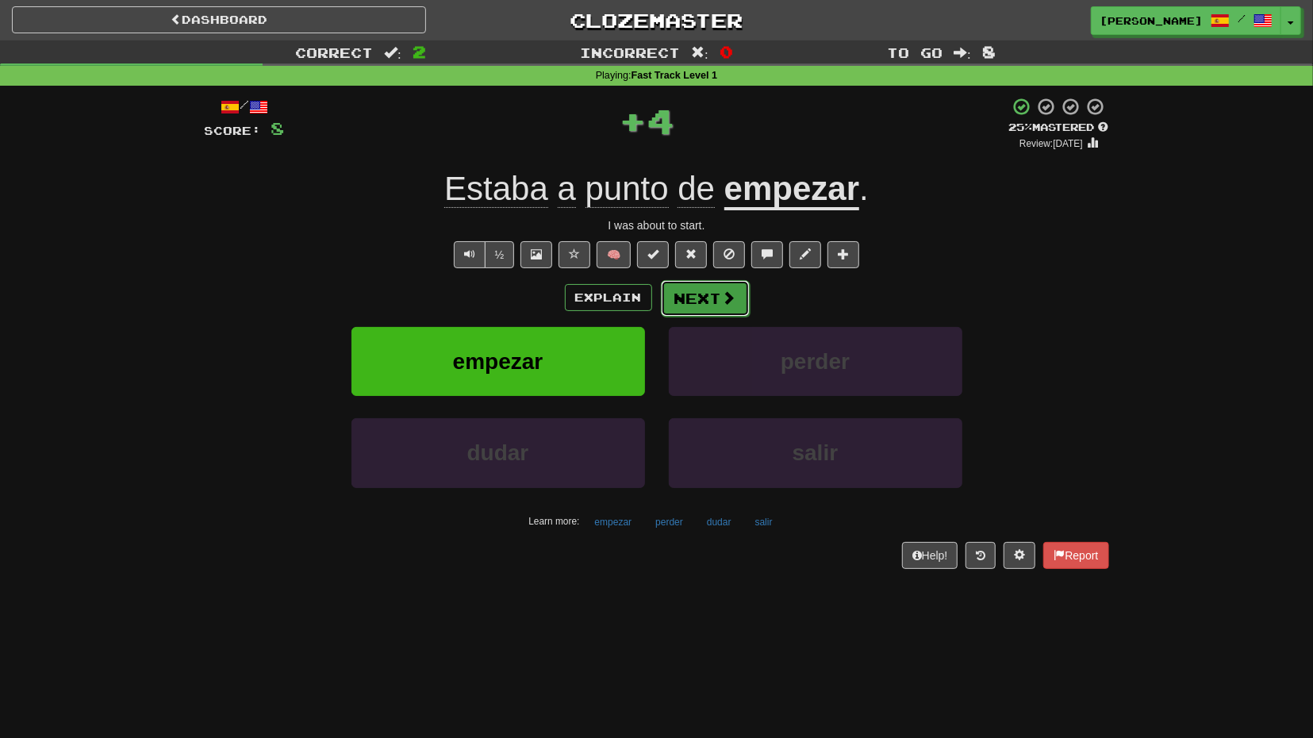
click at [721, 310] on button "Next" at bounding box center [705, 298] width 89 height 37
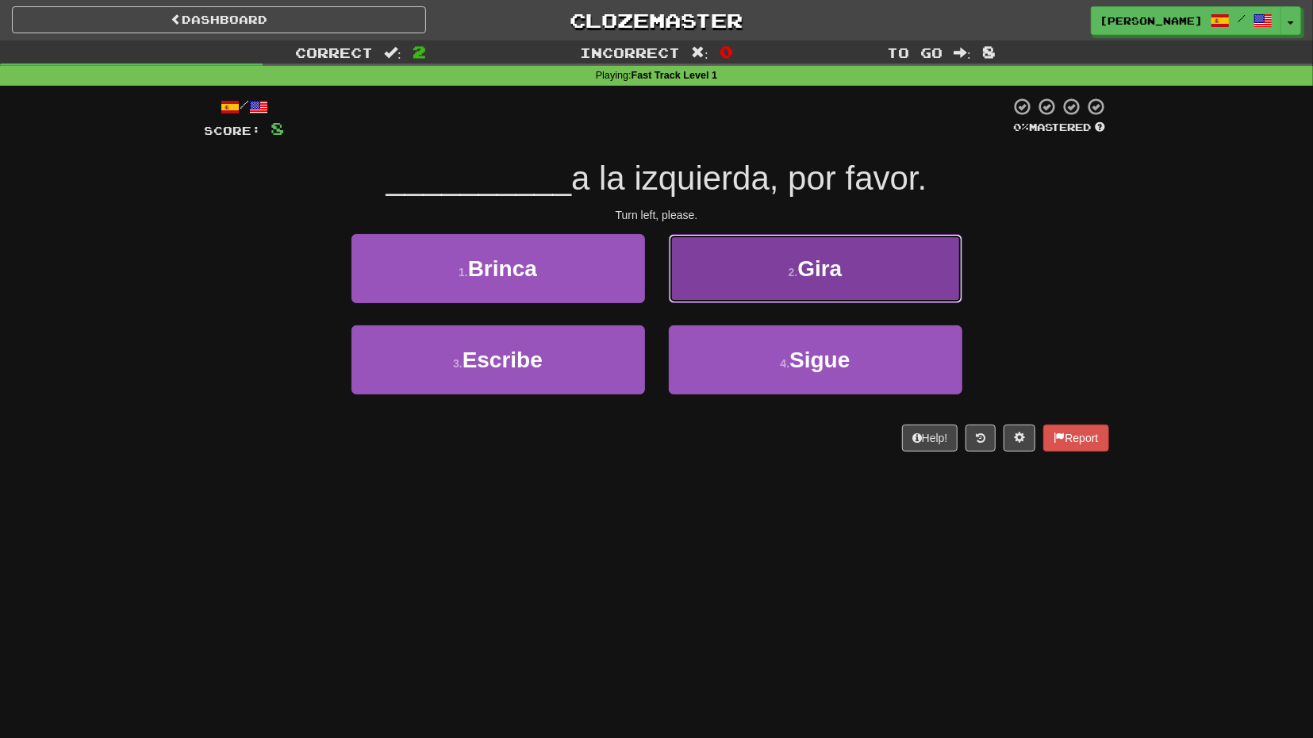
click at [750, 286] on button "2 . Gira" at bounding box center [816, 268] width 294 height 69
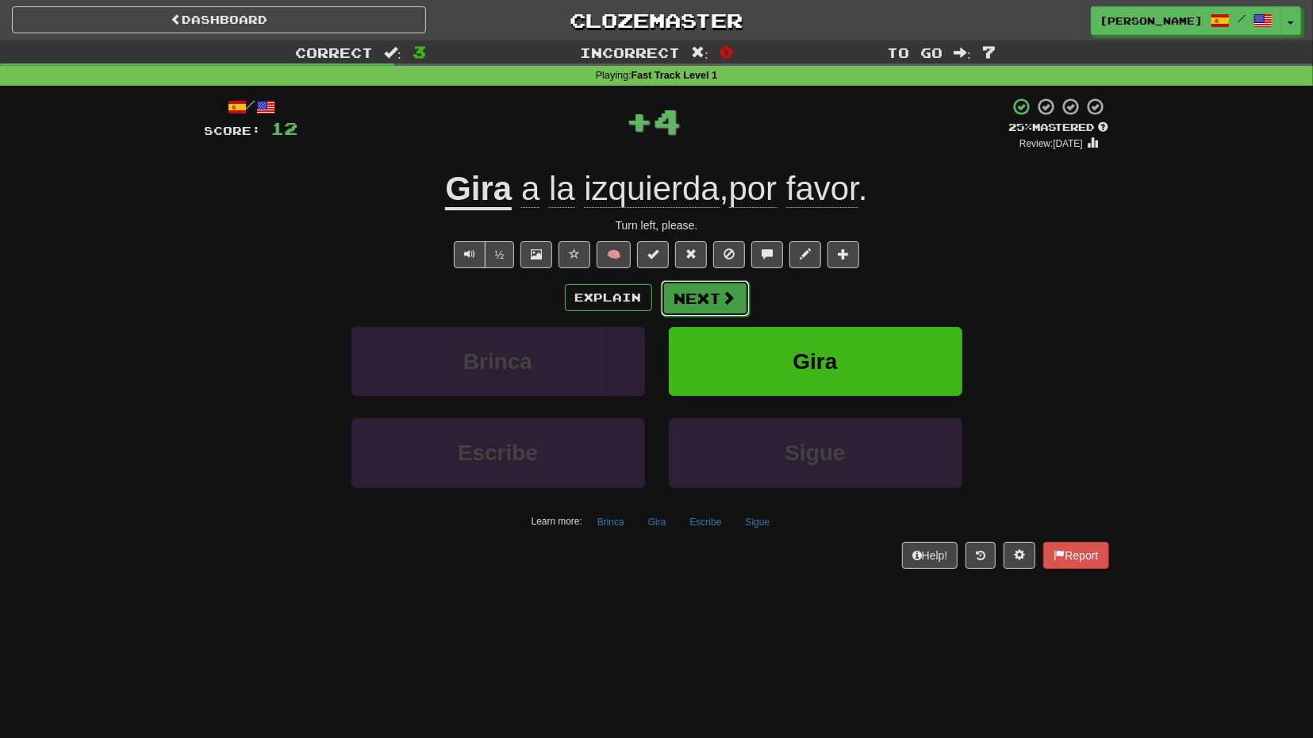
click at [704, 307] on button "Next" at bounding box center [705, 298] width 89 height 37
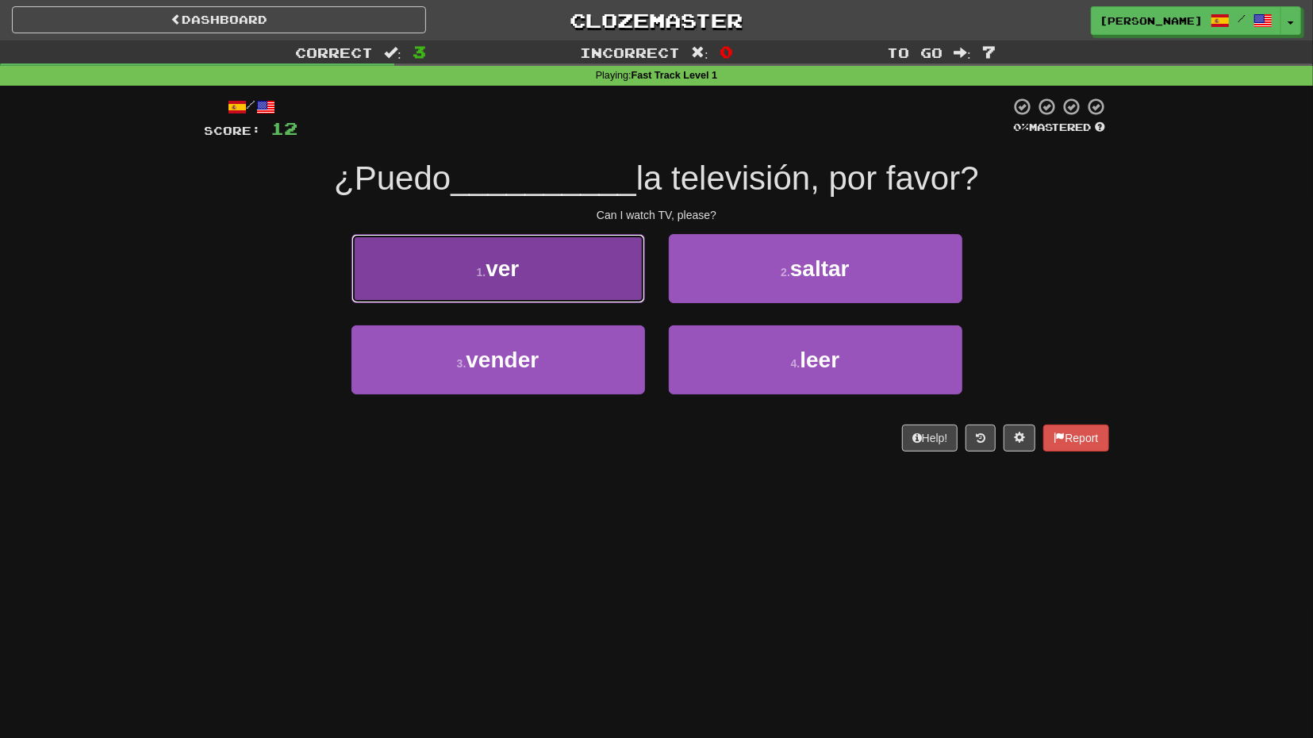
click at [557, 269] on button "1 . ver" at bounding box center [499, 268] width 294 height 69
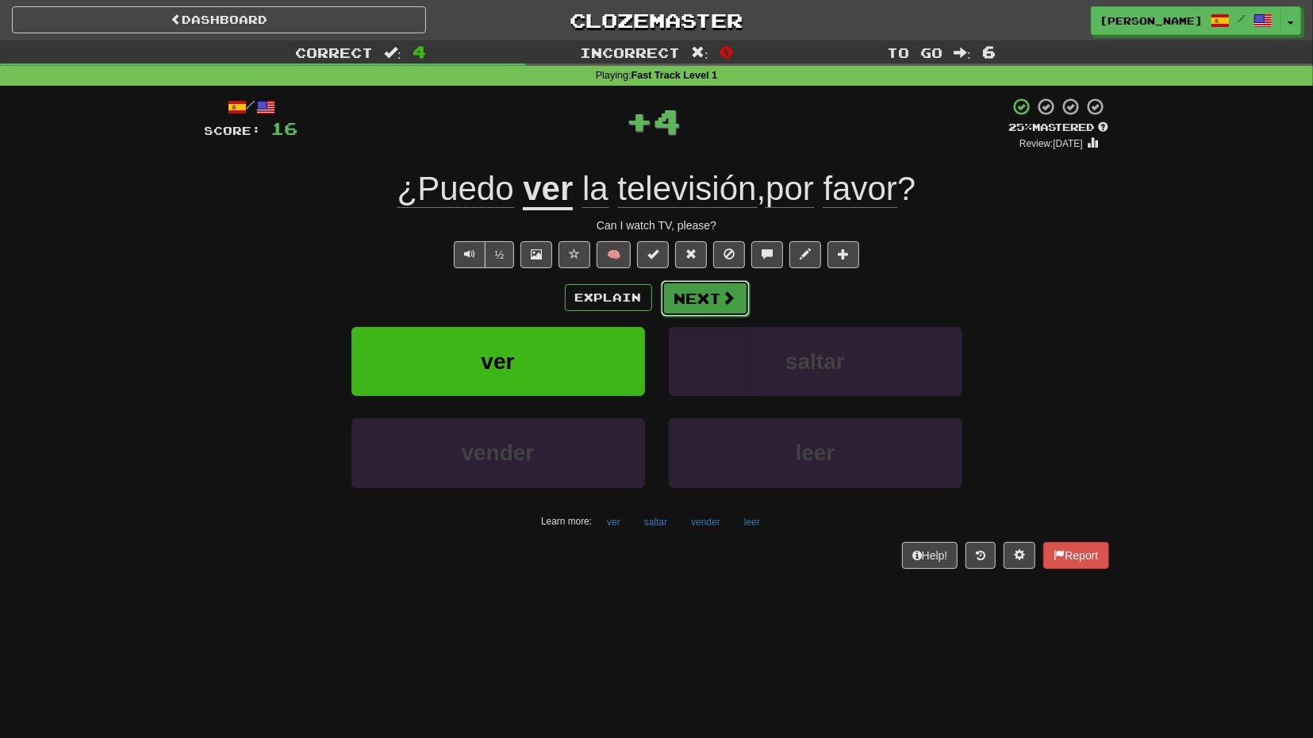
click at [709, 299] on button "Next" at bounding box center [705, 298] width 89 height 37
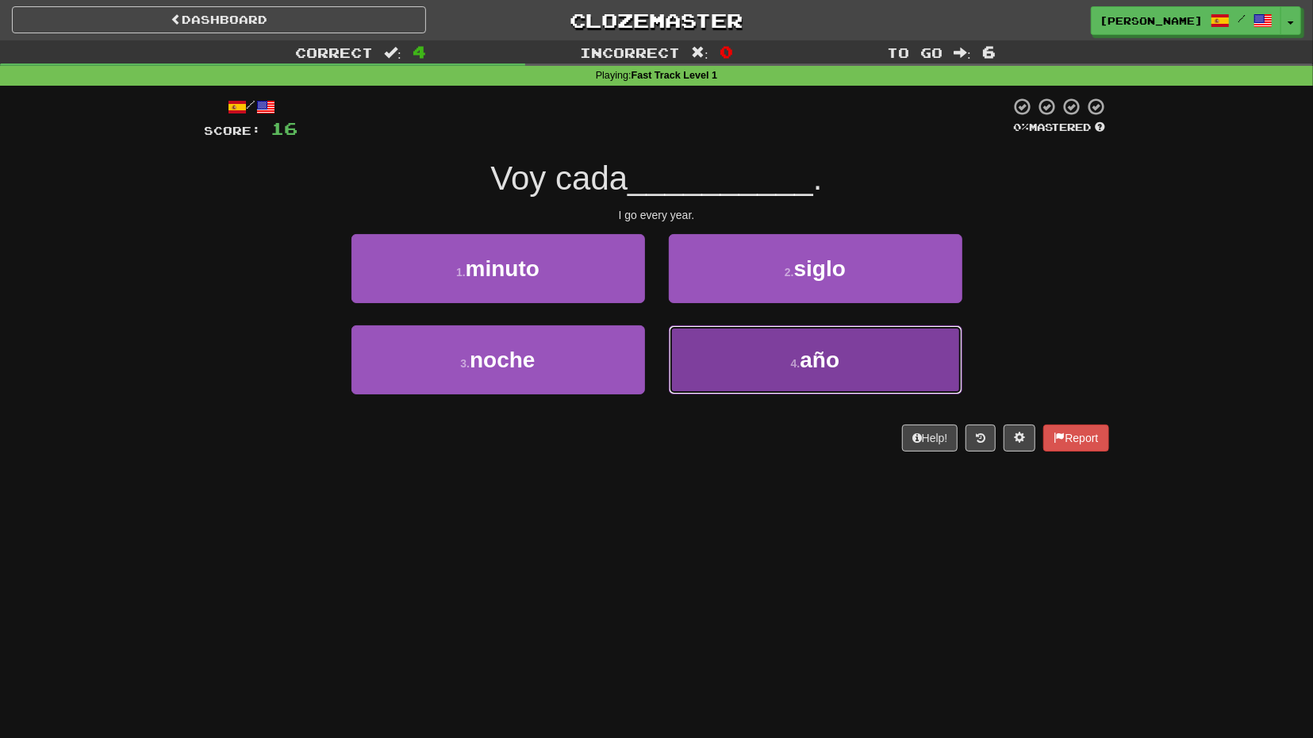
click at [702, 340] on button "4 . año" at bounding box center [816, 359] width 294 height 69
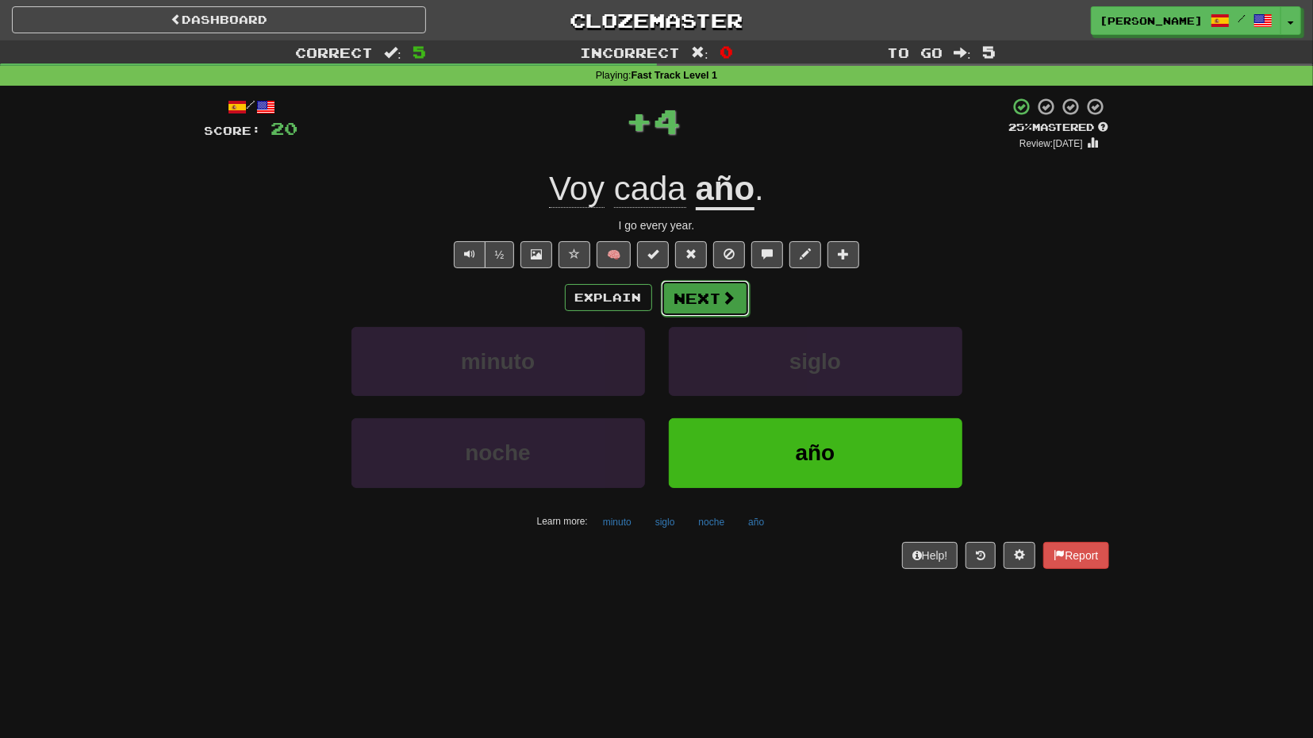
click at [686, 298] on button "Next" at bounding box center [705, 298] width 89 height 37
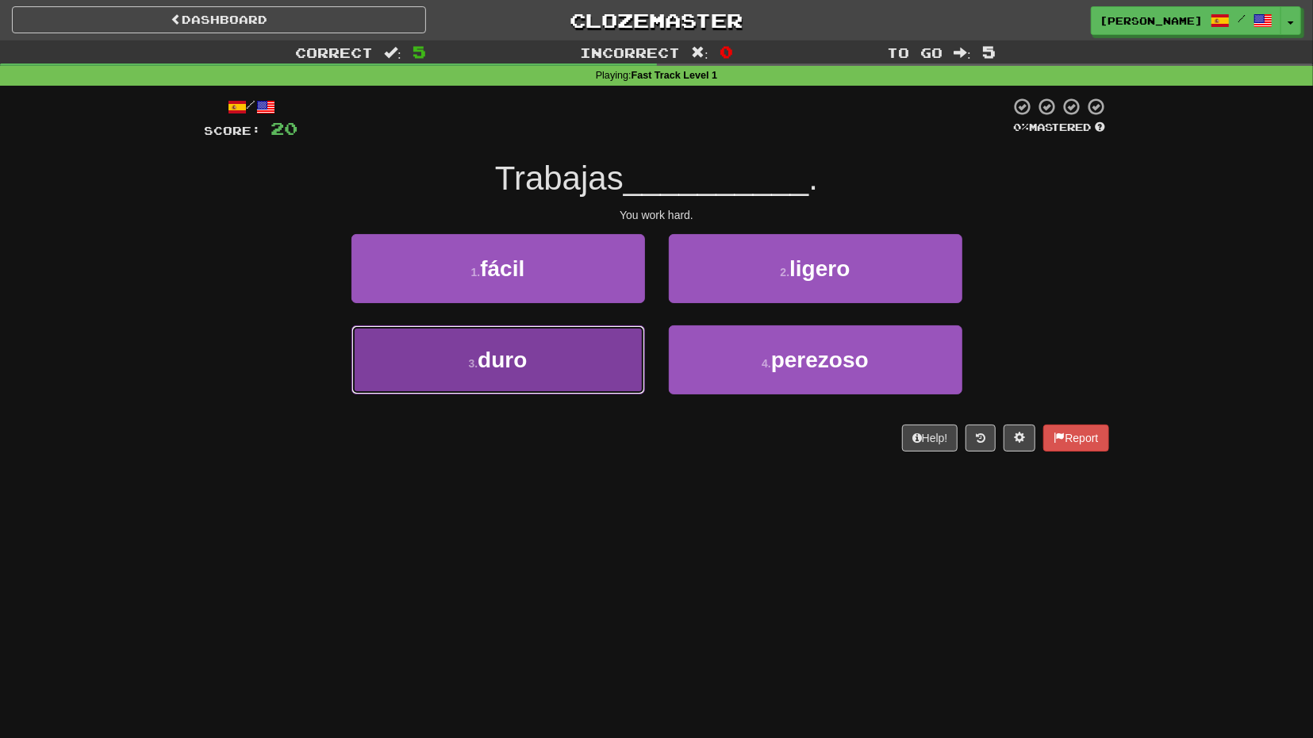
click at [601, 352] on button "3 . duro" at bounding box center [499, 359] width 294 height 69
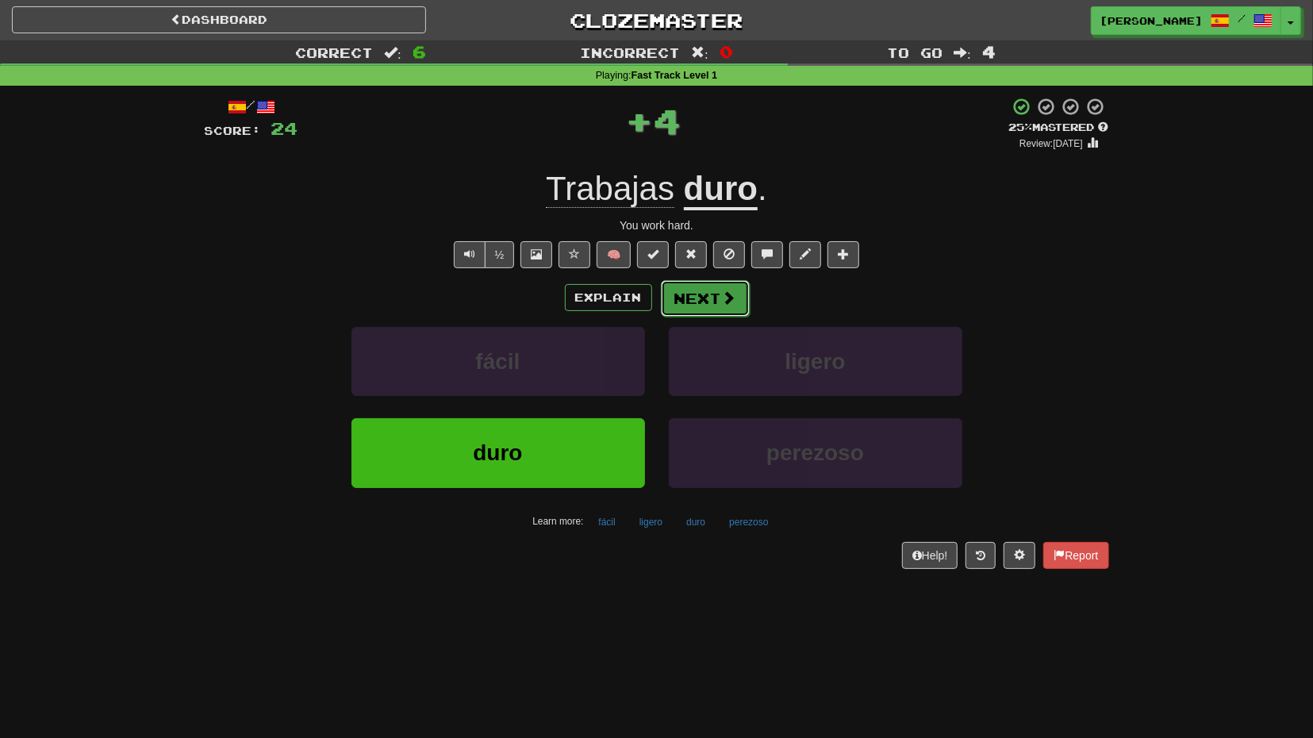
click at [695, 299] on button "Next" at bounding box center [705, 298] width 89 height 37
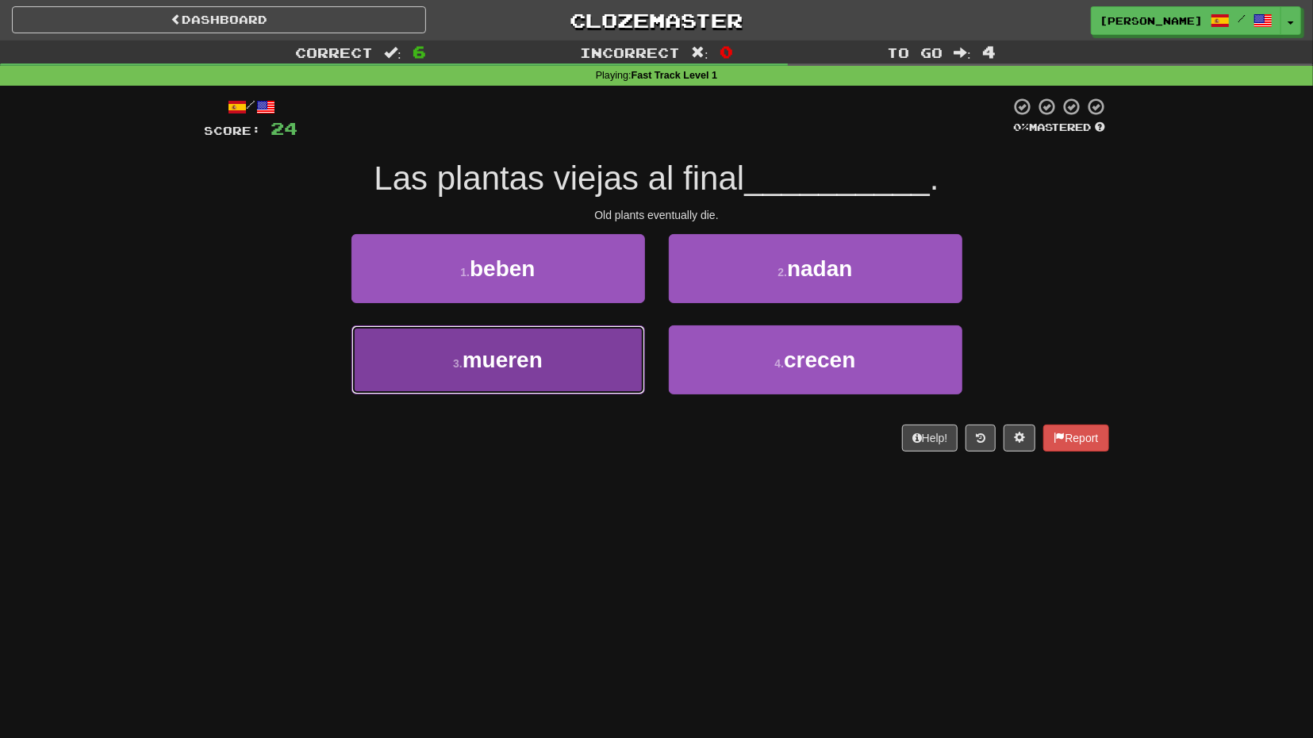
click at [605, 346] on button "3 . mueren" at bounding box center [499, 359] width 294 height 69
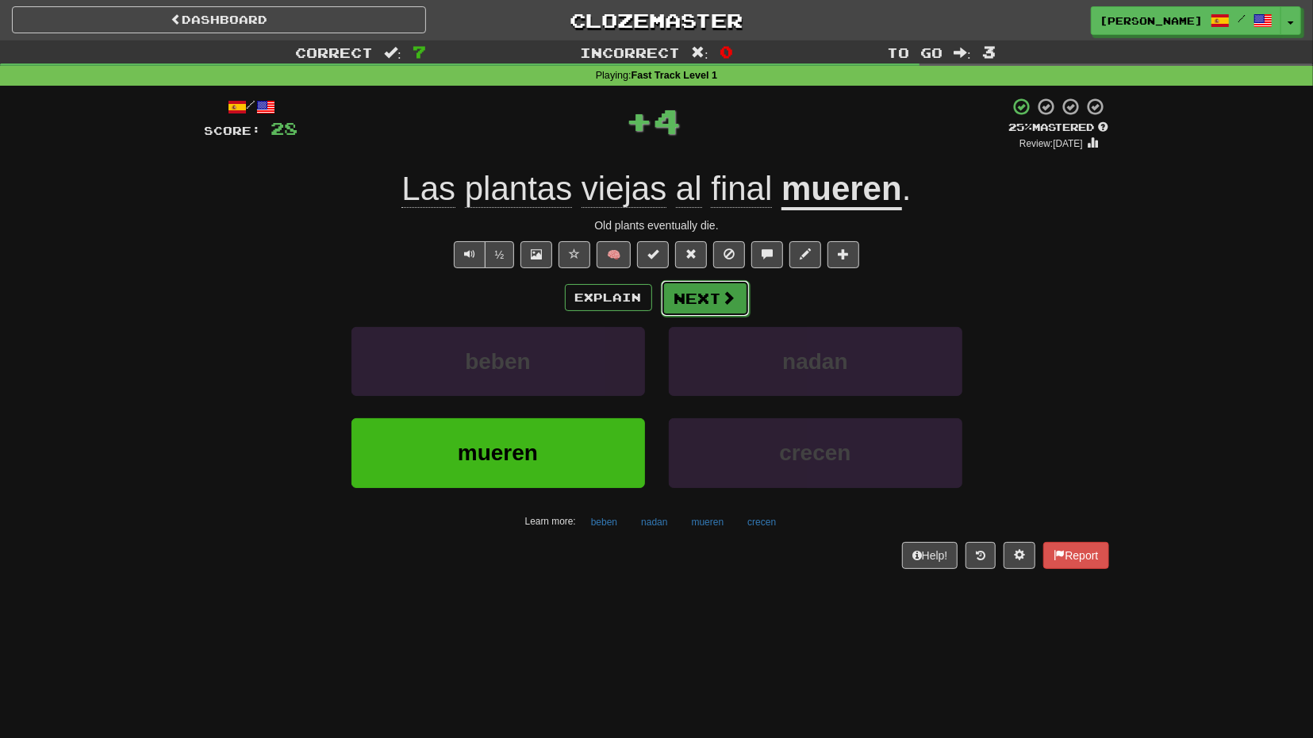
click at [710, 302] on button "Next" at bounding box center [705, 298] width 89 height 37
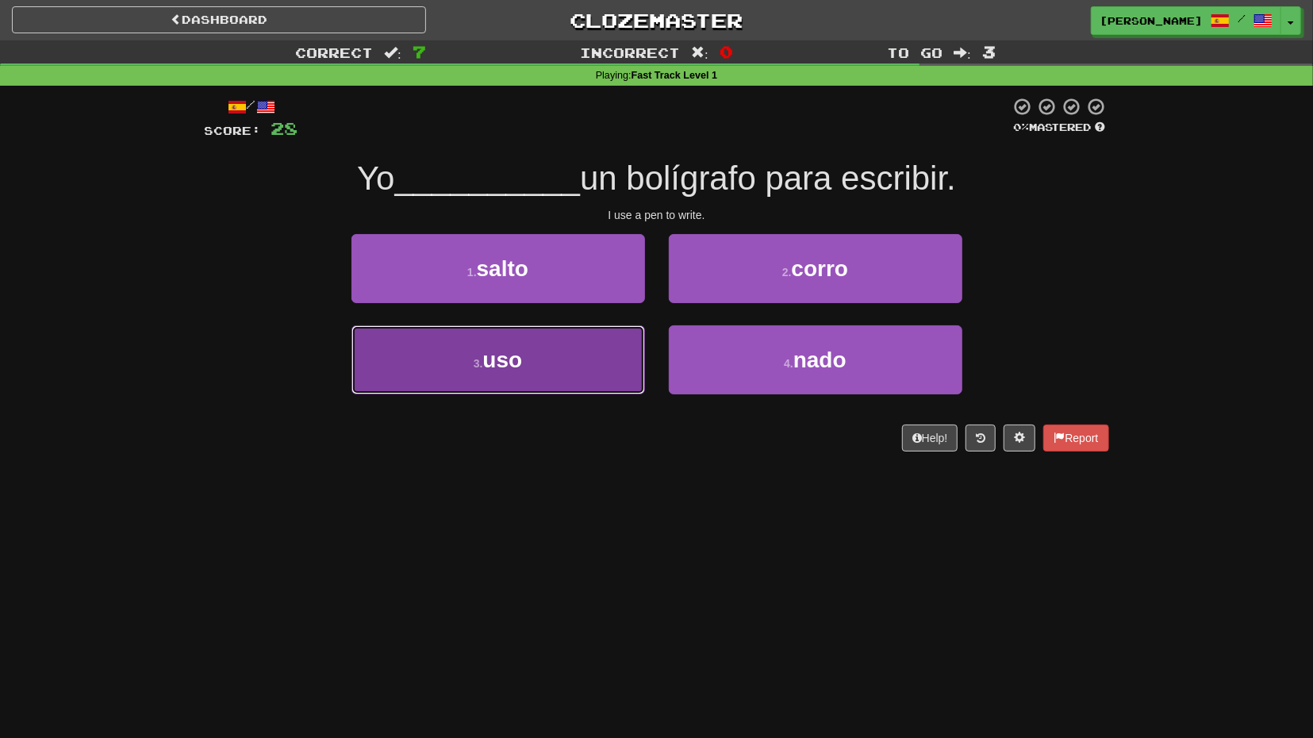
click at [611, 340] on button "3 . uso" at bounding box center [499, 359] width 294 height 69
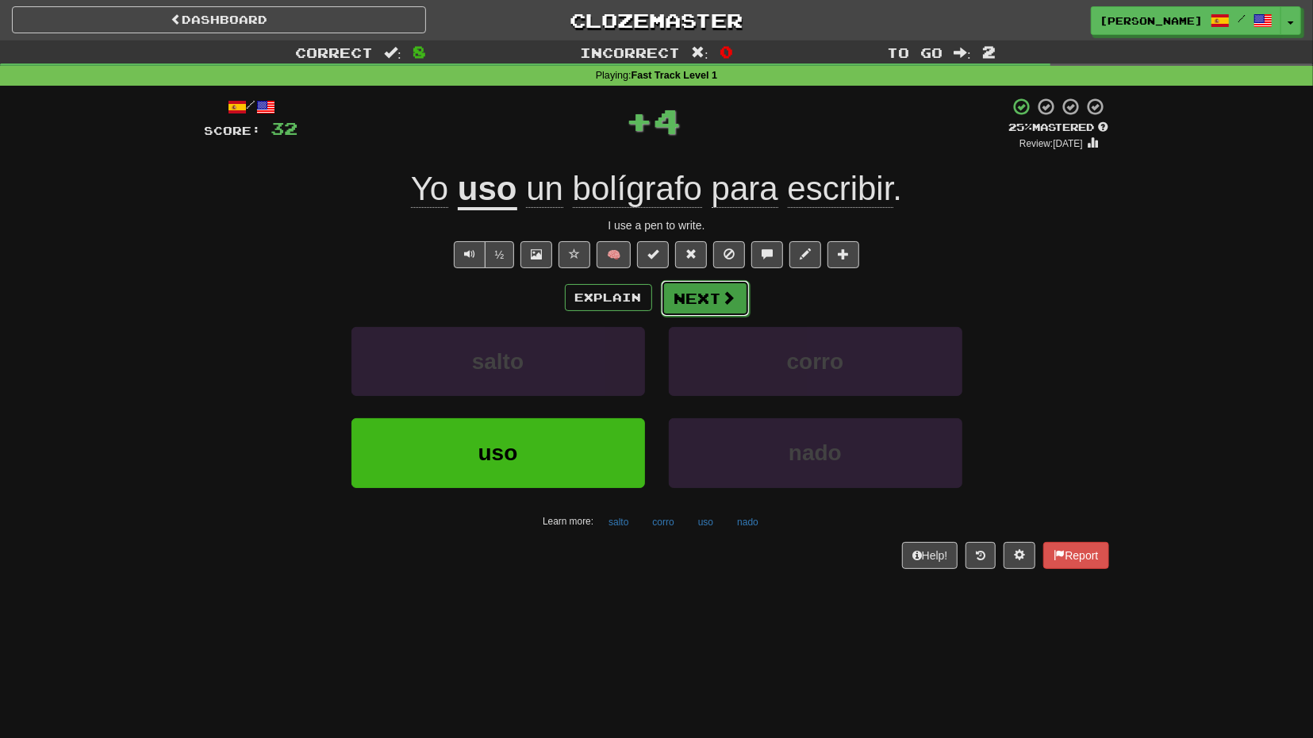
click at [708, 298] on button "Next" at bounding box center [705, 298] width 89 height 37
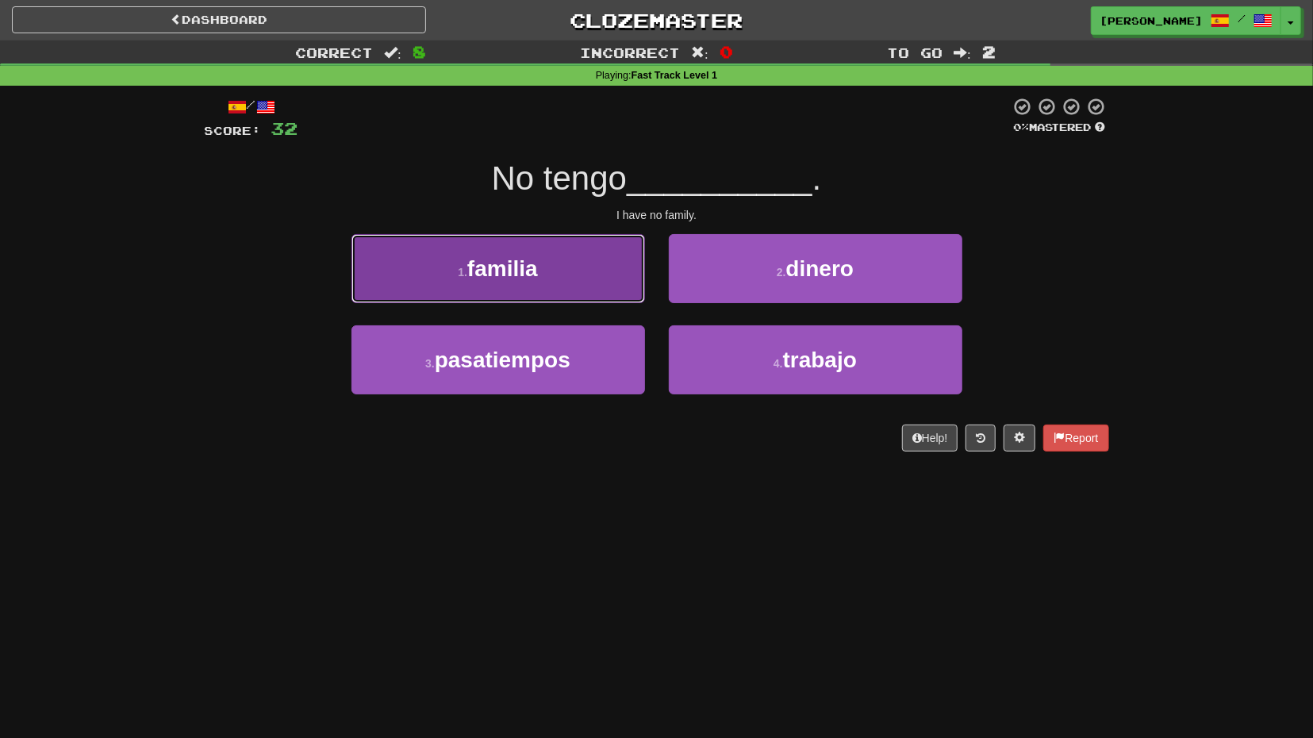
click at [604, 299] on button "1 . familia" at bounding box center [499, 268] width 294 height 69
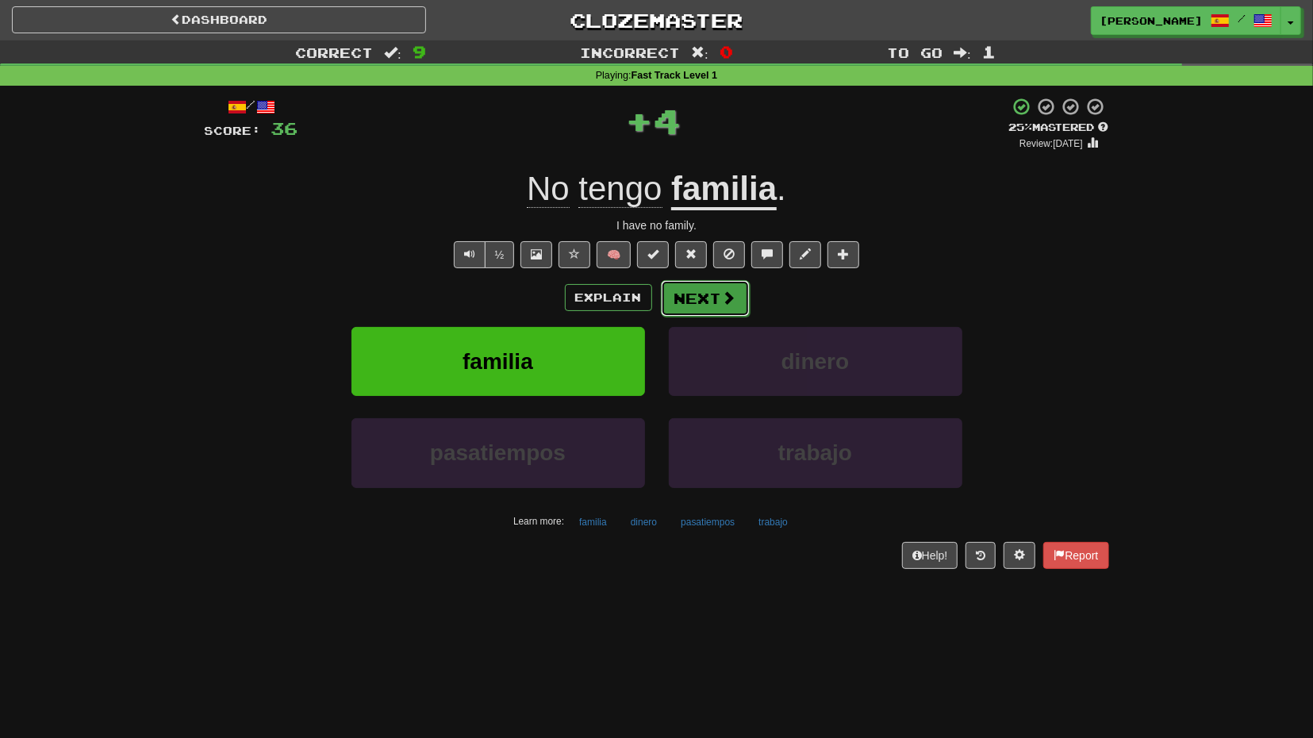
click at [709, 302] on button "Next" at bounding box center [705, 298] width 89 height 37
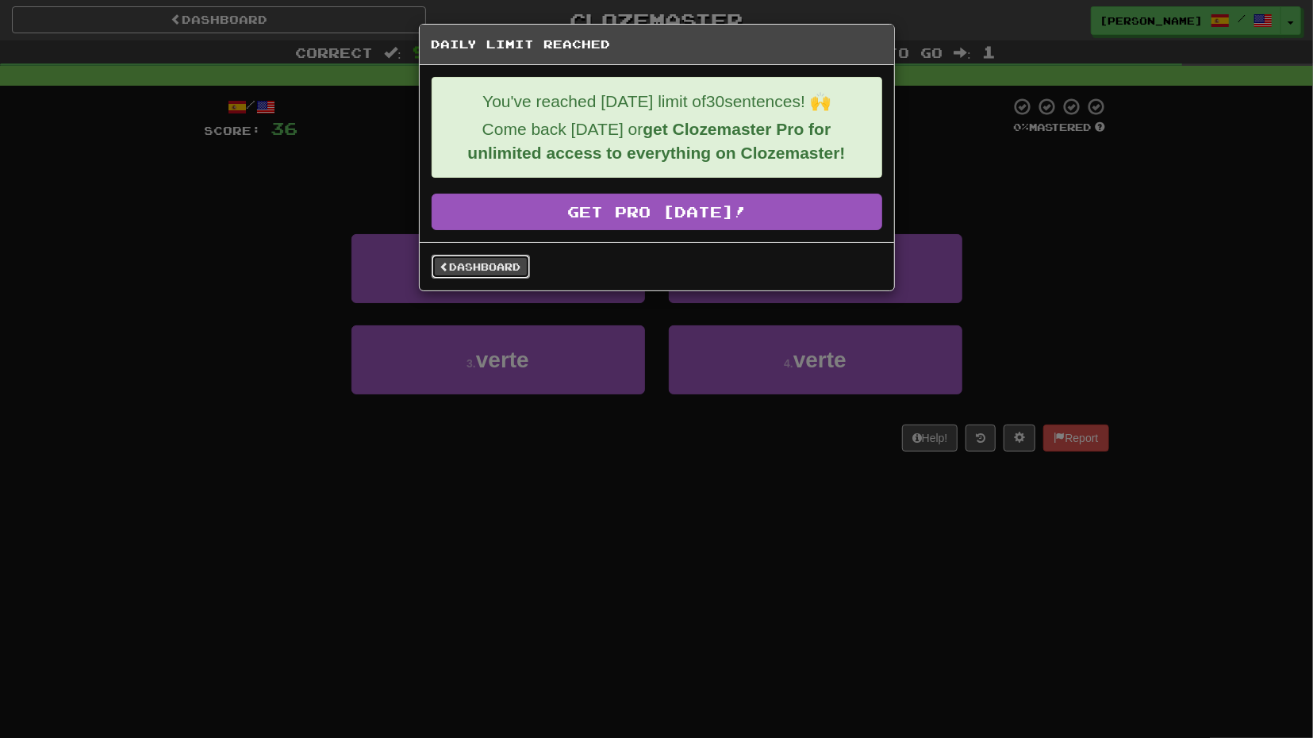
click at [511, 268] on link "Dashboard" at bounding box center [481, 267] width 98 height 24
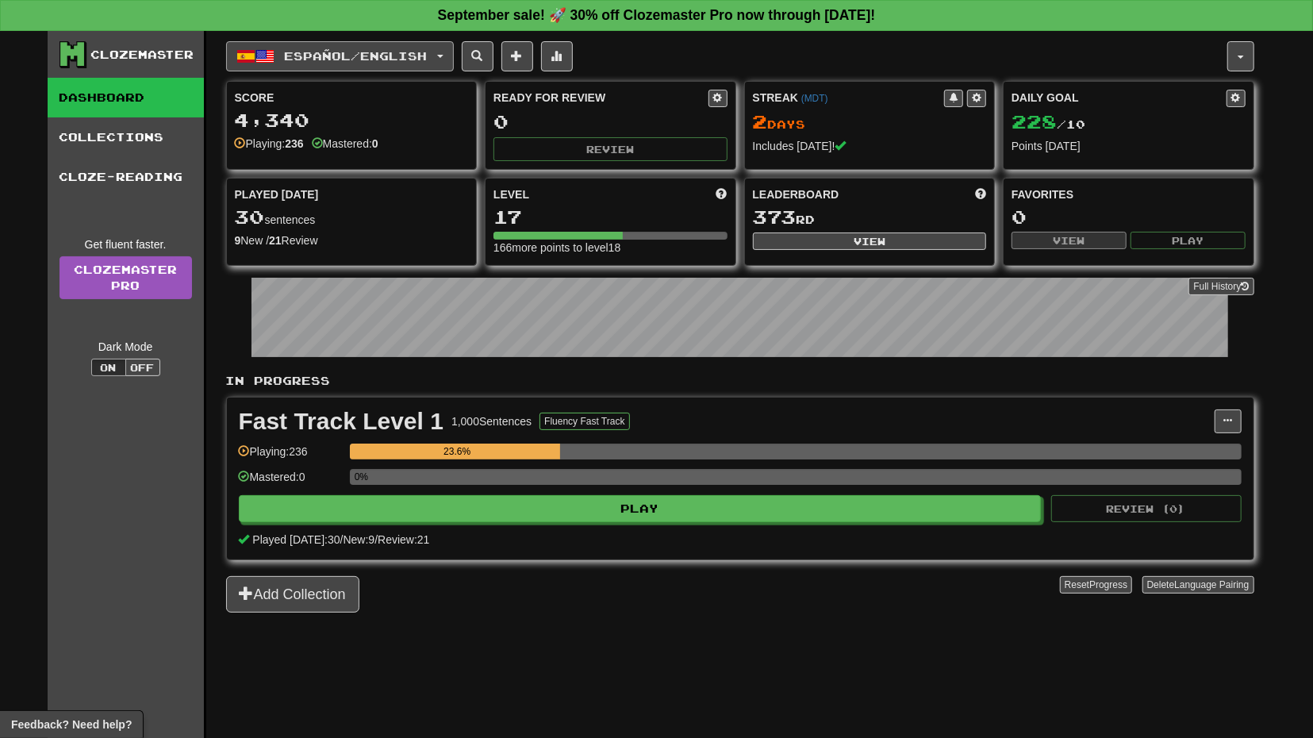
click at [451, 53] on button "Español / English" at bounding box center [340, 56] width 228 height 30
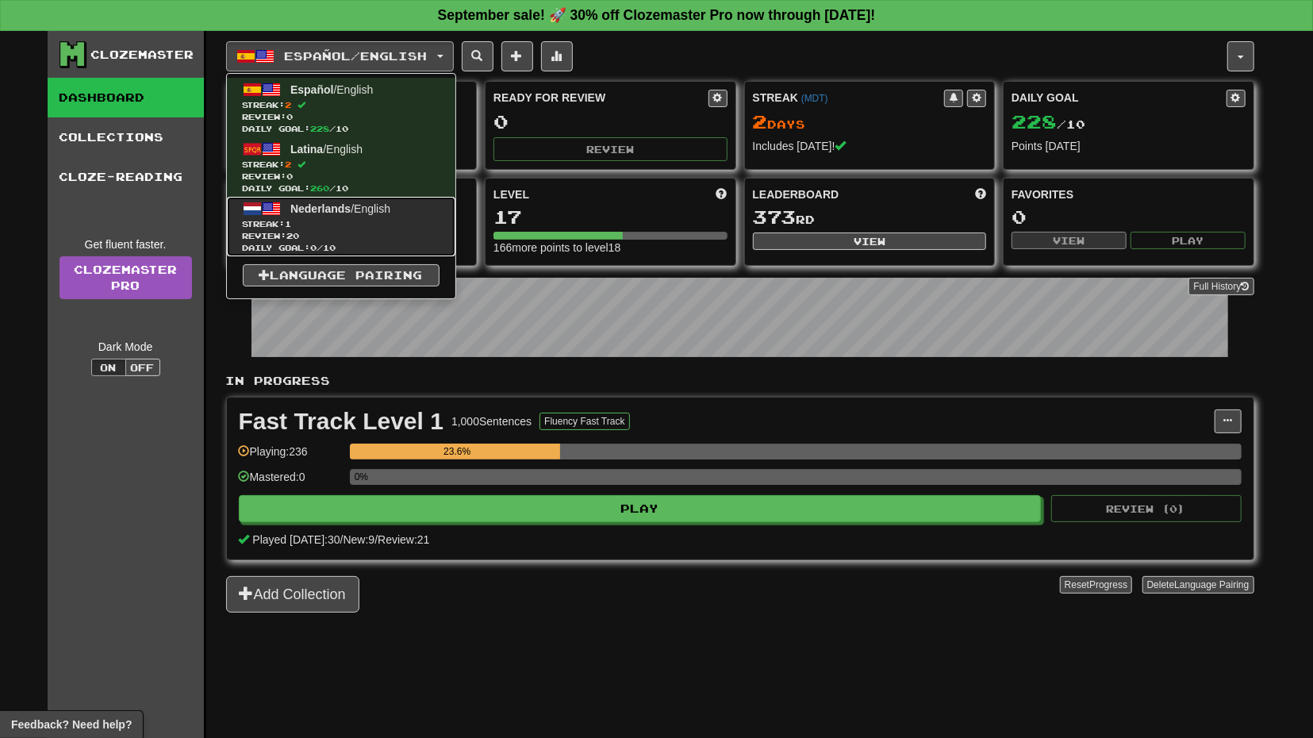
click at [378, 225] on span "Streak: 1" at bounding box center [341, 224] width 197 height 12
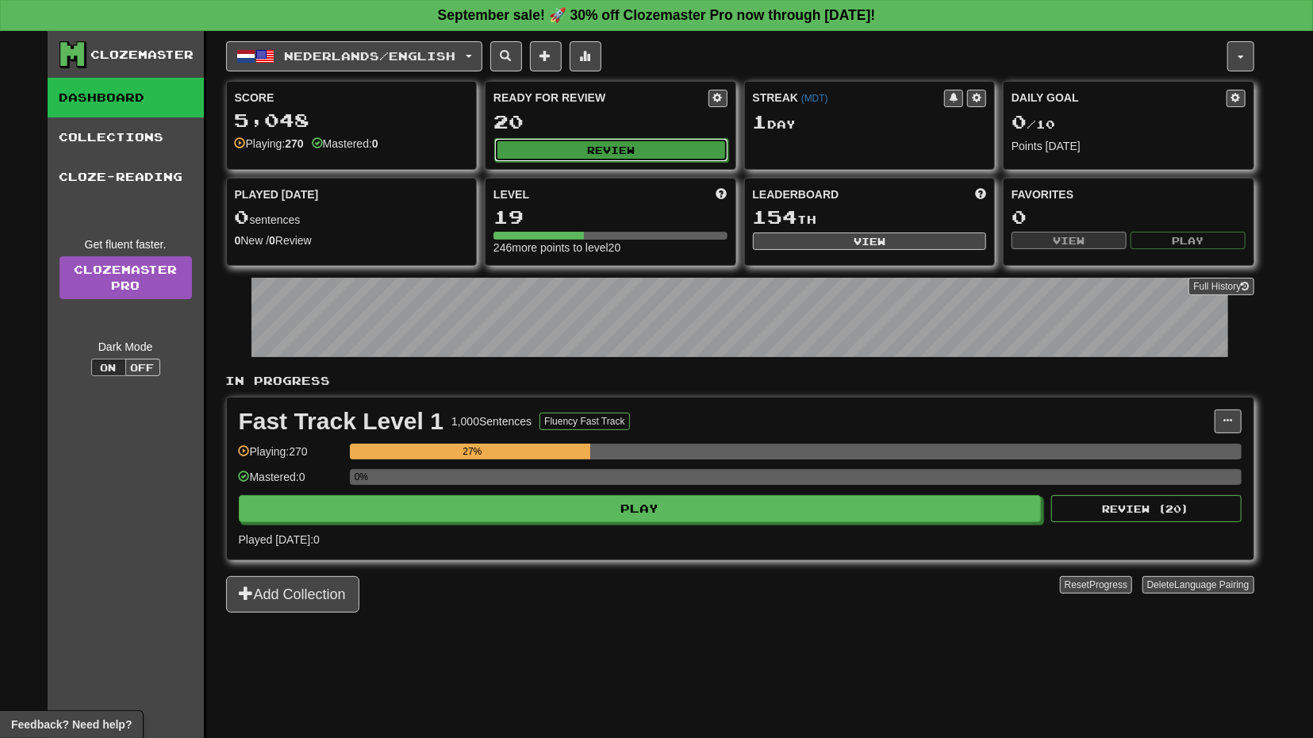
click at [634, 156] on button "Review" at bounding box center [611, 150] width 234 height 24
select select "**"
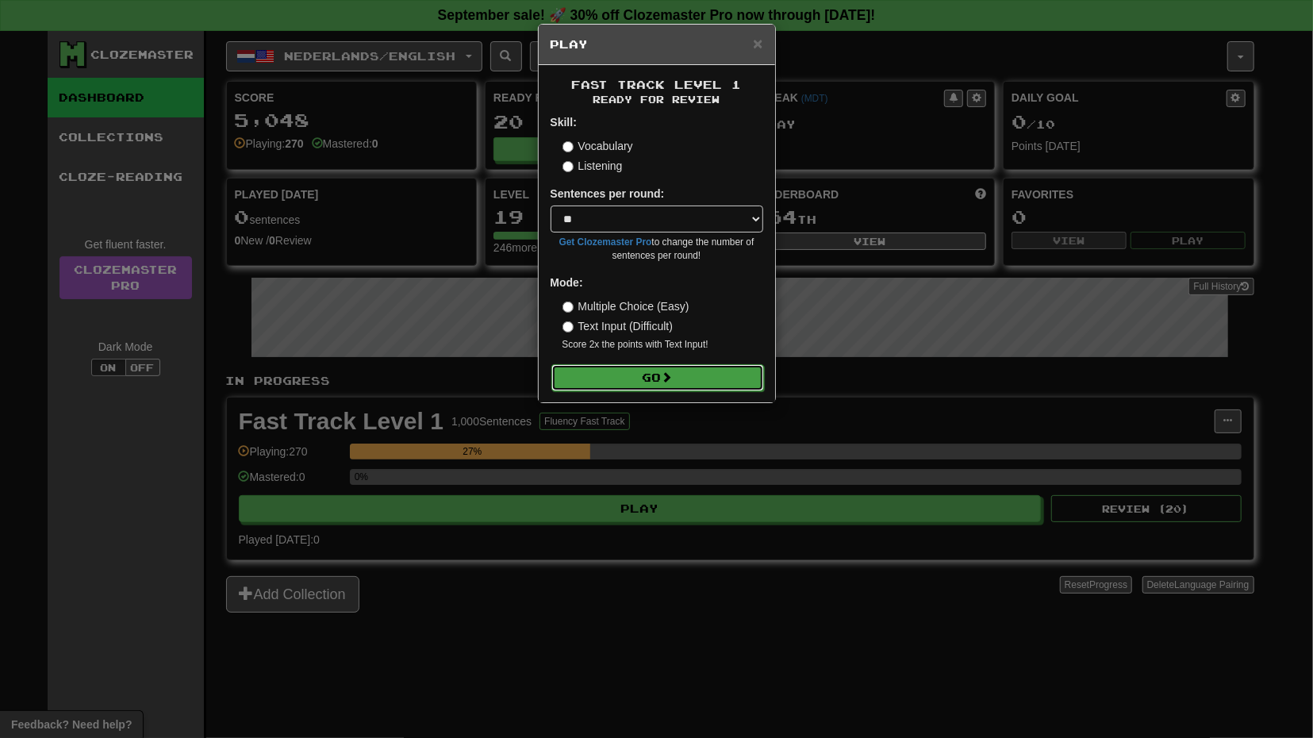
click at [662, 375] on button "Go" at bounding box center [657, 377] width 213 height 27
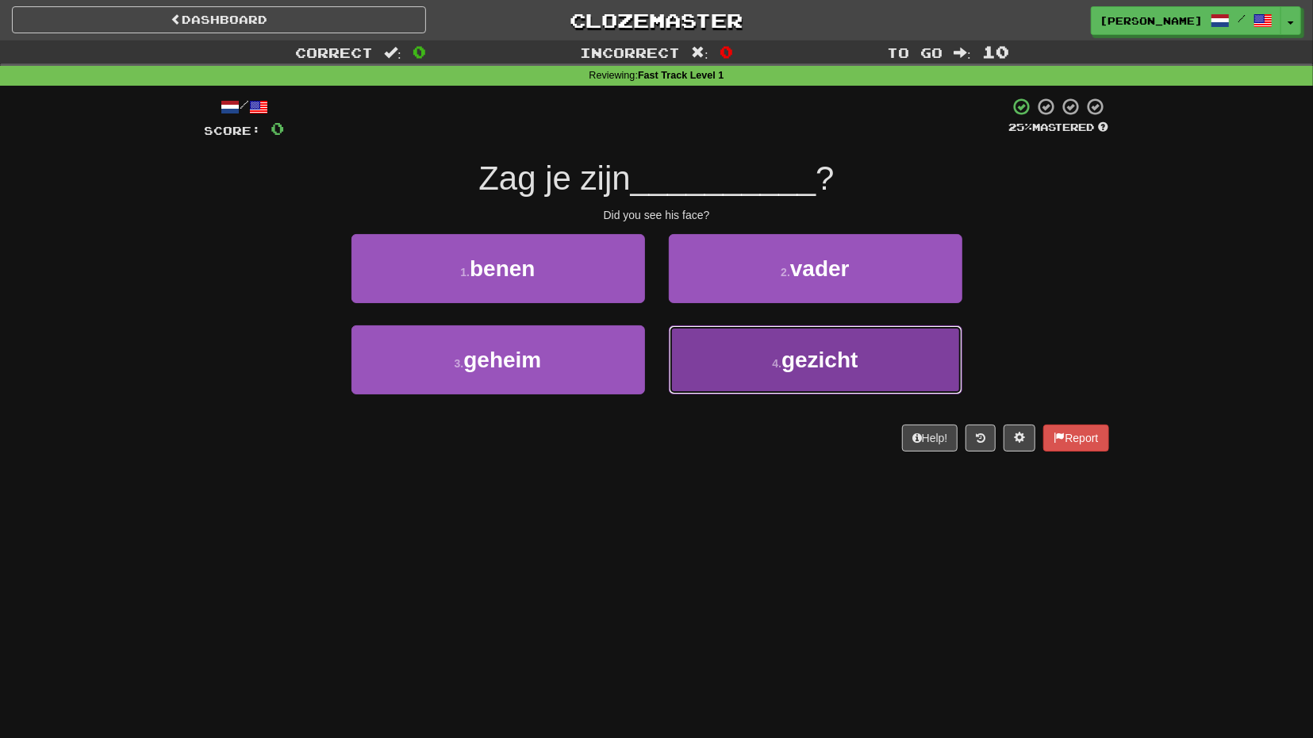
click at [736, 357] on button "4 . gezicht" at bounding box center [816, 359] width 294 height 69
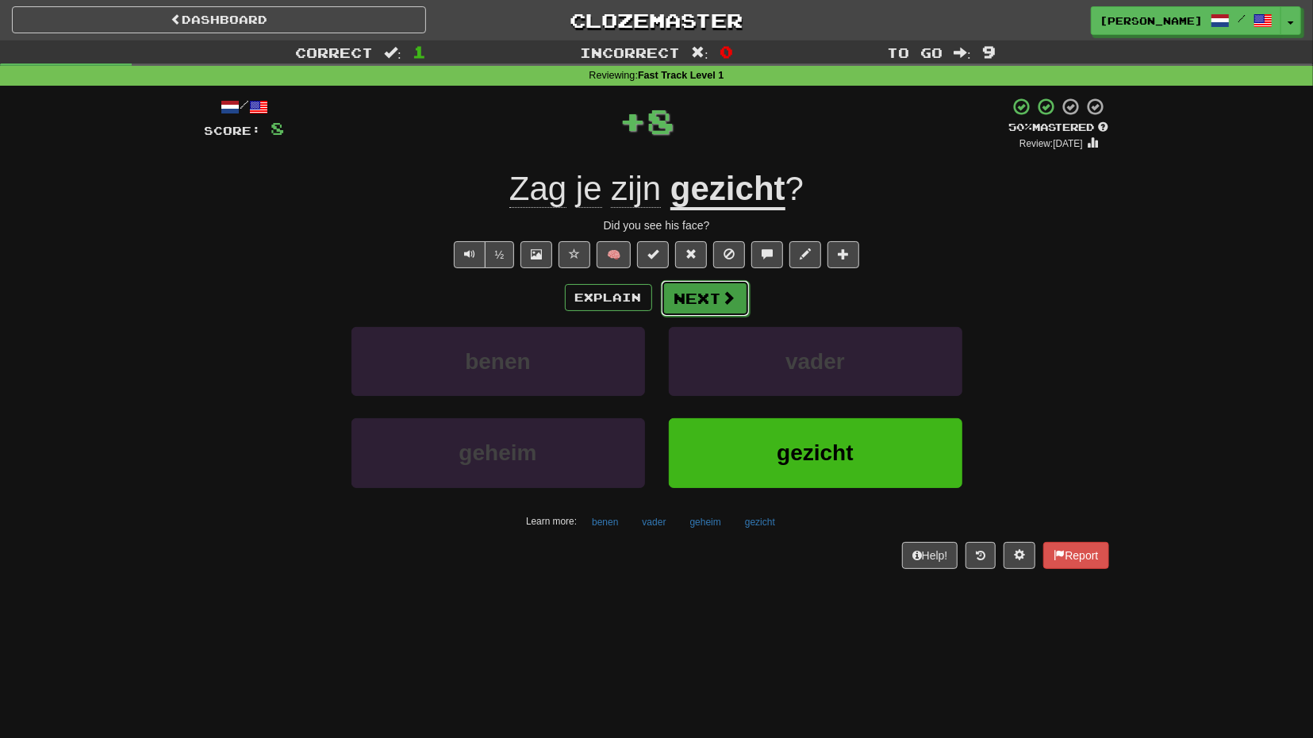
click at [720, 302] on button "Next" at bounding box center [705, 298] width 89 height 37
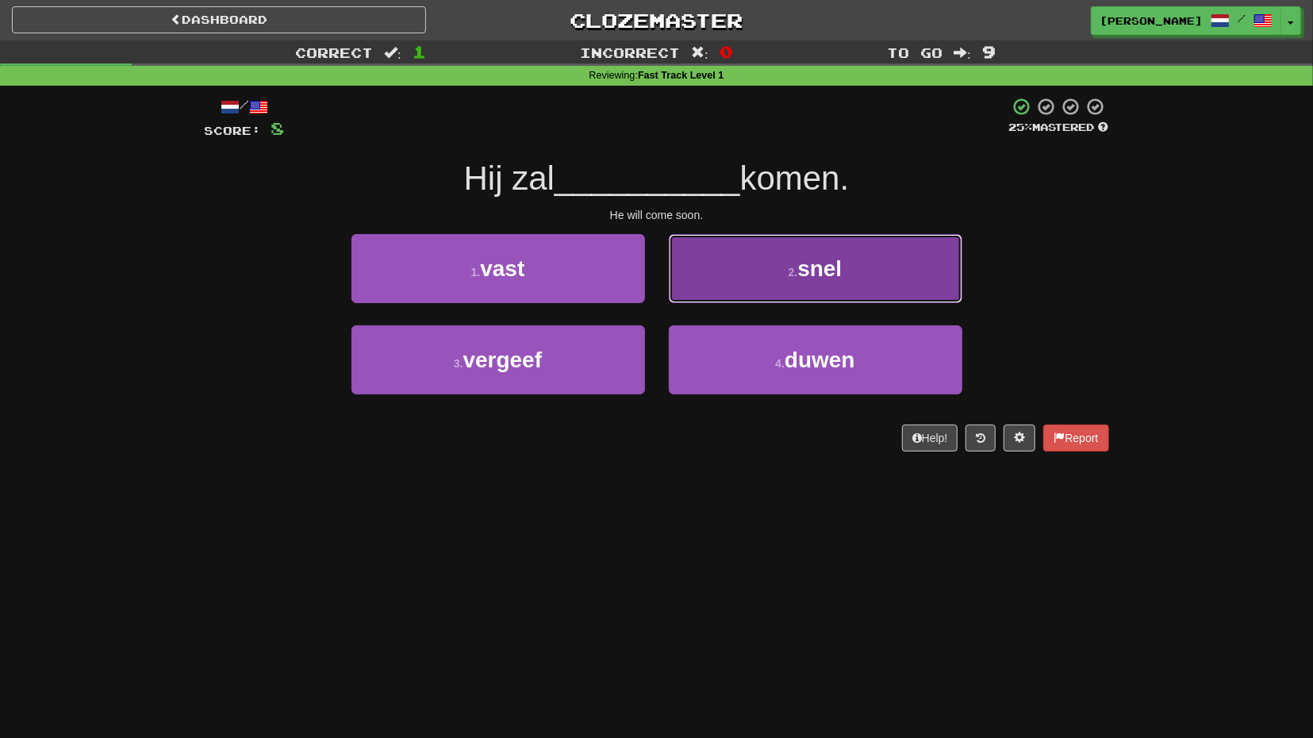
click at [749, 301] on button "2 . snel" at bounding box center [816, 268] width 294 height 69
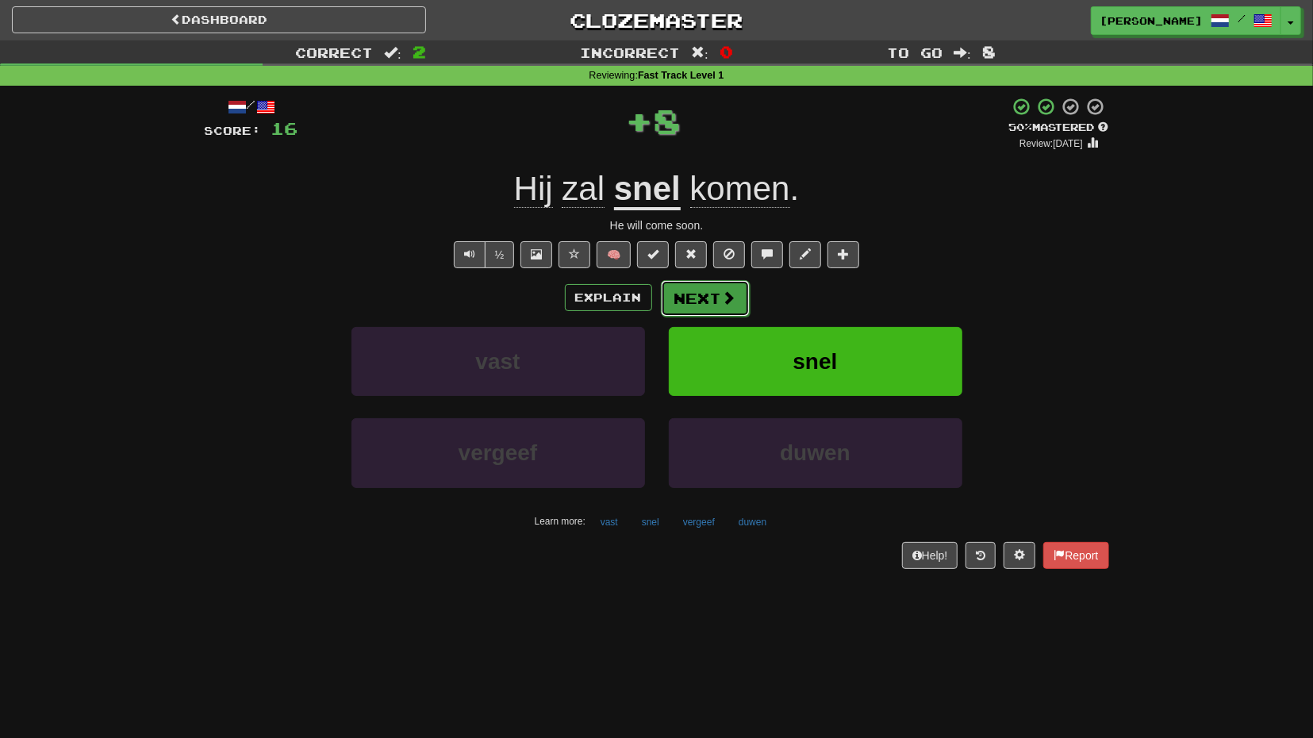
click at [702, 311] on button "Next" at bounding box center [705, 298] width 89 height 37
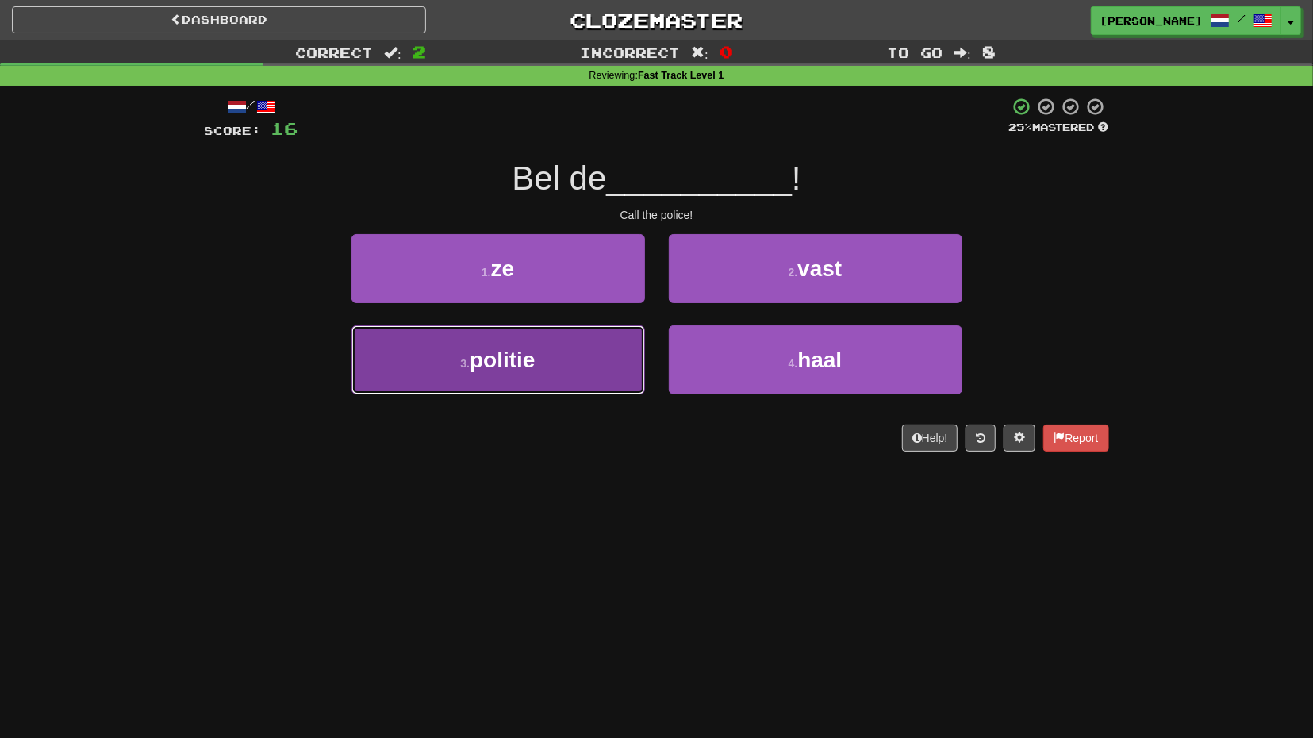
click at [592, 331] on button "3 . politie" at bounding box center [499, 359] width 294 height 69
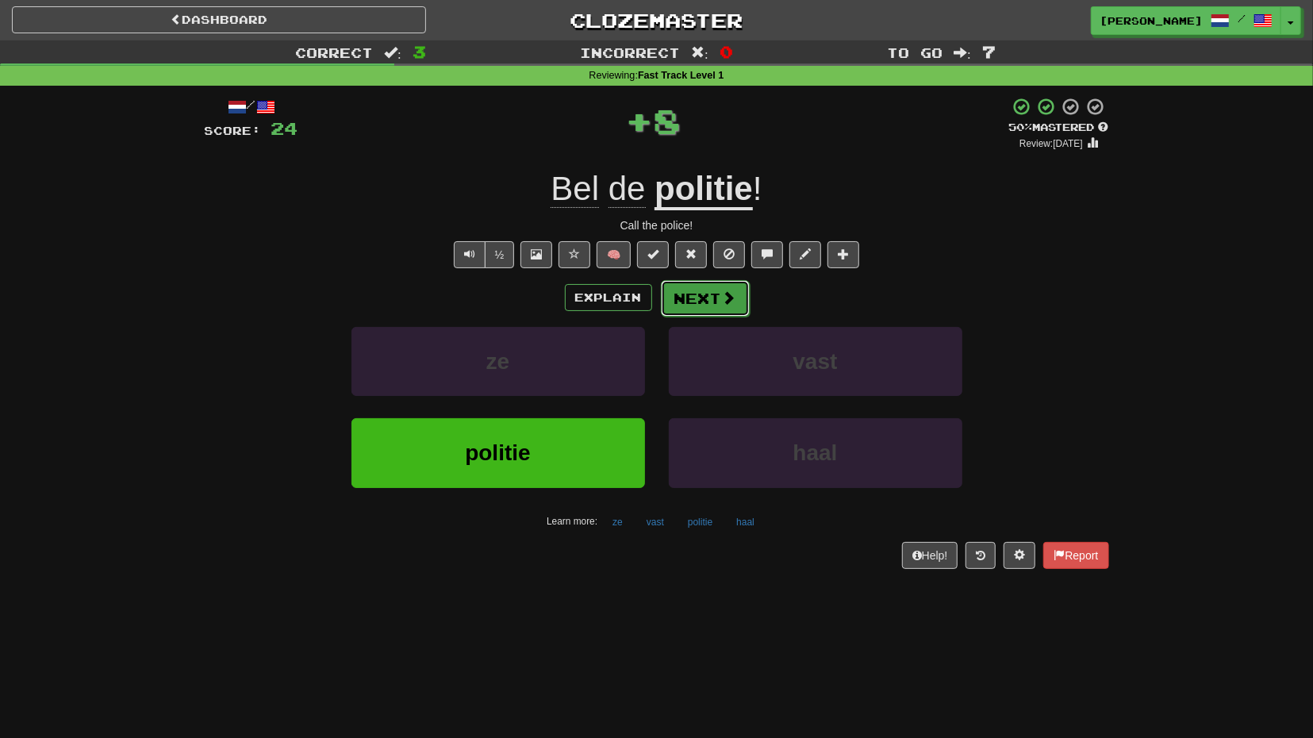
click at [676, 290] on button "Next" at bounding box center [705, 298] width 89 height 37
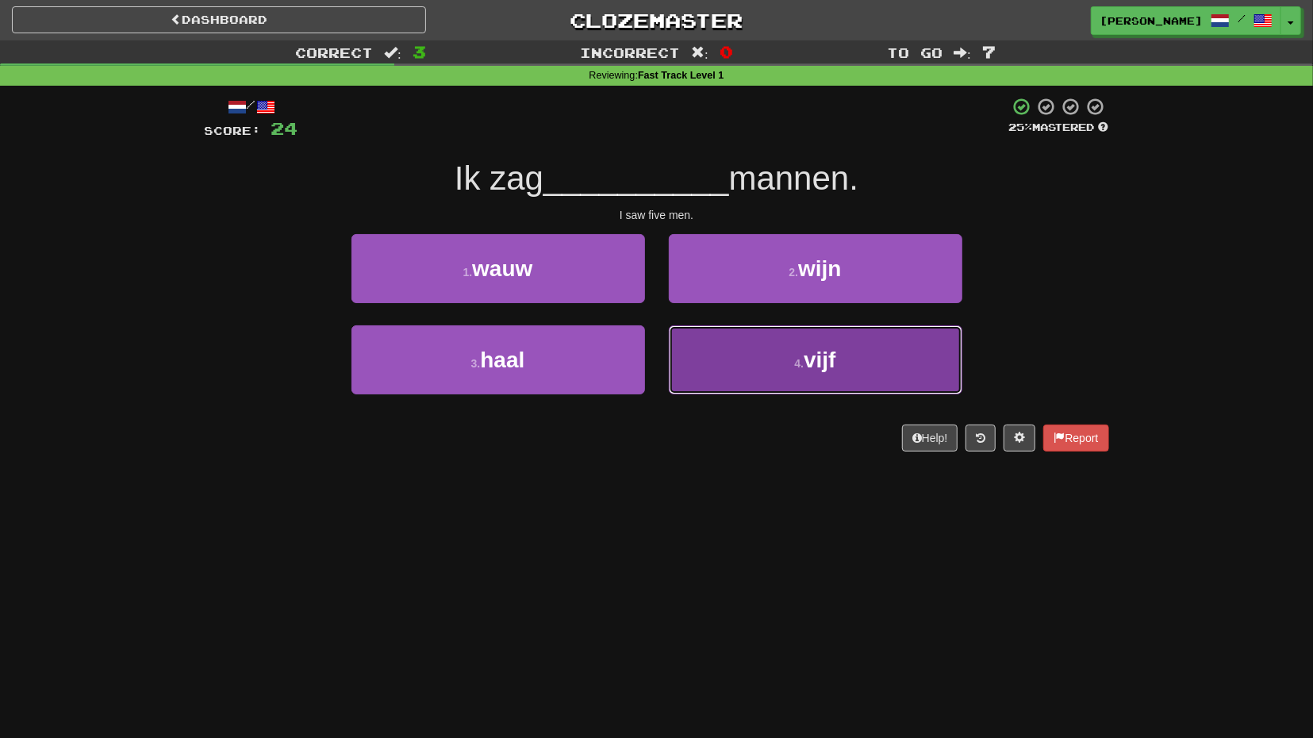
click at [743, 346] on button "4 . vijf" at bounding box center [816, 359] width 294 height 69
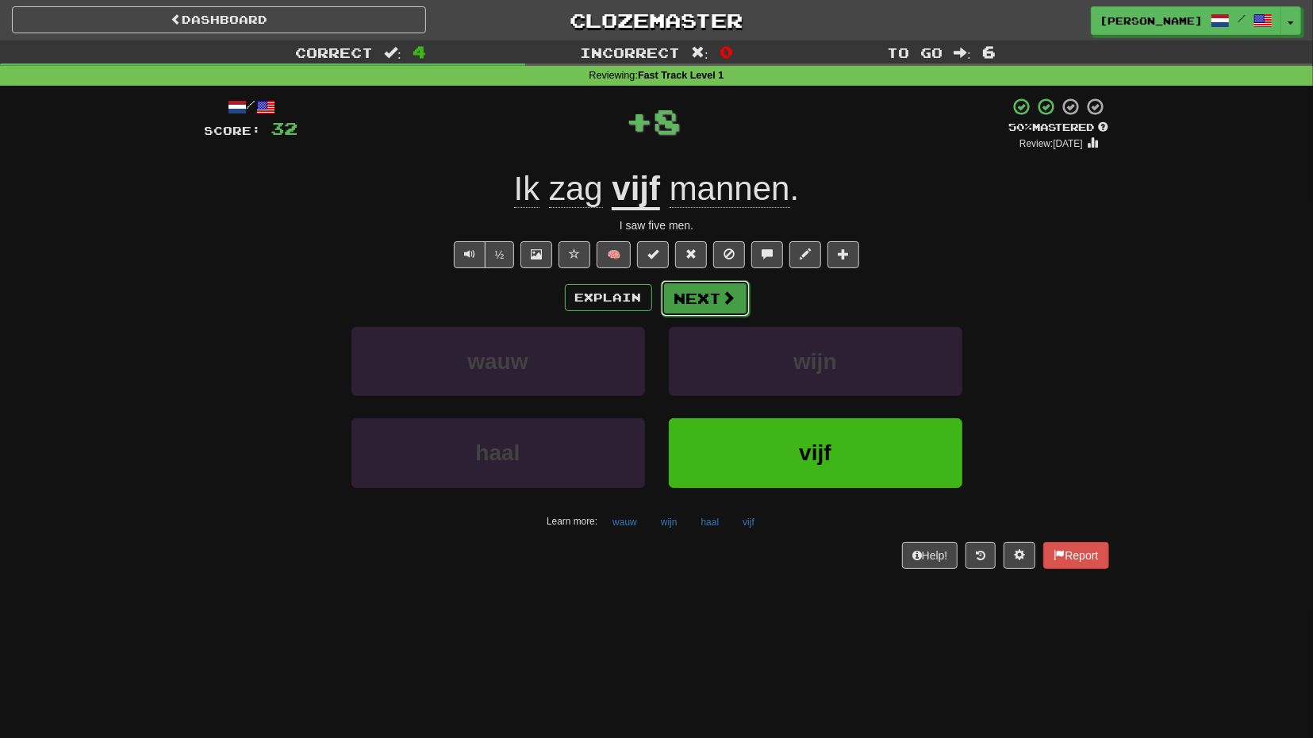
click at [694, 298] on button "Next" at bounding box center [705, 298] width 89 height 37
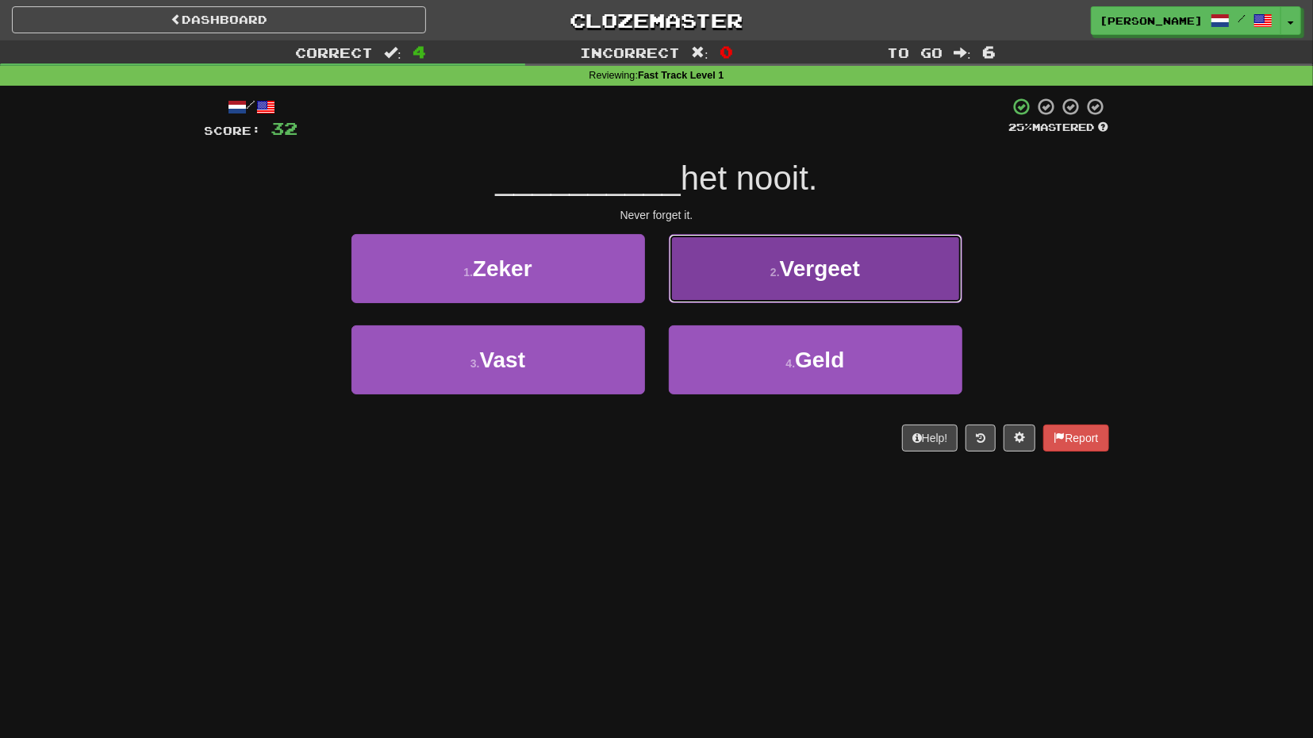
click at [779, 293] on button "2 . Vergeet" at bounding box center [816, 268] width 294 height 69
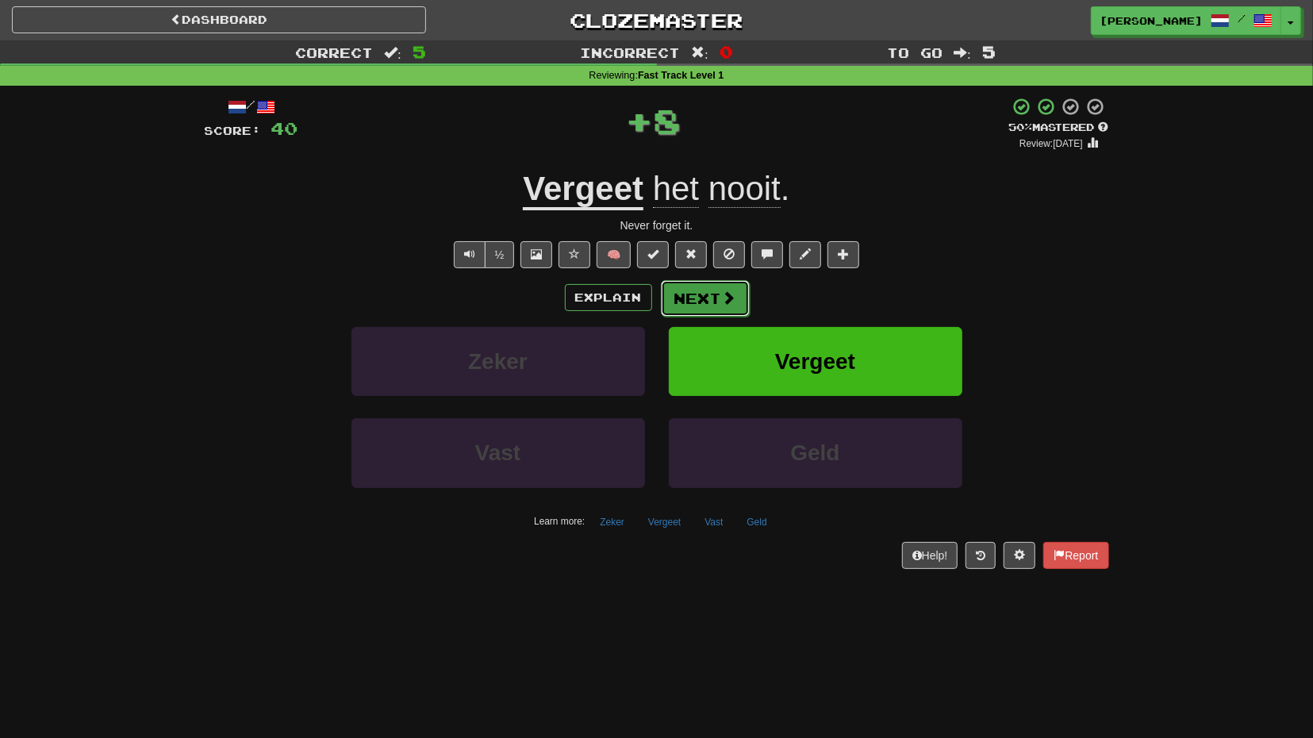
click at [719, 304] on button "Next" at bounding box center [705, 298] width 89 height 37
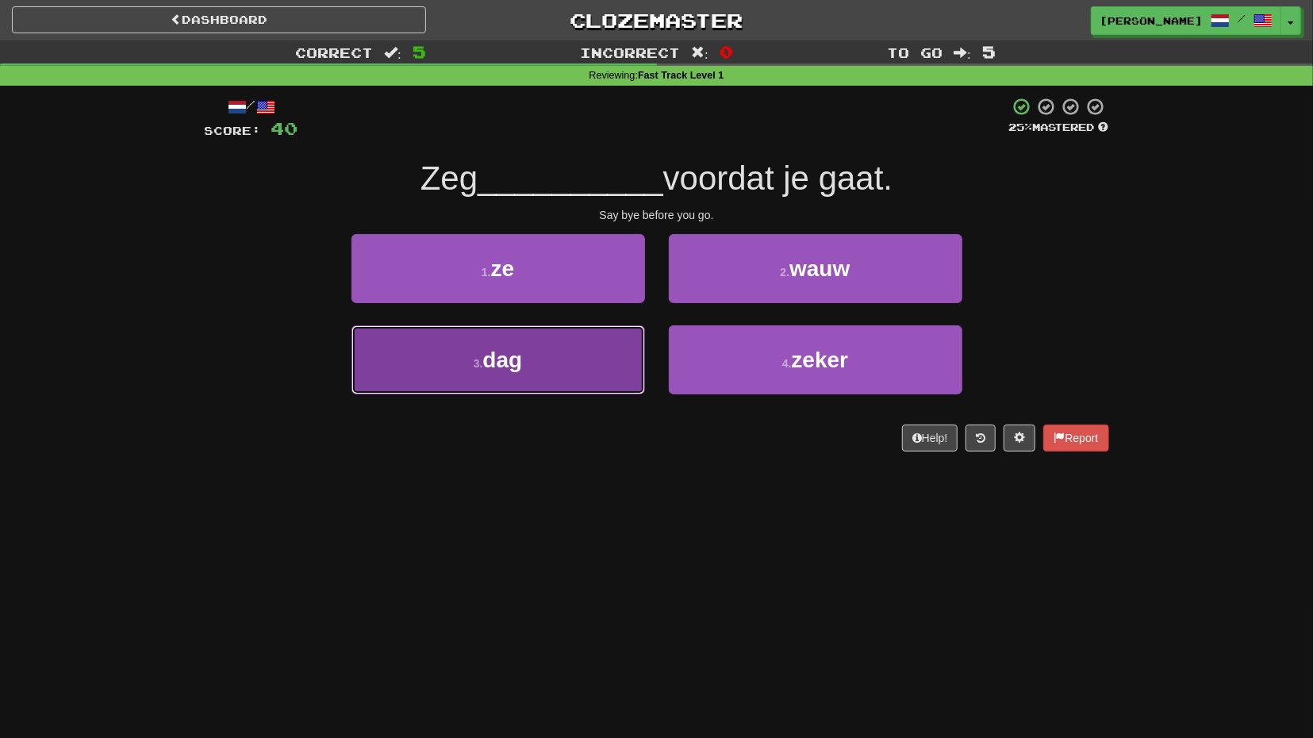
click at [609, 351] on button "3 . dag" at bounding box center [499, 359] width 294 height 69
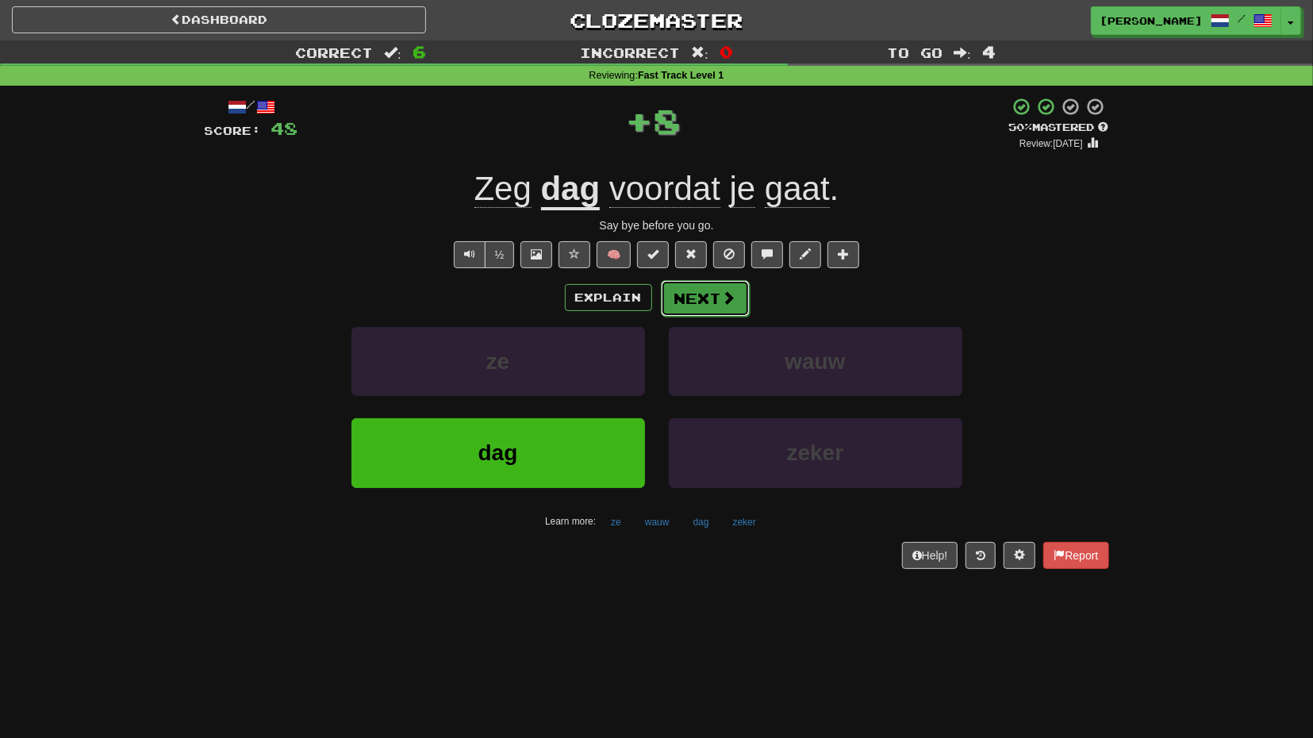
click at [712, 289] on button "Next" at bounding box center [705, 298] width 89 height 37
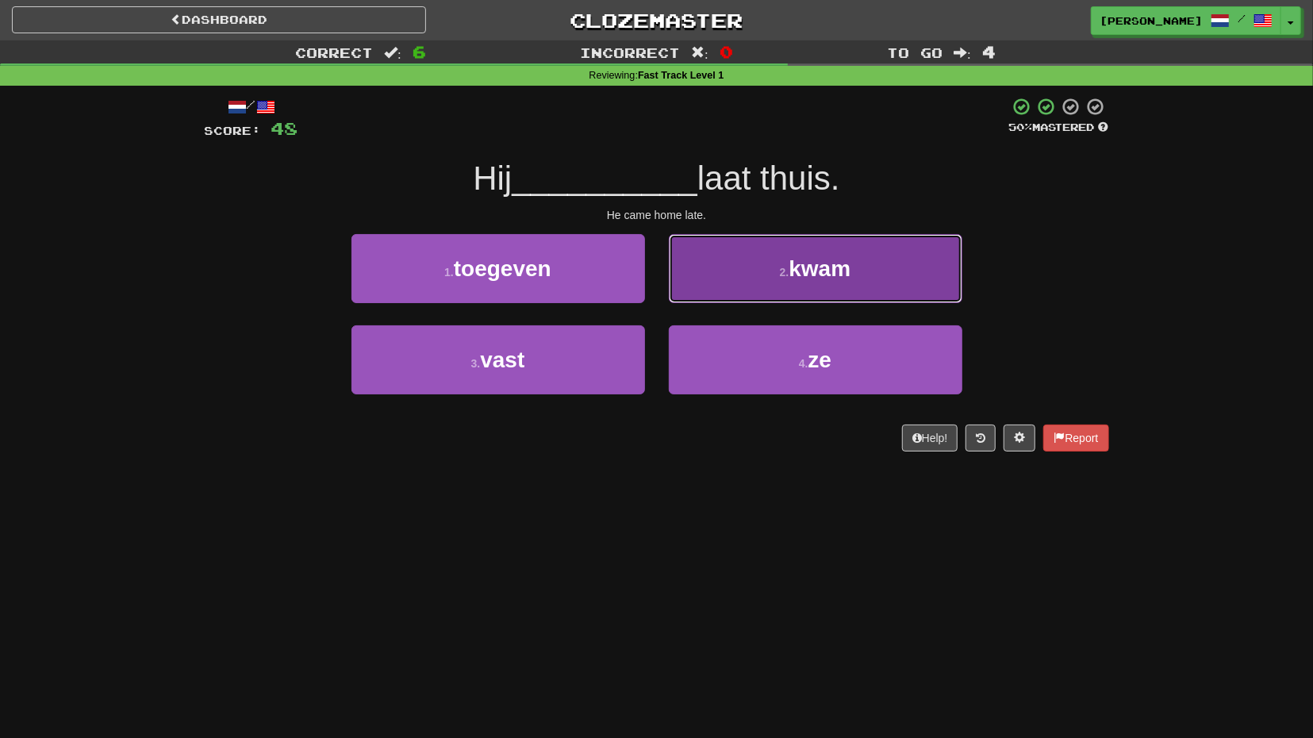
click at [717, 286] on button "2 . kwam" at bounding box center [816, 268] width 294 height 69
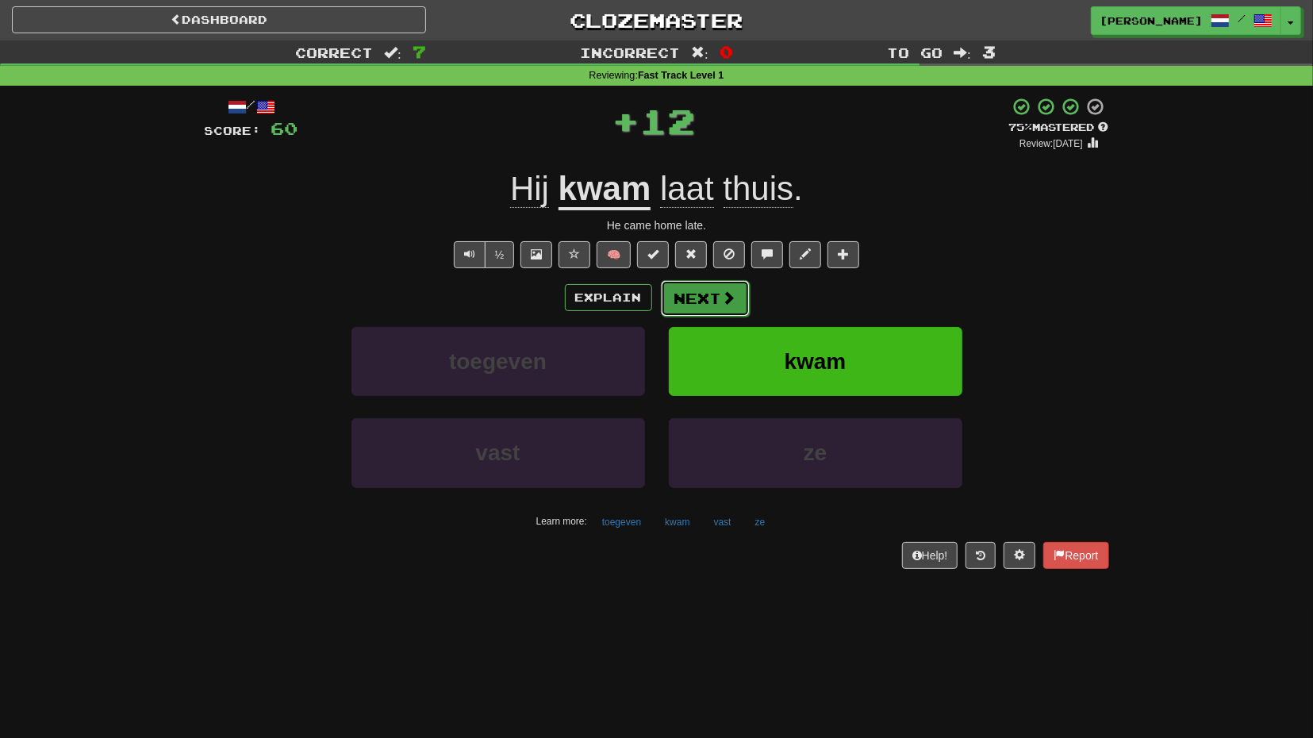
click at [707, 292] on button "Next" at bounding box center [705, 298] width 89 height 37
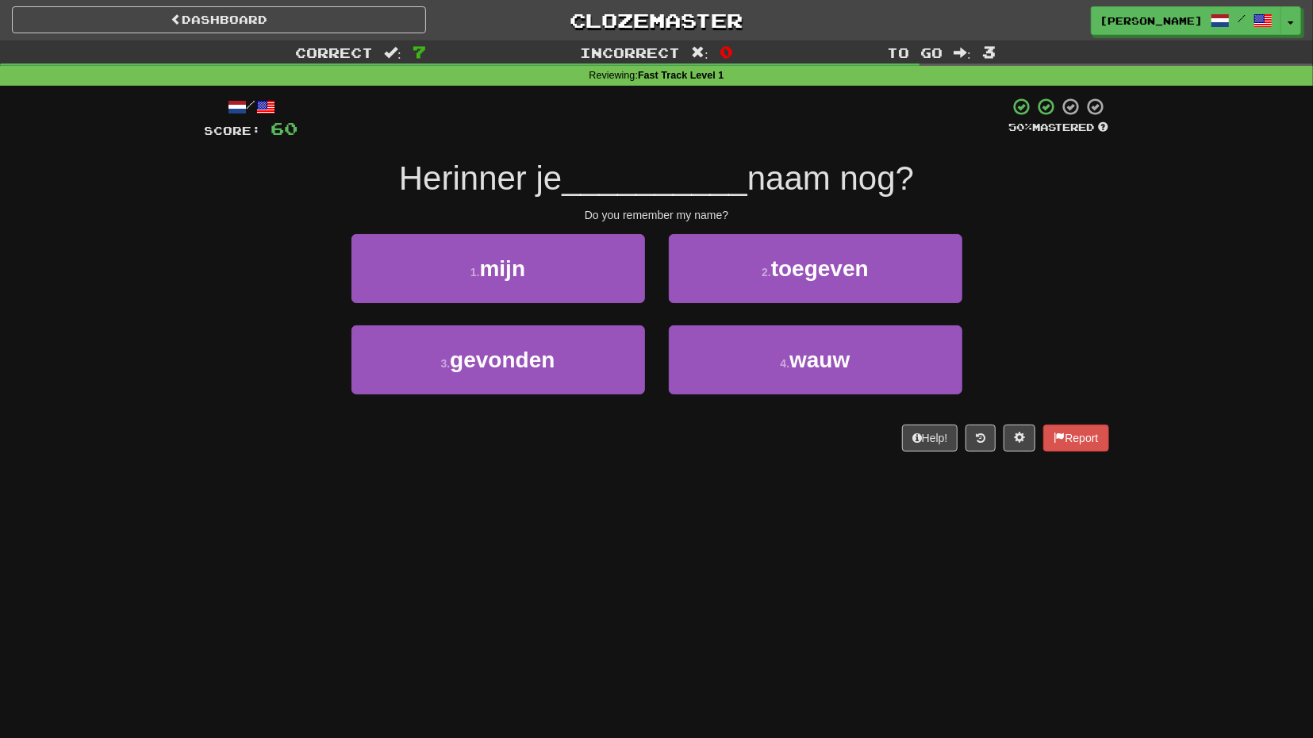
click at [607, 304] on div "1 . mijn" at bounding box center [498, 279] width 317 height 91
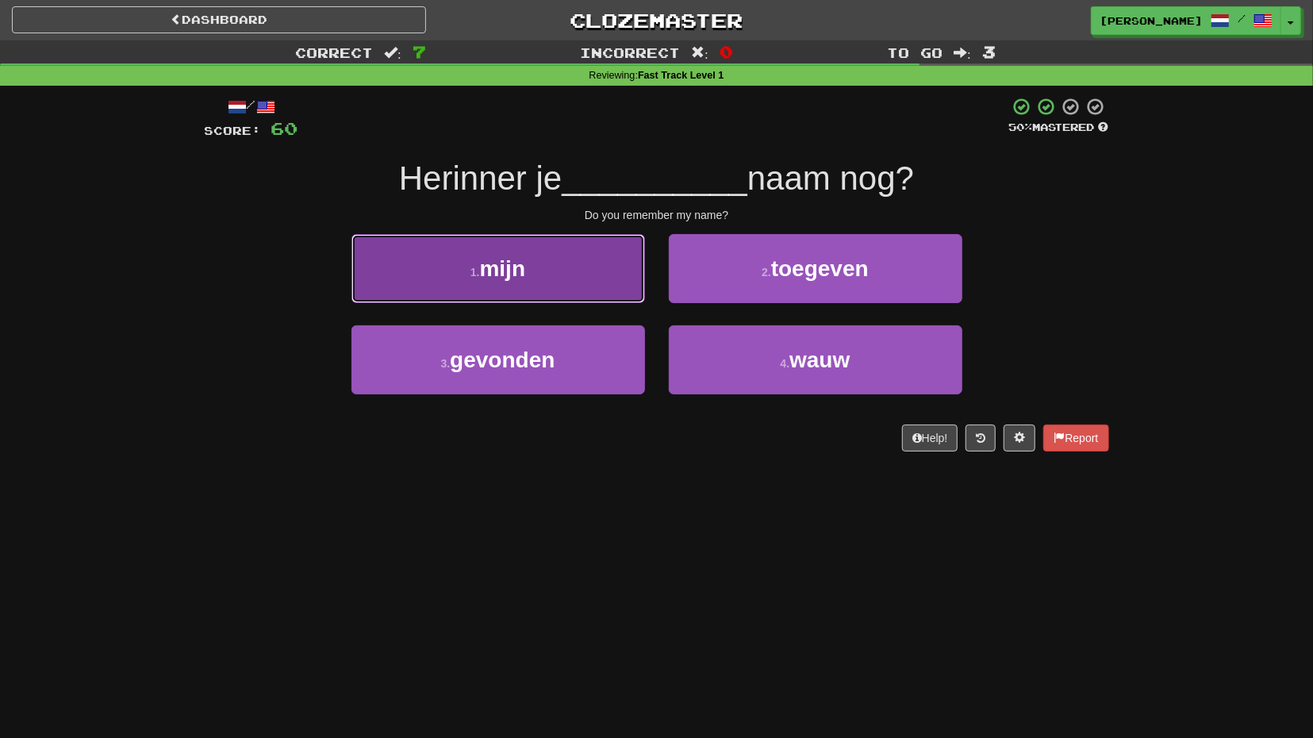
click at [617, 293] on button "1 . mijn" at bounding box center [499, 268] width 294 height 69
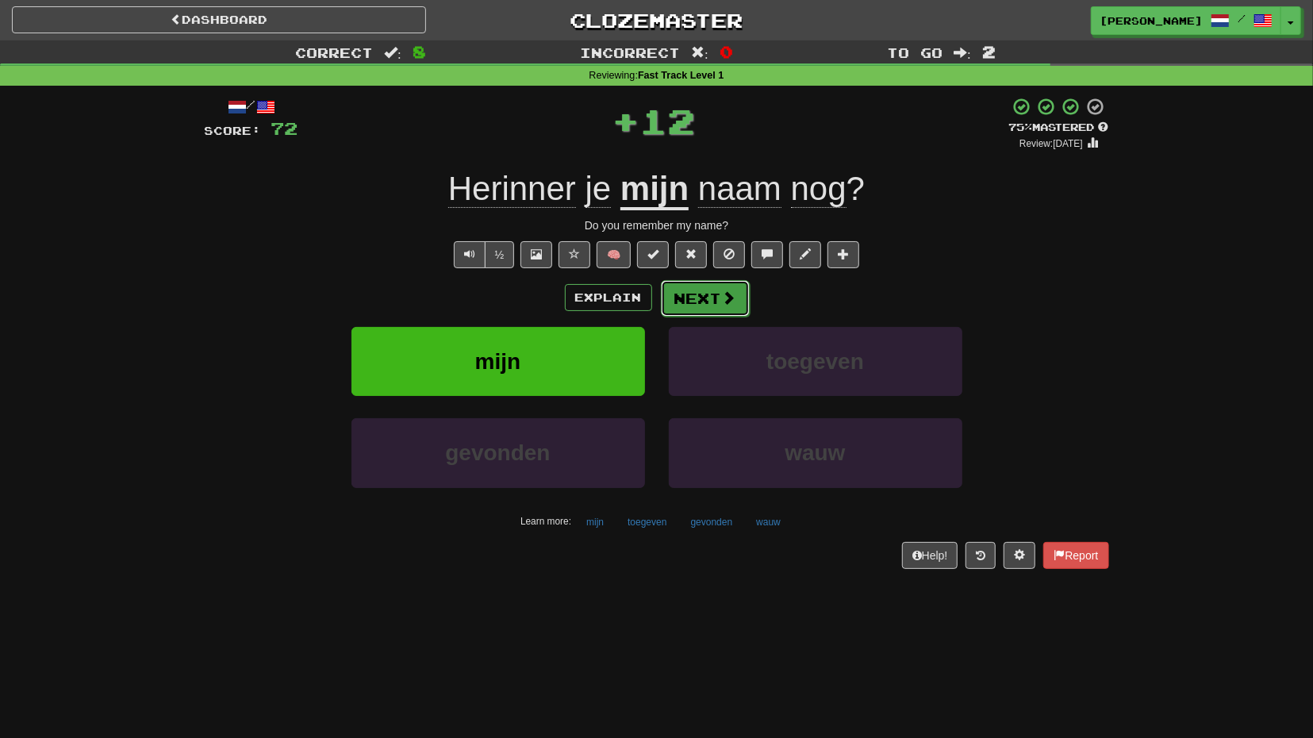
click at [694, 294] on button "Next" at bounding box center [705, 298] width 89 height 37
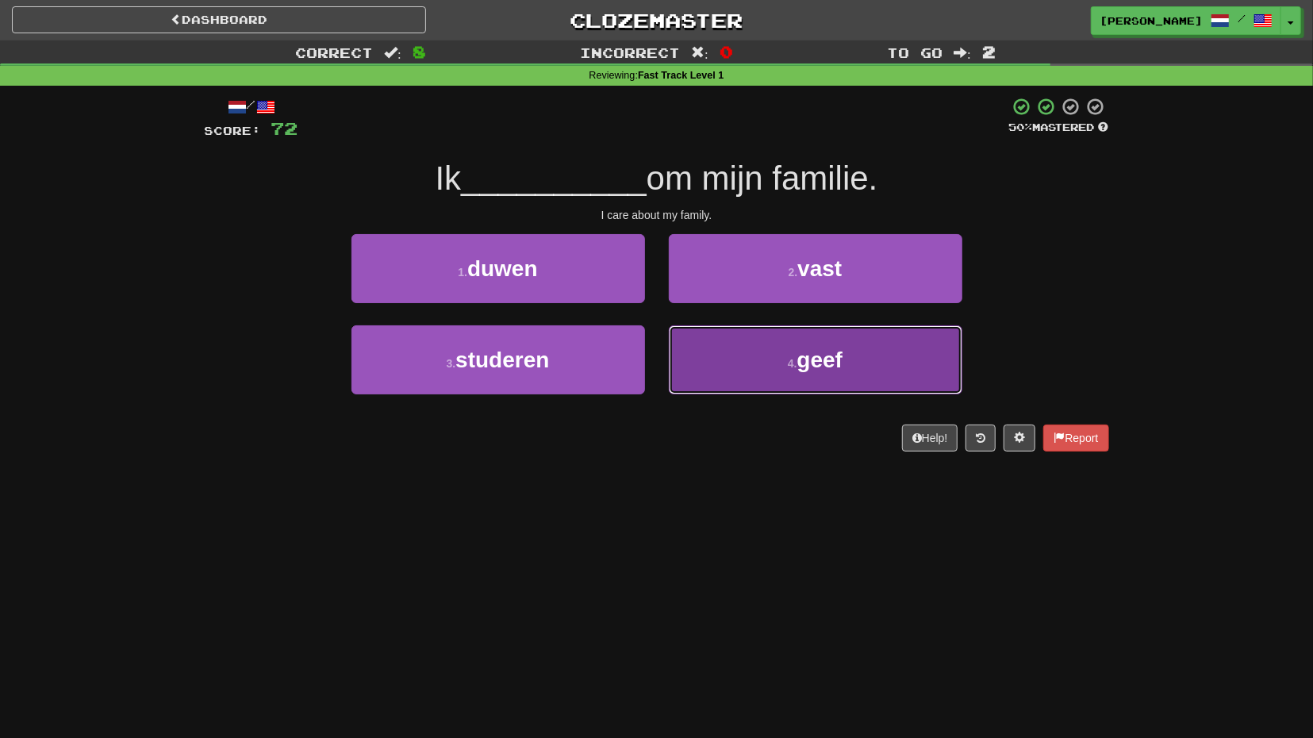
click at [724, 344] on button "4 . geef" at bounding box center [816, 359] width 294 height 69
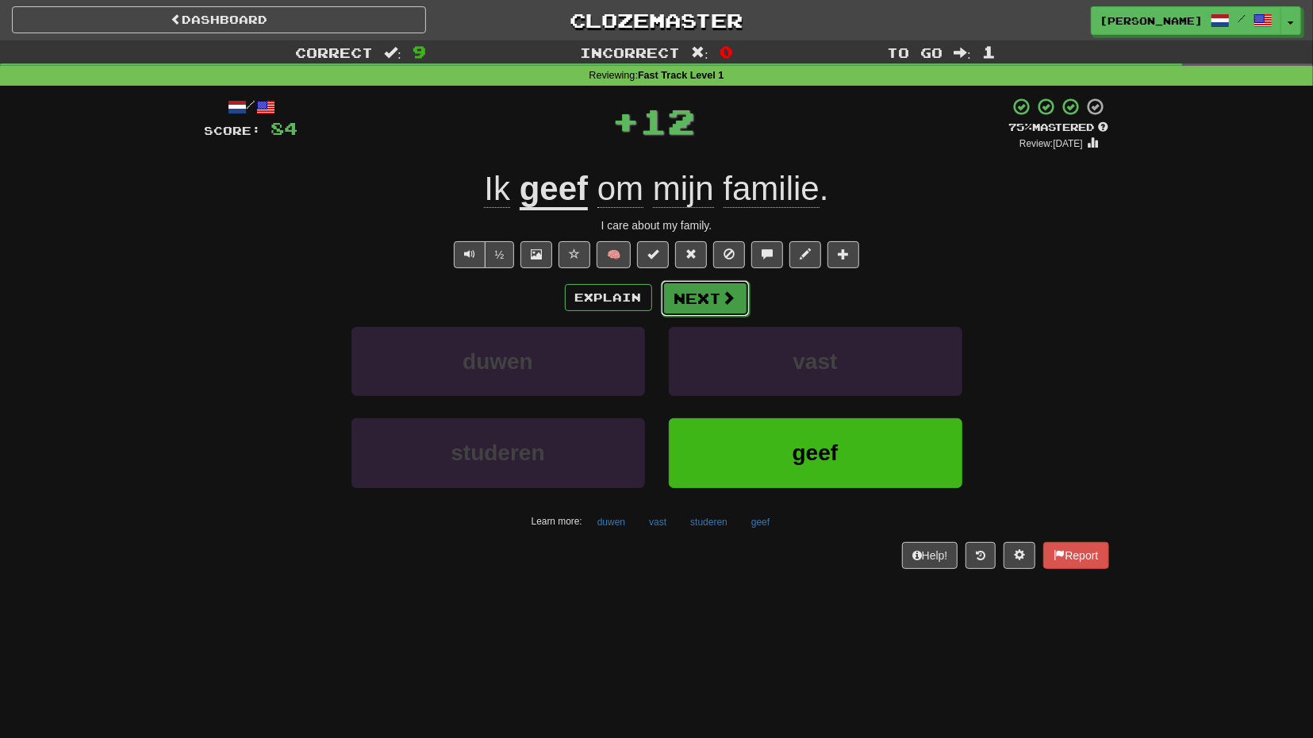
click at [712, 293] on button "Next" at bounding box center [705, 298] width 89 height 37
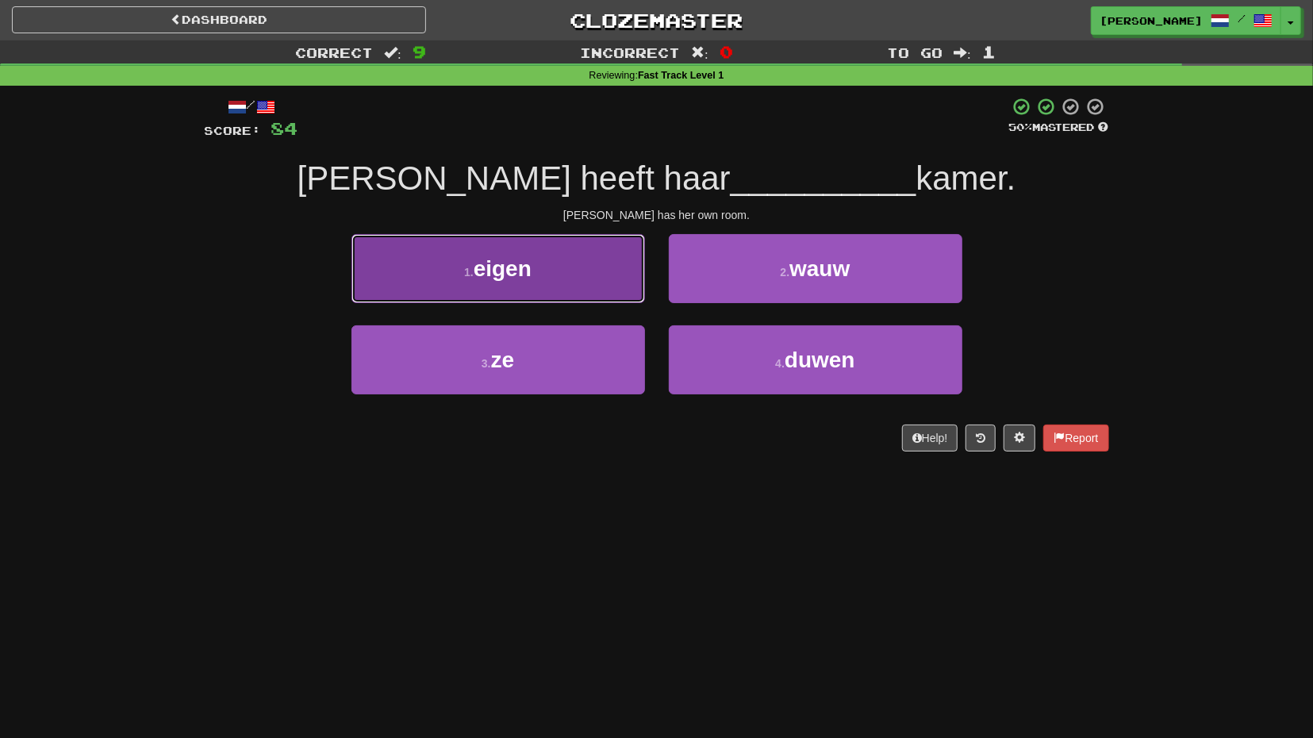
click at [577, 283] on button "1 . eigen" at bounding box center [499, 268] width 294 height 69
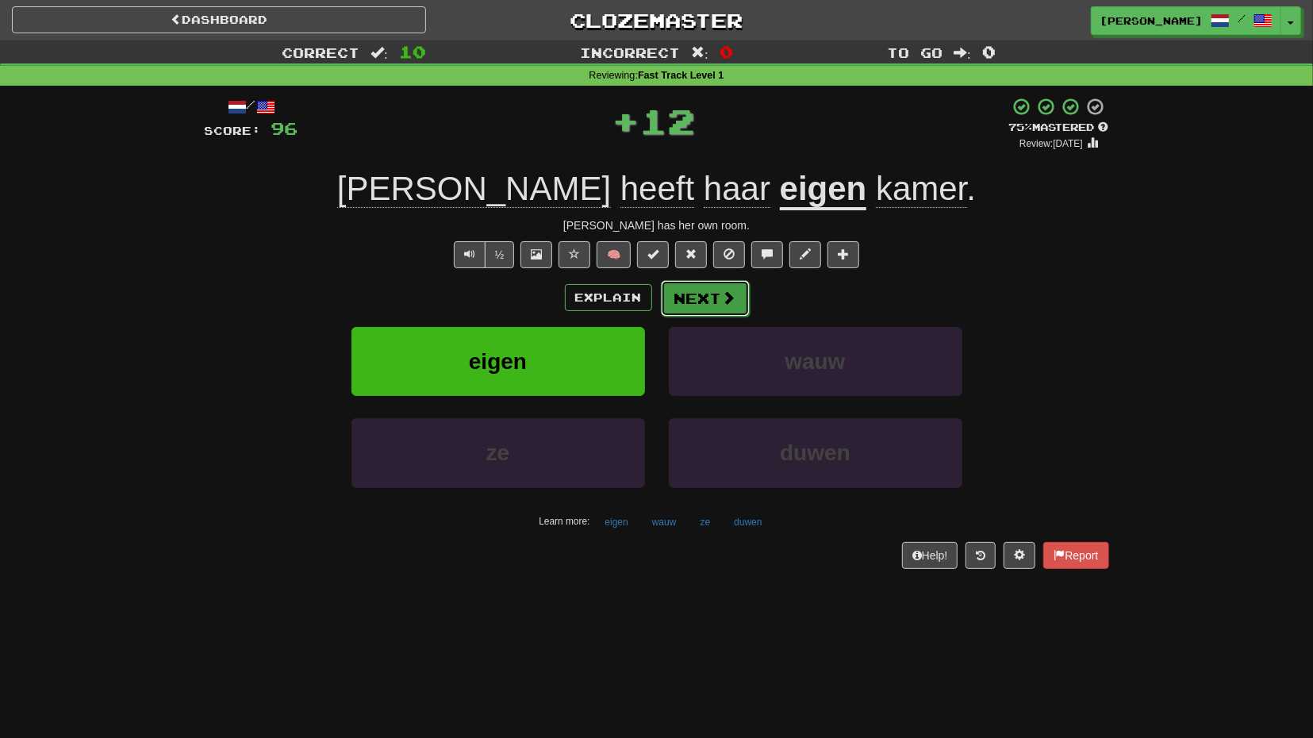
click at [708, 296] on button "Next" at bounding box center [705, 298] width 89 height 37
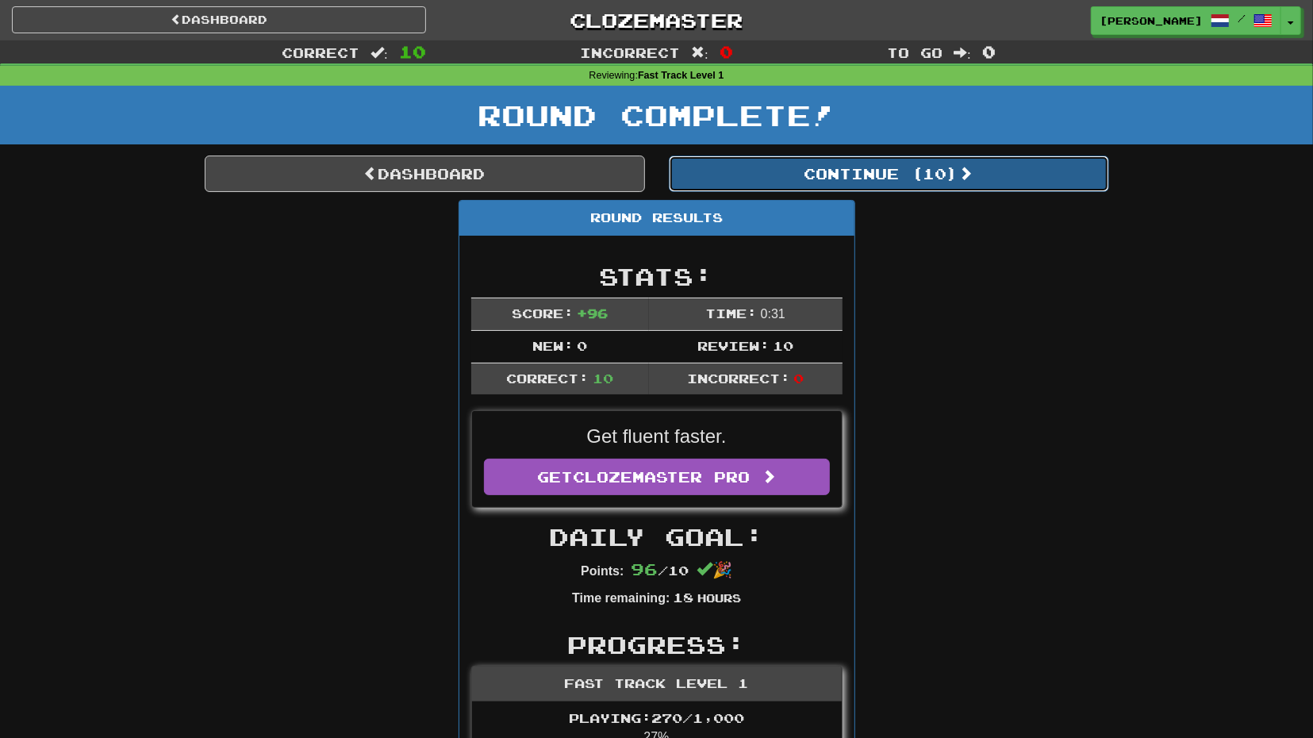
click at [836, 179] on button "Continue ( 10 )" at bounding box center [889, 174] width 440 height 37
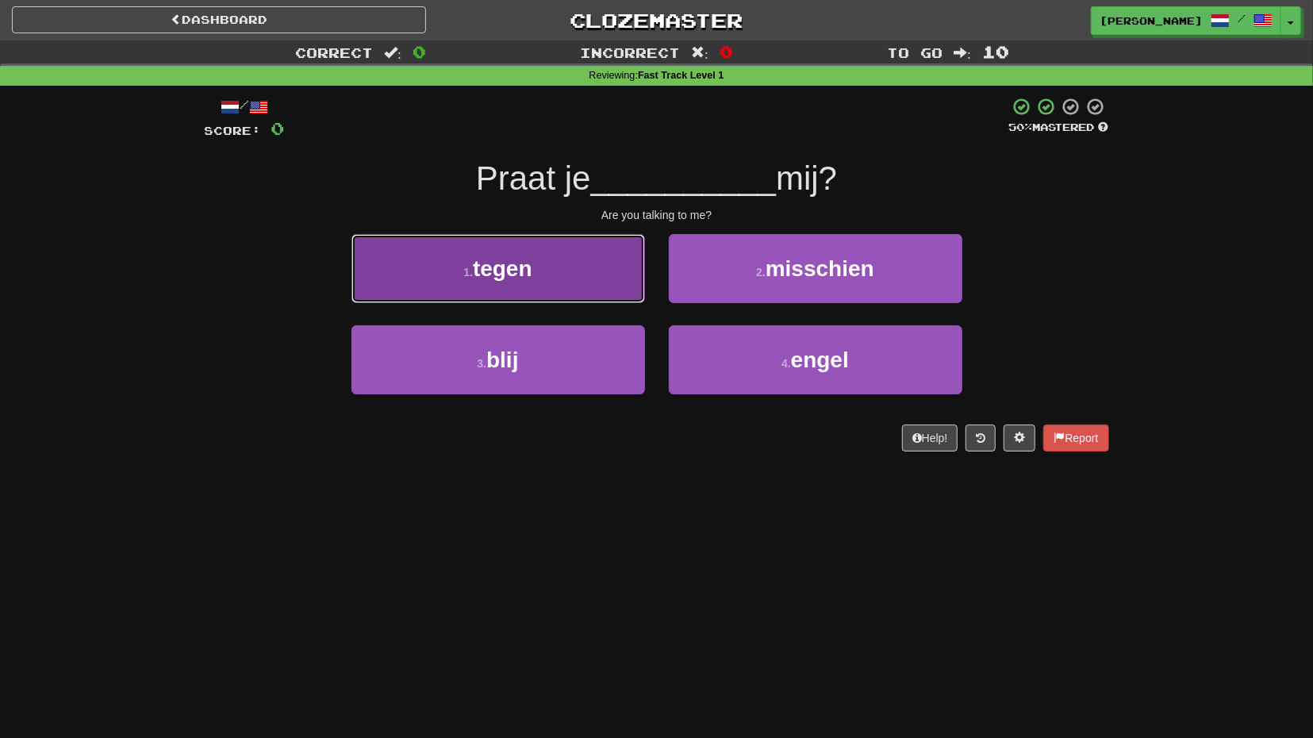
click at [602, 268] on button "1 . tegen" at bounding box center [499, 268] width 294 height 69
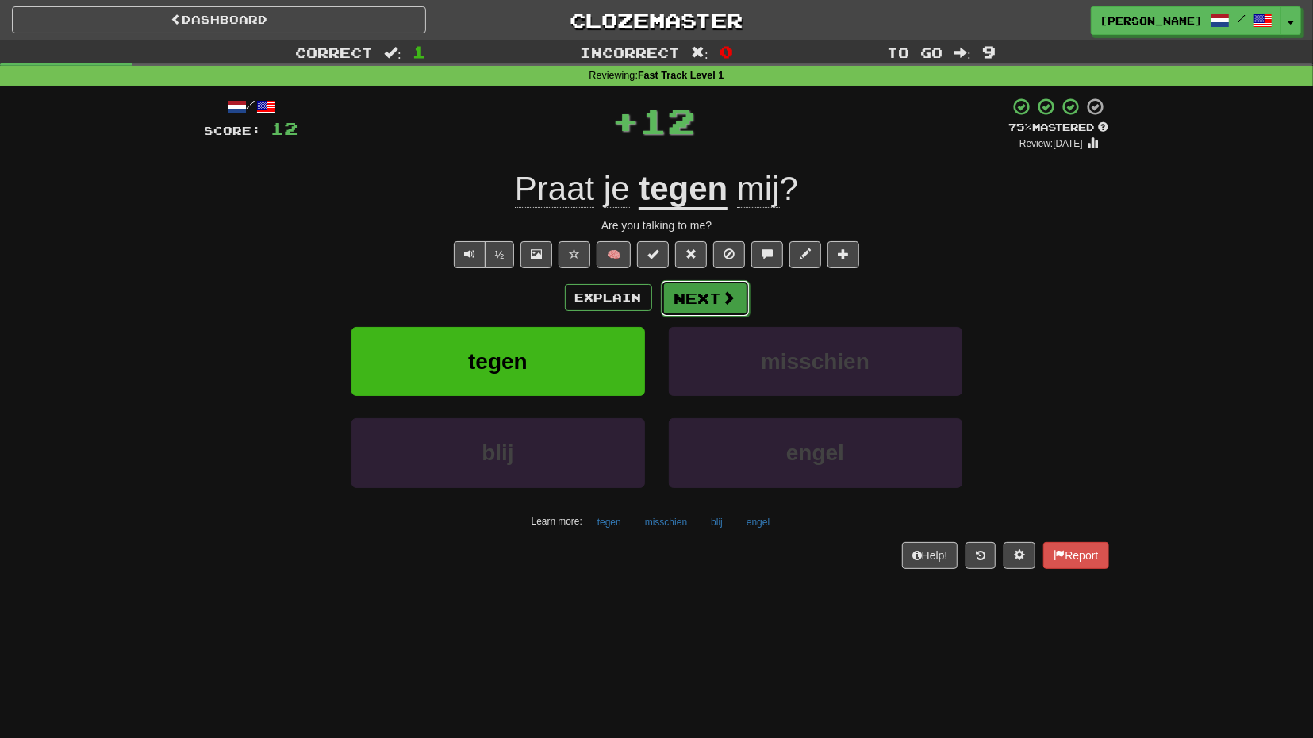
click at [718, 301] on button "Next" at bounding box center [705, 298] width 89 height 37
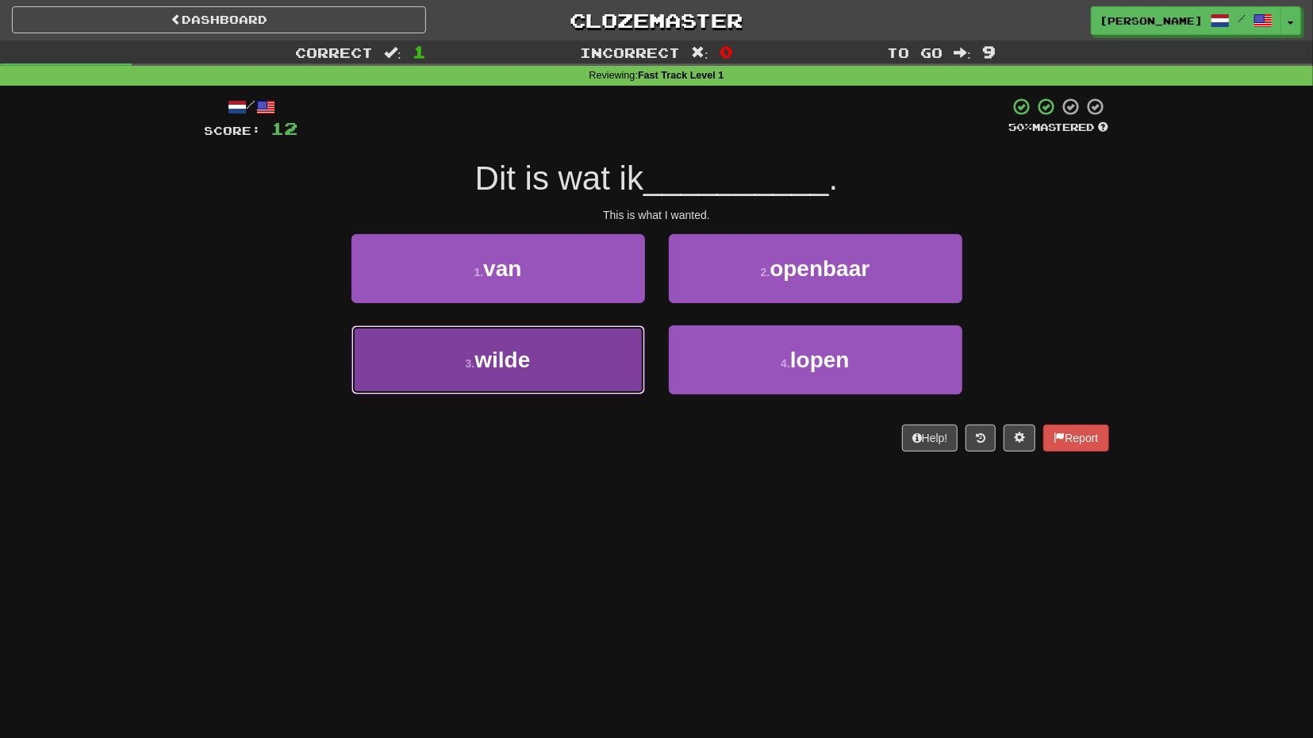
click at [622, 355] on button "3 . wilde" at bounding box center [499, 359] width 294 height 69
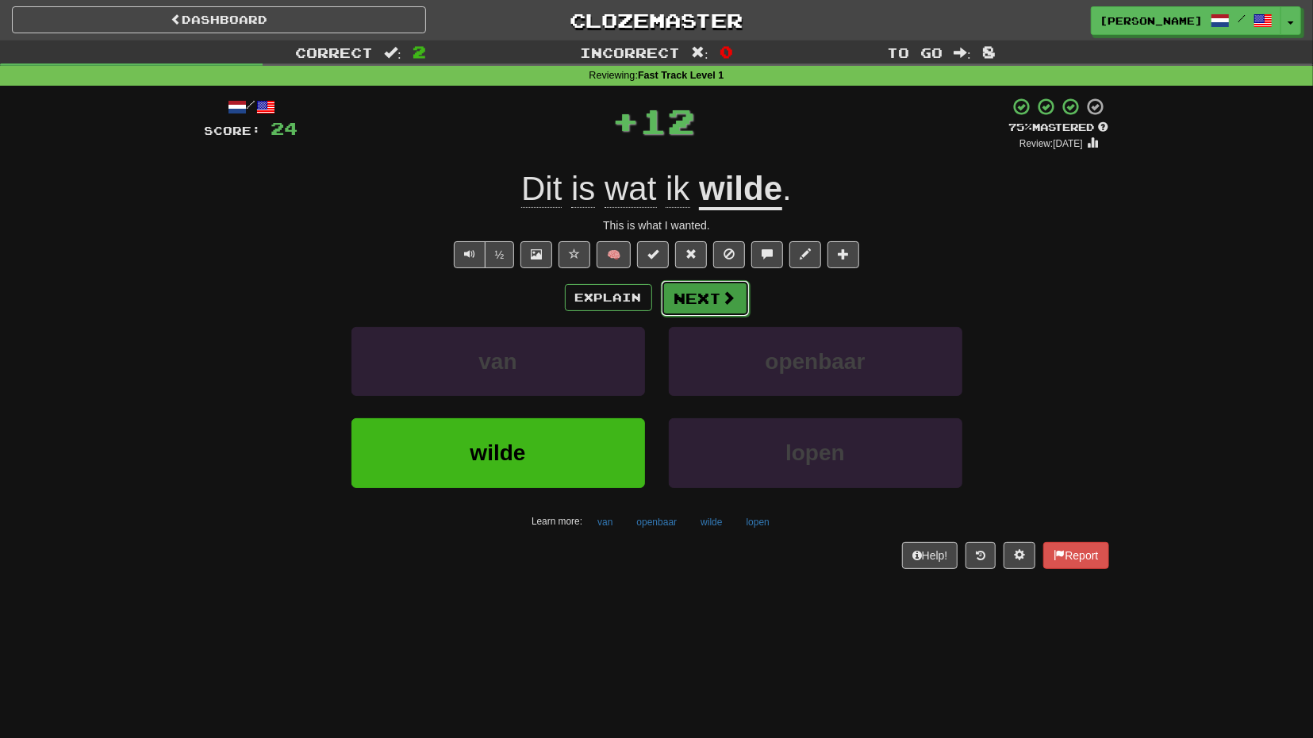
click at [719, 303] on button "Next" at bounding box center [705, 298] width 89 height 37
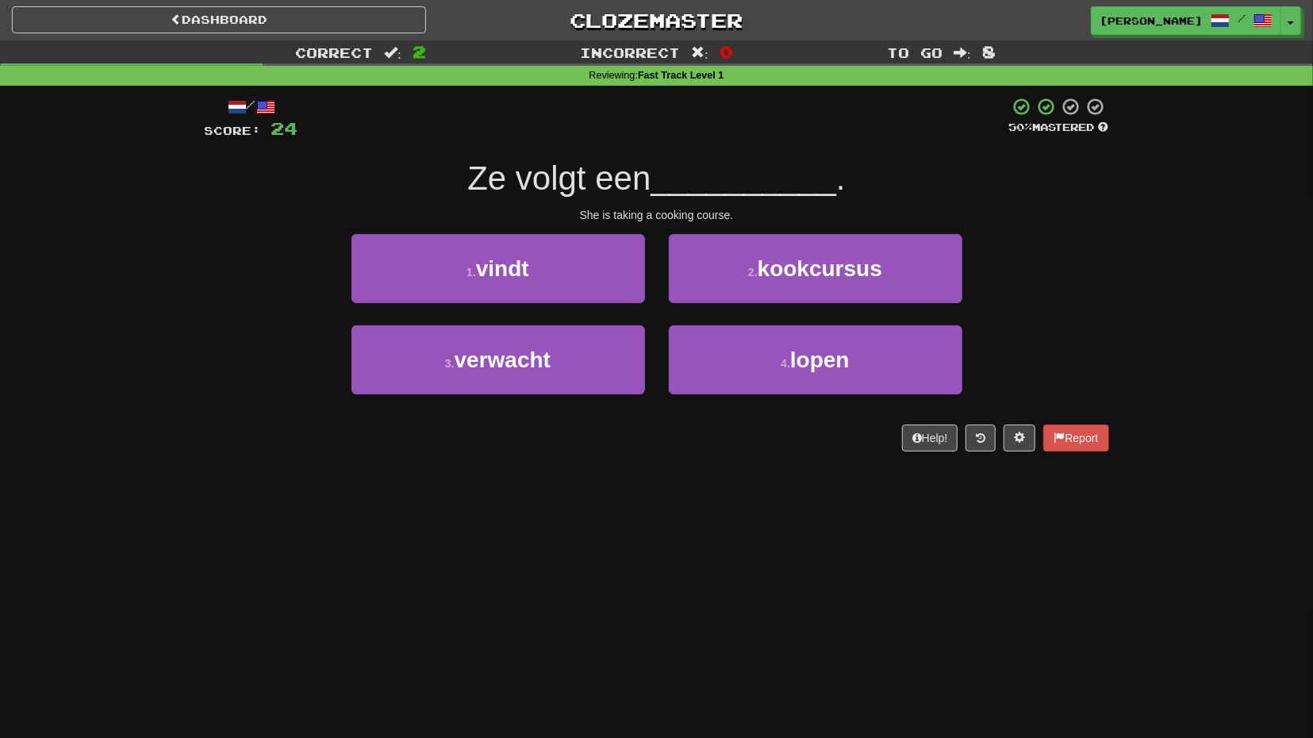
click at [726, 306] on div "2 . kookcursus" at bounding box center [815, 279] width 317 height 91
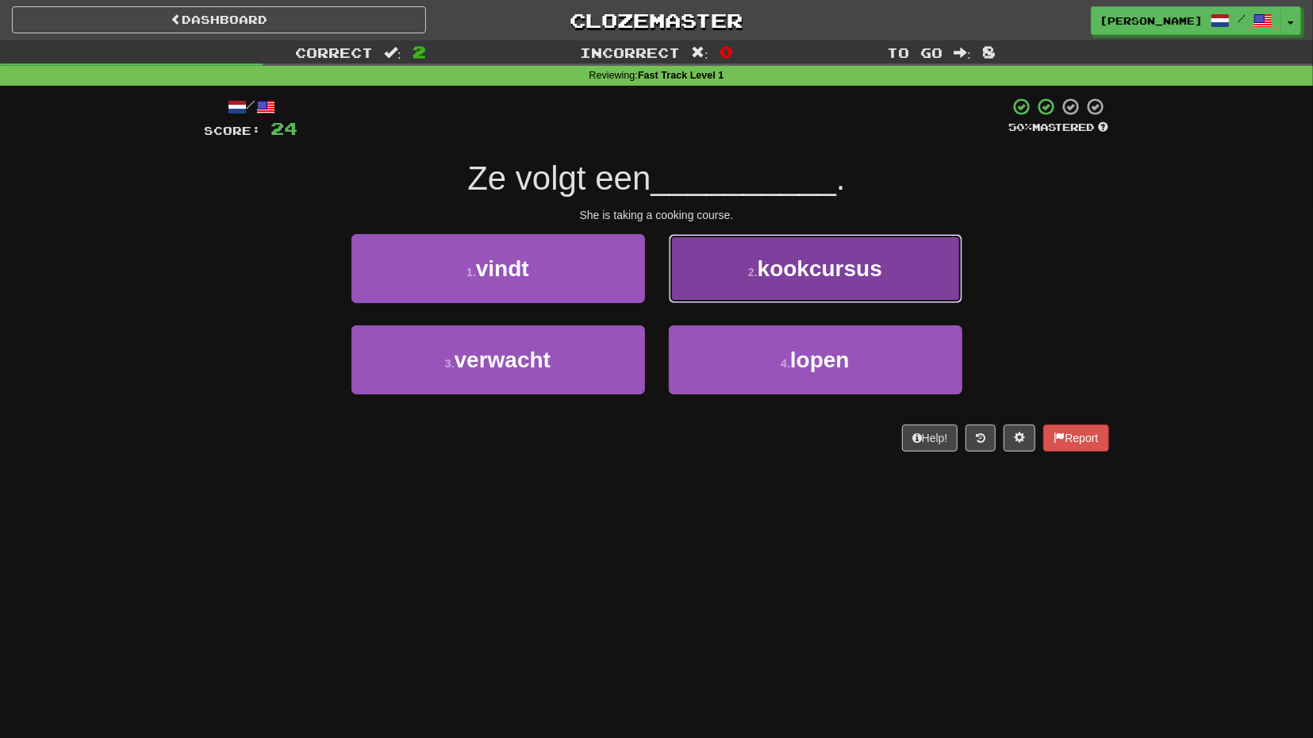
click at [778, 274] on span "kookcursus" at bounding box center [820, 268] width 125 height 25
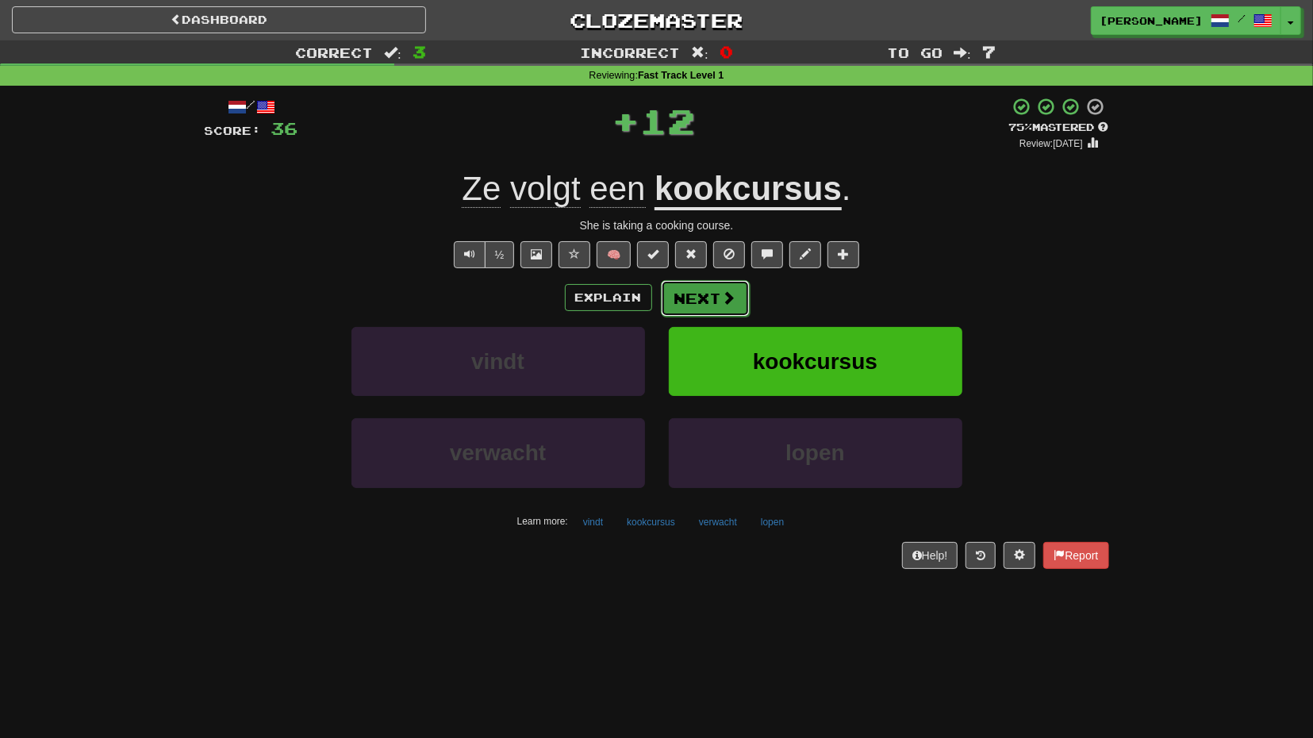
click at [725, 302] on span at bounding box center [729, 297] width 14 height 14
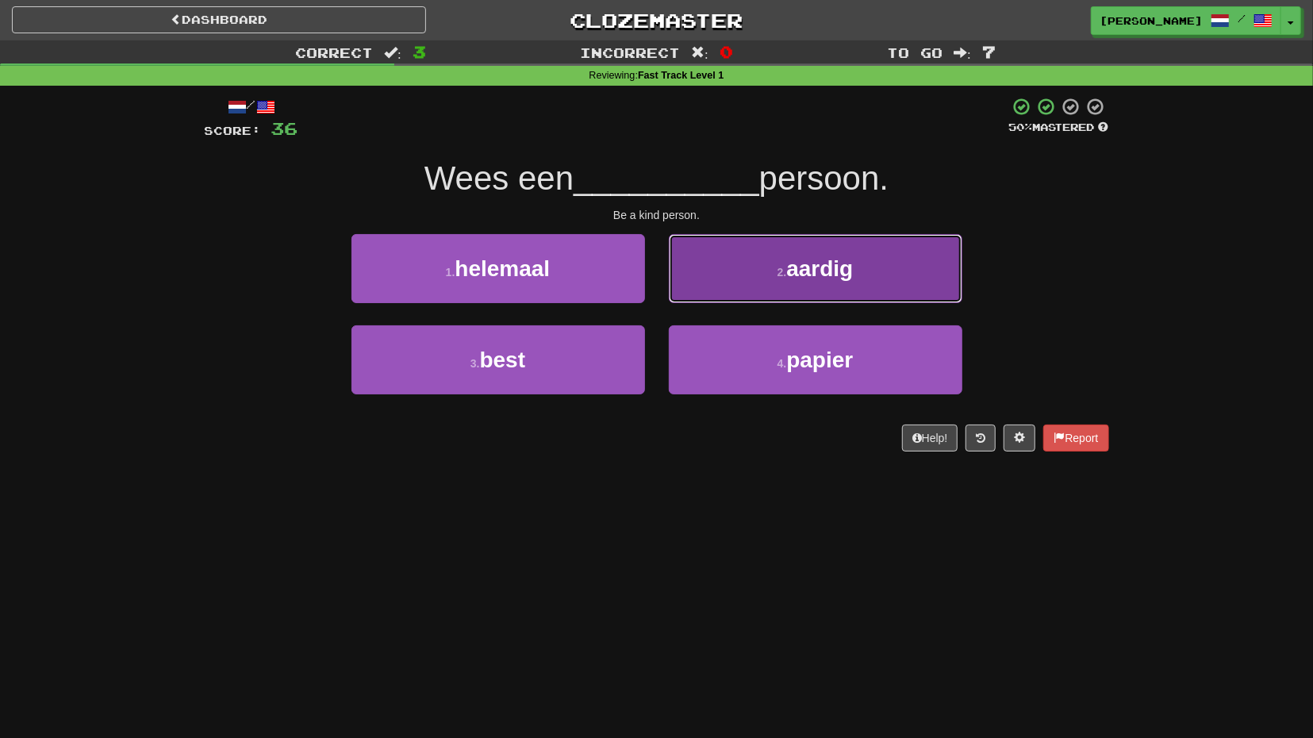
click at [785, 283] on button "2 . aardig" at bounding box center [816, 268] width 294 height 69
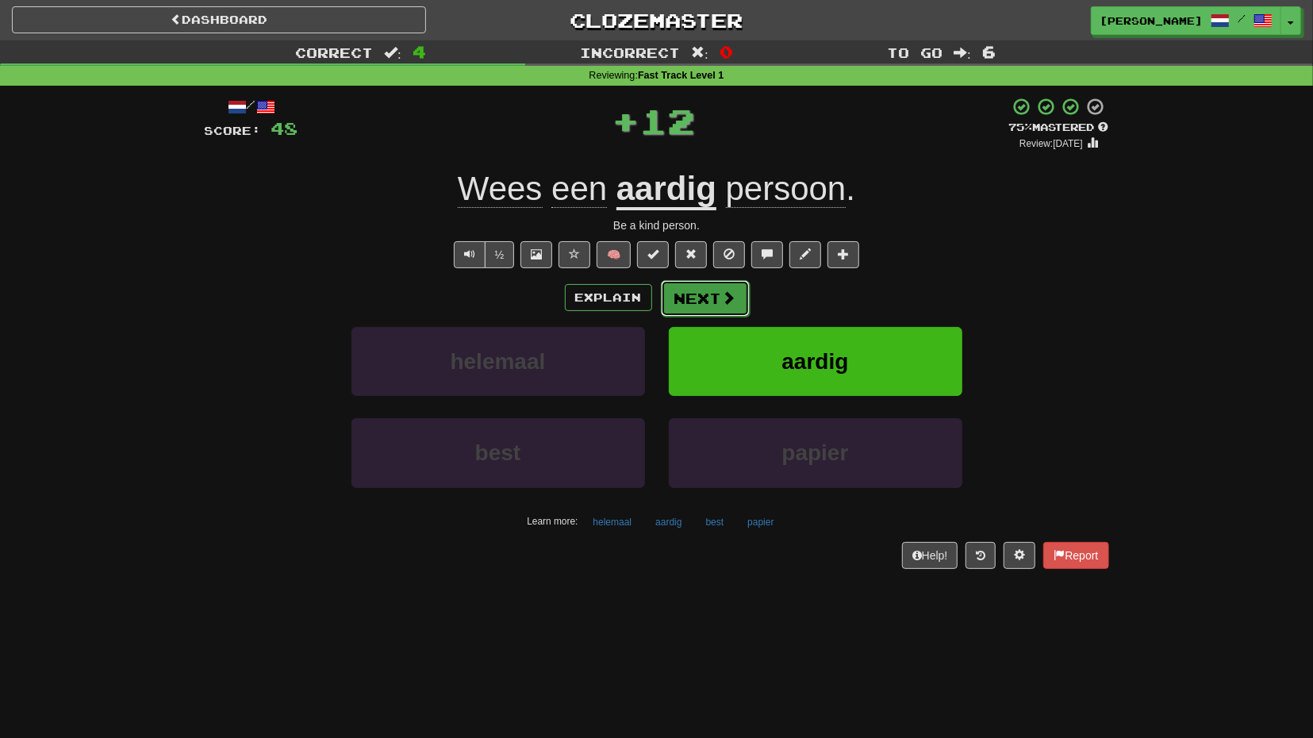
click at [730, 293] on span at bounding box center [729, 297] width 14 height 14
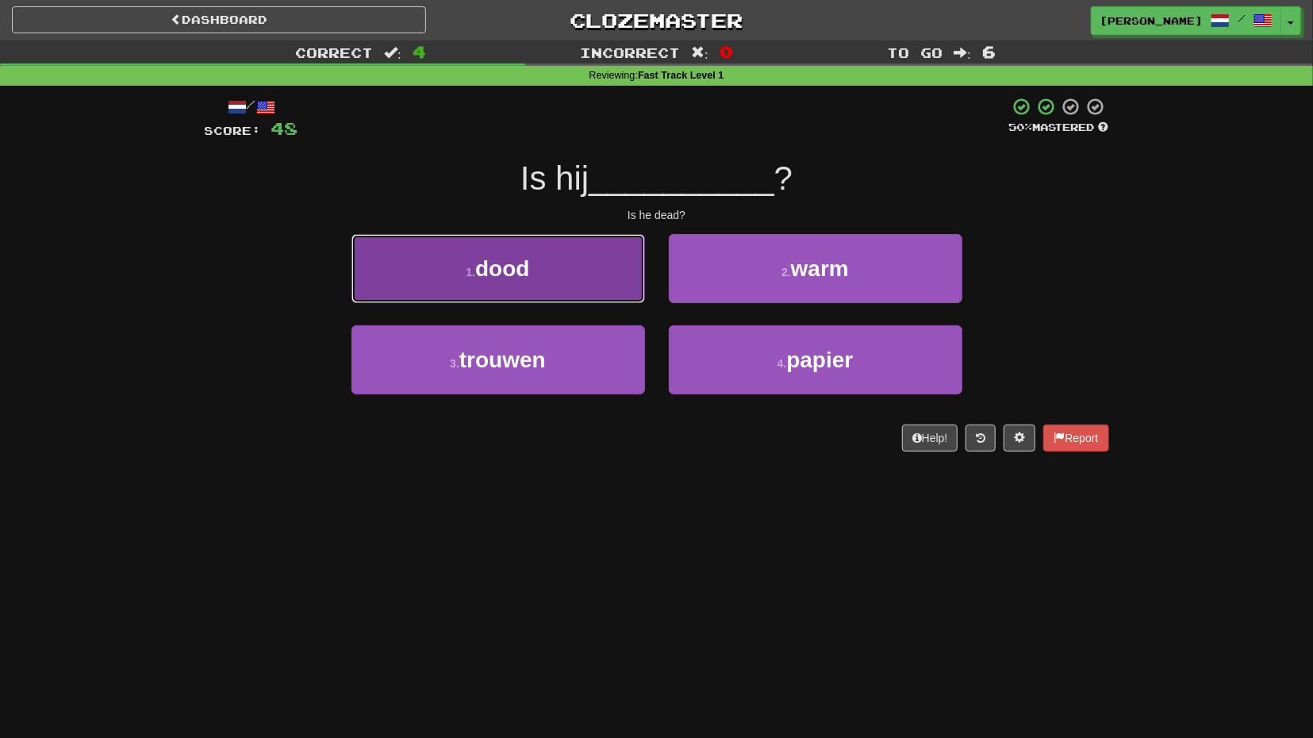
click at [586, 287] on button "1 . dood" at bounding box center [499, 268] width 294 height 69
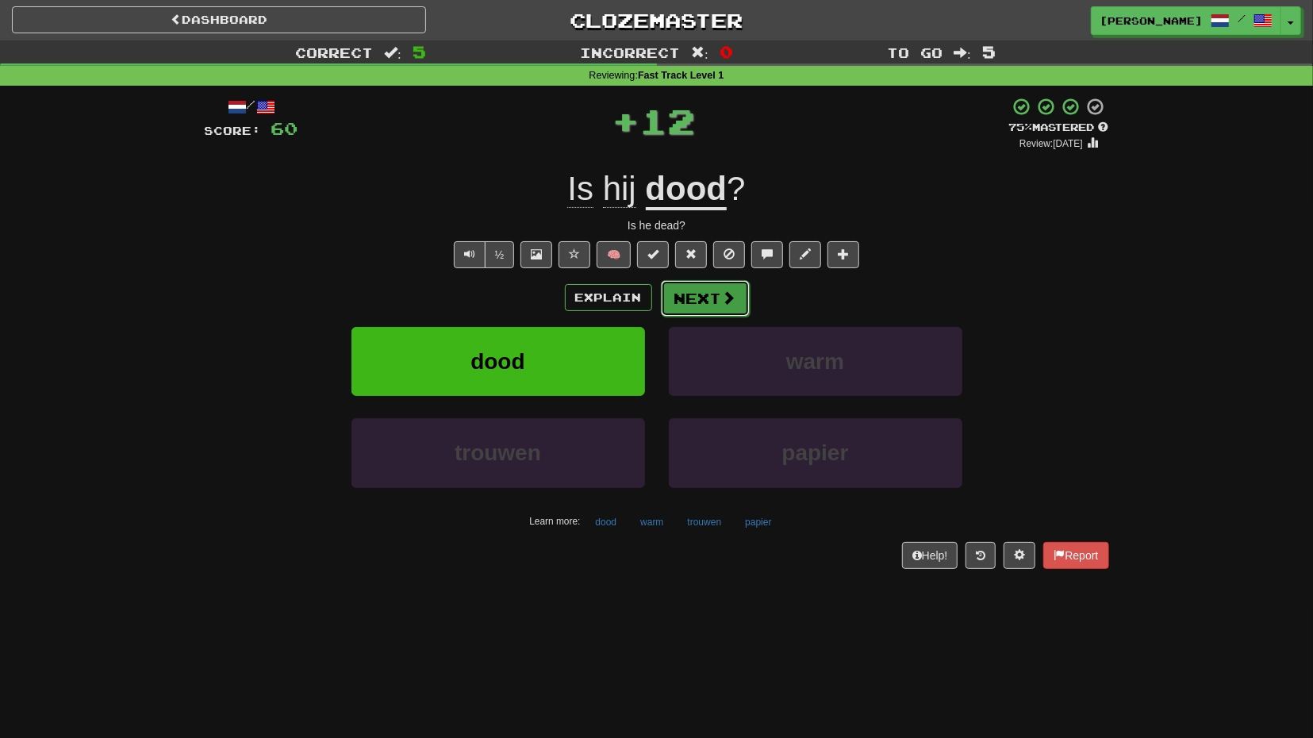
click at [683, 288] on button "Next" at bounding box center [705, 298] width 89 height 37
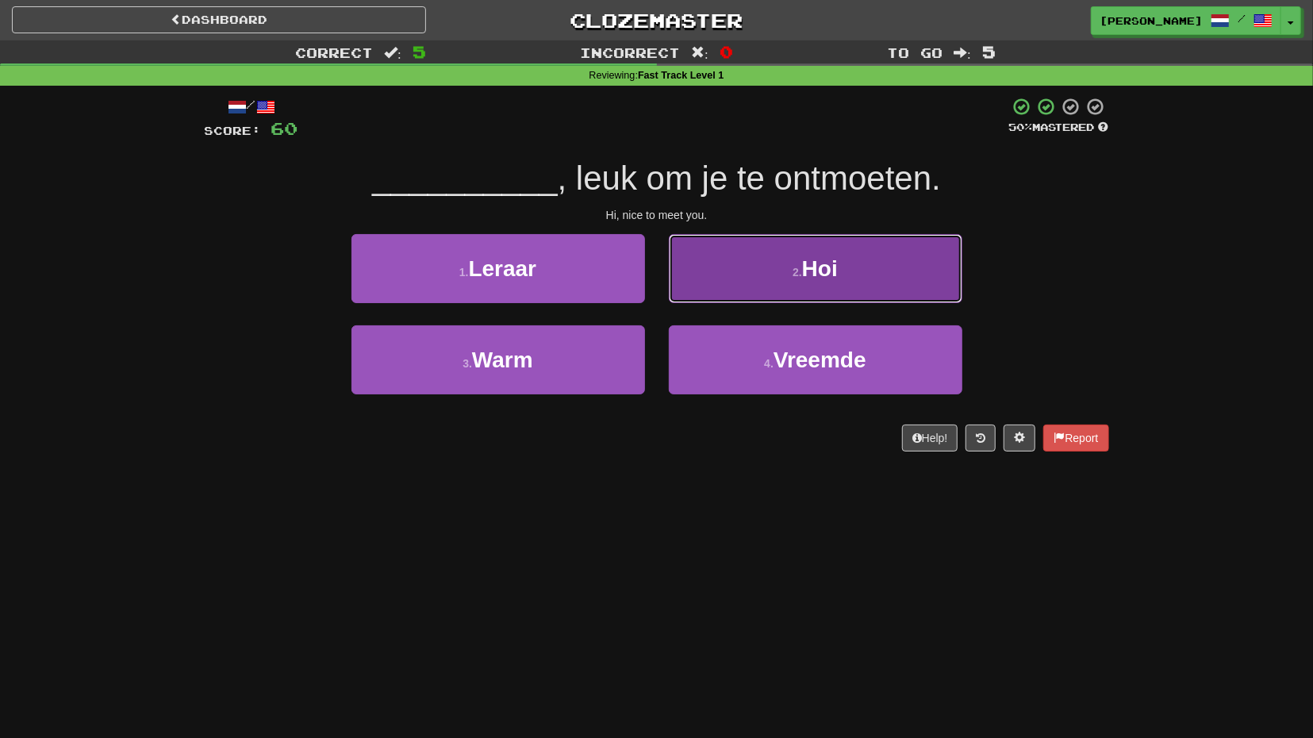
click at [746, 270] on button "2 . Hoi" at bounding box center [816, 268] width 294 height 69
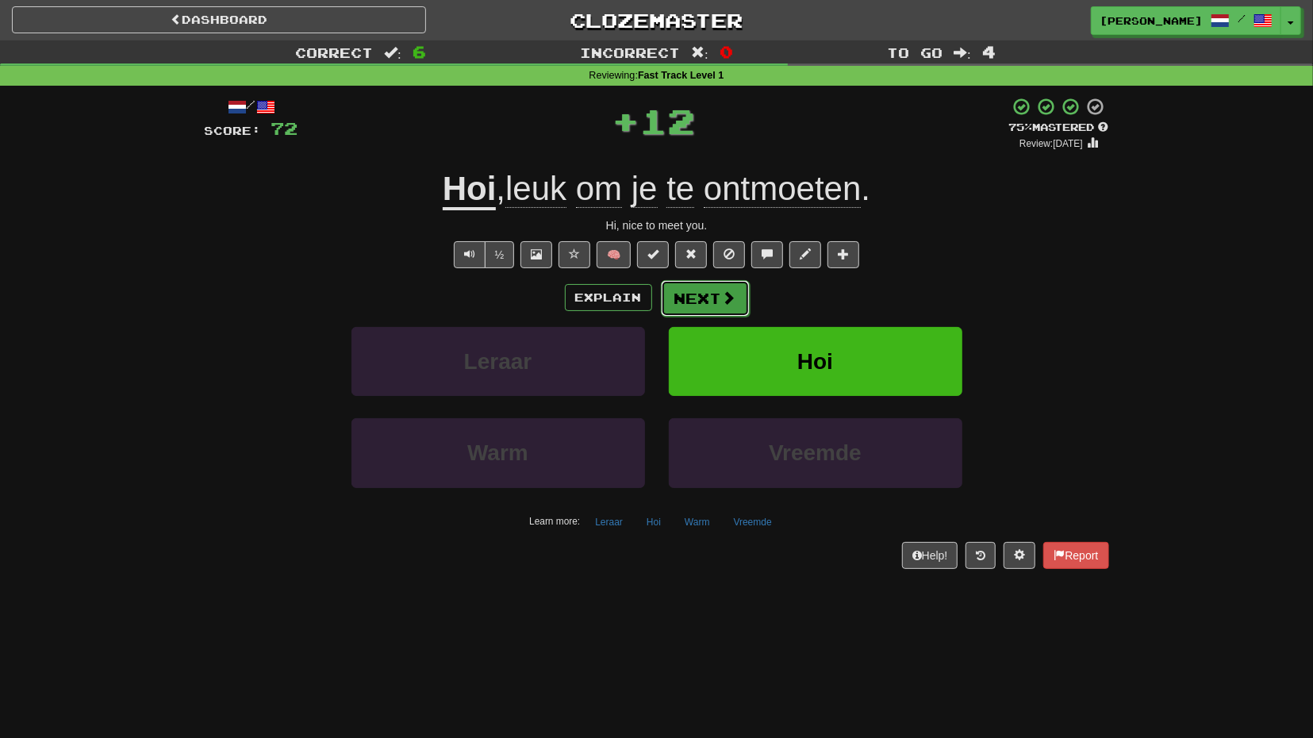
click at [701, 291] on button "Next" at bounding box center [705, 298] width 89 height 37
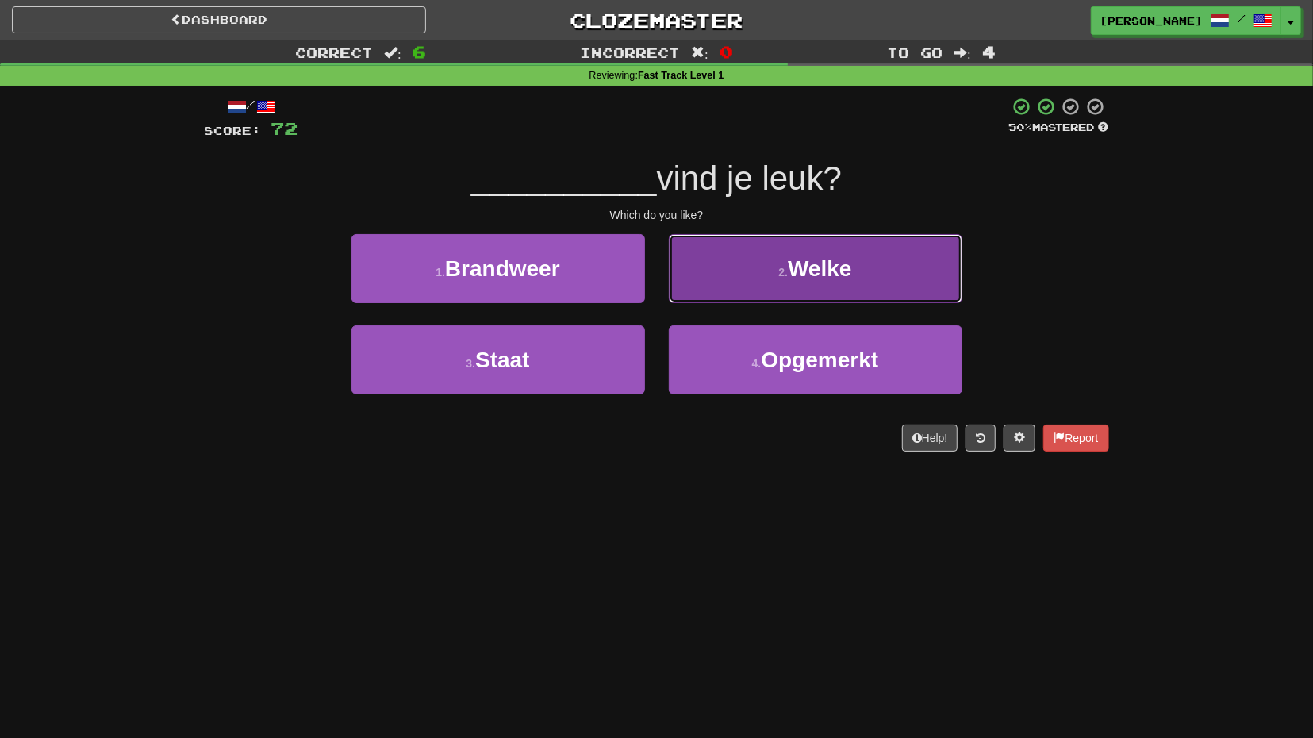
click at [738, 285] on button "2 . Welke" at bounding box center [816, 268] width 294 height 69
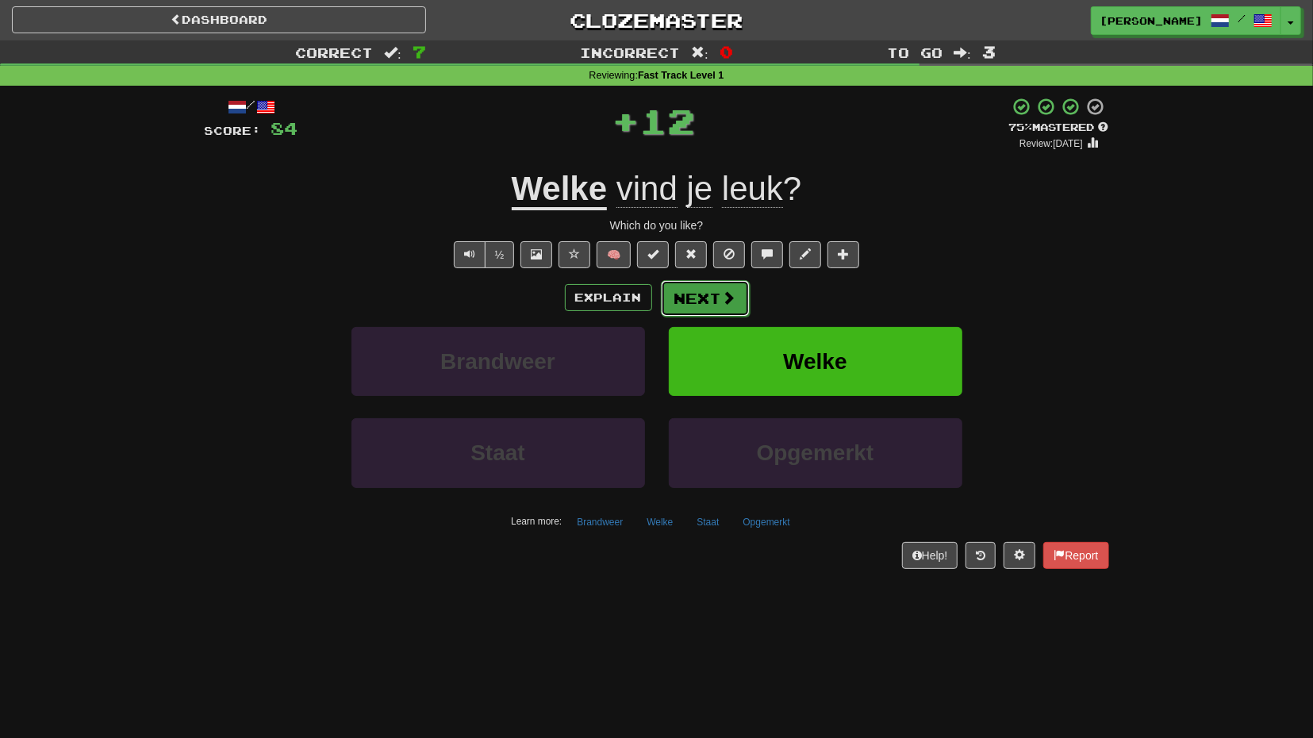
click at [711, 295] on button "Next" at bounding box center [705, 298] width 89 height 37
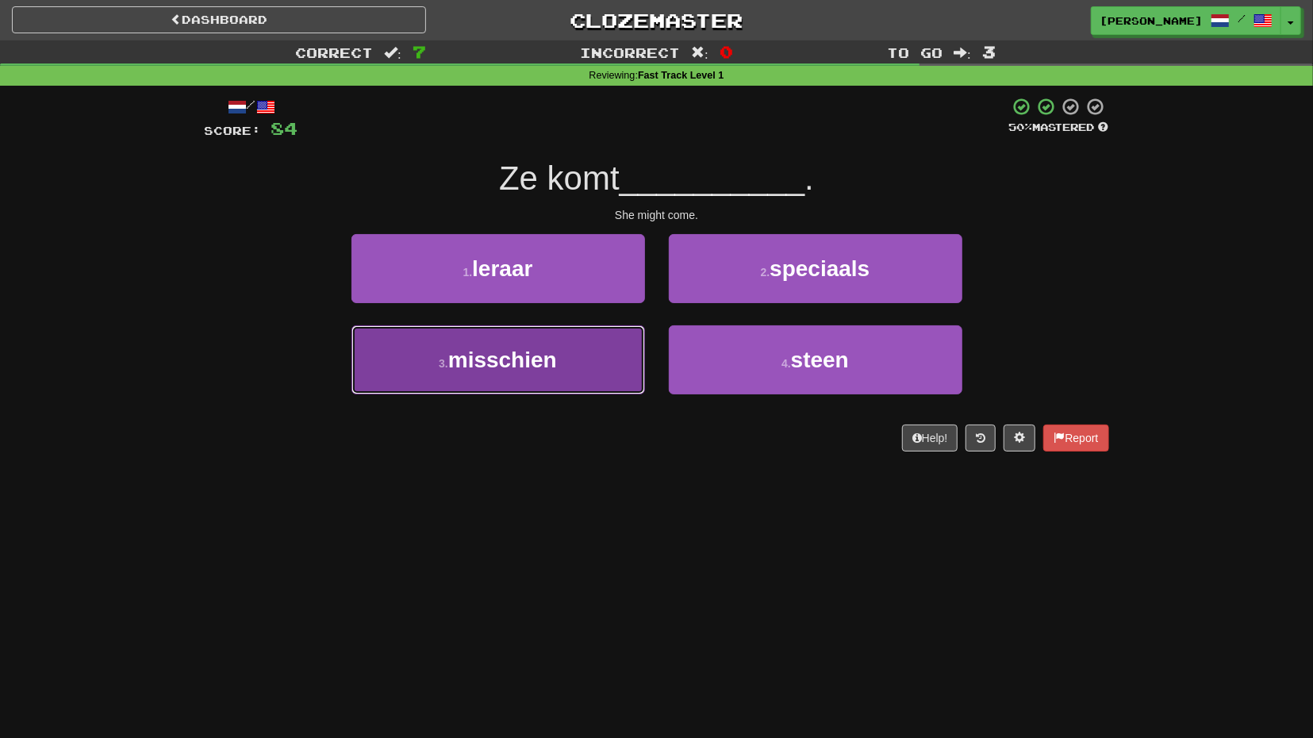
click at [583, 349] on button "3 . misschien" at bounding box center [499, 359] width 294 height 69
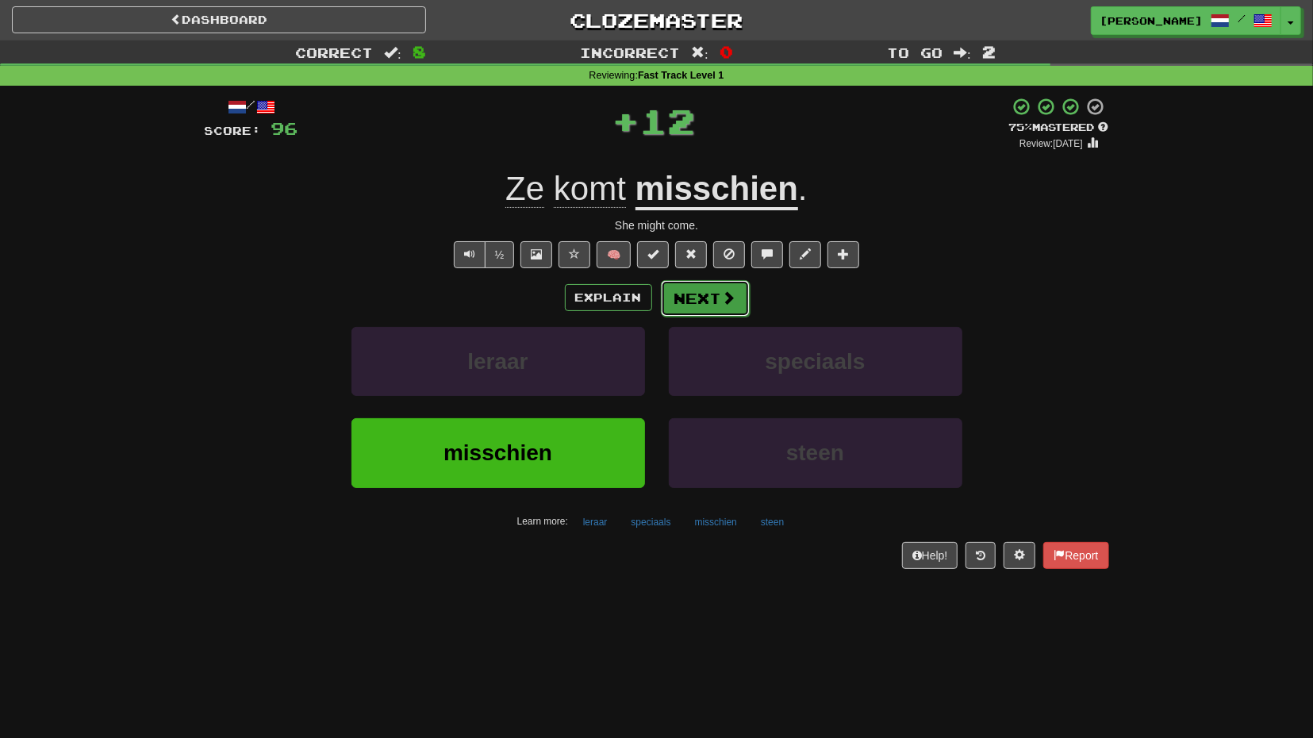
click at [699, 296] on button "Next" at bounding box center [705, 298] width 89 height 37
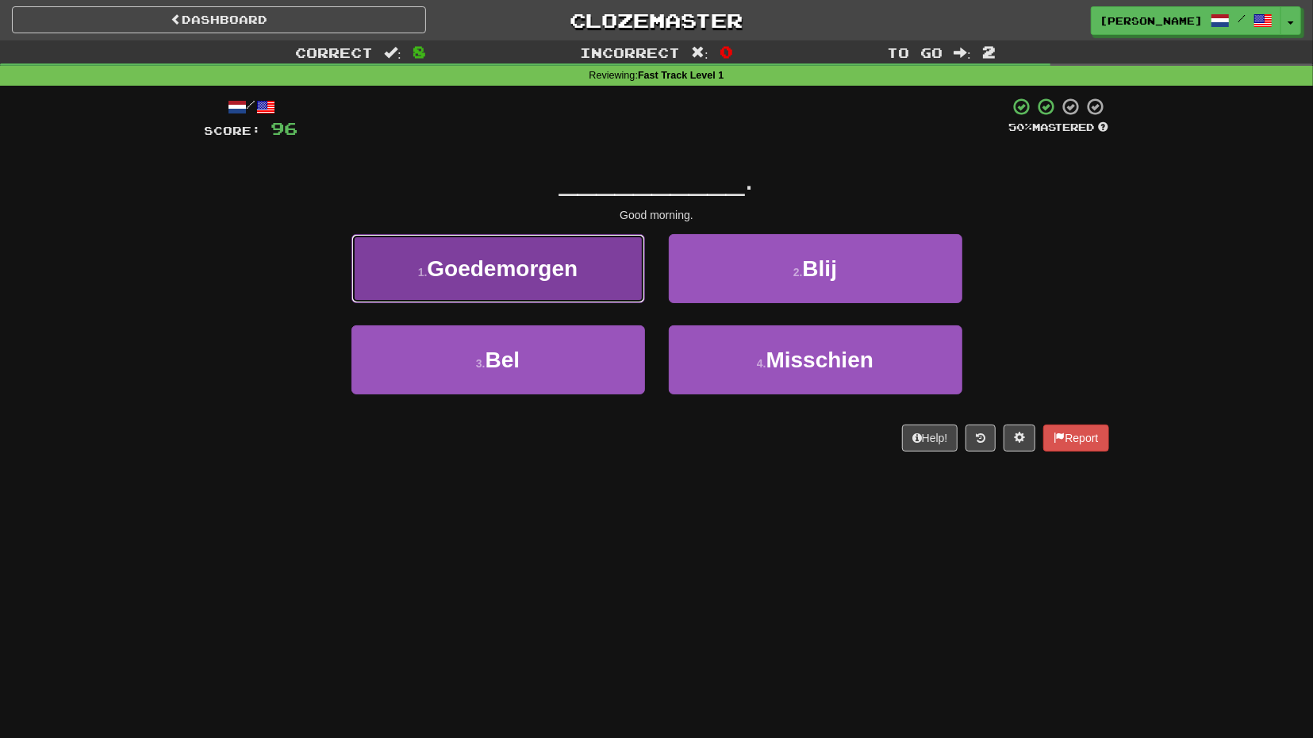
click at [611, 277] on button "1 . Goedemorgen" at bounding box center [499, 268] width 294 height 69
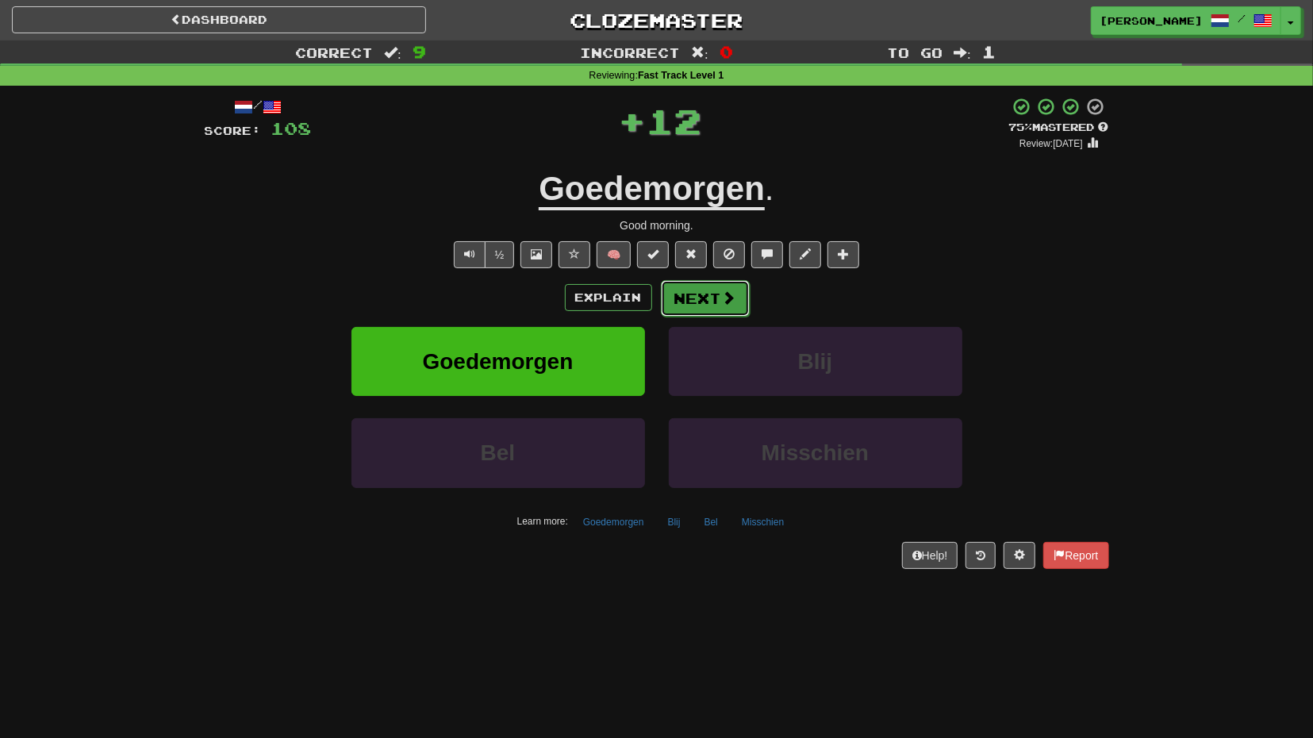
click at [712, 296] on button "Next" at bounding box center [705, 298] width 89 height 37
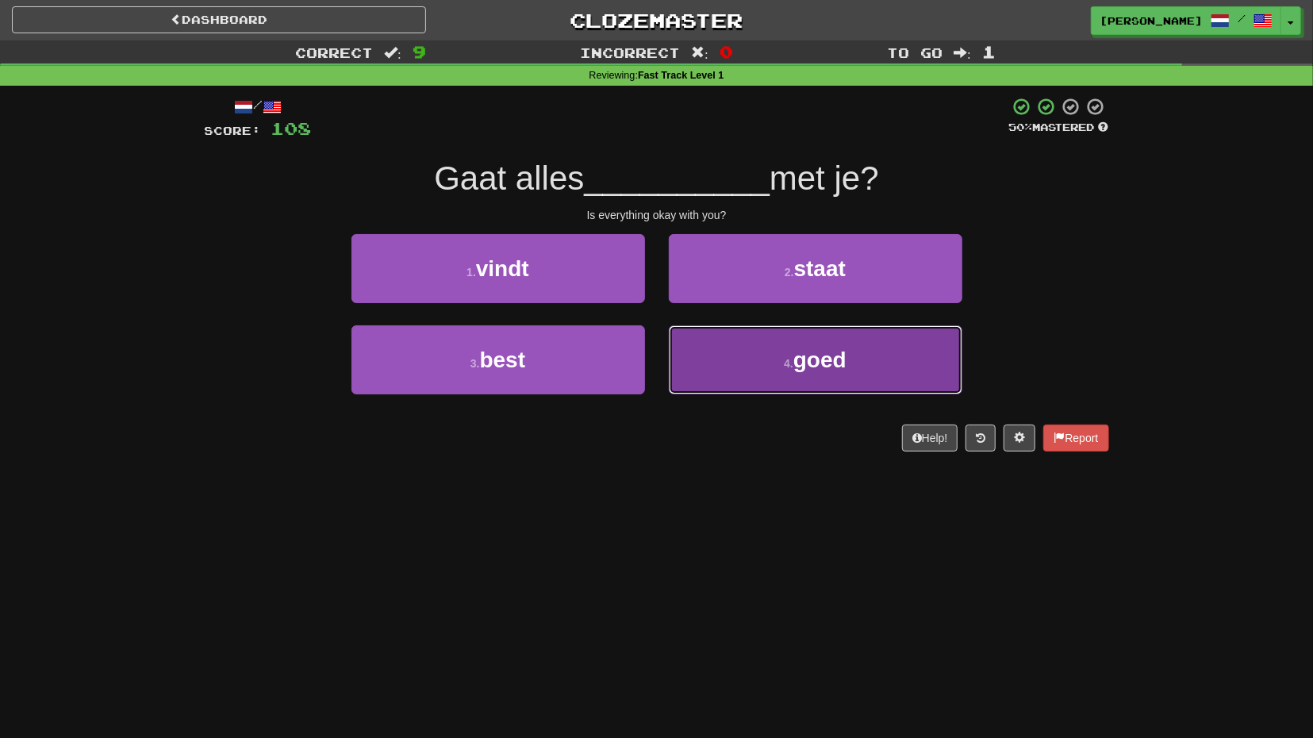
click at [721, 338] on button "4 . goed" at bounding box center [816, 359] width 294 height 69
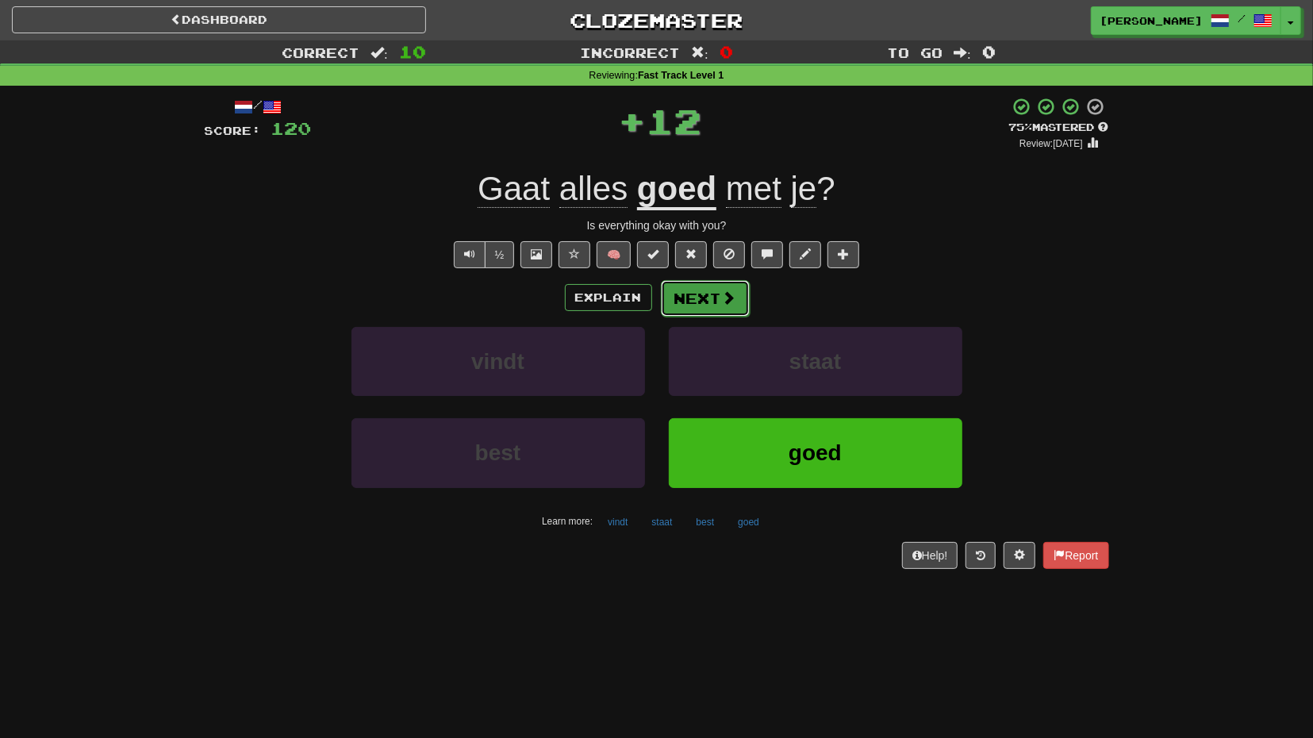
click at [710, 303] on button "Next" at bounding box center [705, 298] width 89 height 37
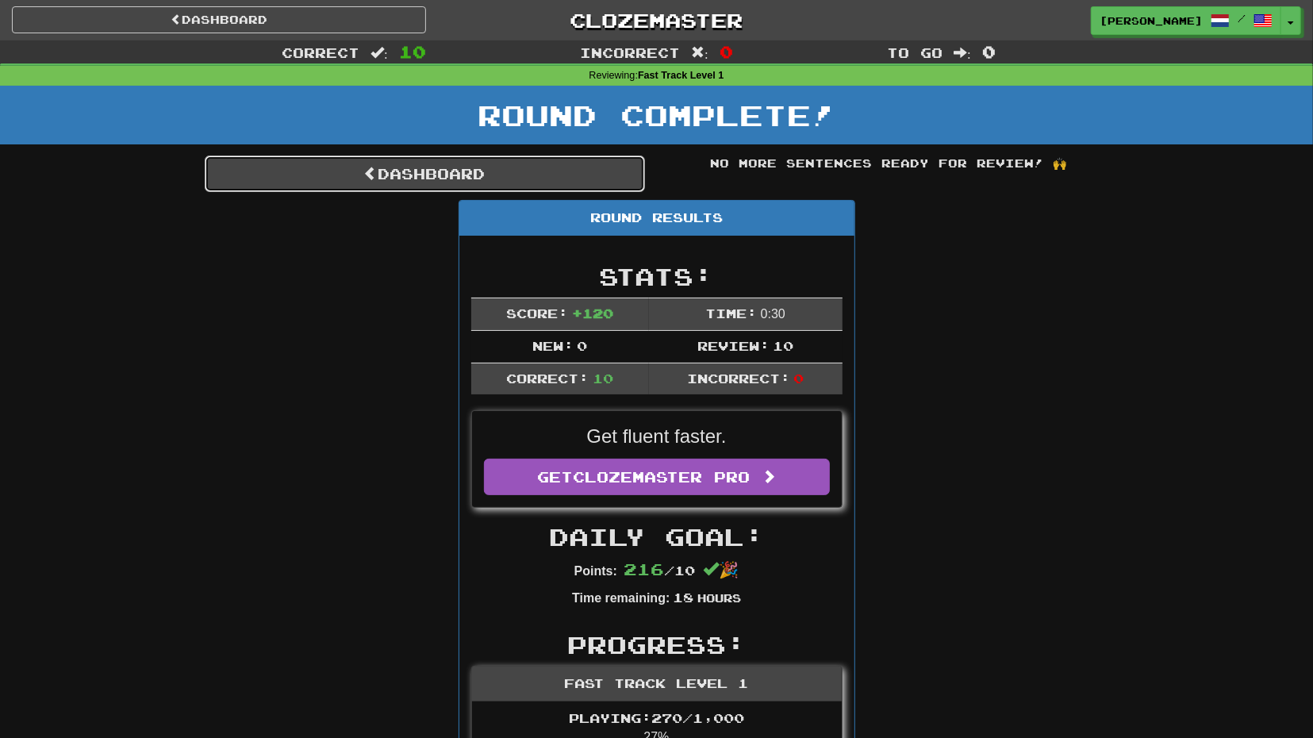
click at [584, 178] on link "Dashboard" at bounding box center [425, 174] width 440 height 37
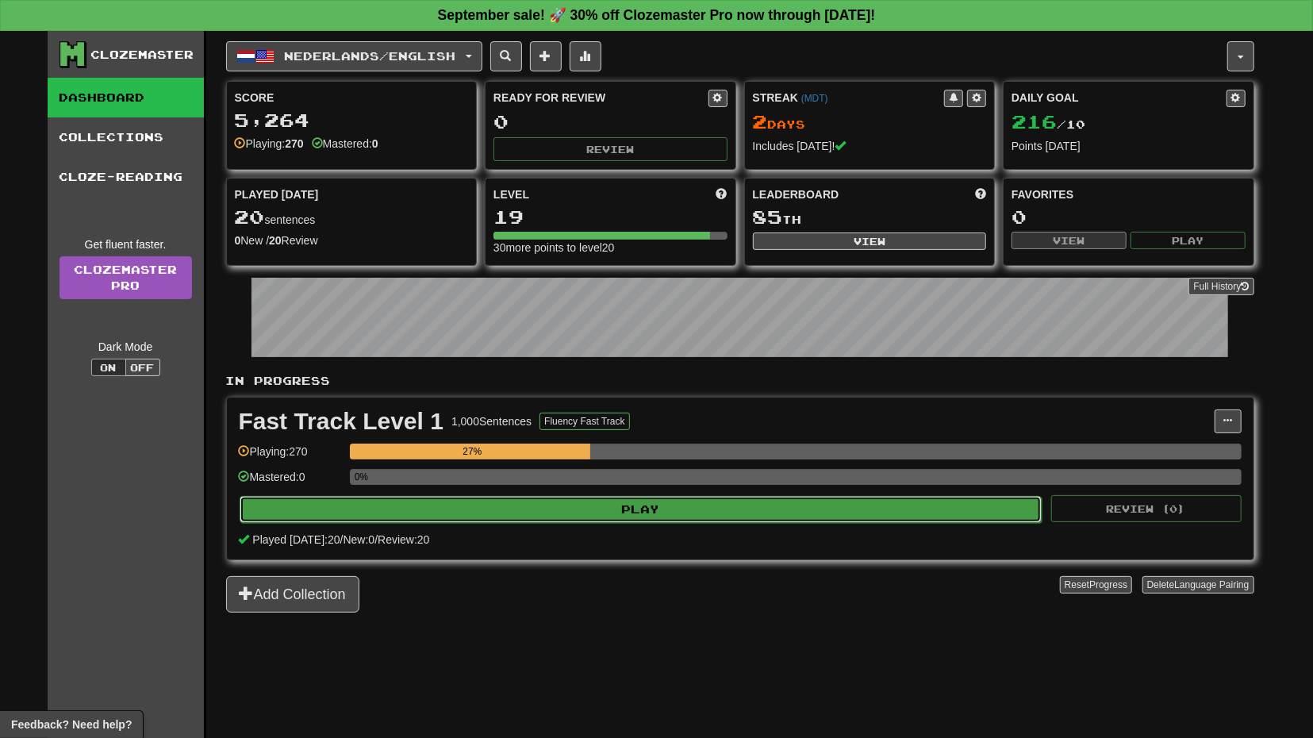
click at [670, 501] on button "Play" at bounding box center [641, 509] width 803 height 27
select select "**"
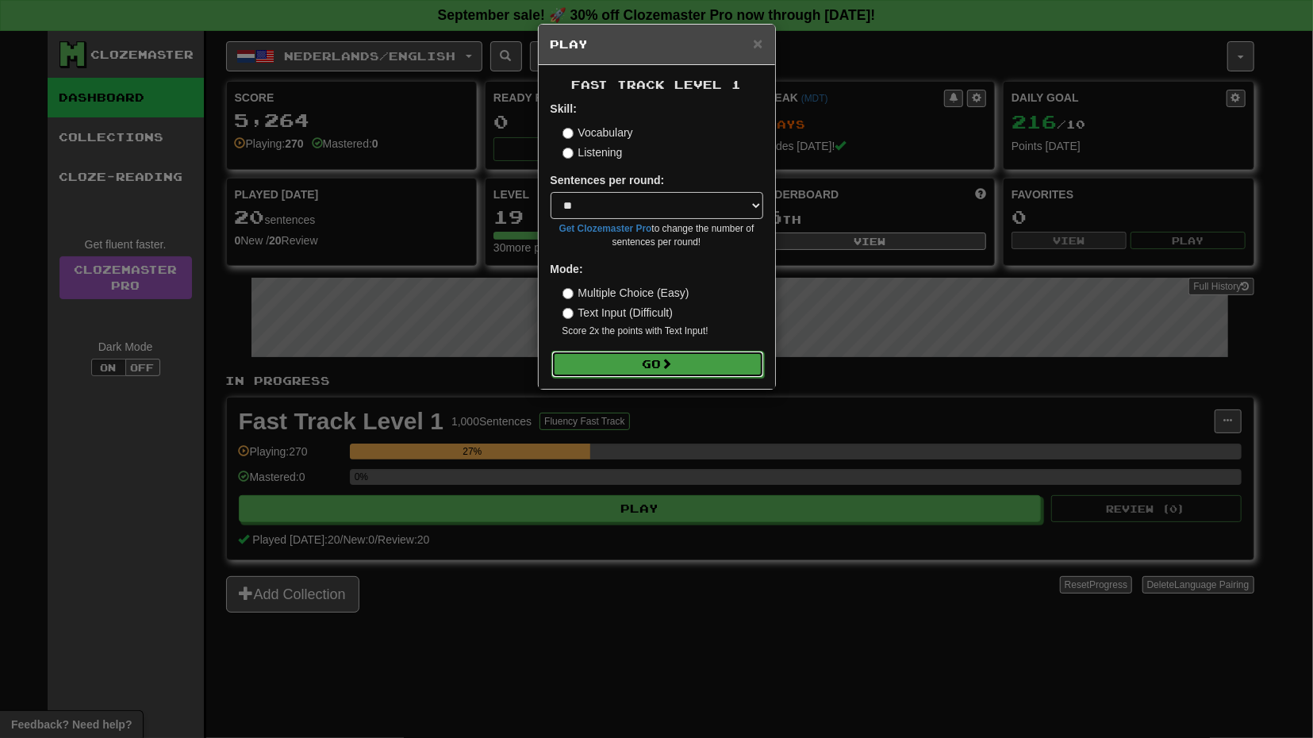
click at [673, 367] on span at bounding box center [667, 363] width 11 height 11
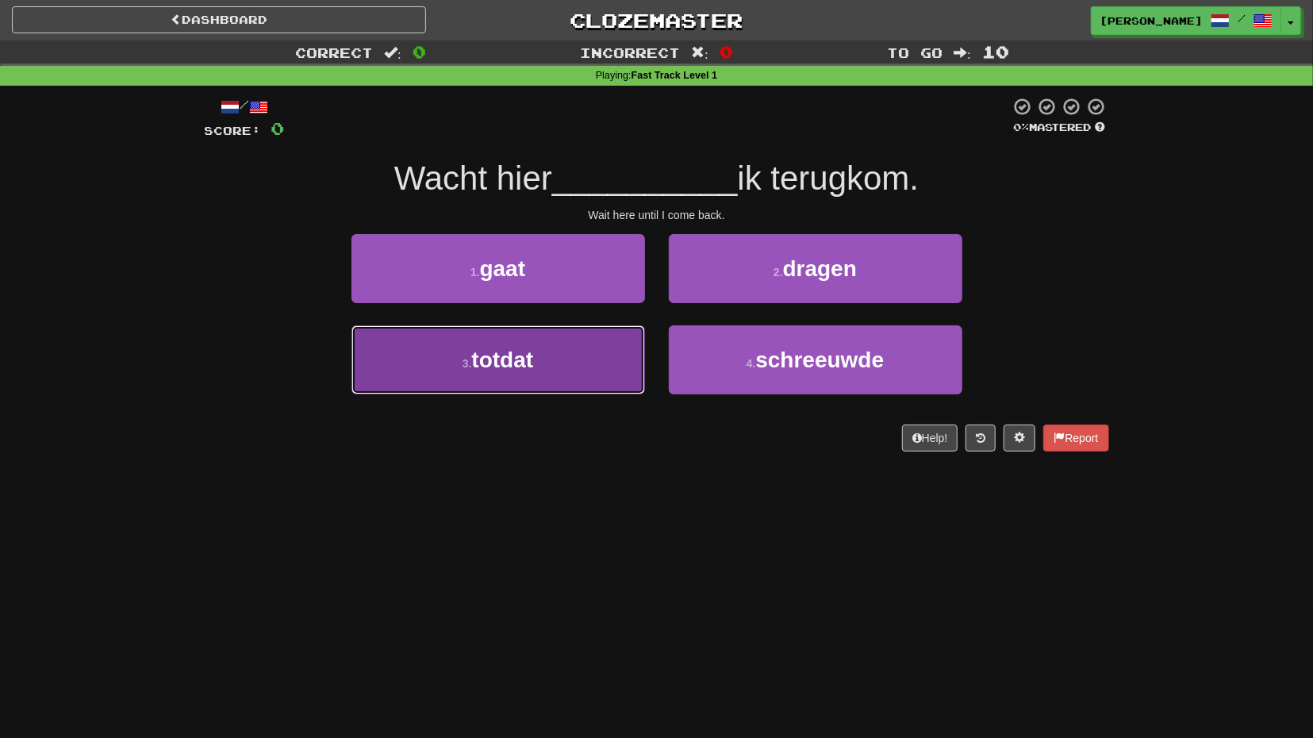
click at [611, 358] on button "3 . totdat" at bounding box center [499, 359] width 294 height 69
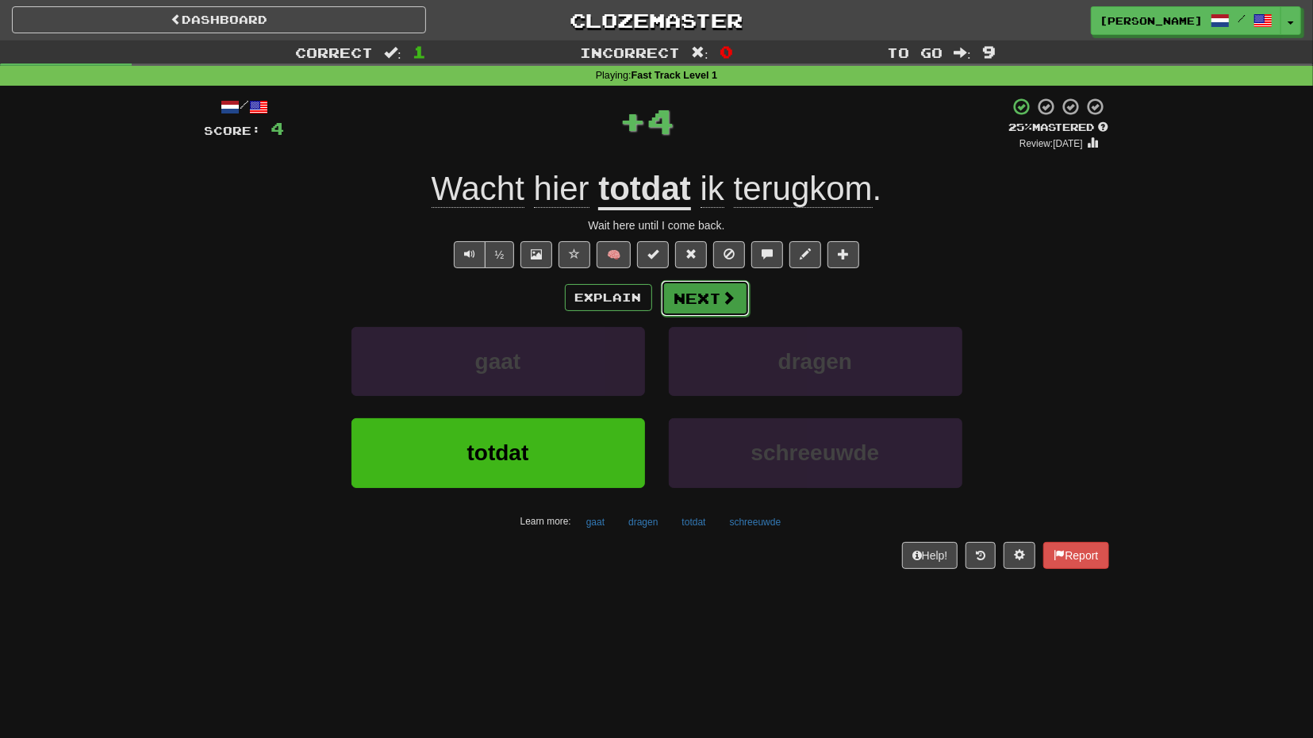
click at [712, 304] on button "Next" at bounding box center [705, 298] width 89 height 37
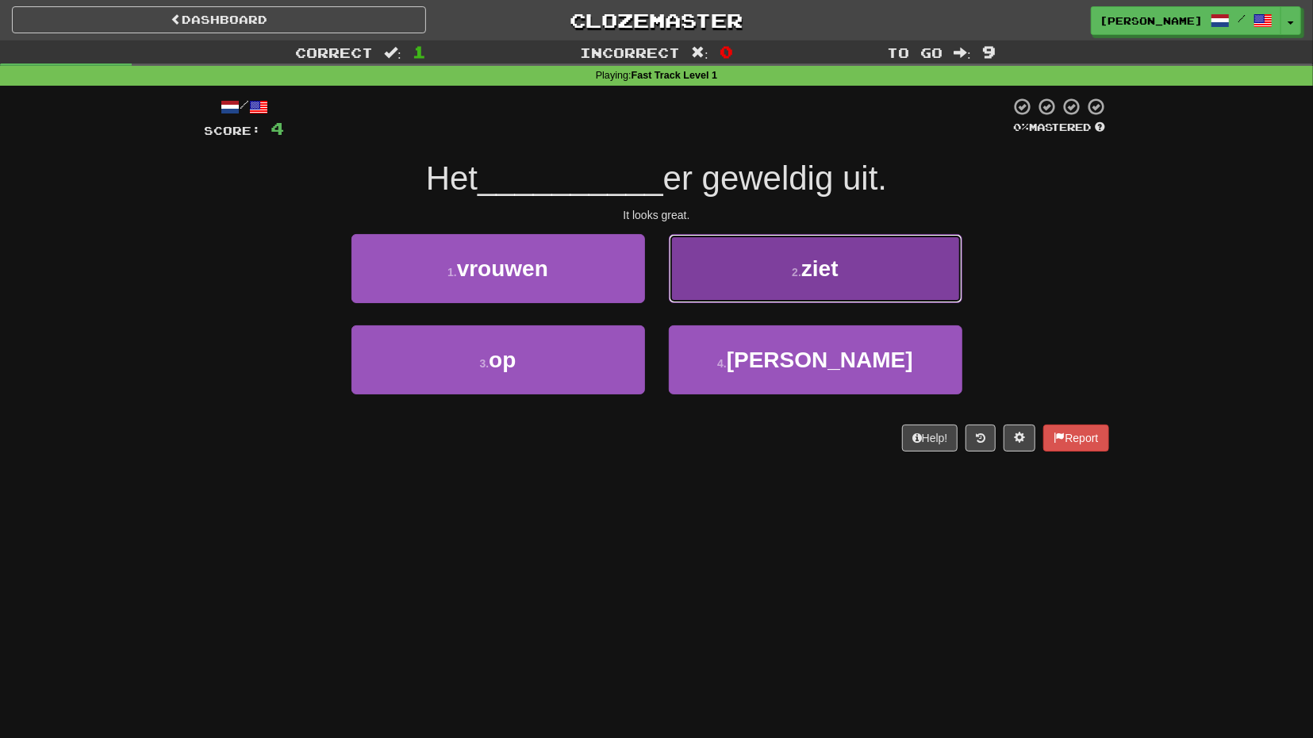
click at [767, 279] on button "2 . ziet" at bounding box center [816, 268] width 294 height 69
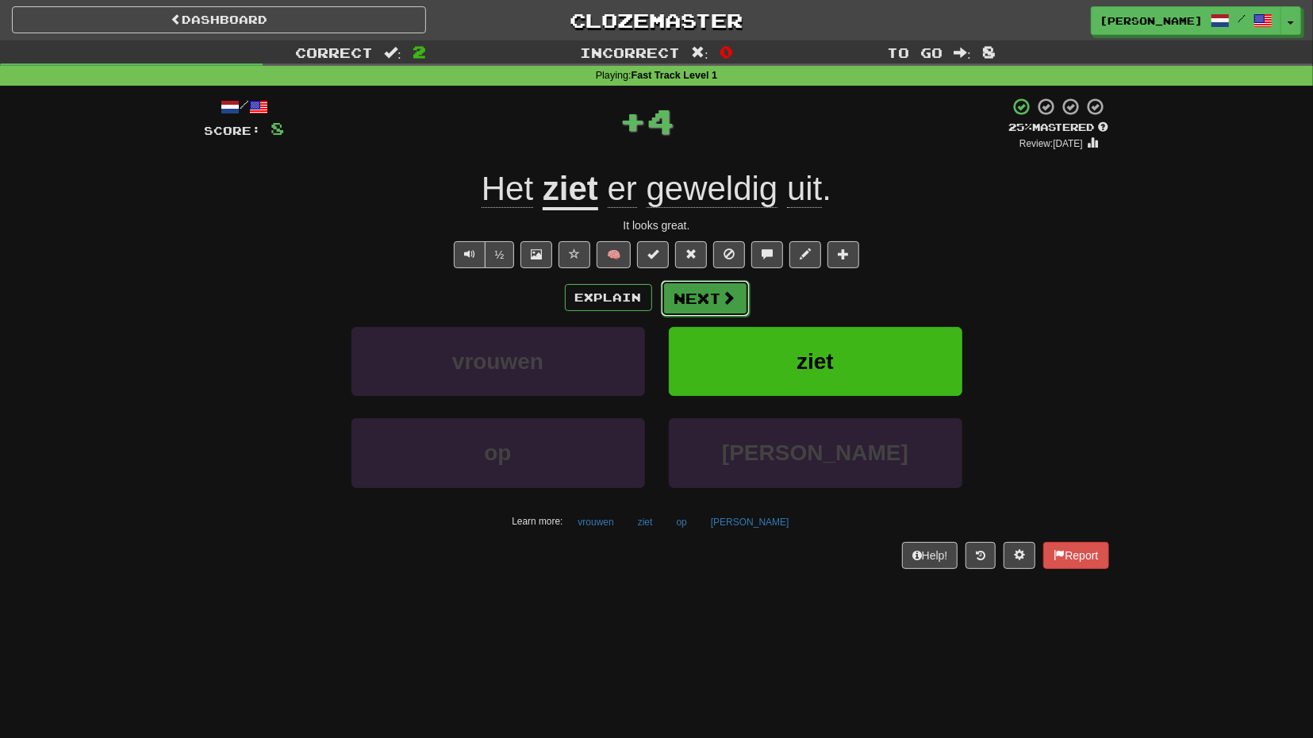
click at [718, 303] on button "Next" at bounding box center [705, 298] width 89 height 37
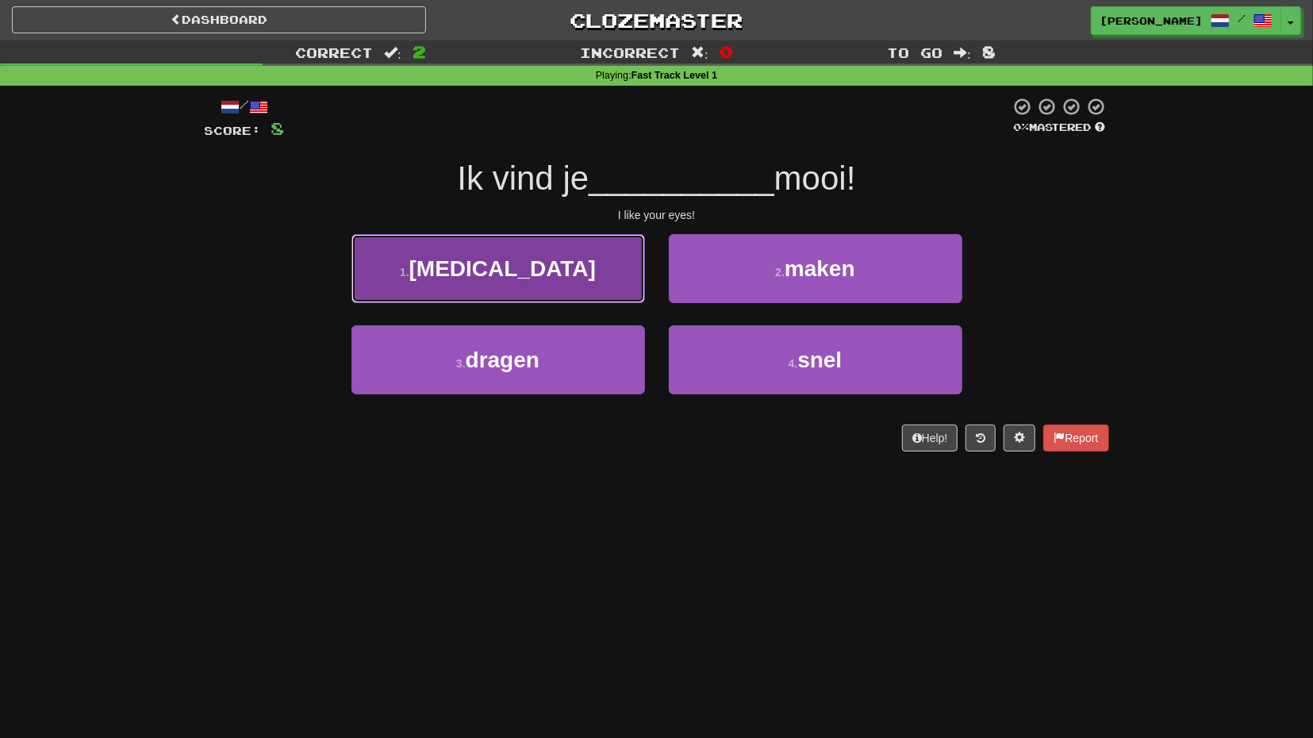
click at [604, 296] on button "1 . ogen" at bounding box center [499, 268] width 294 height 69
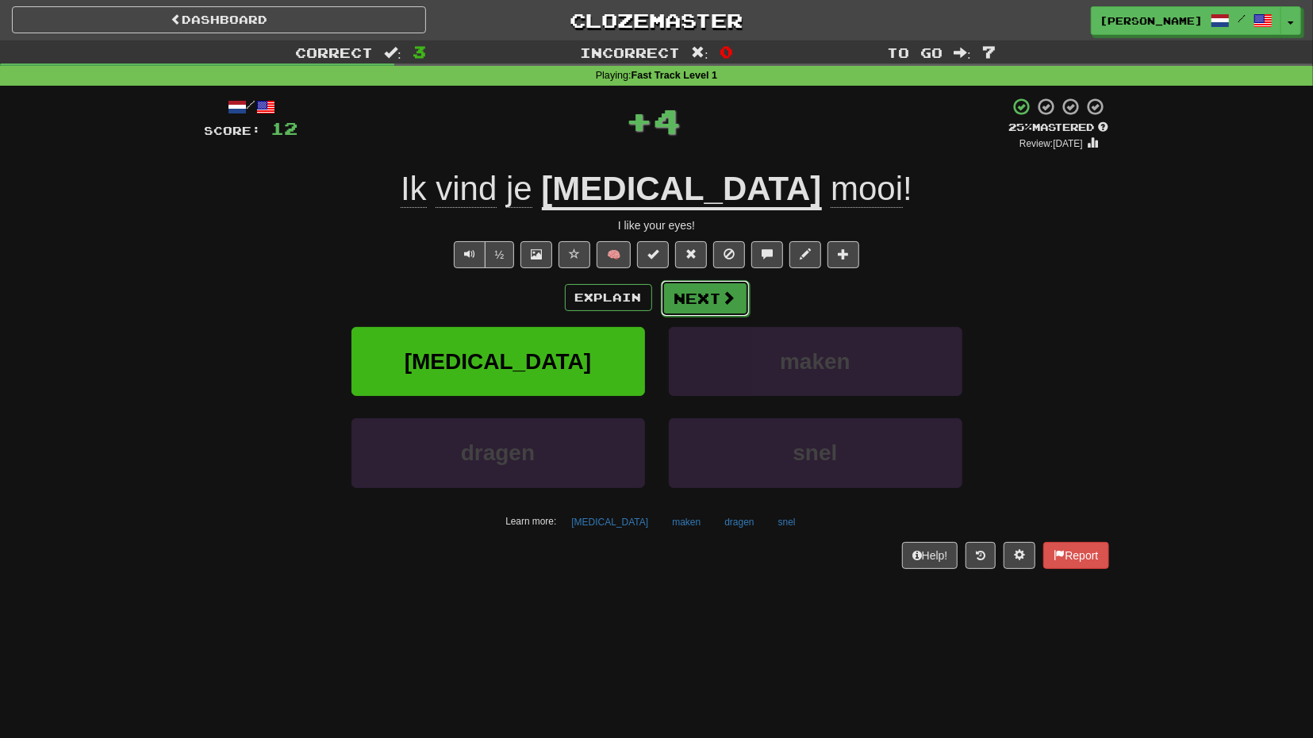
click at [694, 299] on button "Next" at bounding box center [705, 298] width 89 height 37
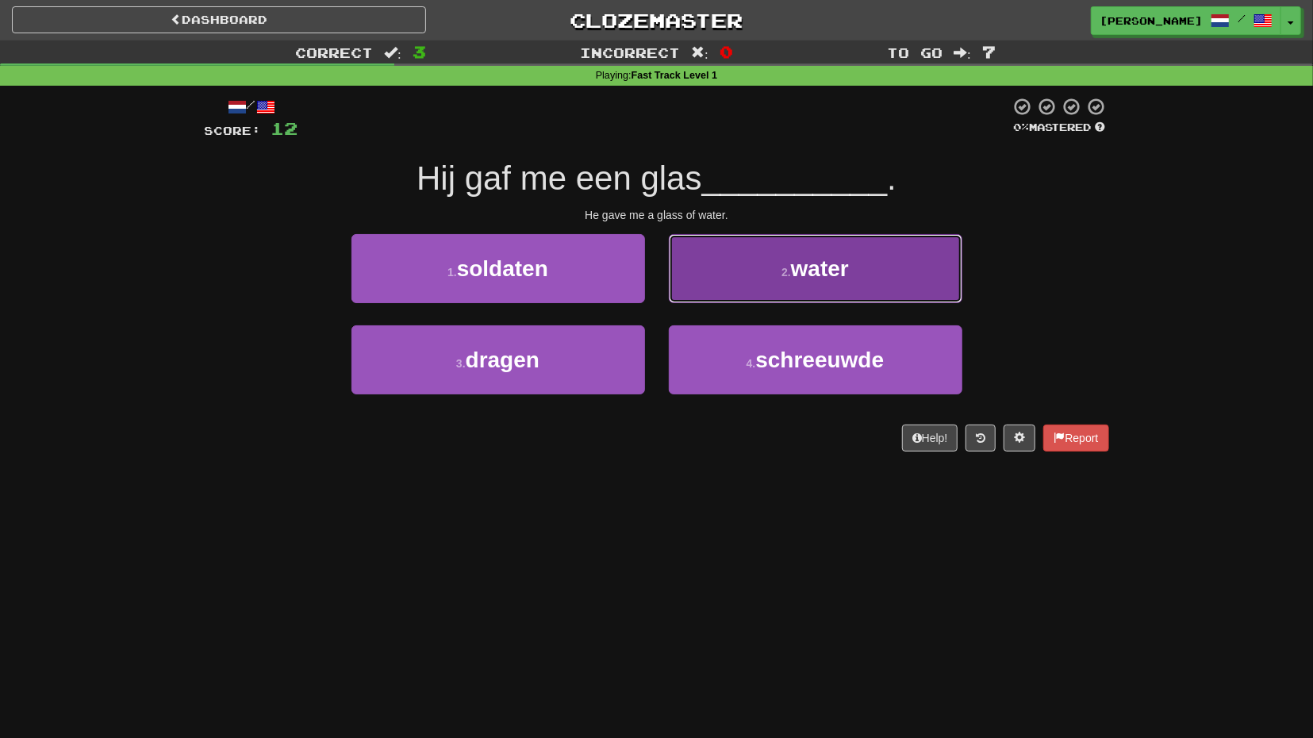
click at [709, 291] on button "2 . water" at bounding box center [816, 268] width 294 height 69
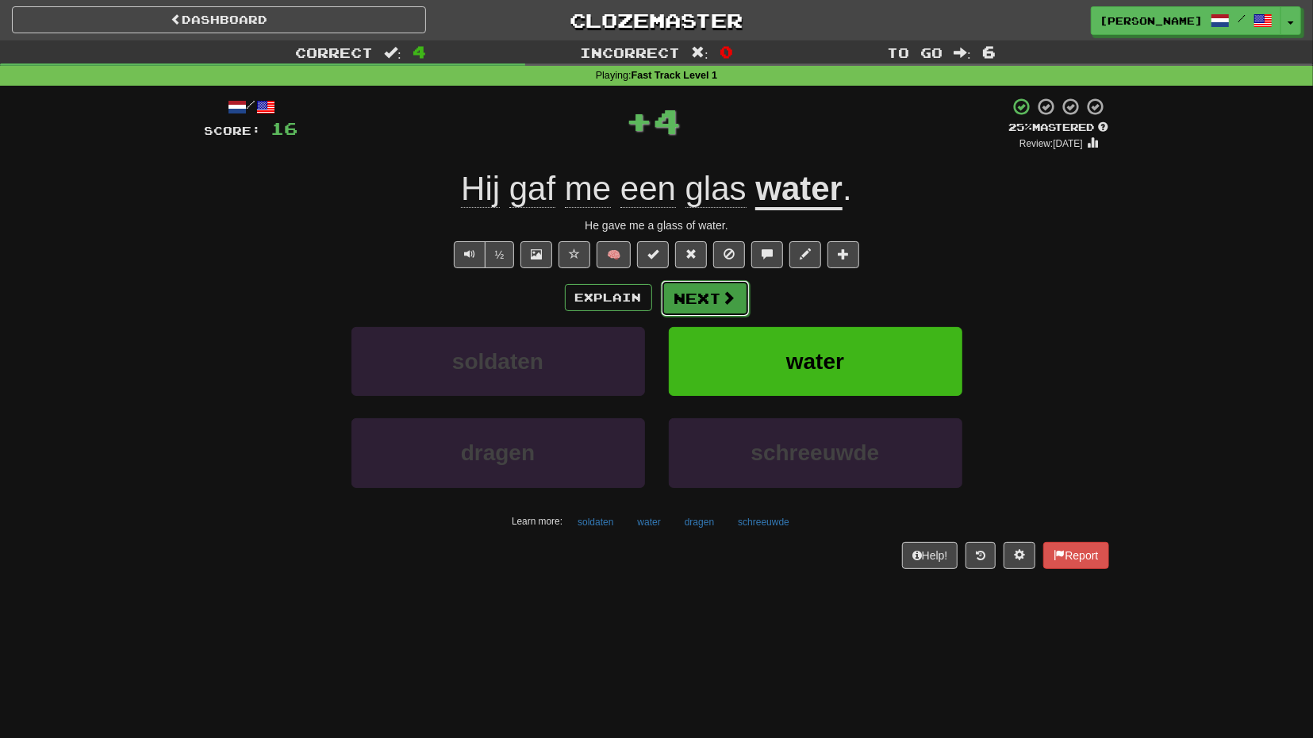
click at [684, 304] on button "Next" at bounding box center [705, 298] width 89 height 37
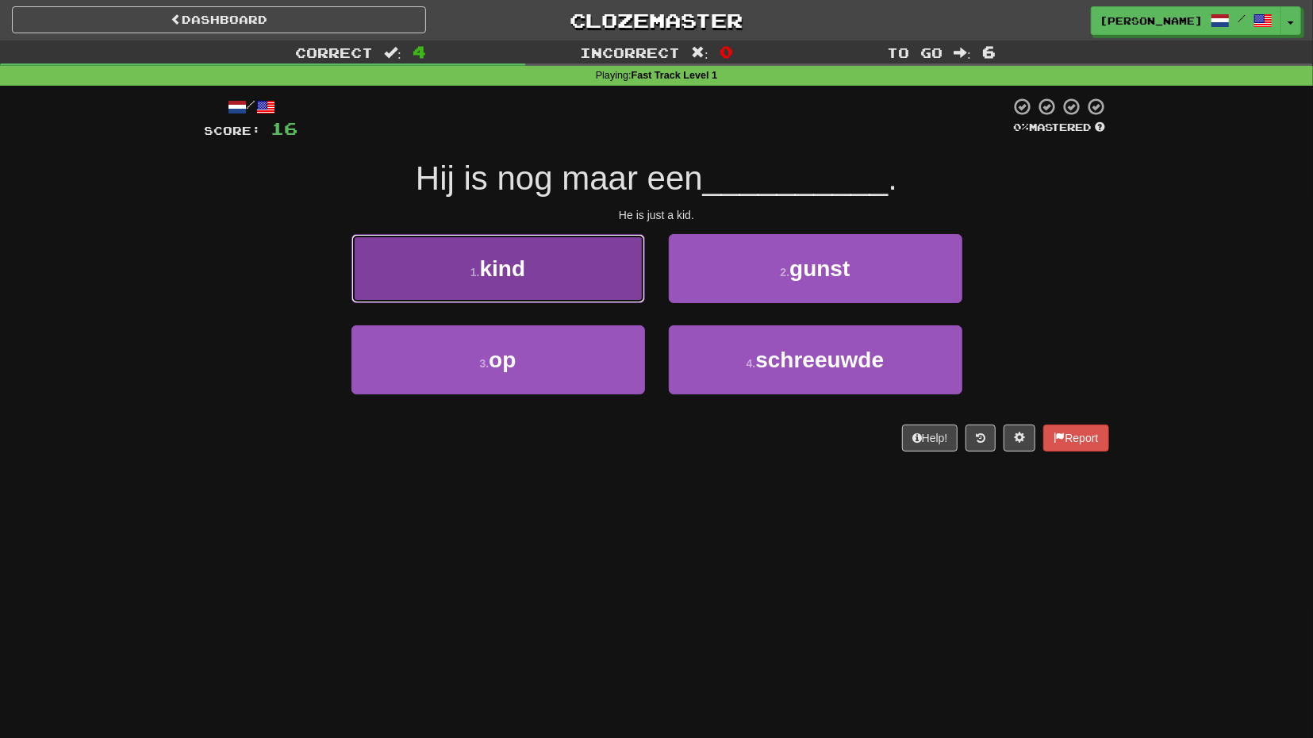
click at [609, 289] on button "1 . kind" at bounding box center [499, 268] width 294 height 69
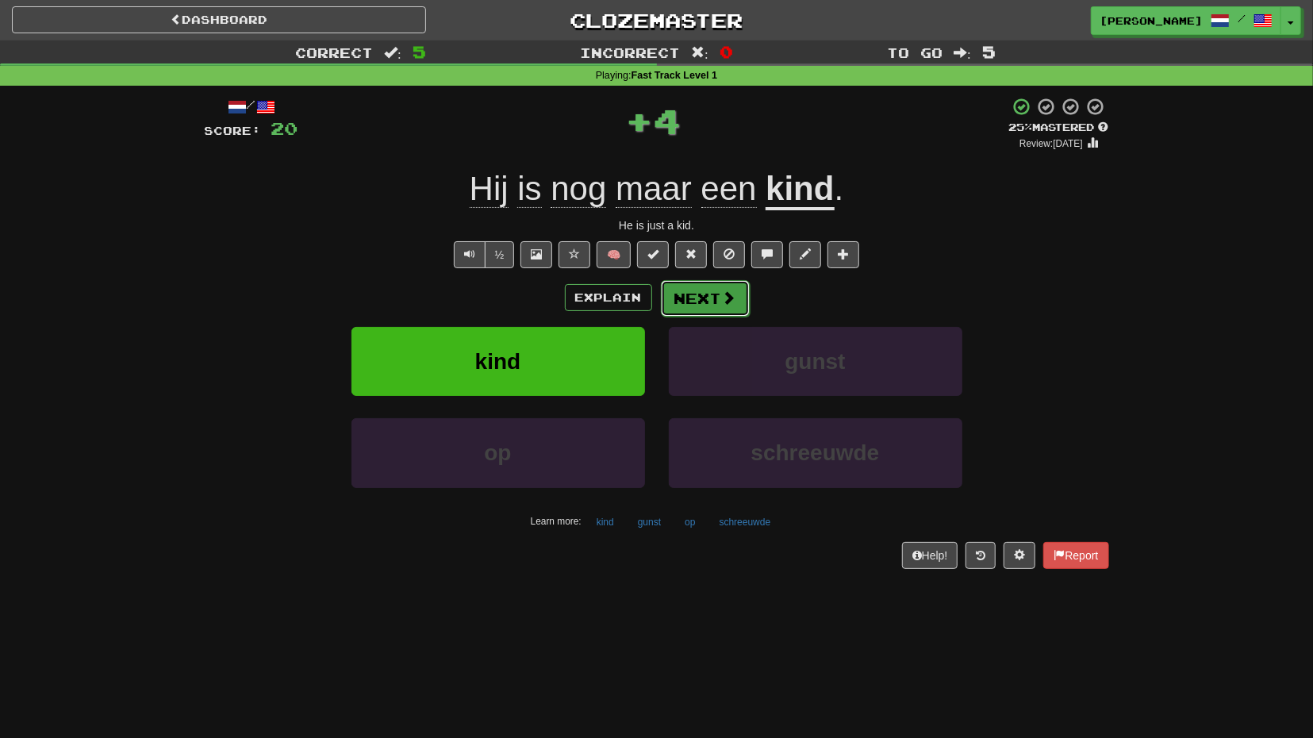
click at [690, 296] on button "Next" at bounding box center [705, 298] width 89 height 37
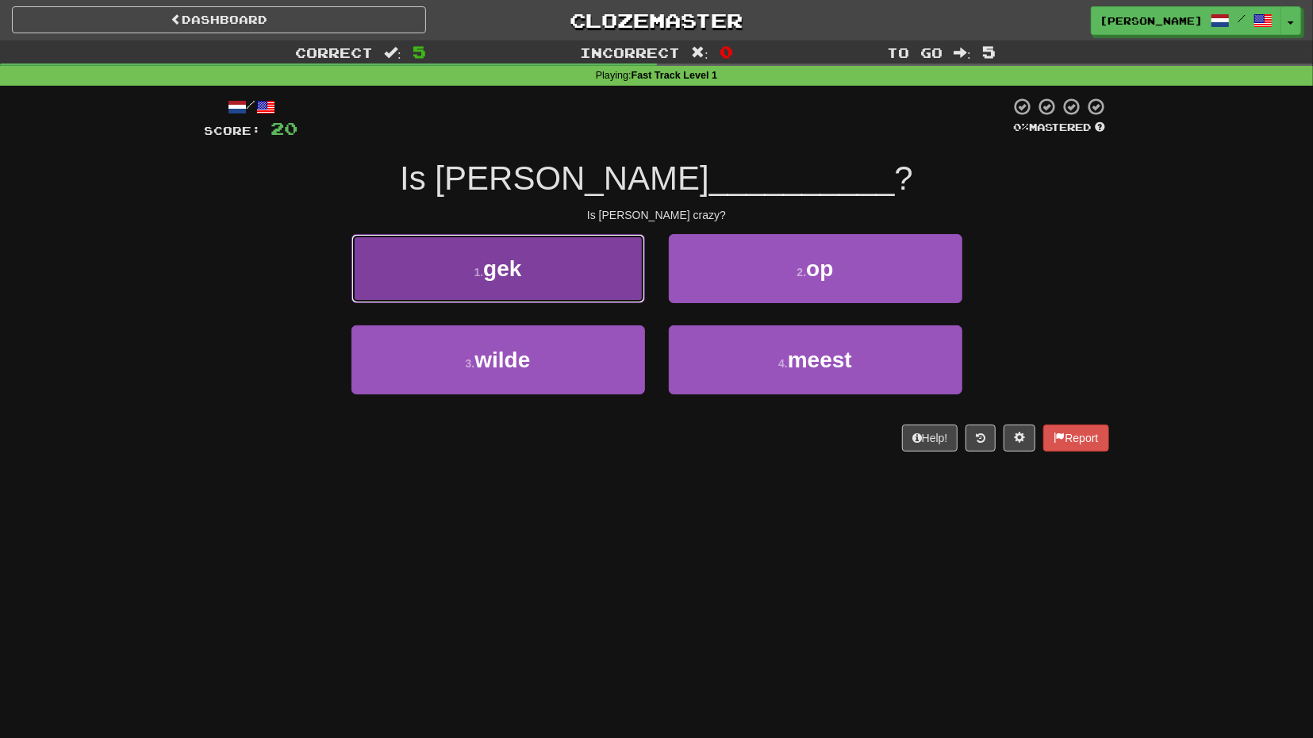
click at [617, 282] on button "1 . gek" at bounding box center [499, 268] width 294 height 69
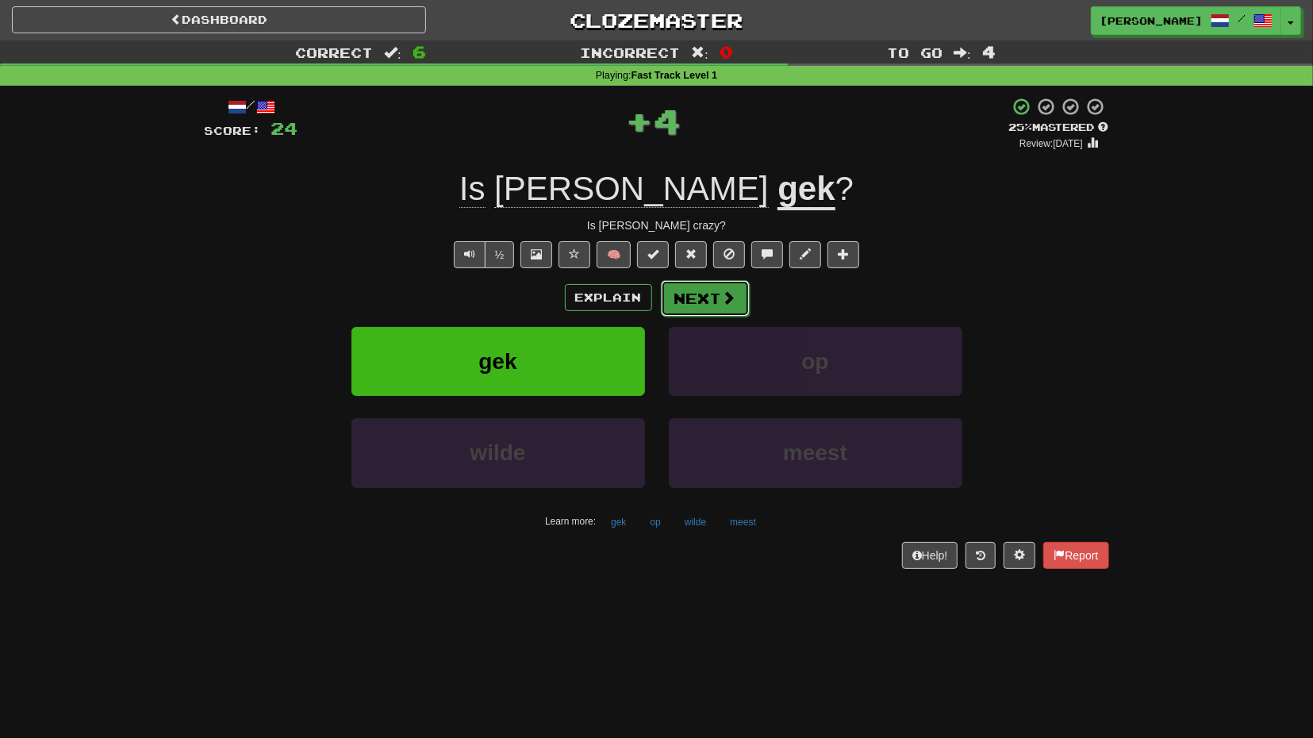
click at [693, 293] on button "Next" at bounding box center [705, 298] width 89 height 37
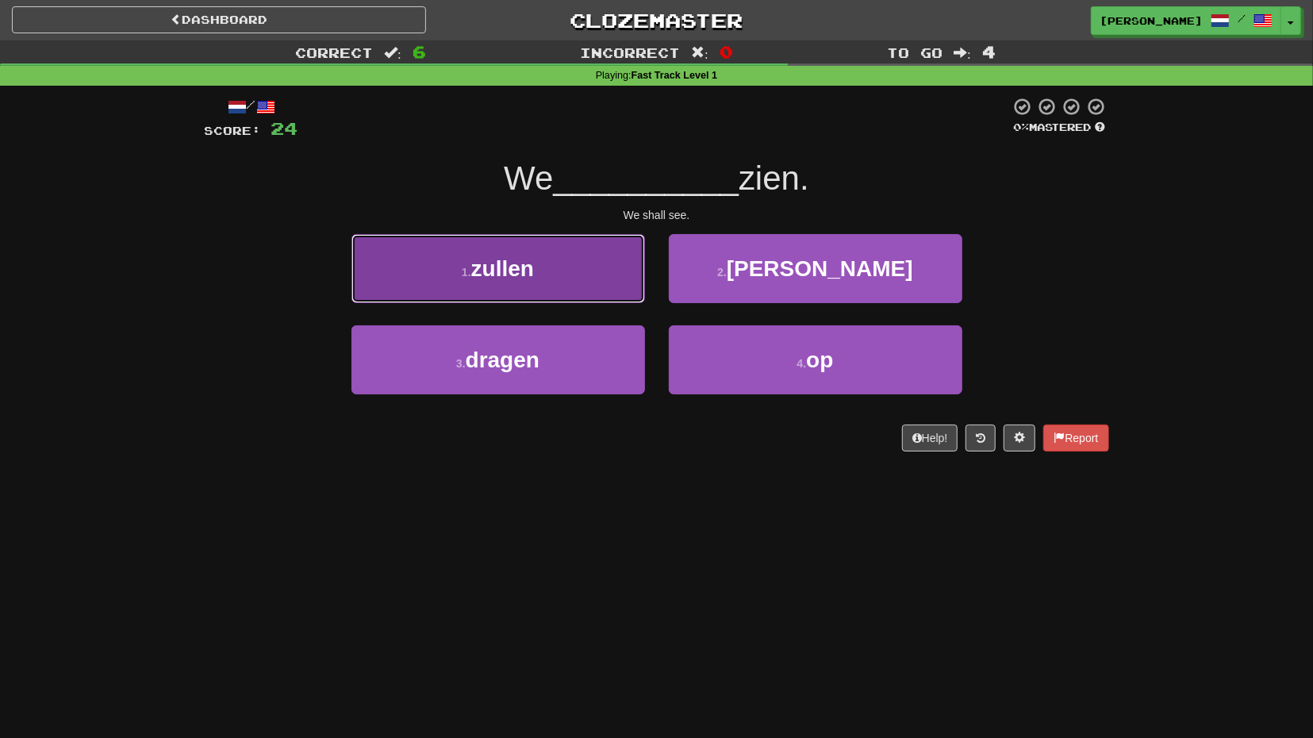
click at [604, 300] on button "1 . zullen" at bounding box center [499, 268] width 294 height 69
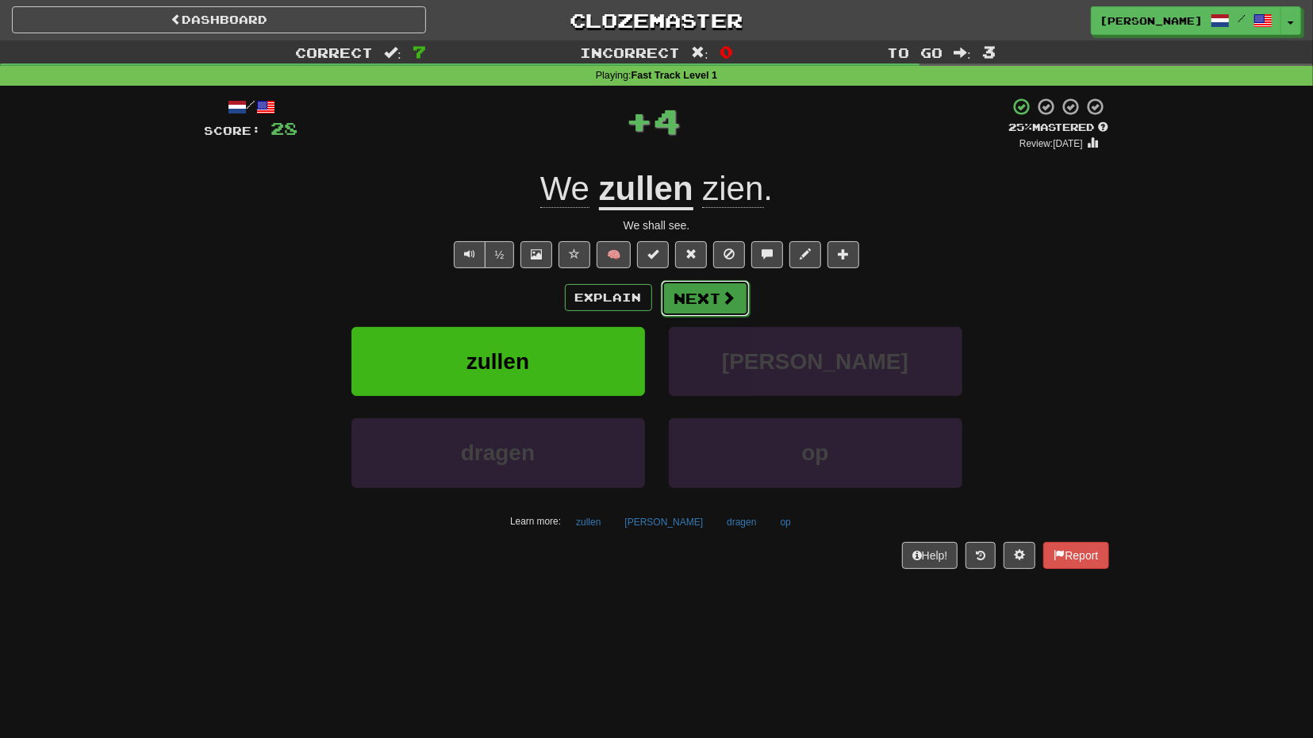
click at [687, 299] on button "Next" at bounding box center [705, 298] width 89 height 37
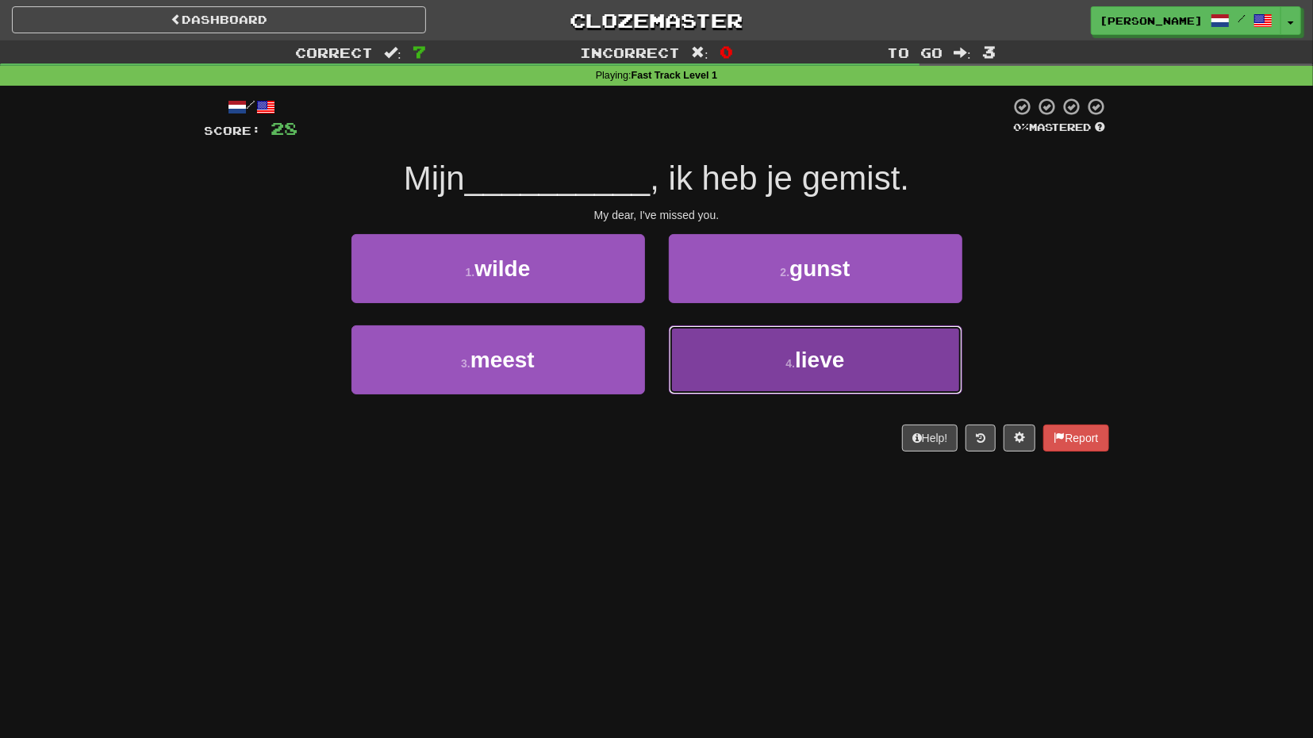
click at [742, 344] on button "4 . lieve" at bounding box center [816, 359] width 294 height 69
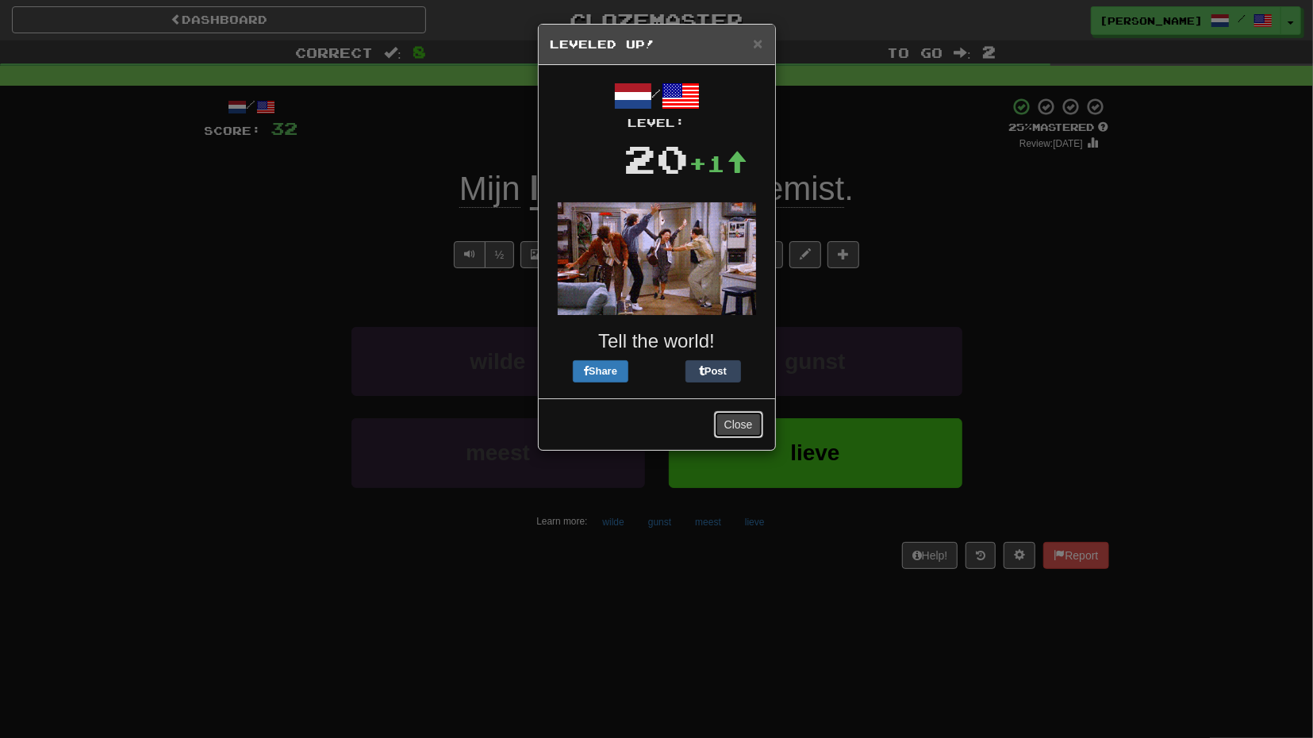
click at [759, 421] on button "Close" at bounding box center [738, 424] width 49 height 27
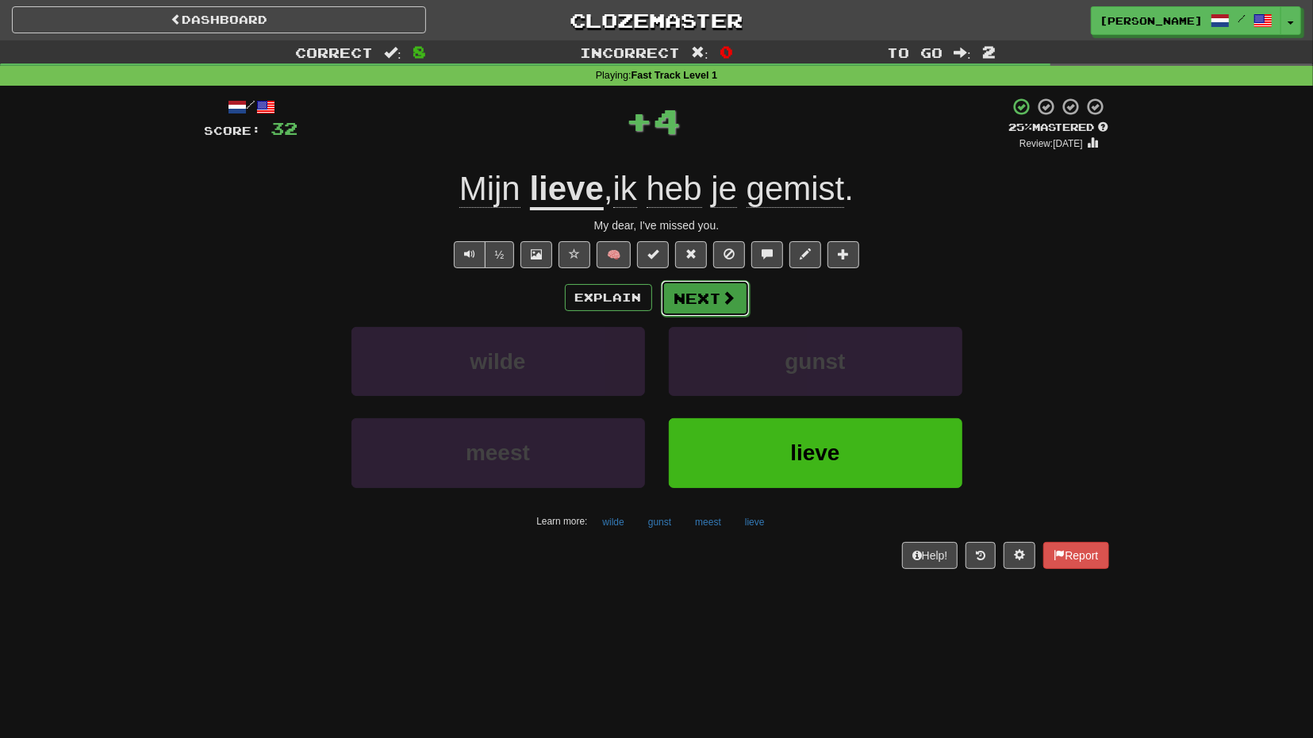
click at [720, 304] on button "Next" at bounding box center [705, 298] width 89 height 37
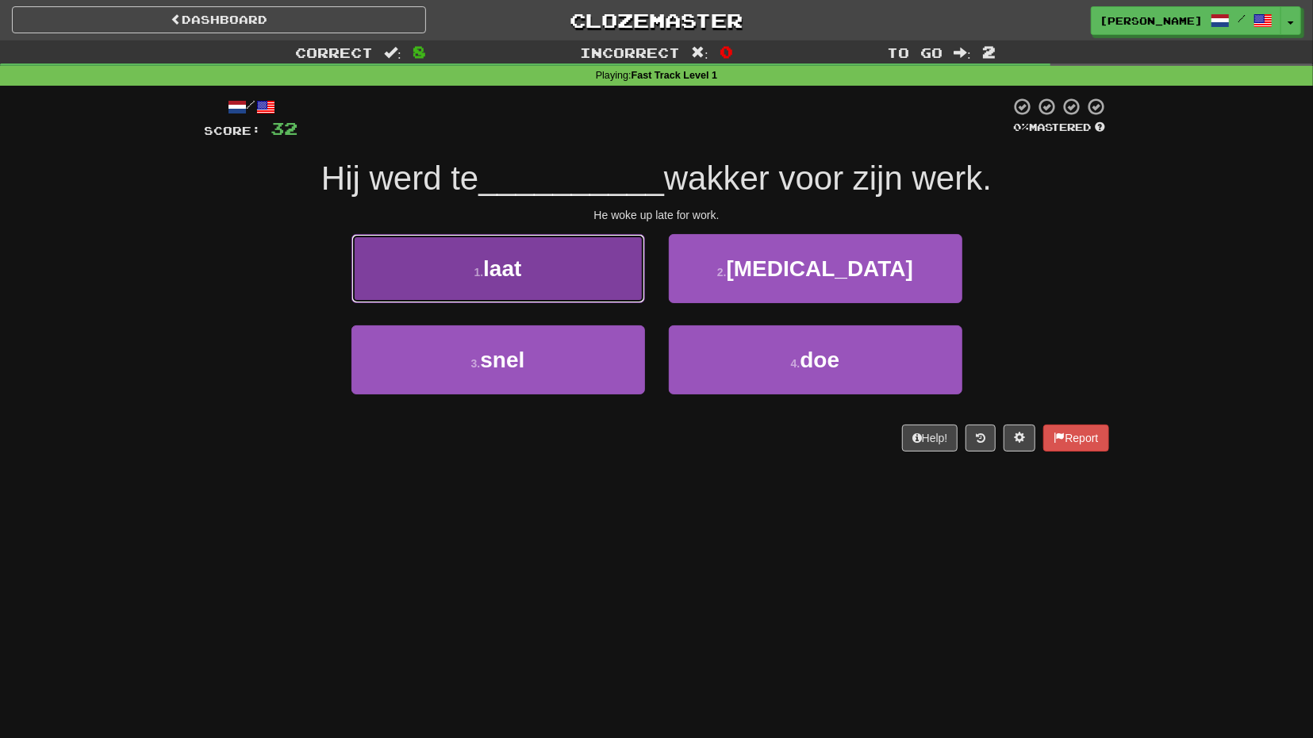
click at [610, 275] on button "1 . laat" at bounding box center [499, 268] width 294 height 69
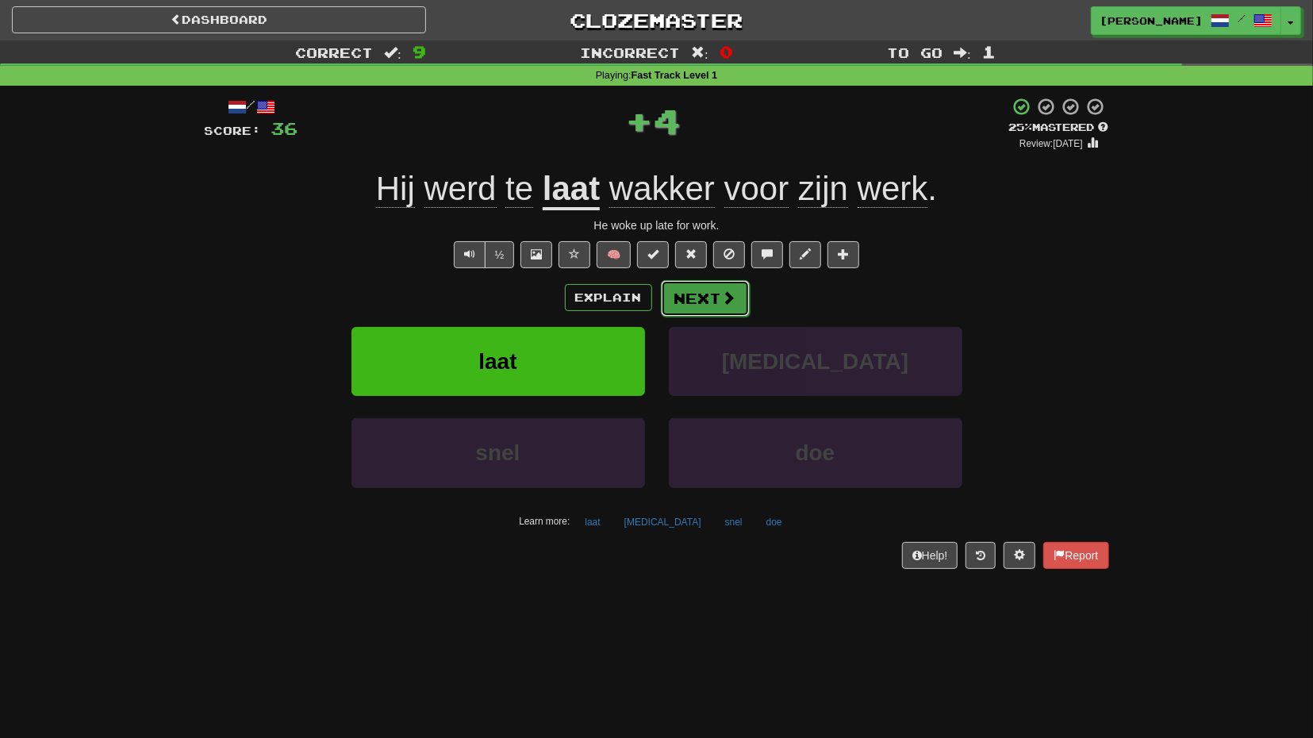
click at [709, 307] on button "Next" at bounding box center [705, 298] width 89 height 37
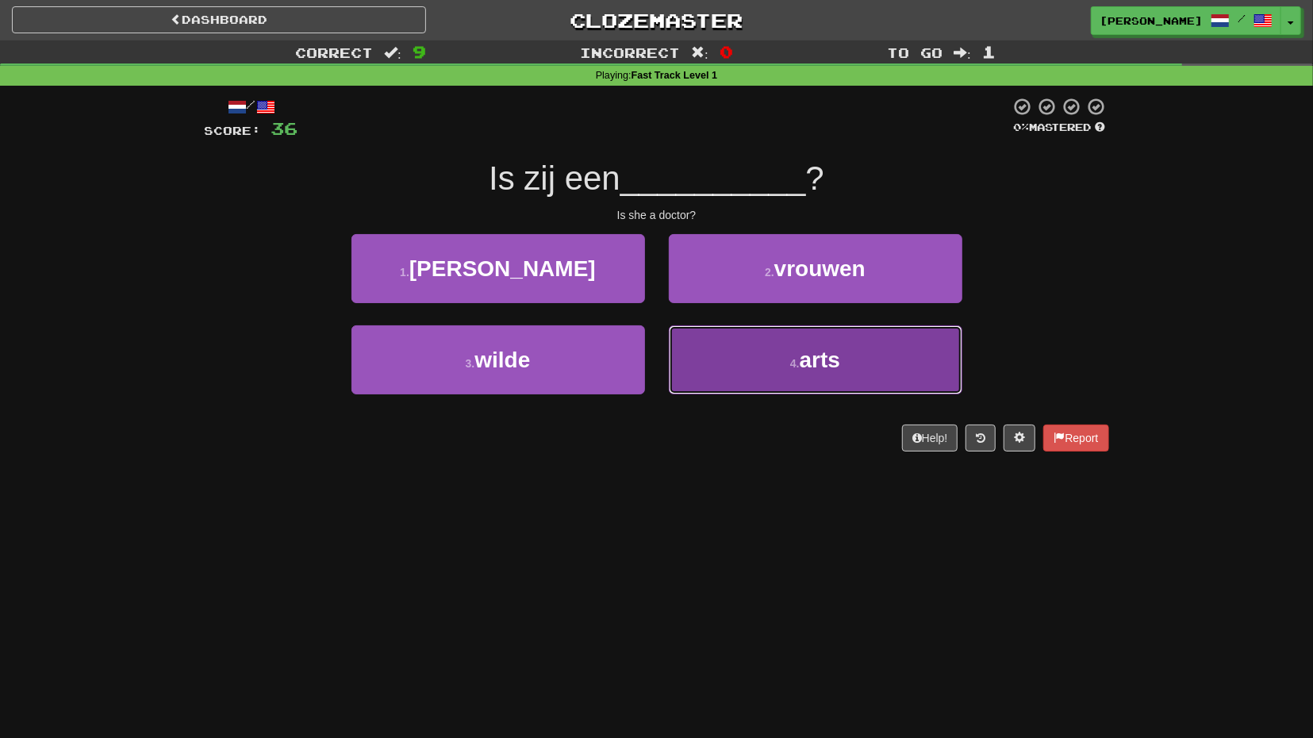
click at [721, 350] on button "4 . arts" at bounding box center [816, 359] width 294 height 69
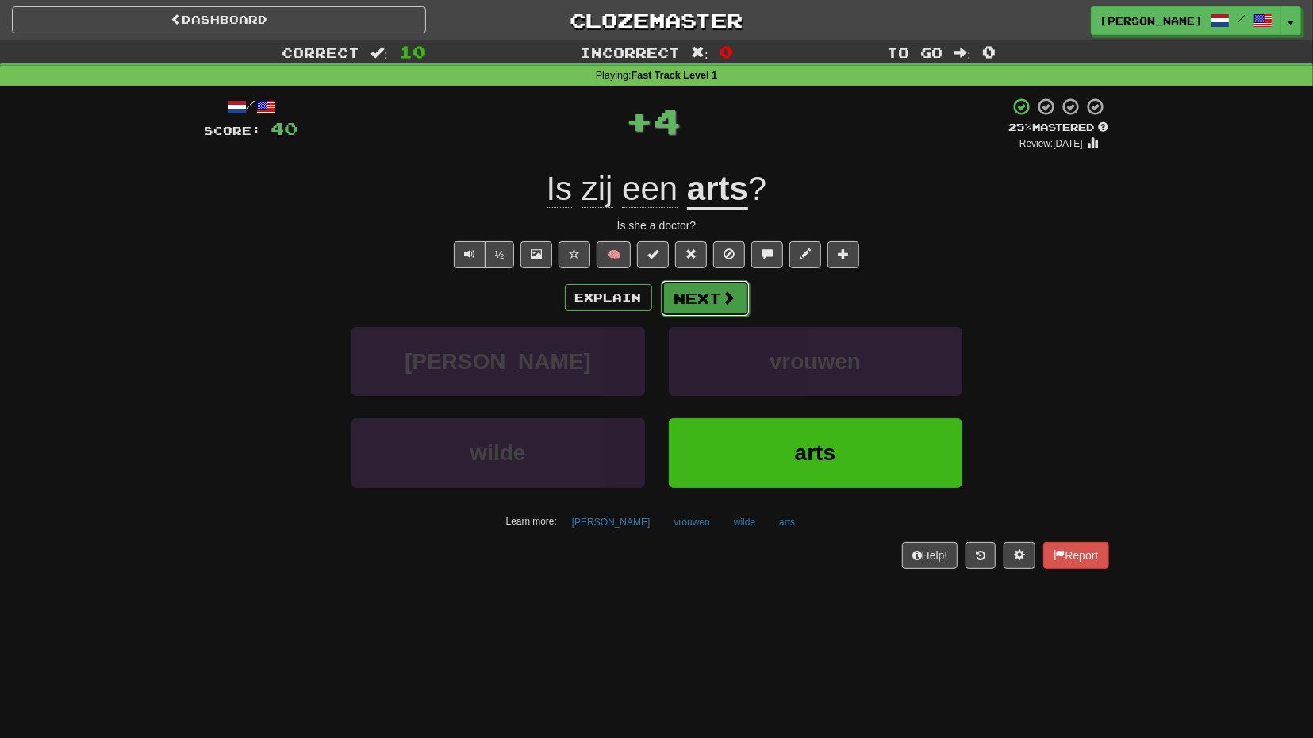
click at [702, 307] on button "Next" at bounding box center [705, 298] width 89 height 37
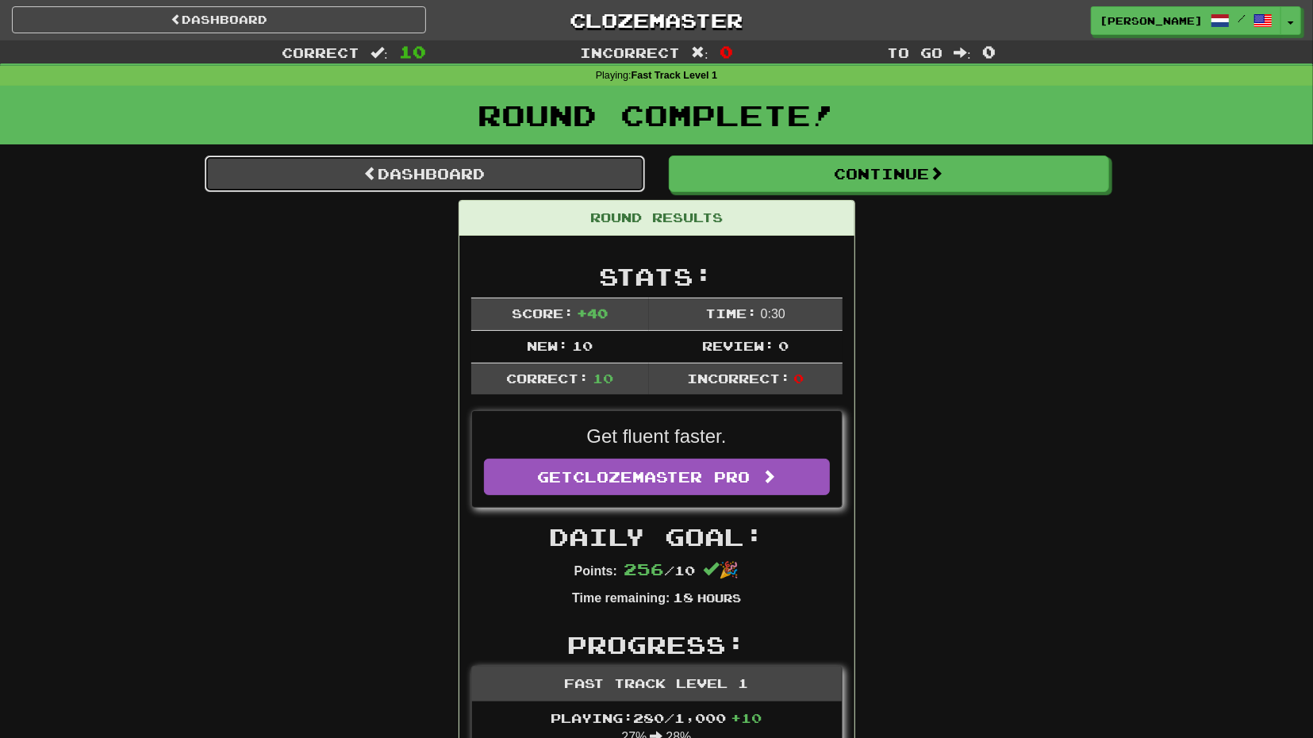
click at [563, 186] on link "Dashboard" at bounding box center [425, 174] width 440 height 37
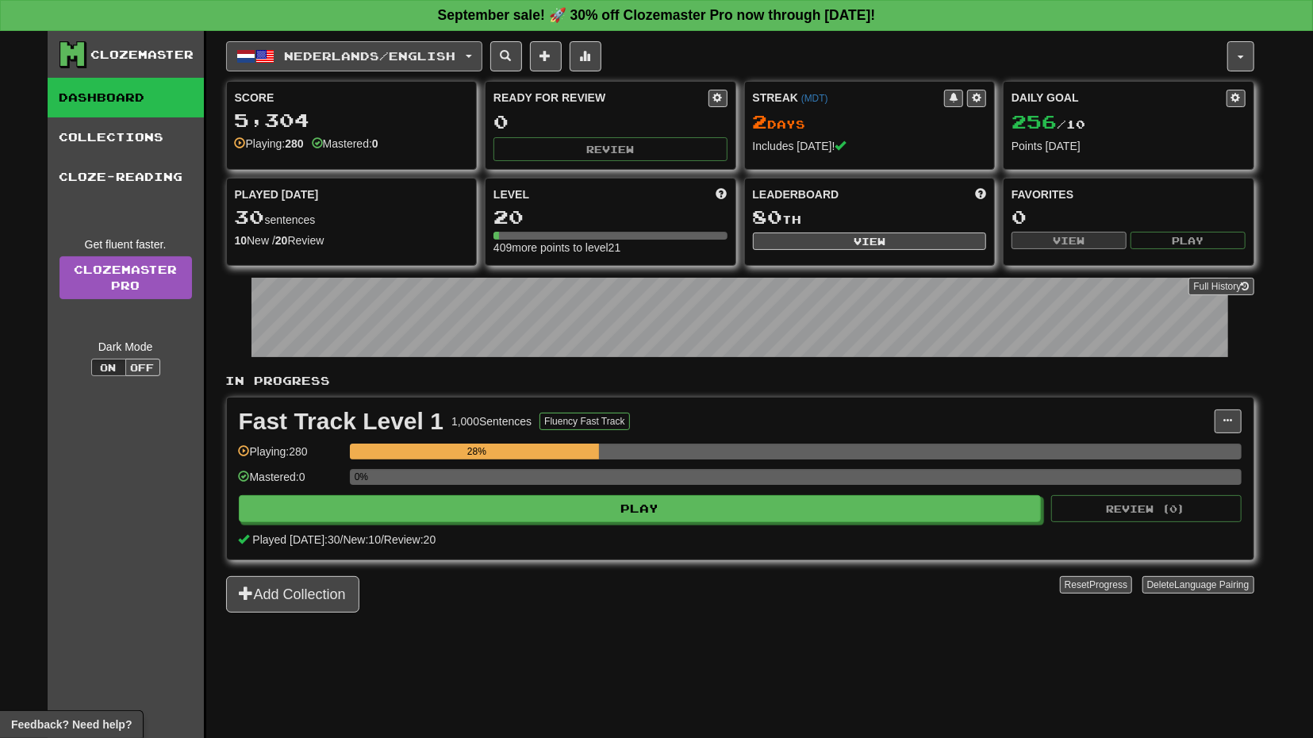
click at [482, 54] on button "Nederlands / English" at bounding box center [354, 56] width 256 height 30
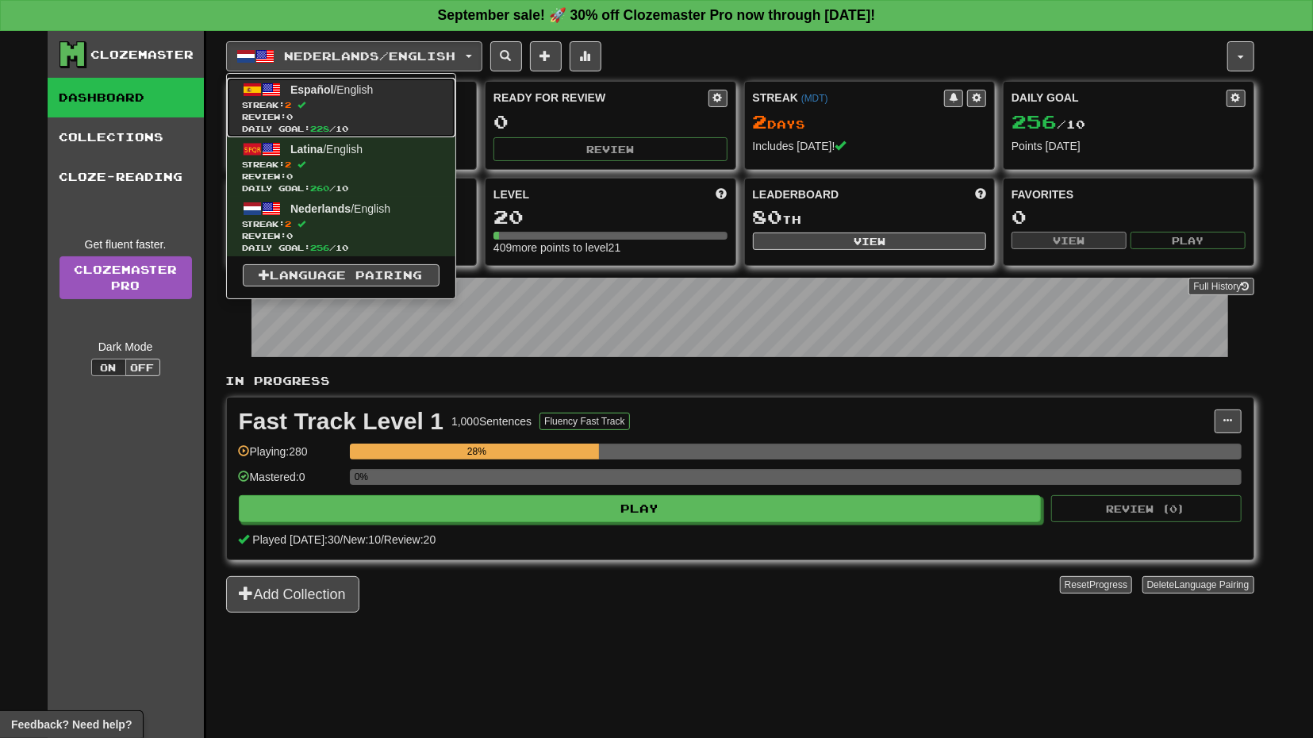
click at [409, 90] on link "Español / English Streak: 2 Review: 0 Daily Goal: 228 / 10" at bounding box center [341, 108] width 229 height 60
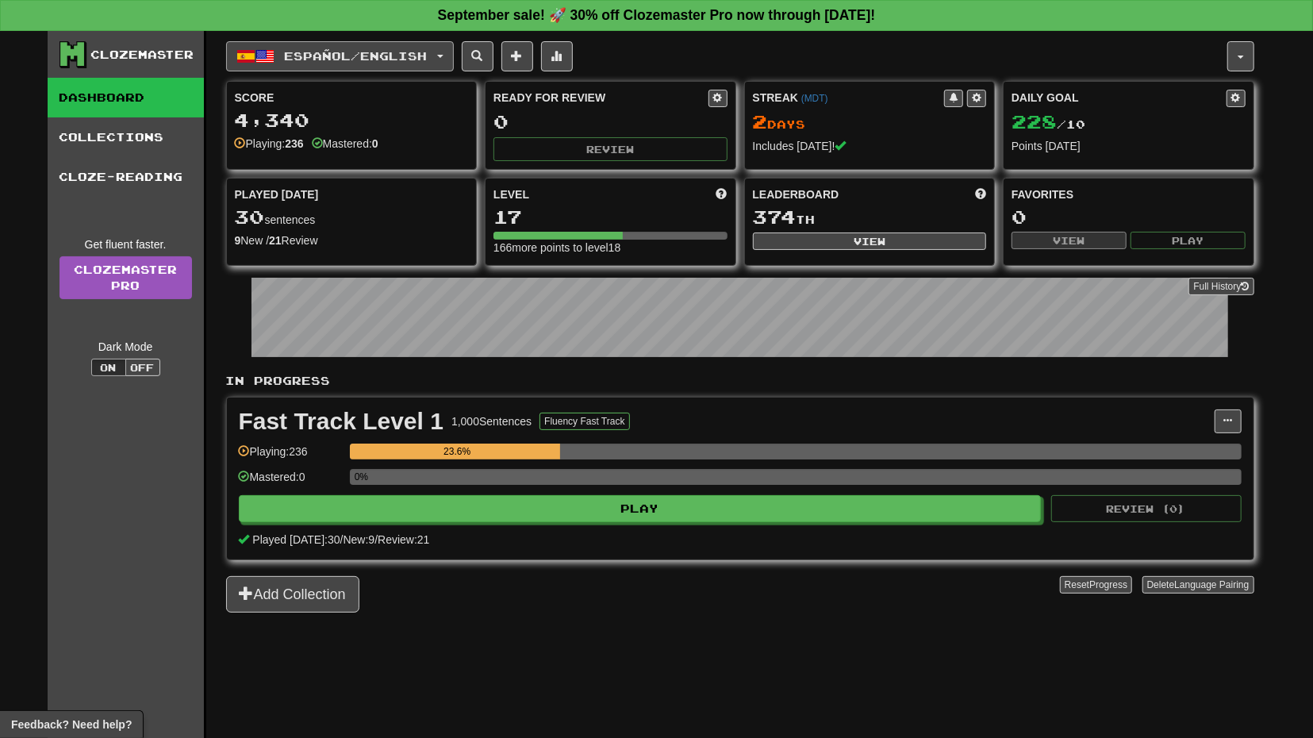
click at [444, 48] on button "Español / English" at bounding box center [340, 56] width 228 height 30
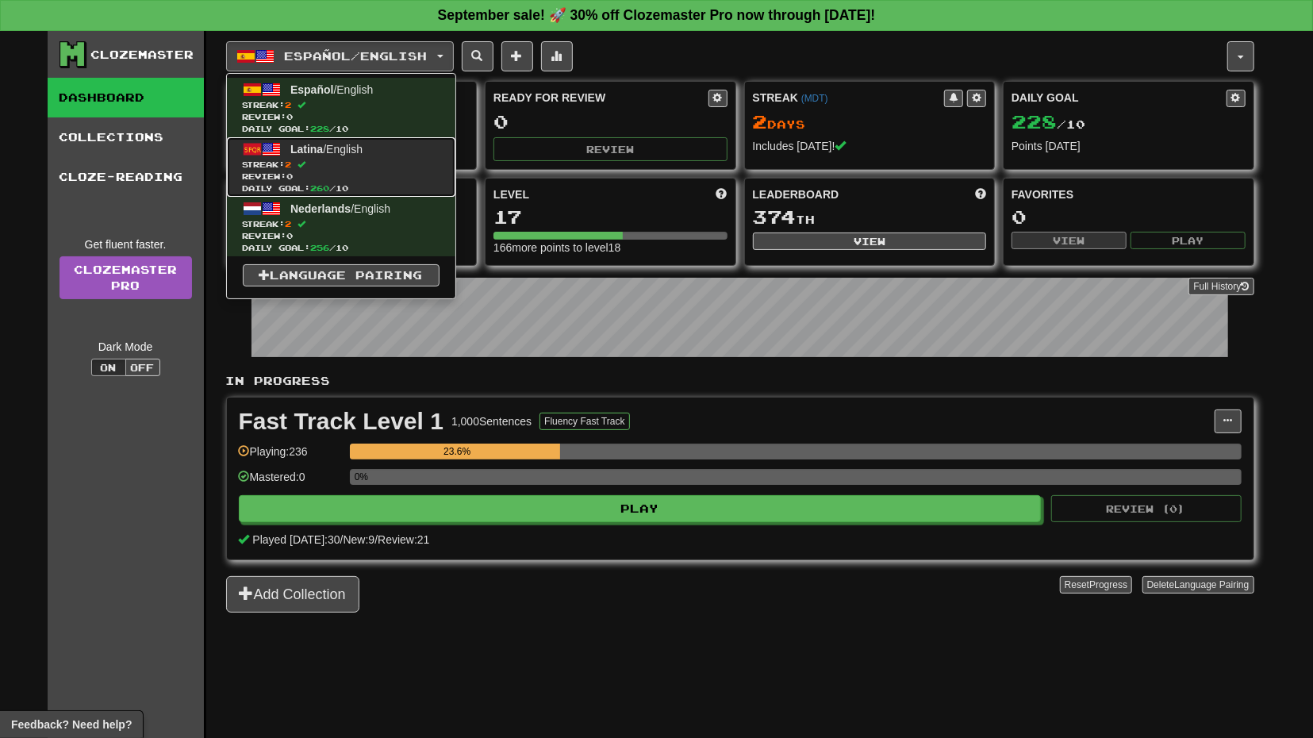
click at [359, 144] on span "Latina / English" at bounding box center [326, 149] width 72 height 13
